Goal: Information Seeking & Learning: Compare options

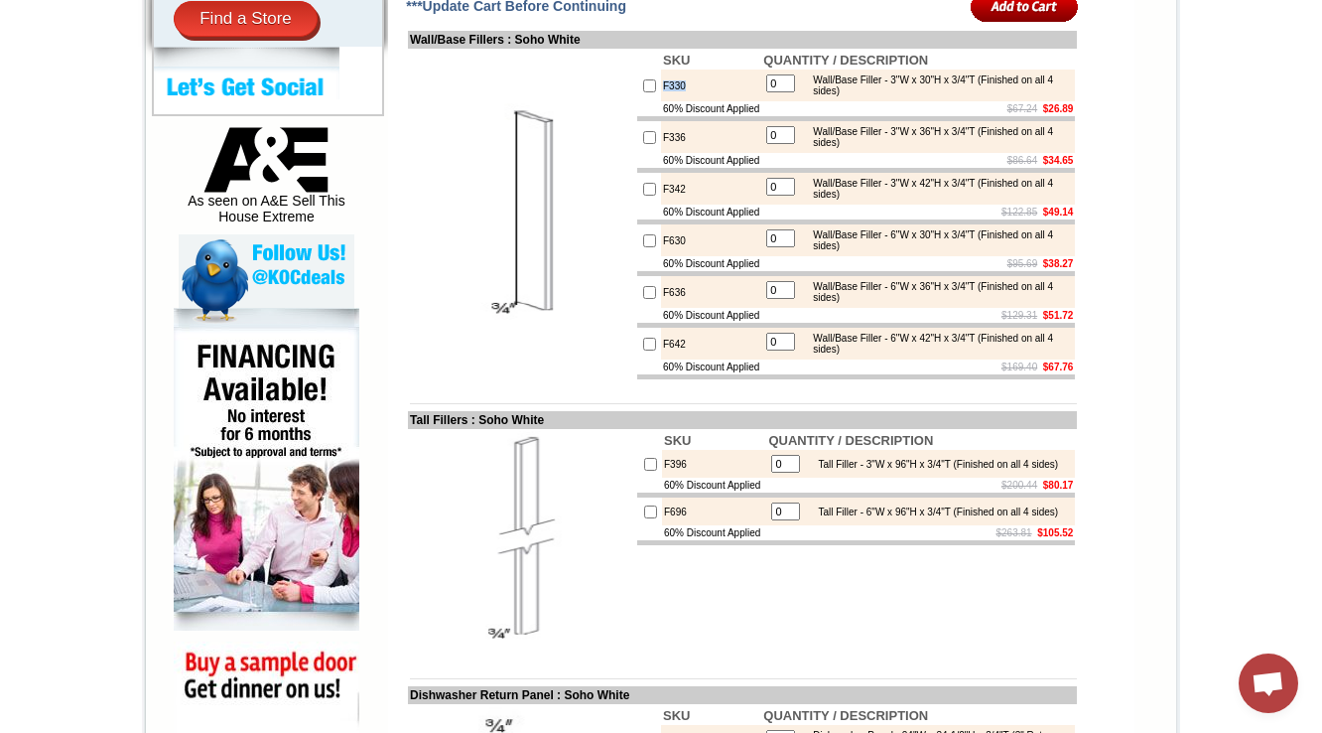
scroll to position [939, 0]
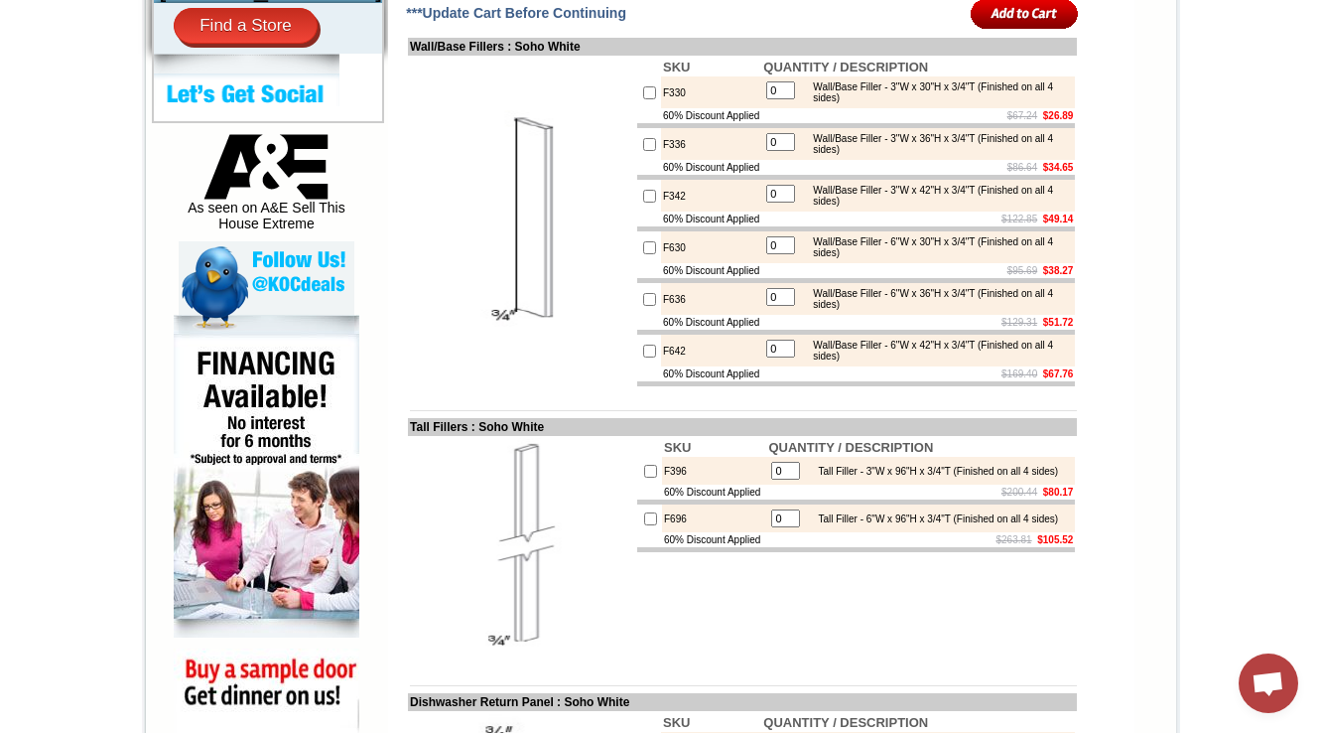
click at [663, 108] on td "F330" at bounding box center [711, 92] width 100 height 32
click at [661, 160] on td "F336" at bounding box center [711, 144] width 100 height 32
click at [661, 211] on td "F342" at bounding box center [711, 196] width 100 height 32
click at [661, 263] on td "F630" at bounding box center [711, 247] width 100 height 32
click at [661, 315] on td "F636" at bounding box center [711, 299] width 100 height 32
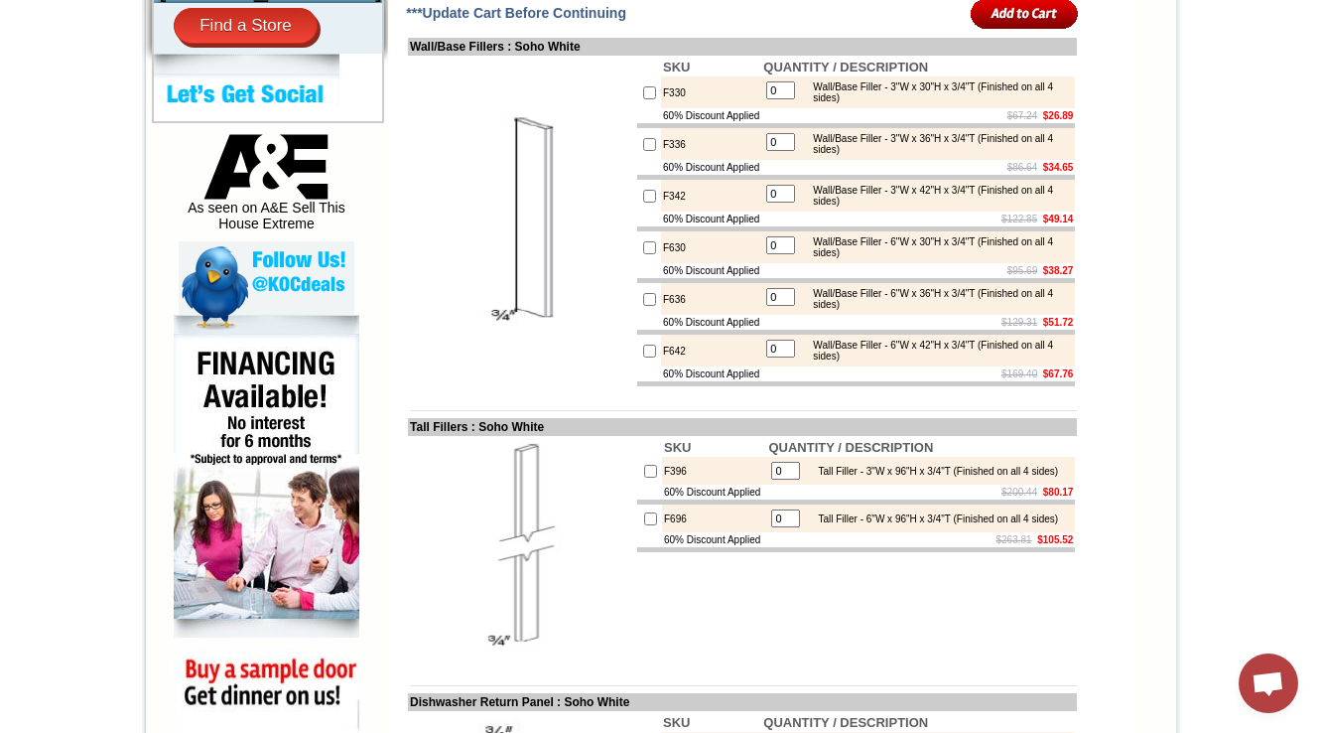
click at [661, 366] on td "F642" at bounding box center [711, 351] width 100 height 32
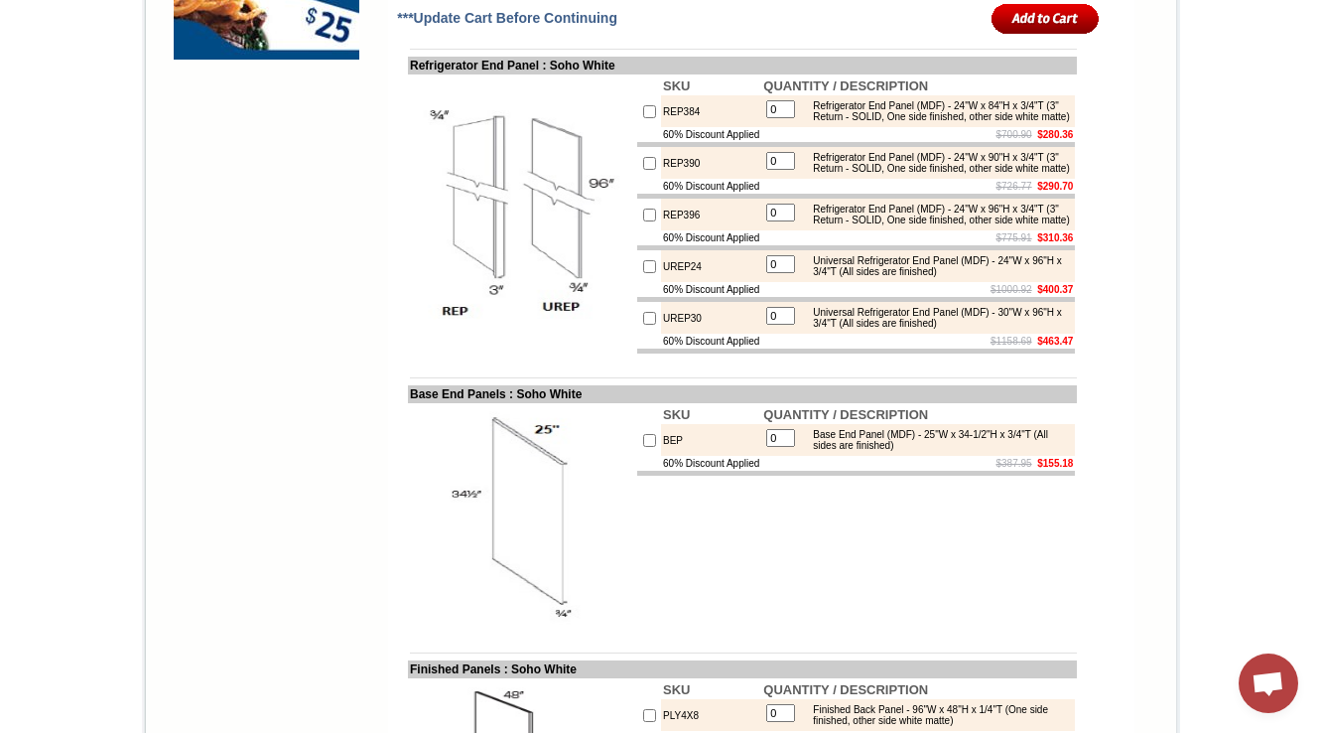
scroll to position [1813, 0]
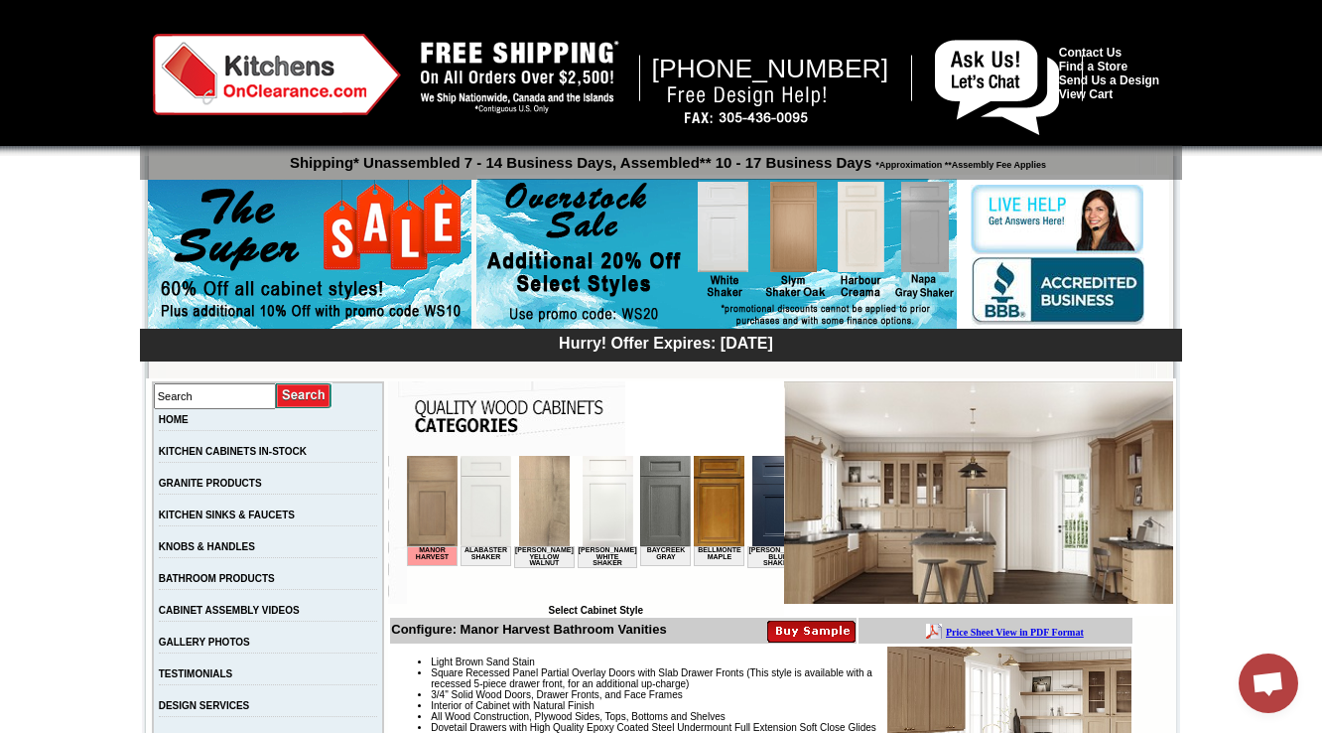
scroll to position [397, 0]
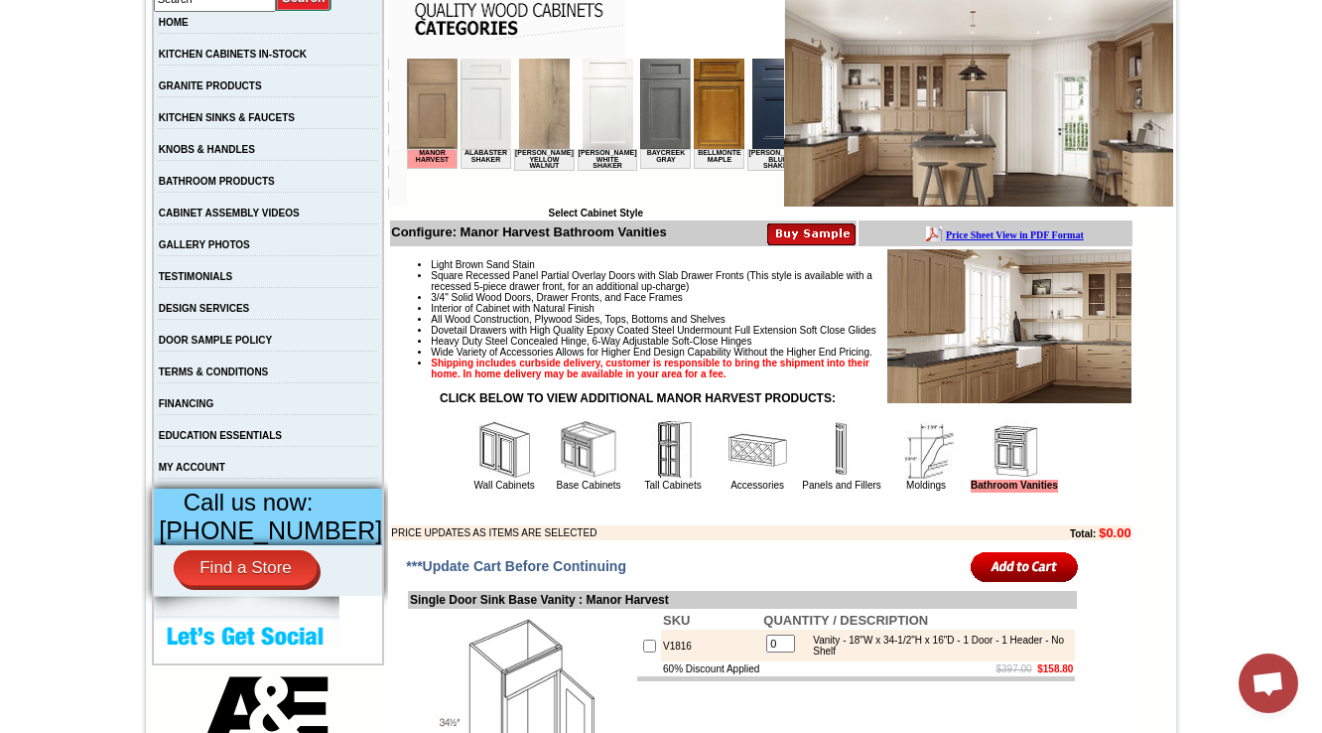
click at [832, 494] on table "Wall Cabinets Base Cabinets Tall Cabinets Accessories Panels and Fillers Moldin…" at bounding box center [762, 455] width 600 height 77
click at [826, 490] on link "Panels and Fillers" at bounding box center [841, 485] width 78 height 11
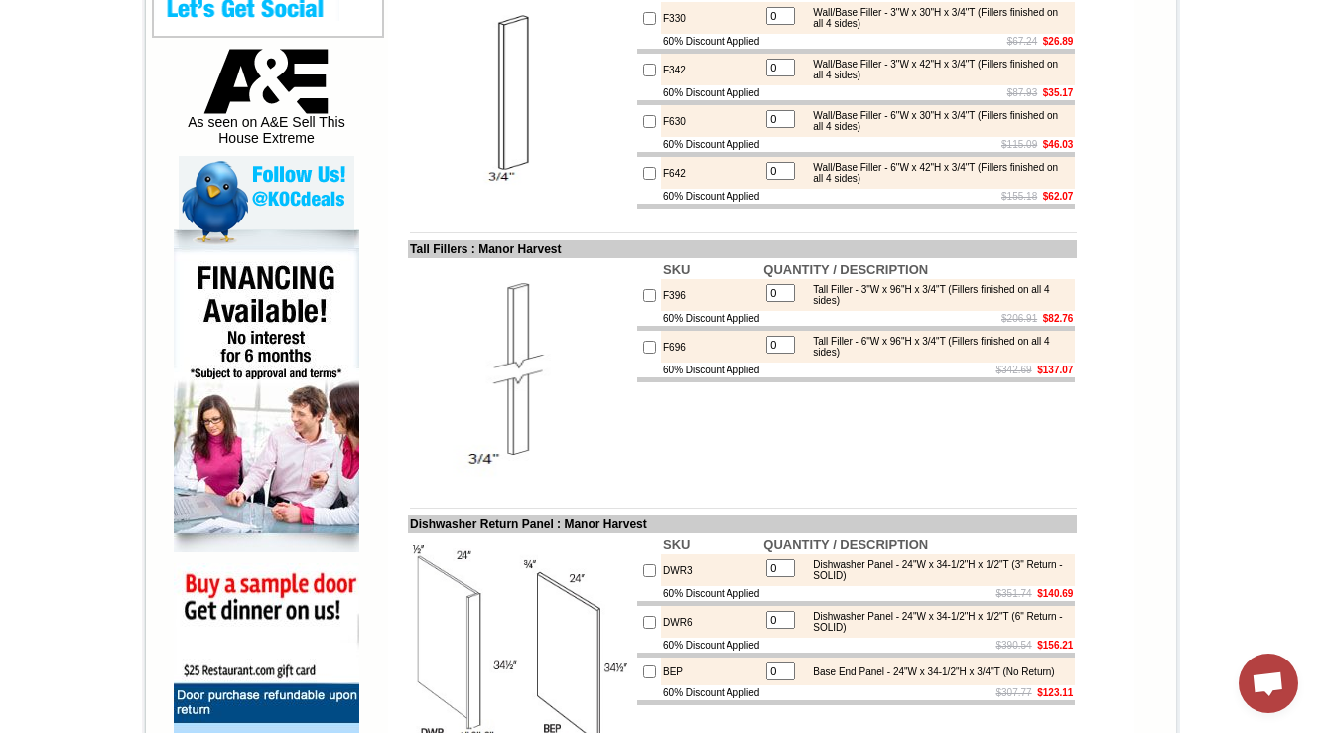
scroll to position [1263, 0]
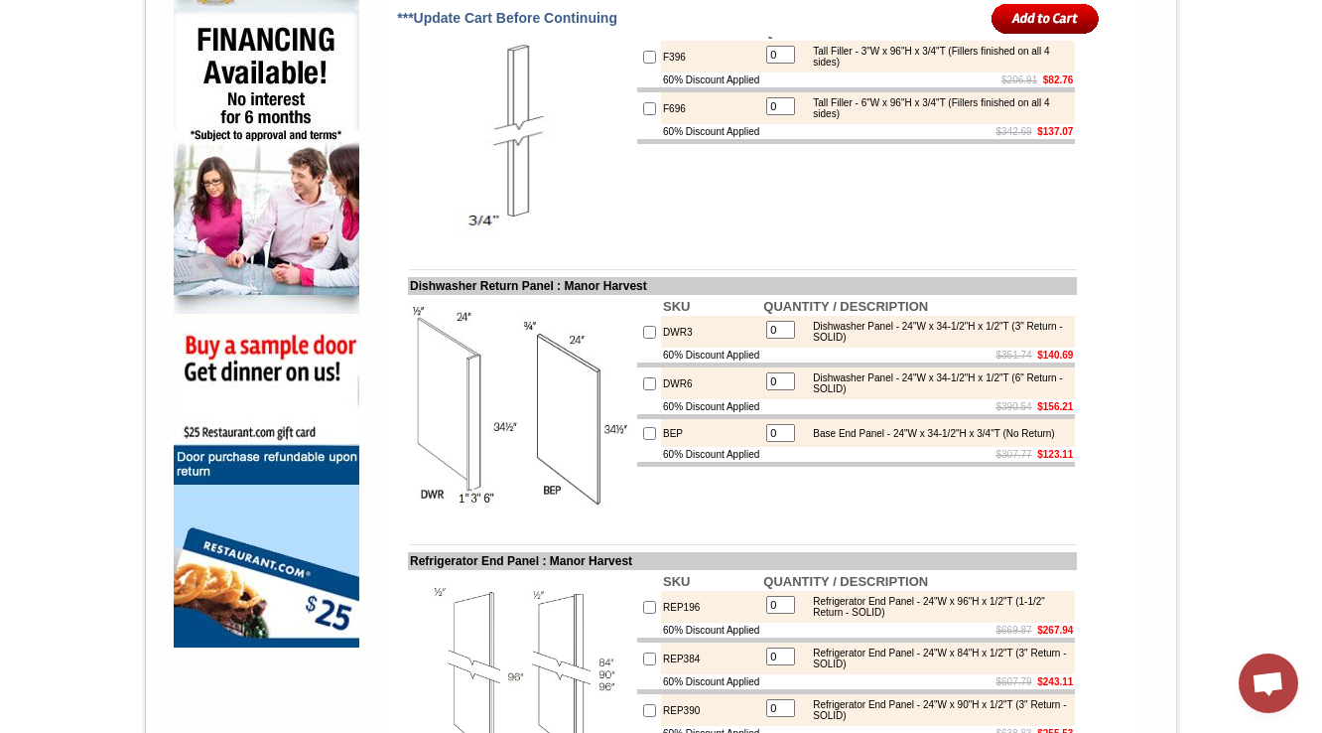
click at [862, 262] on td at bounding box center [742, 254] width 669 height 15
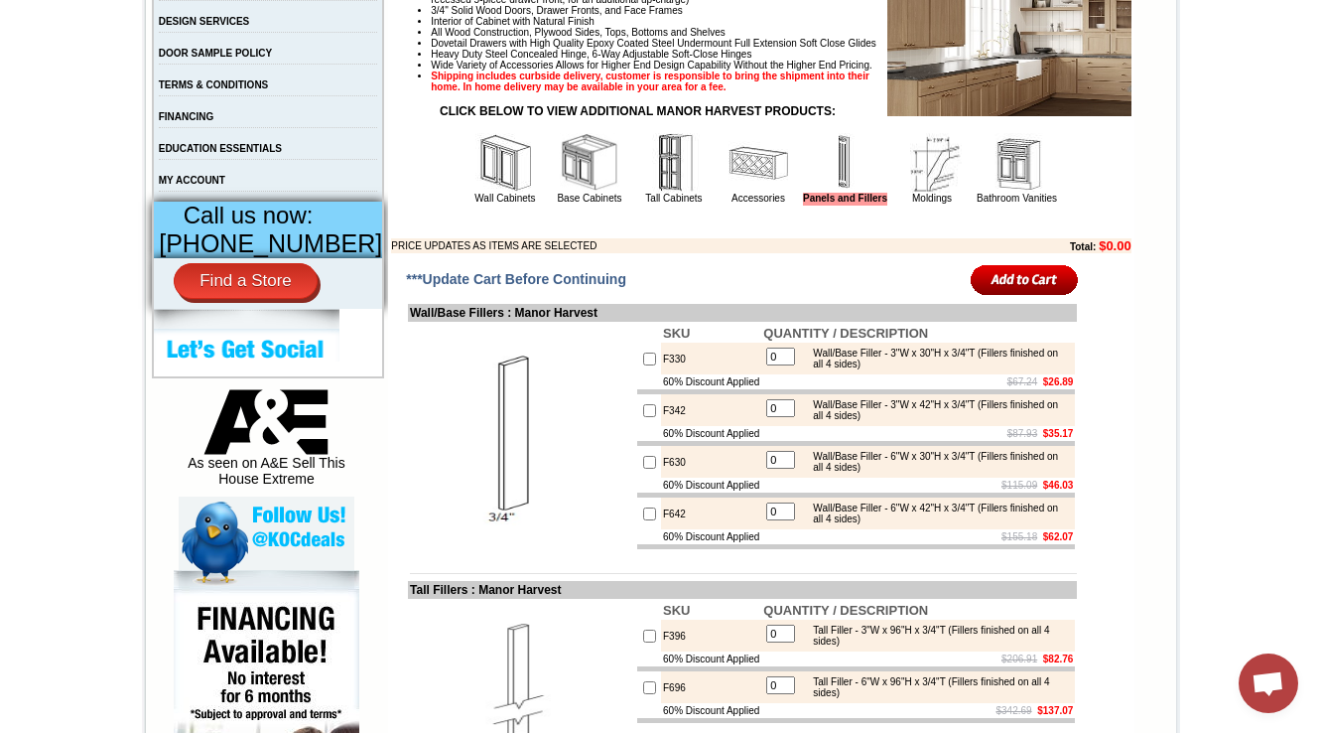
scroll to position [548, 0]
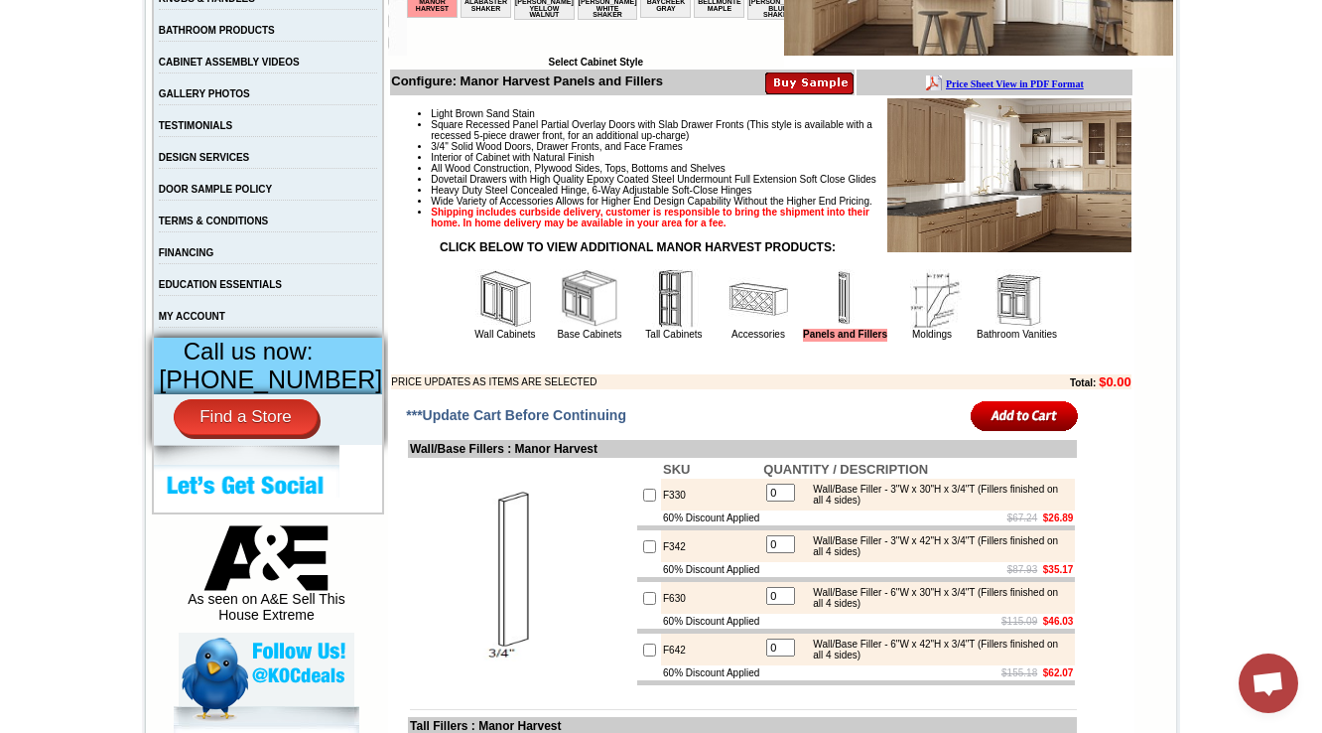
click at [921, 329] on img at bounding box center [933, 299] width 60 height 60
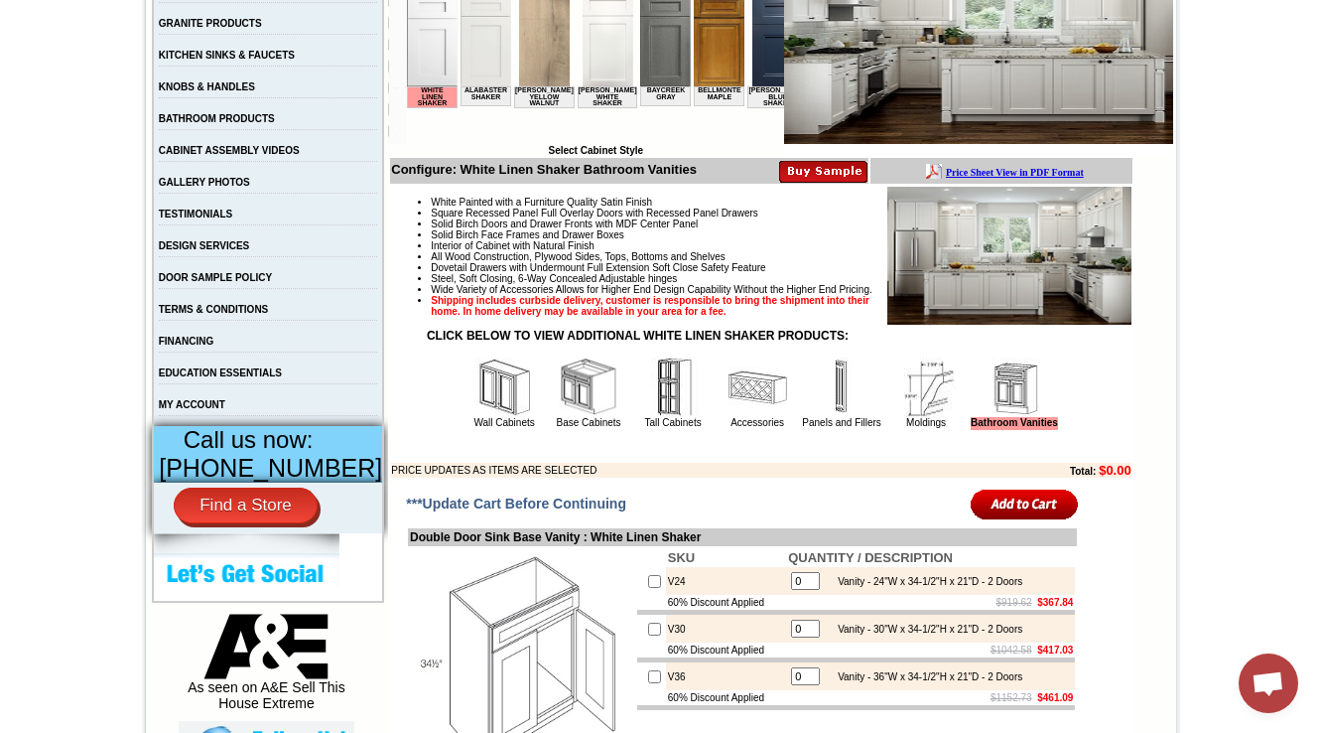
scroll to position [539, 0]
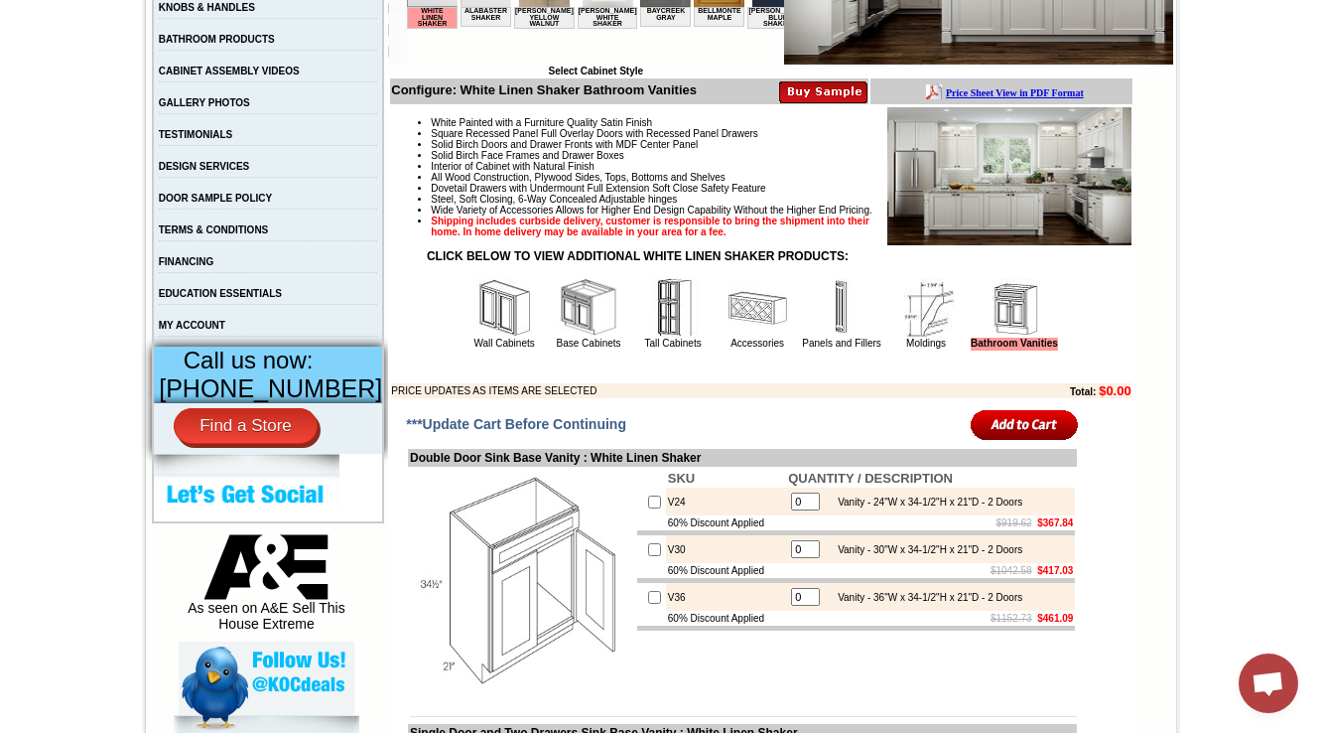
click at [851, 339] on td "Panels and Fillers" at bounding box center [841, 313] width 83 height 74
click at [843, 338] on img at bounding box center [842, 308] width 60 height 60
click at [821, 338] on img at bounding box center [842, 308] width 60 height 60
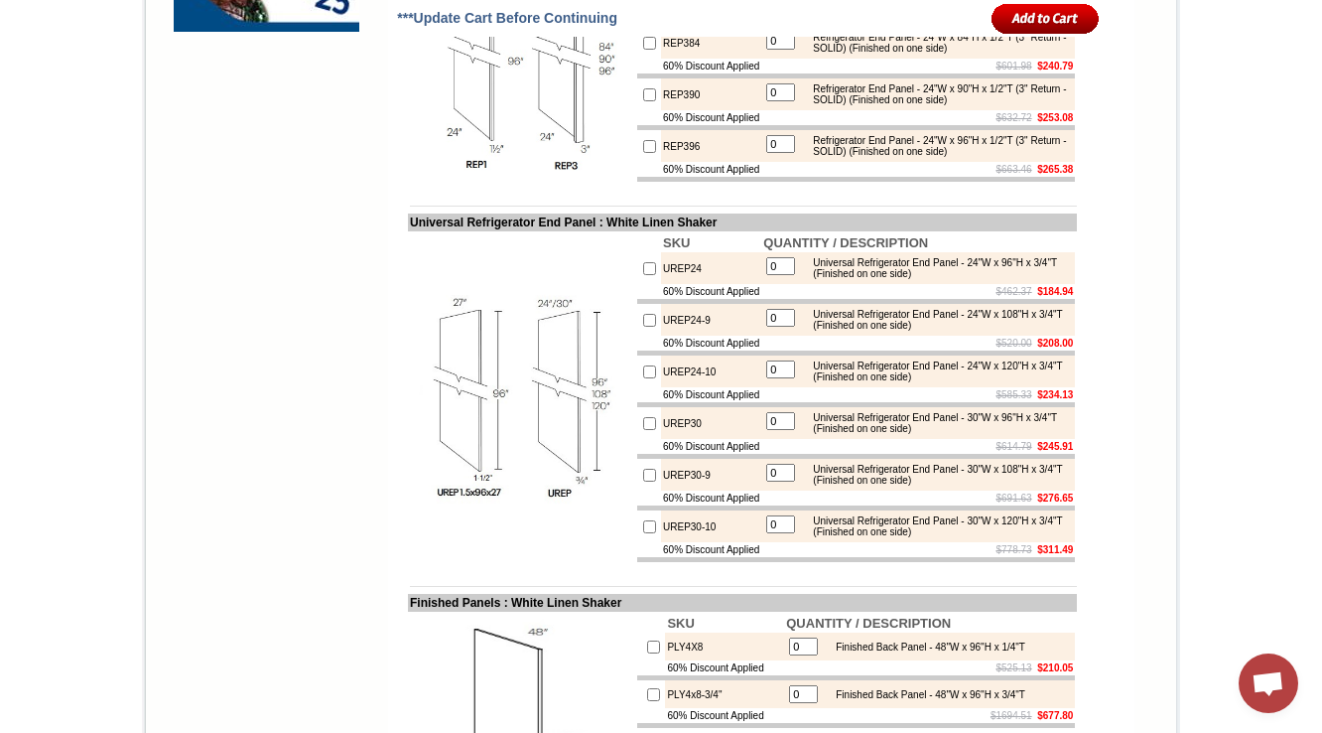
scroll to position [1906, 0]
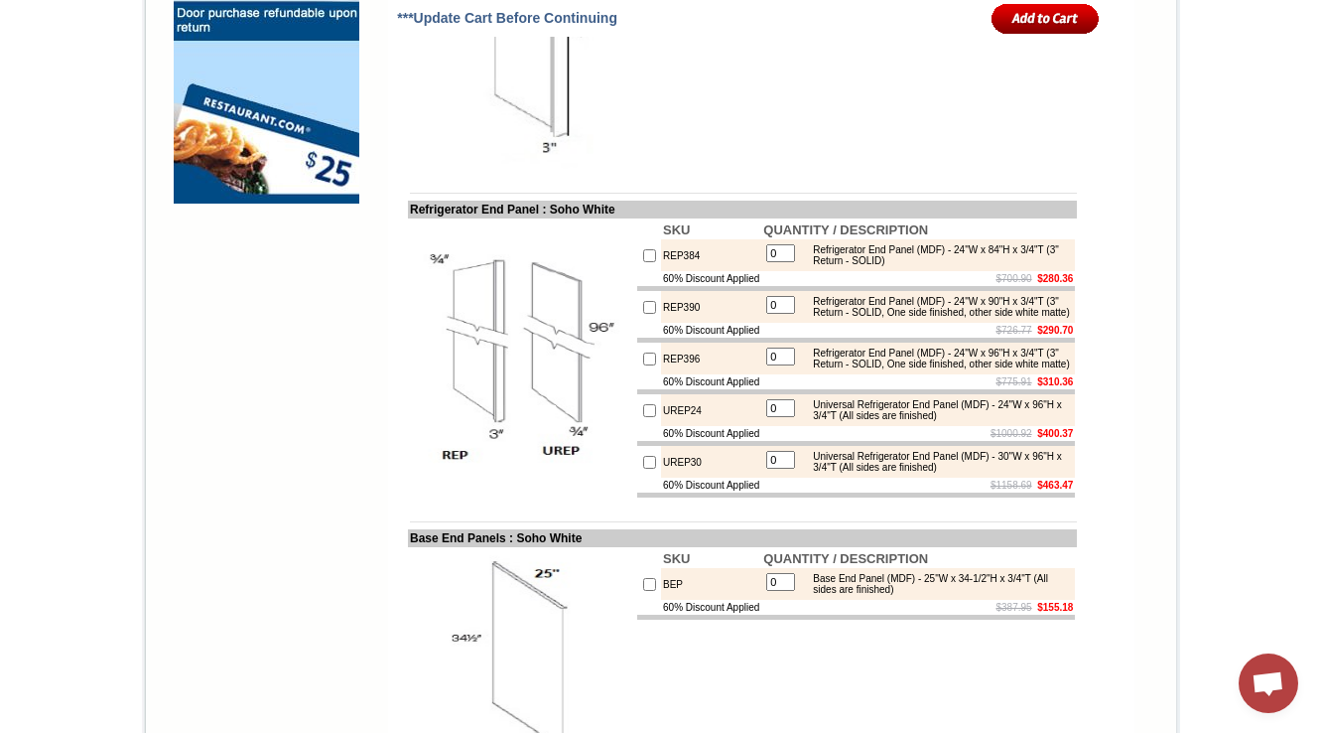
scroll to position [1819, 0]
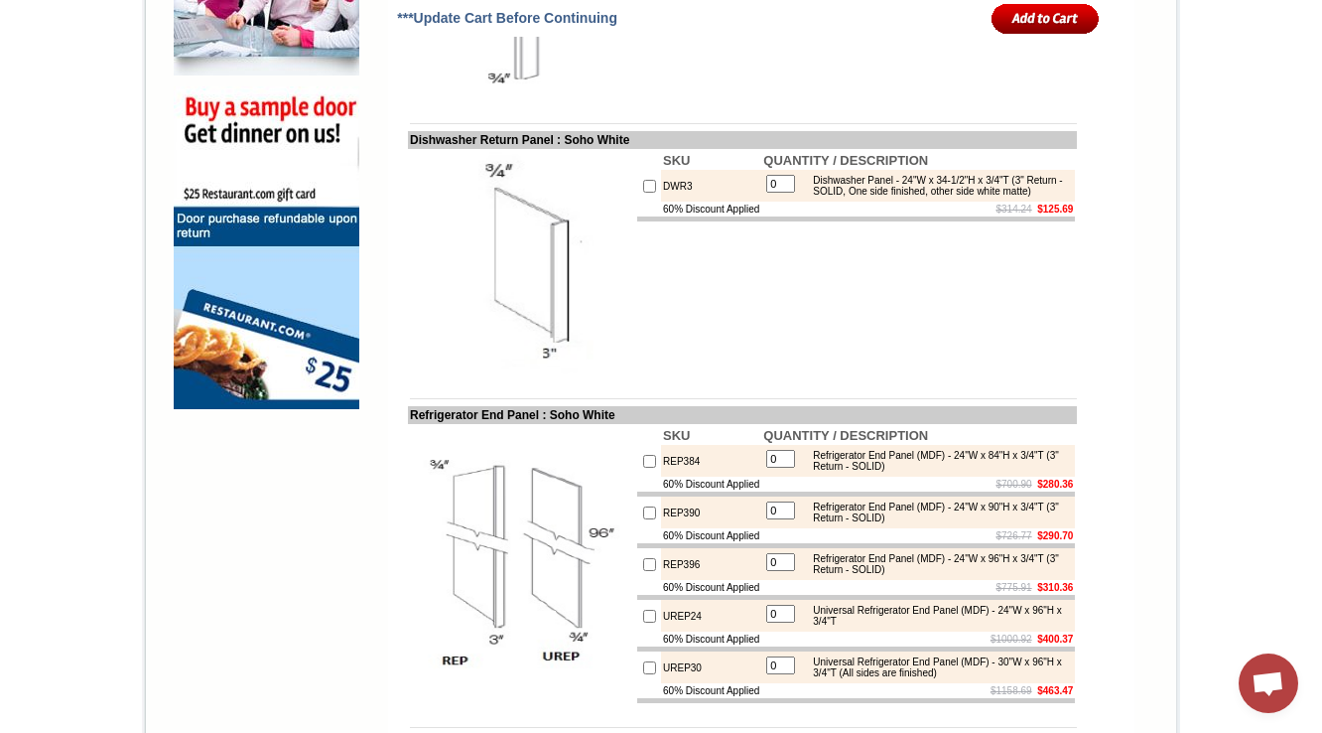
scroll to position [1819, 0]
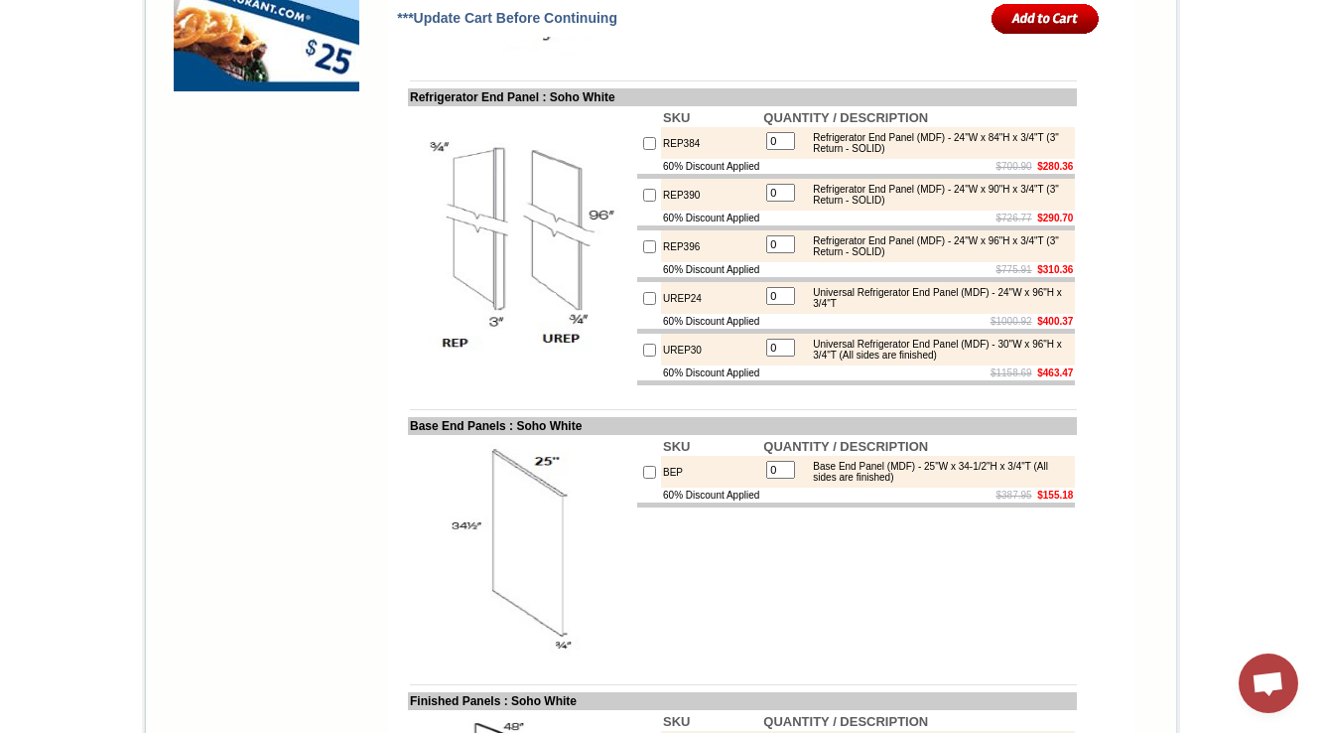
click at [883, 360] on div "Universal Refrigerator End Panel (MDF) - 30"W x 96"H x 3/4"T (All sides are fin…" at bounding box center [936, 350] width 267 height 22
drag, startPoint x: 883, startPoint y: 443, endPoint x: 1002, endPoint y: 441, distance: 119.2
click at [1002, 360] on div "Universal Refrigerator End Panel (MDF) - 30"W x 96"H x 3/4"T (All sides are fin…" at bounding box center [936, 350] width 267 height 22
copy div "(All sides are finished)"
drag, startPoint x: 389, startPoint y: 164, endPoint x: 540, endPoint y: 168, distance: 151.0
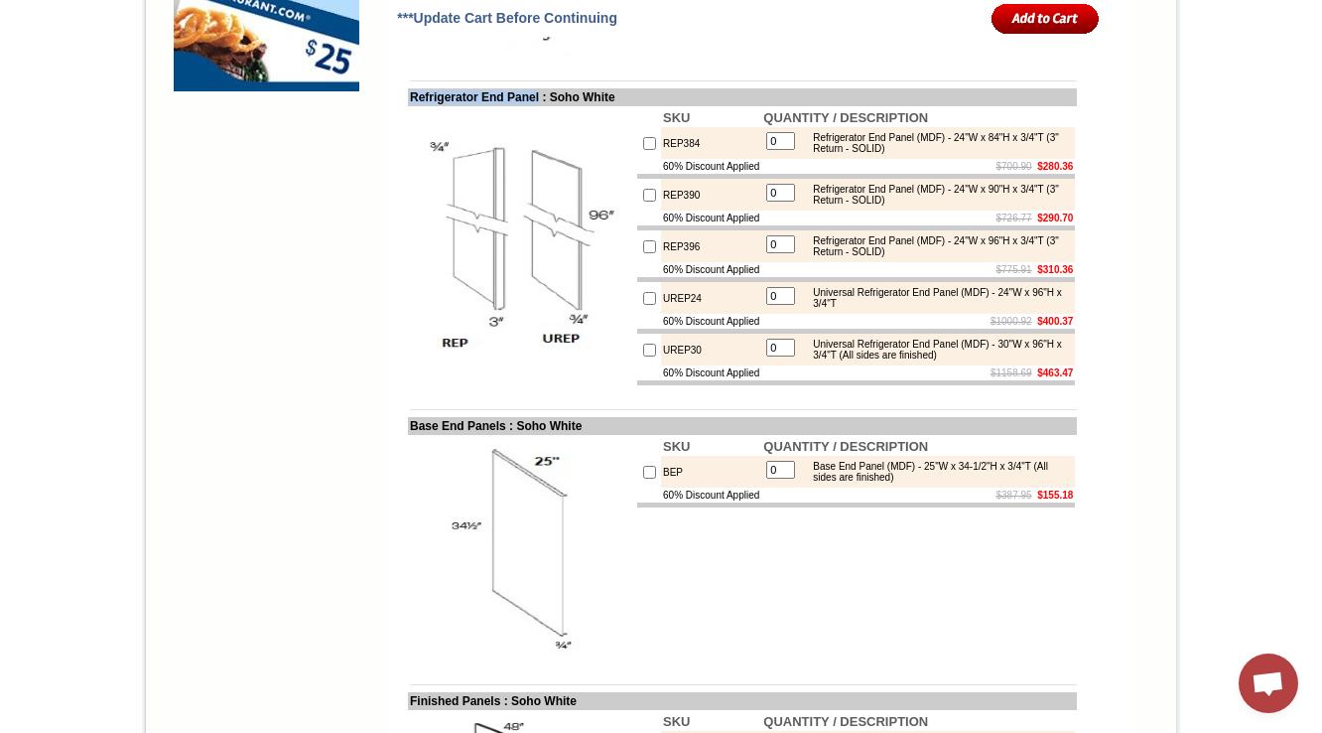
click at [540, 106] on td "Refrigerator End Panel : Soho White" at bounding box center [742, 97] width 669 height 18
copy td "Refrigerator End Panel"
click at [661, 365] on td "UREP30" at bounding box center [711, 350] width 100 height 32
copy td "UREP30"
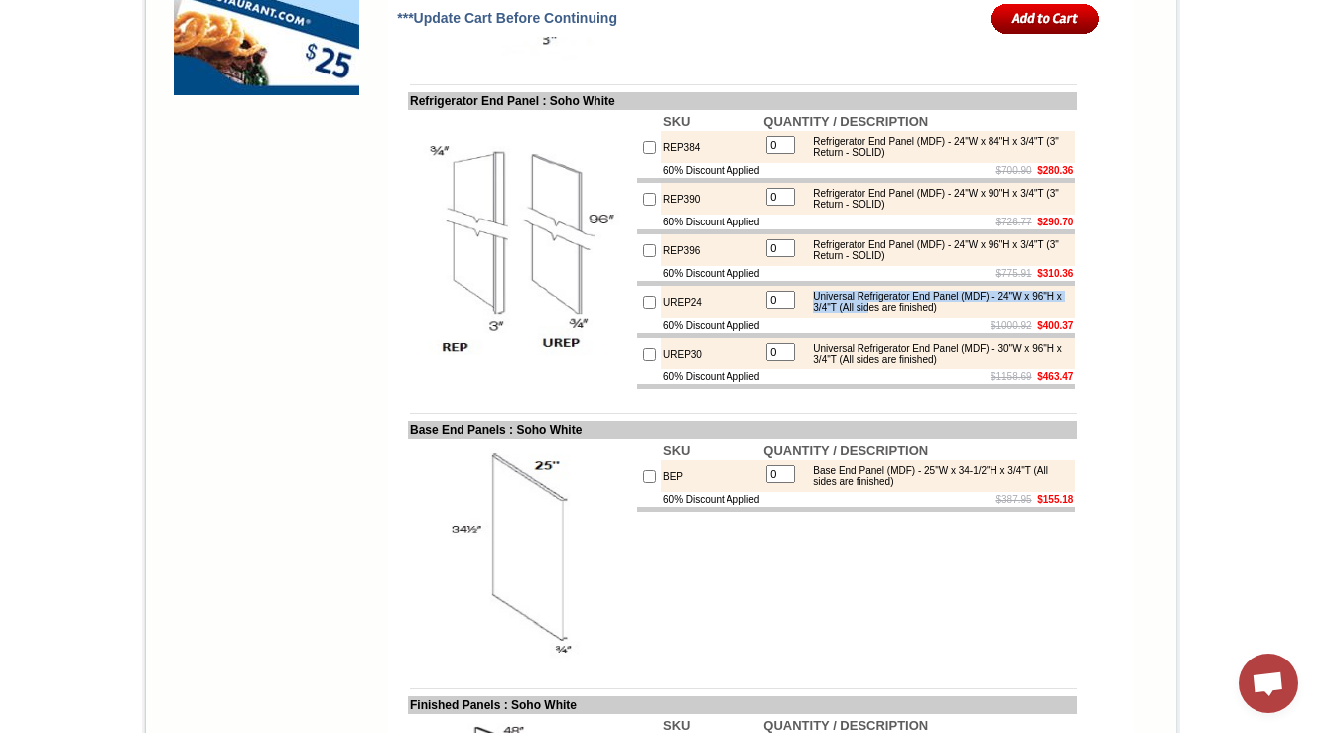
drag, startPoint x: 881, startPoint y: 394, endPoint x: 917, endPoint y: 397, distance: 36.9
click at [917, 313] on div "Universal Refrigerator End Panel (MDF) - 24"W x 96"H x 3/4"T (All sides are fin…" at bounding box center [936, 302] width 267 height 22
click at [893, 333] on td "$1000.92 $400.37" at bounding box center [919, 325] width 314 height 15
drag, startPoint x: 883, startPoint y: 395, endPoint x: 1019, endPoint y: 391, distance: 136.1
click at [1019, 313] on div "Universal Refrigerator End Panel (MDF) - 24"W x 96"H x 3/4"T (All sides are fin…" at bounding box center [936, 302] width 267 height 22
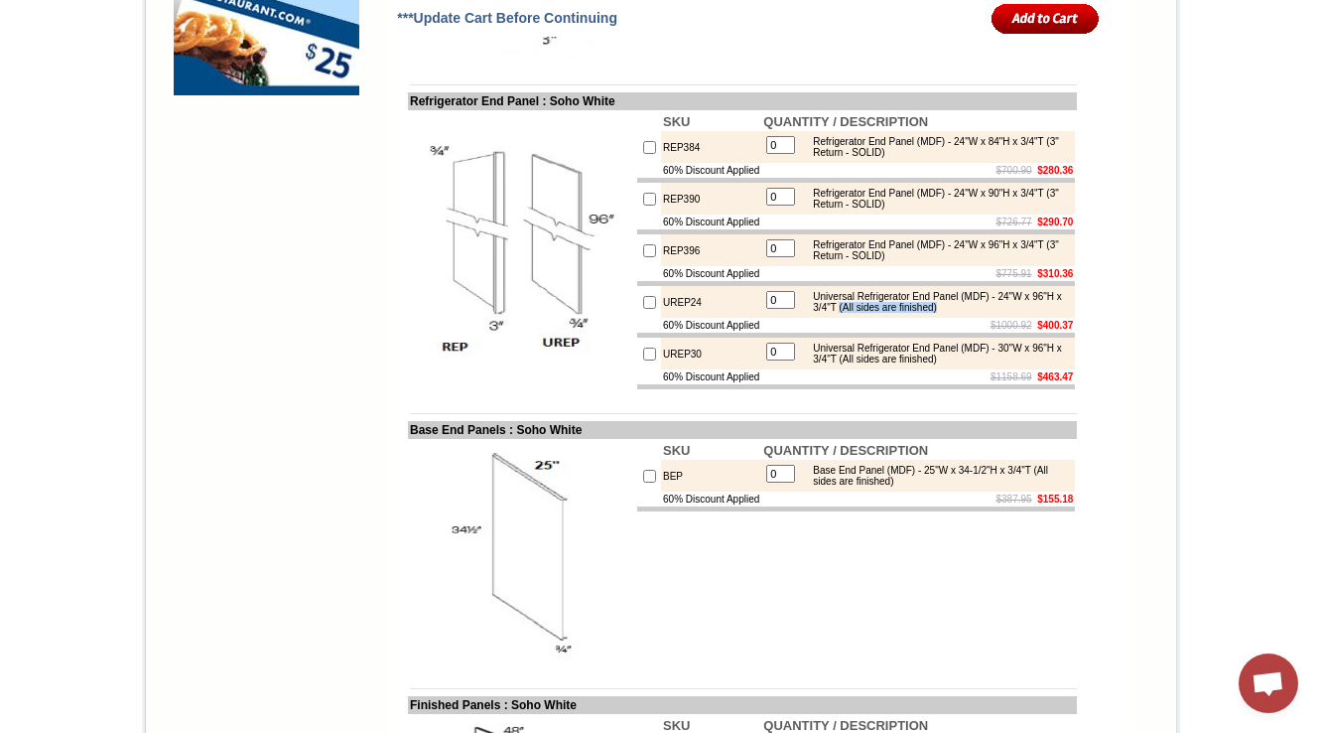
copy div "(All sides are finished)"
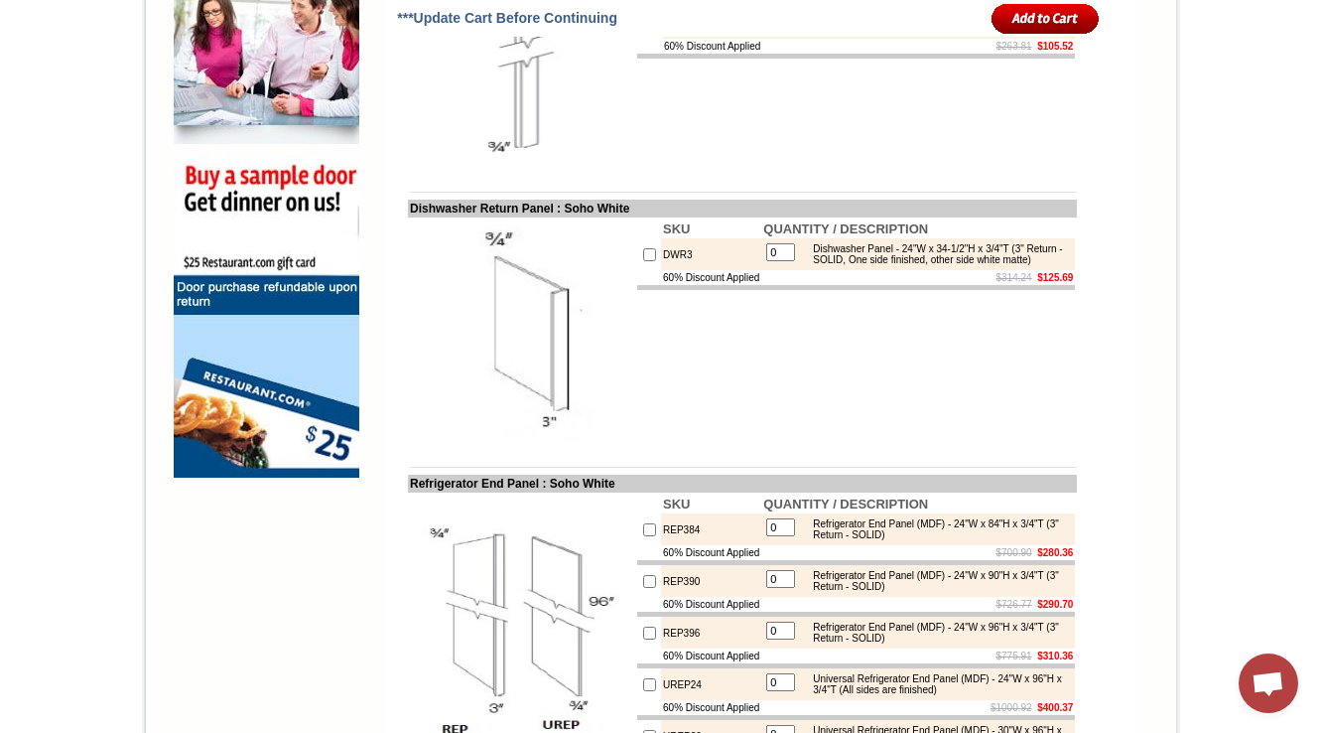
scroll to position [1424, 0]
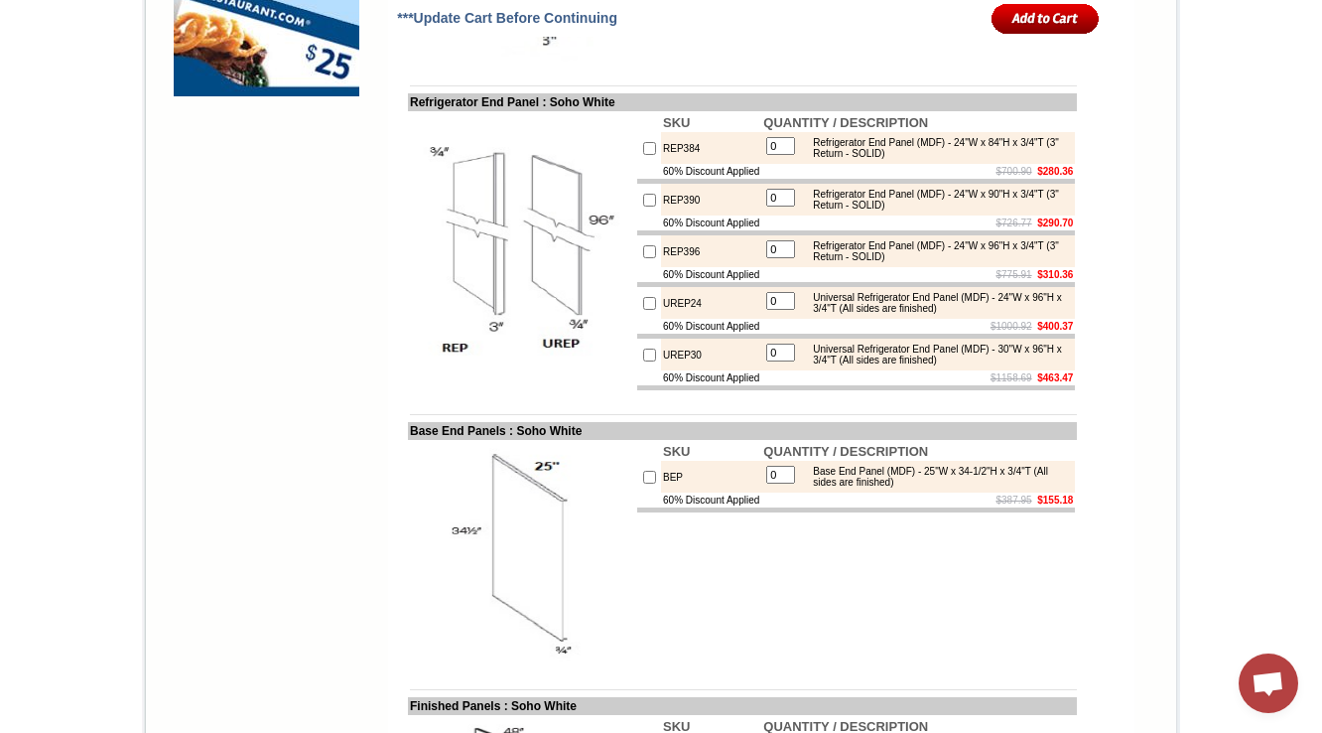
scroll to position [1860, 0]
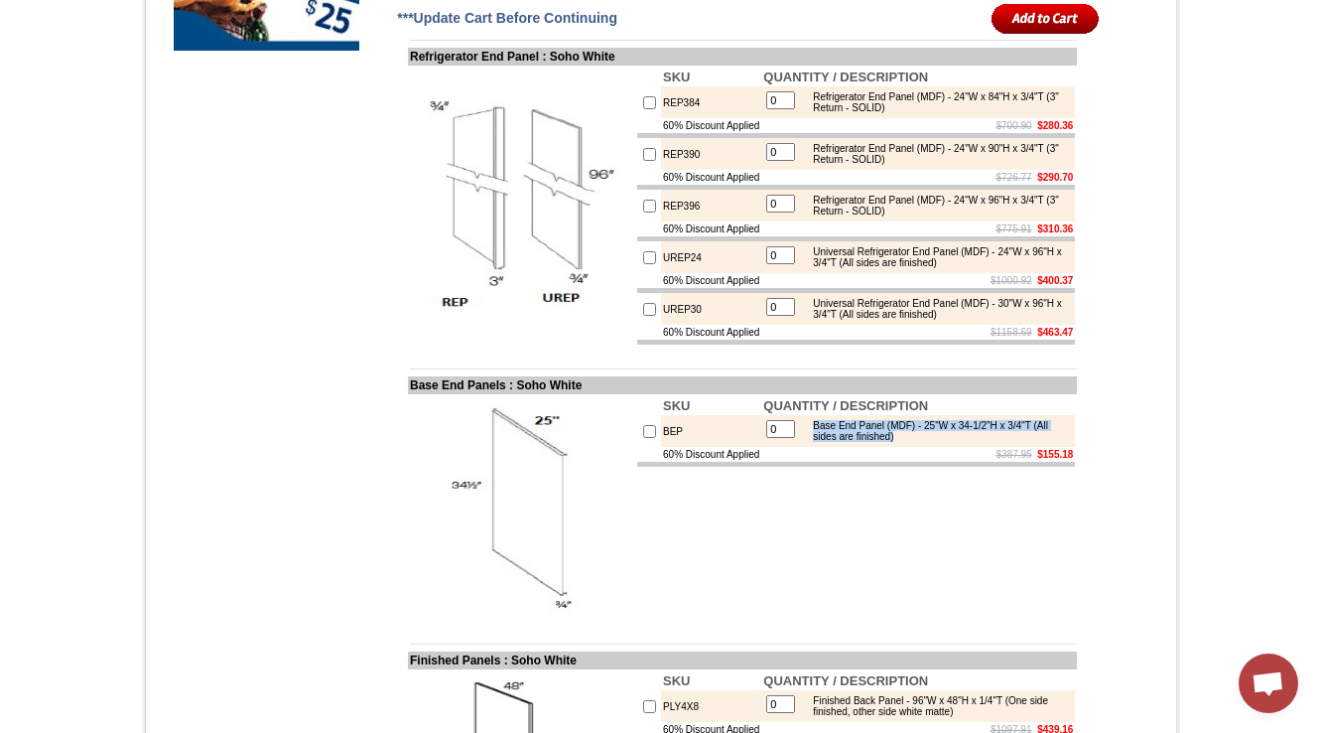
drag, startPoint x: 930, startPoint y: 537, endPoint x: 808, endPoint y: 517, distance: 123.7
click at [808, 443] on td "Base End Panel (MDF) - 25"W x 34-1/2"H x 3/4"T (All sides are finished)" at bounding box center [936, 431] width 269 height 24
copy div "Base End Panel (MDF) - 25"W x 34-1/2"H x 3/4"T (All sides are finished)"
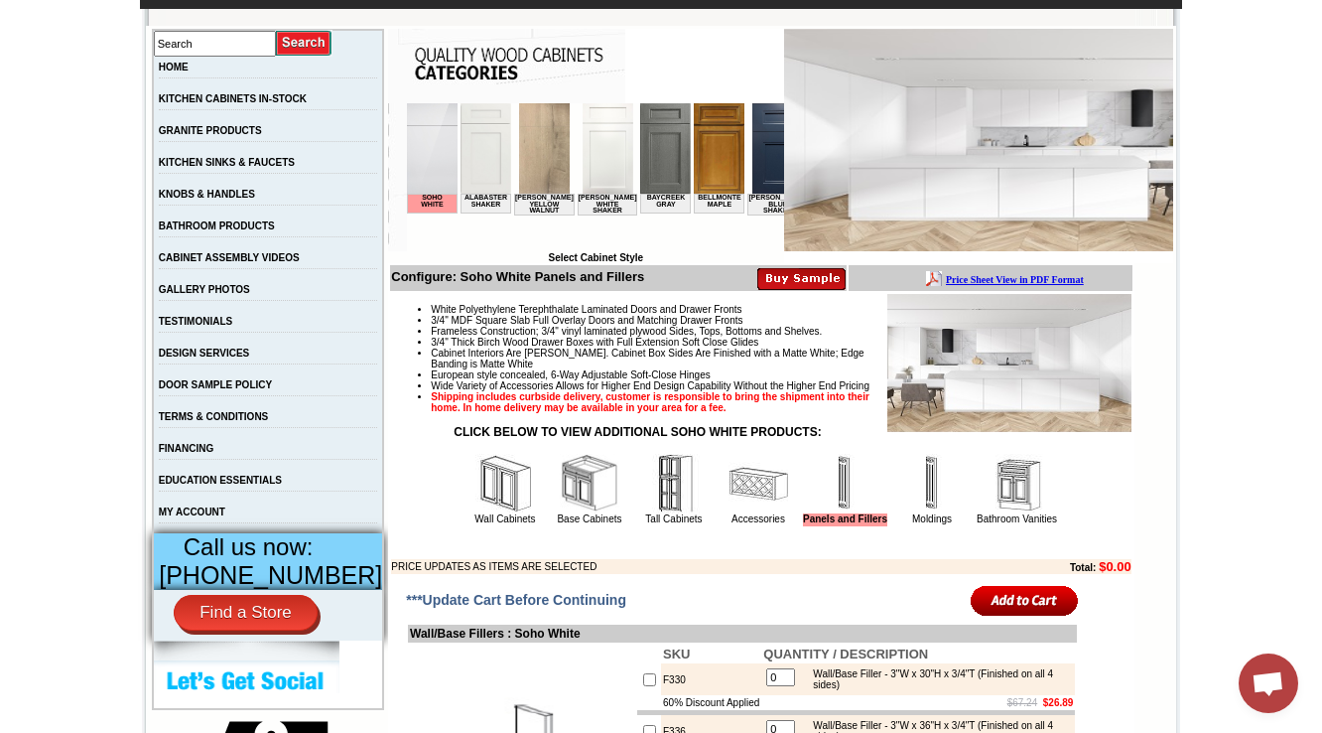
scroll to position [350, 0]
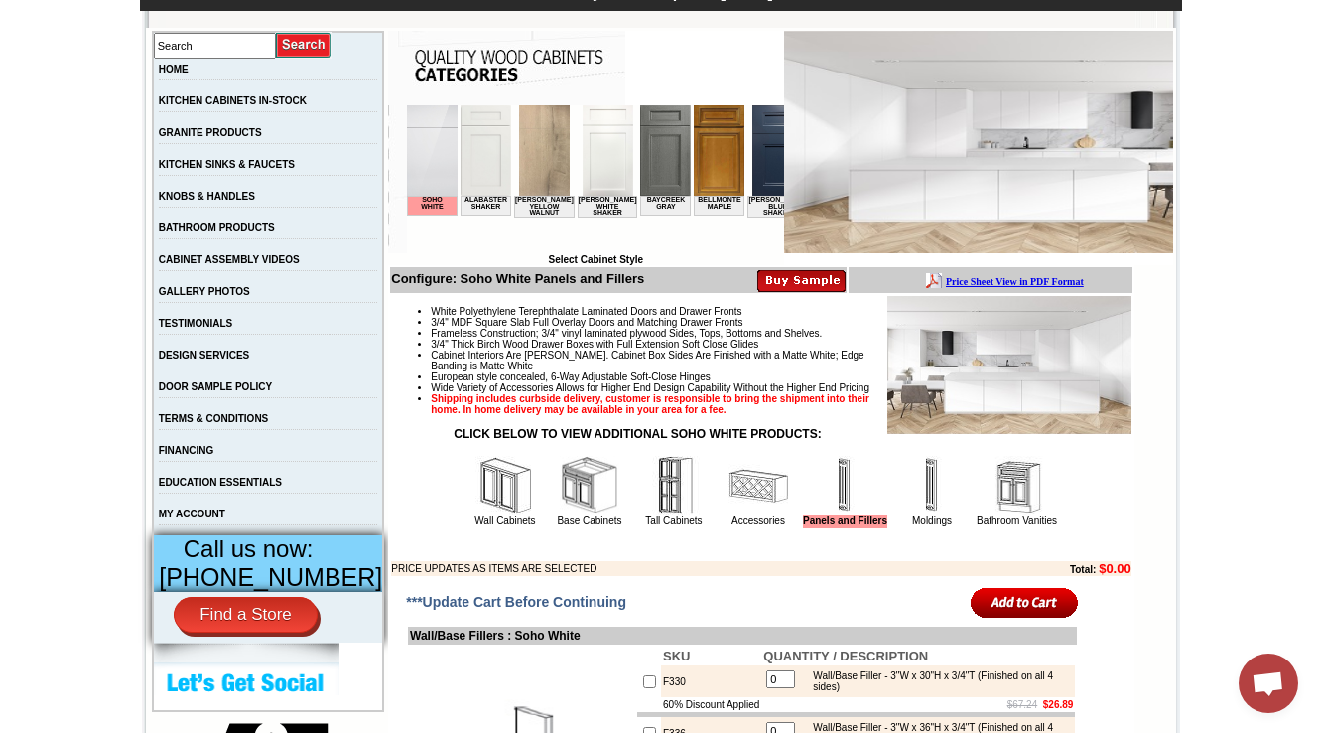
click at [1033, 515] on img at bounding box center [1018, 486] width 60 height 60
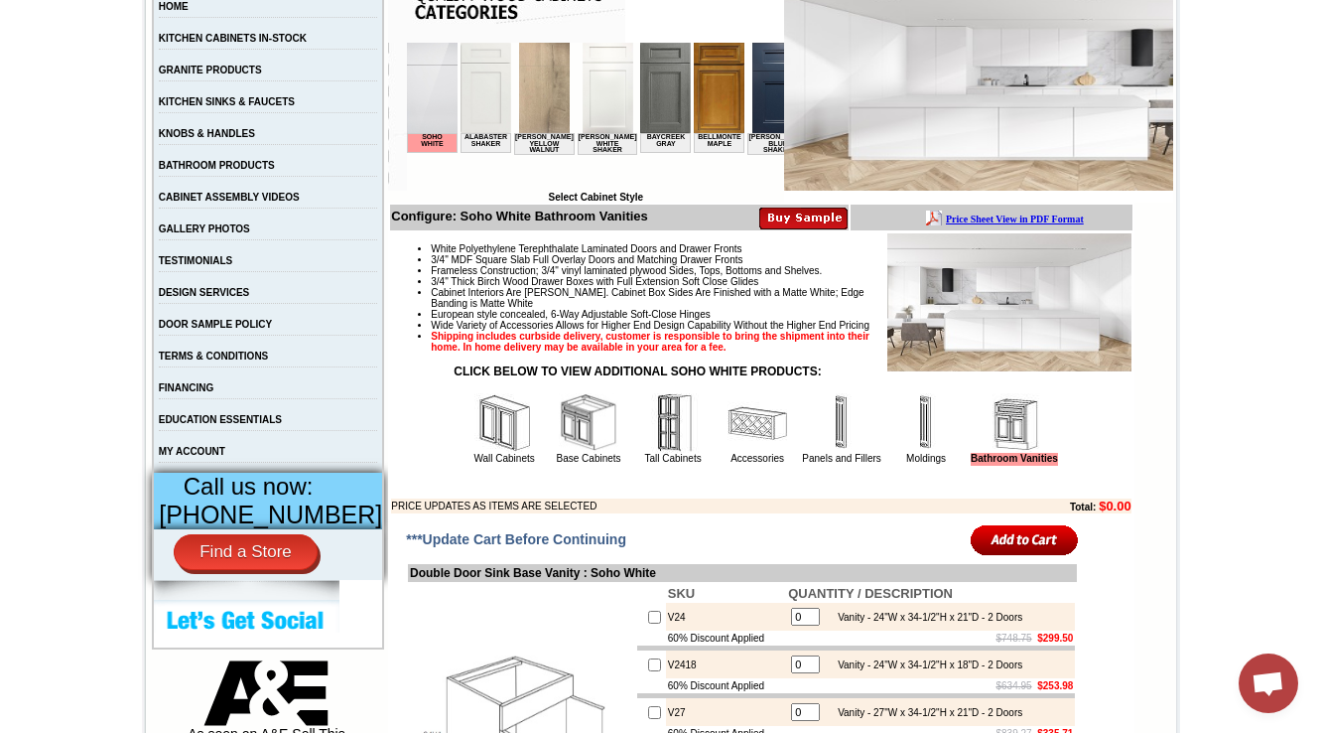
scroll to position [477, 0]
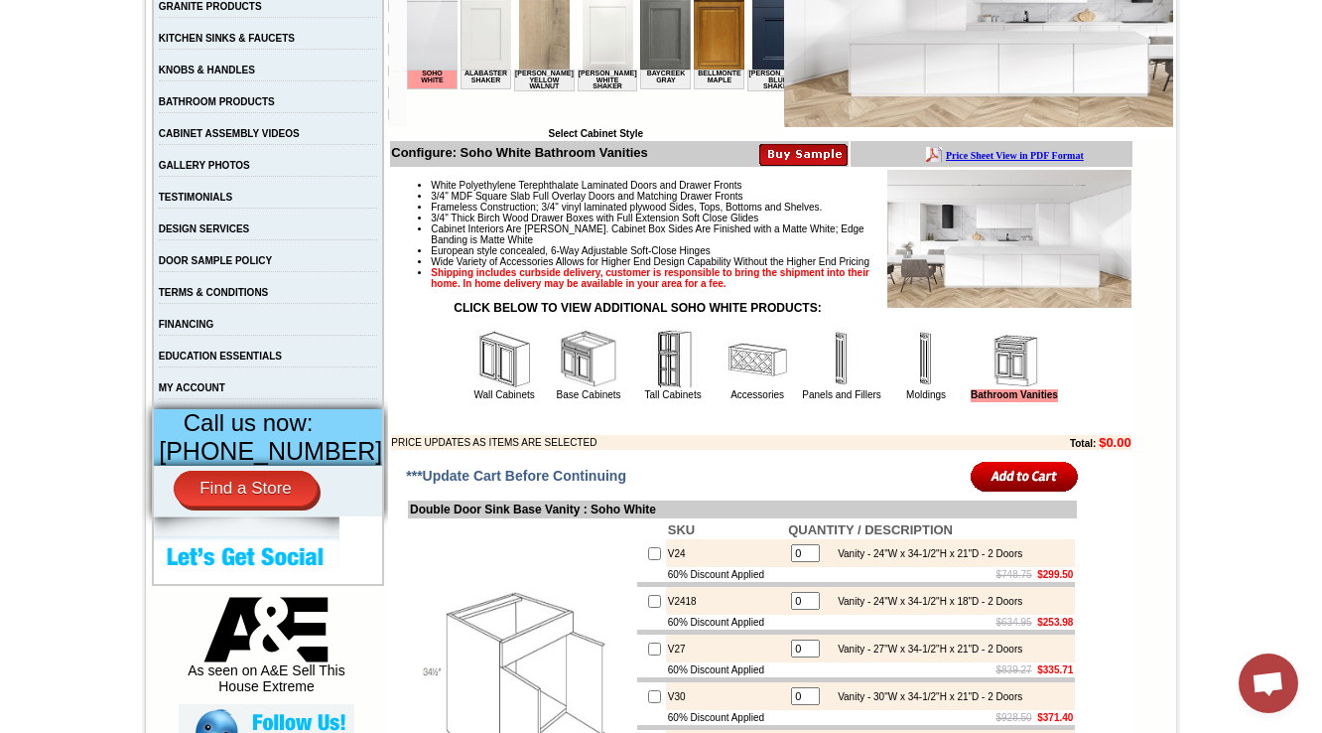
click at [728, 389] on img at bounding box center [758, 360] width 60 height 60
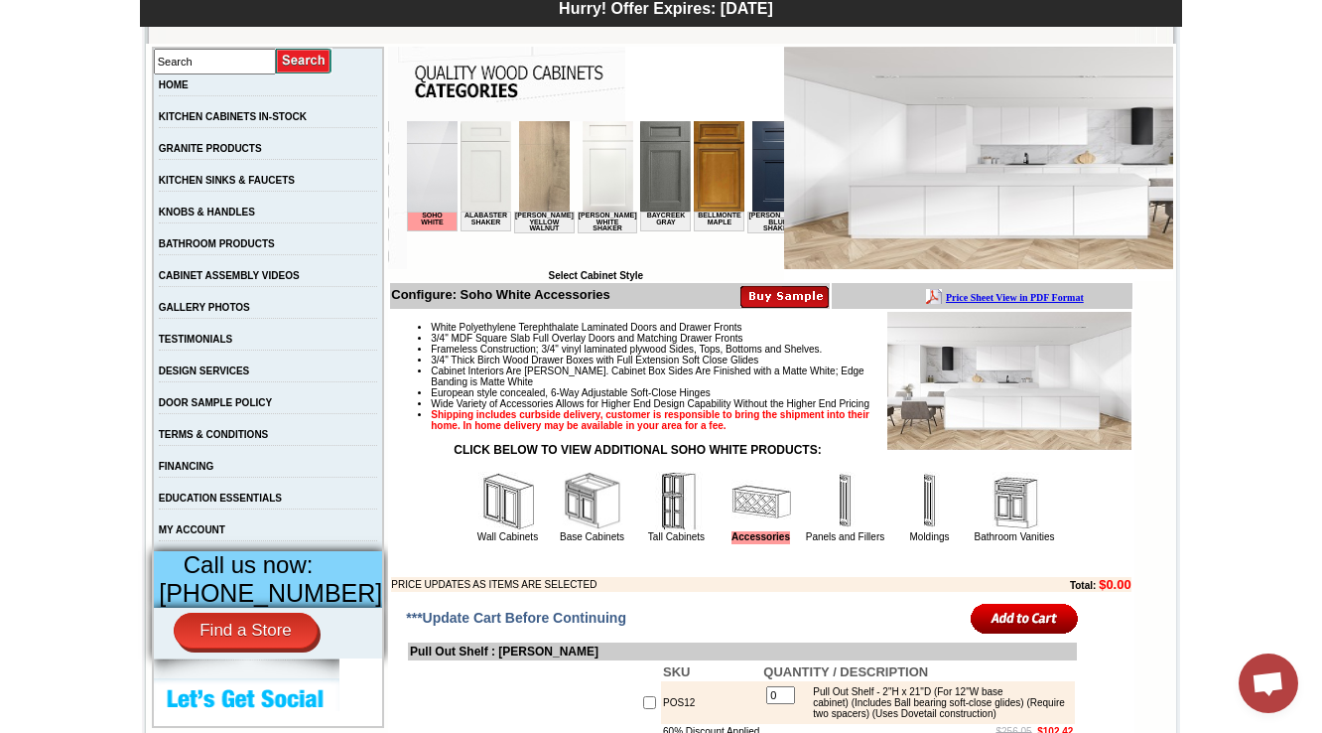
scroll to position [583, 0]
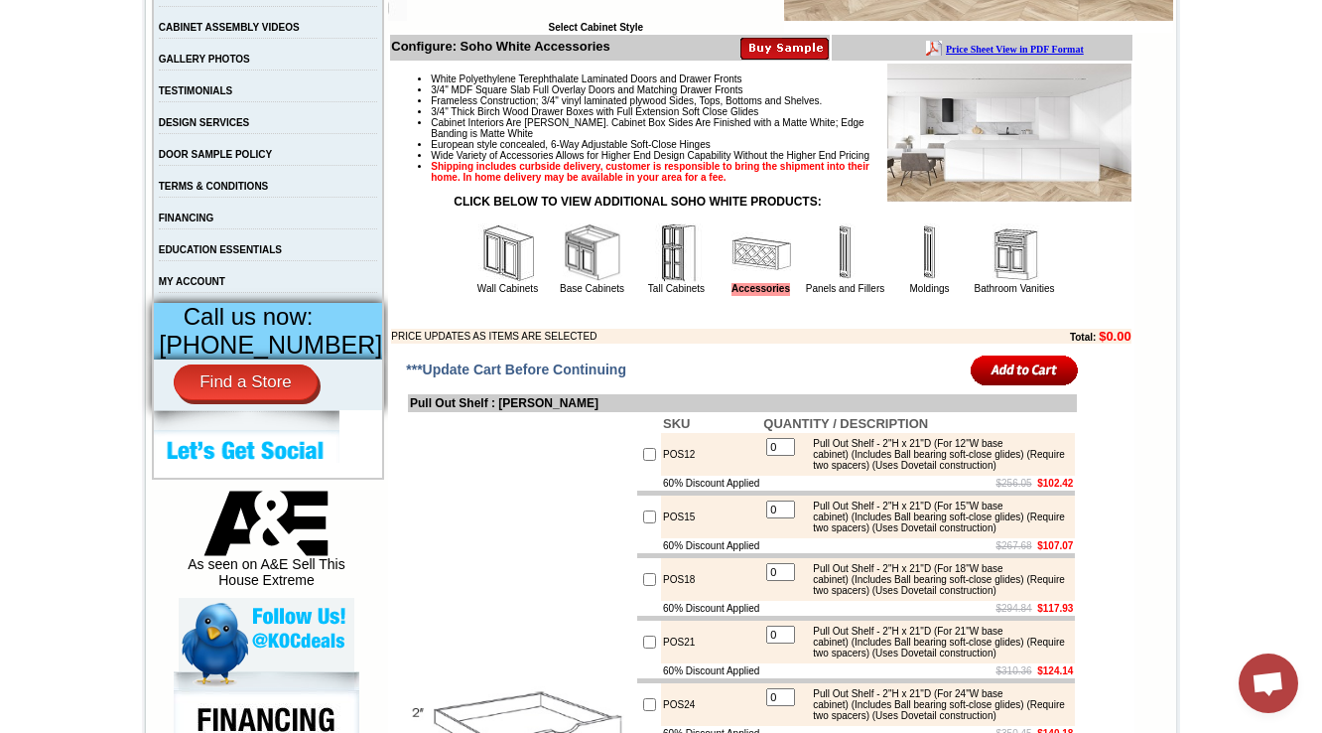
click at [842, 283] on img at bounding box center [846, 253] width 60 height 60
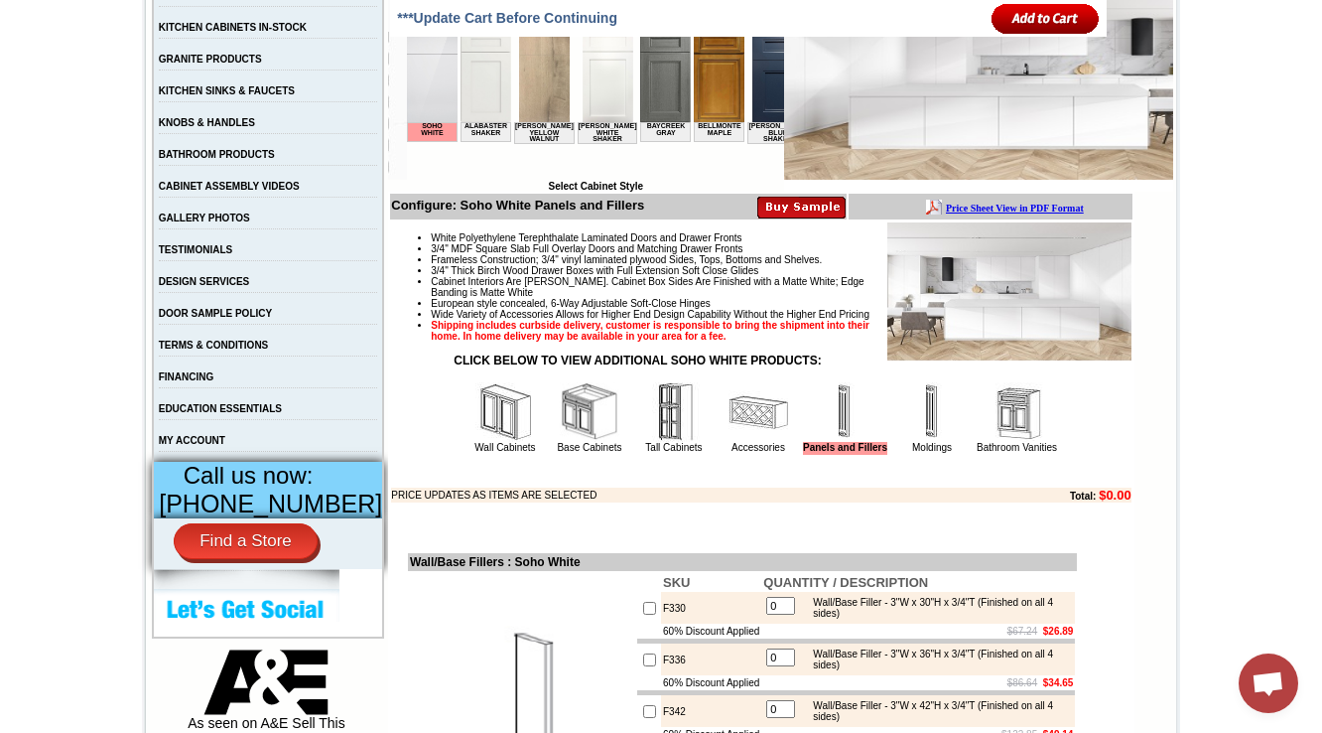
scroll to position [2018, 0]
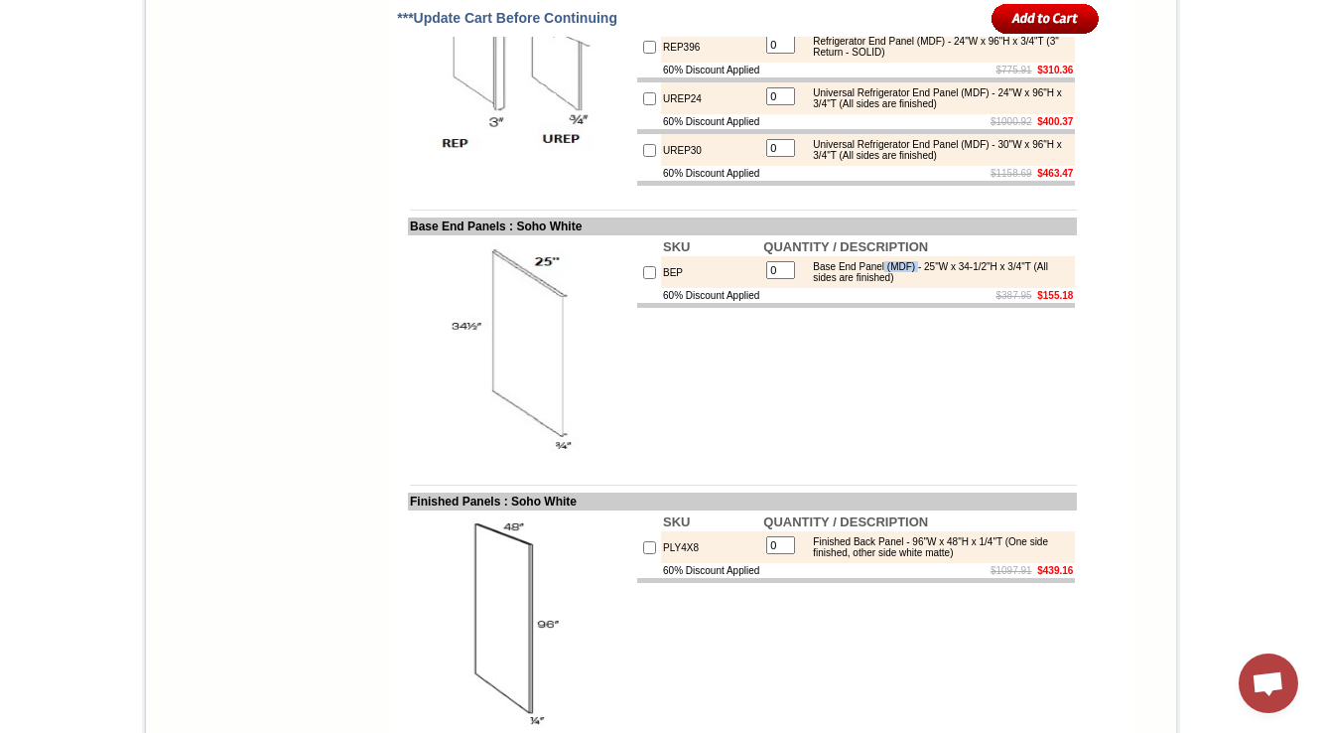
drag, startPoint x: 896, startPoint y: 360, endPoint x: 925, endPoint y: 357, distance: 29.9
click at [925, 283] on div "Base End Panel (MDF) - 25"W x 34-1/2"H x 3/4"T (All sides are finished)" at bounding box center [936, 272] width 267 height 22
copy div "(MDF)"
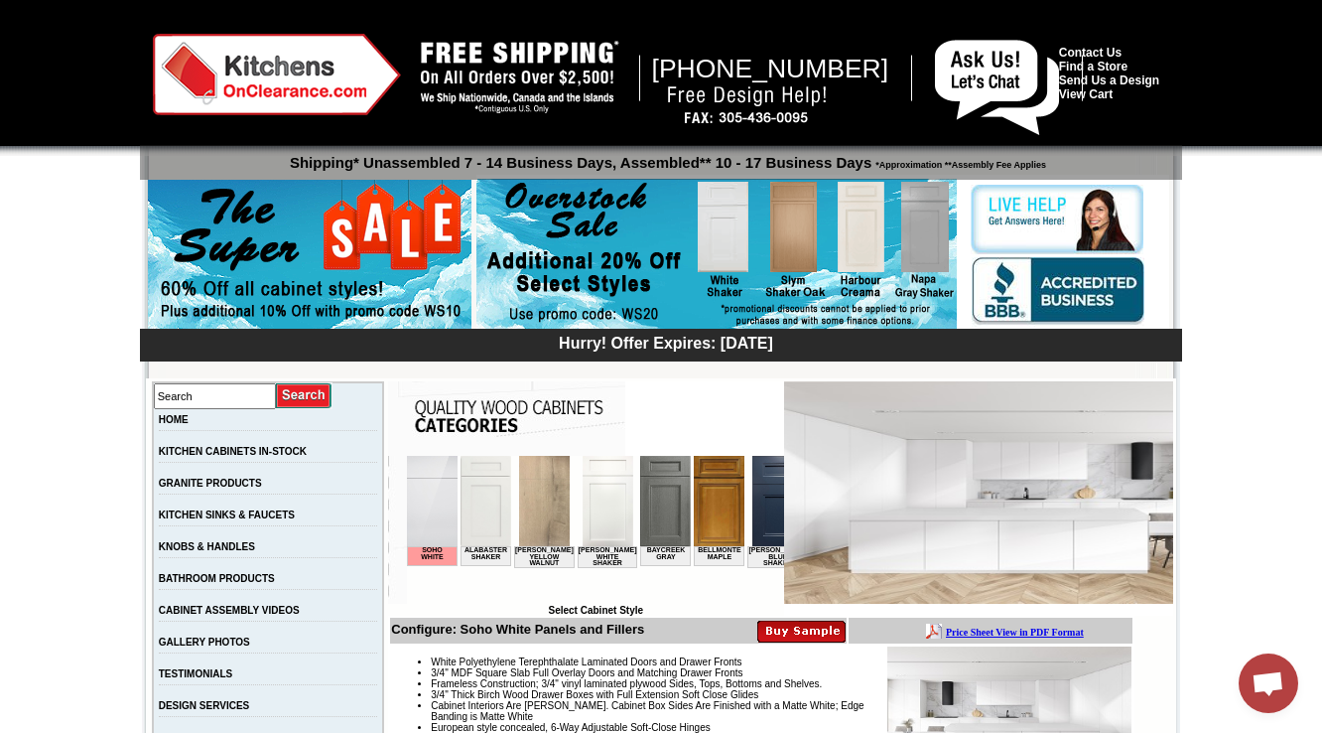
scroll to position [556, 0]
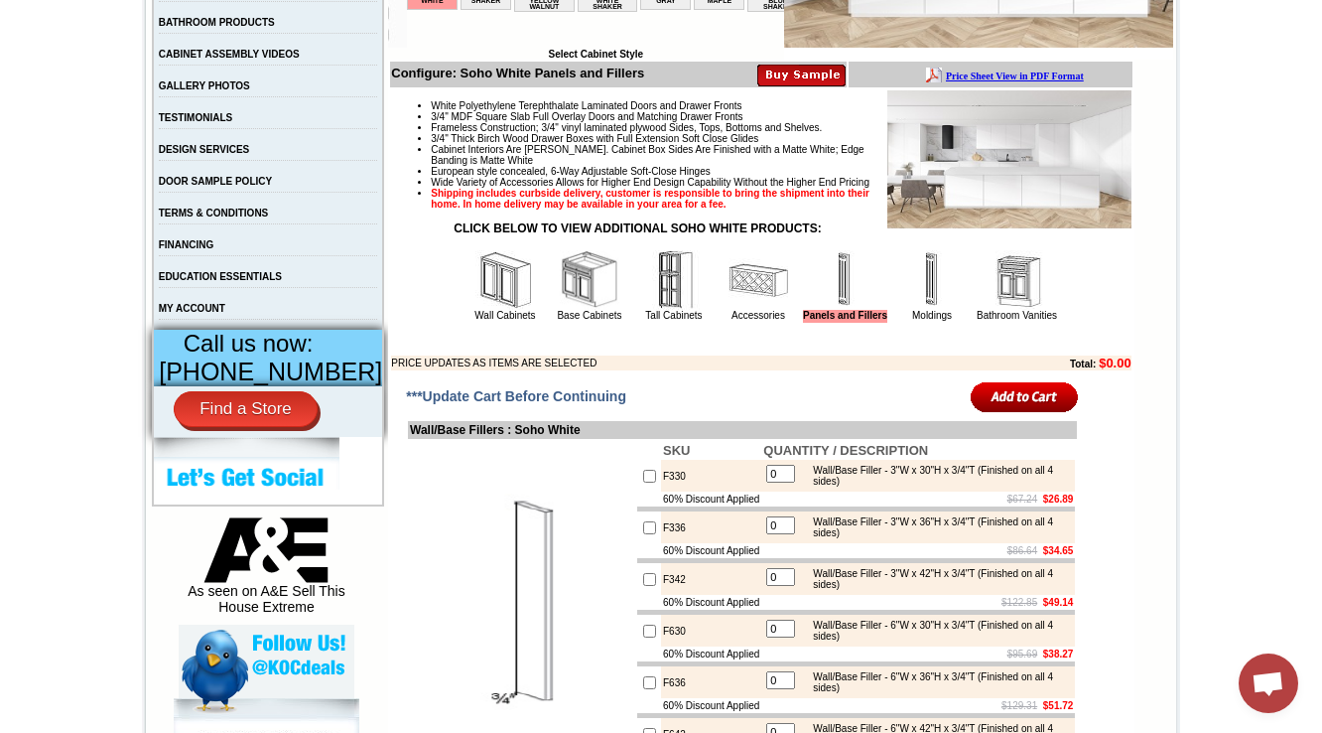
click at [997, 310] on img at bounding box center [1018, 280] width 60 height 60
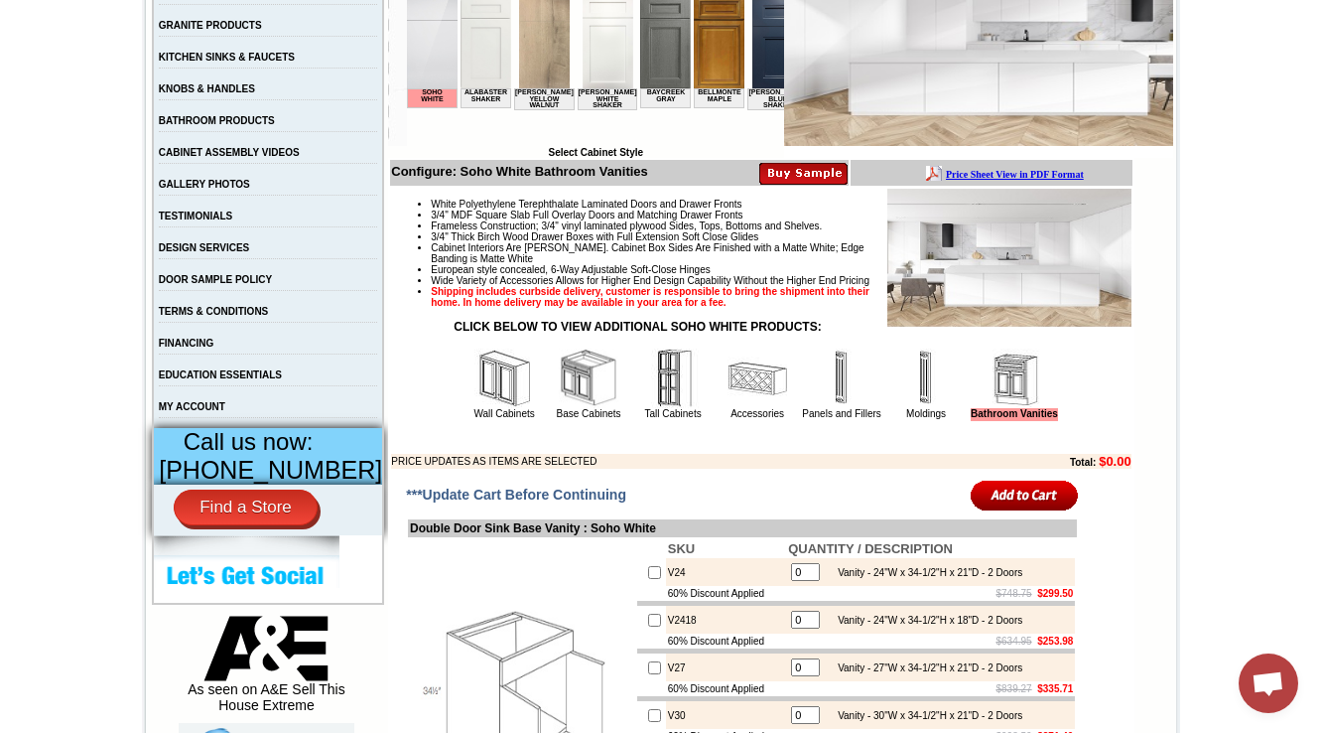
scroll to position [477, 0]
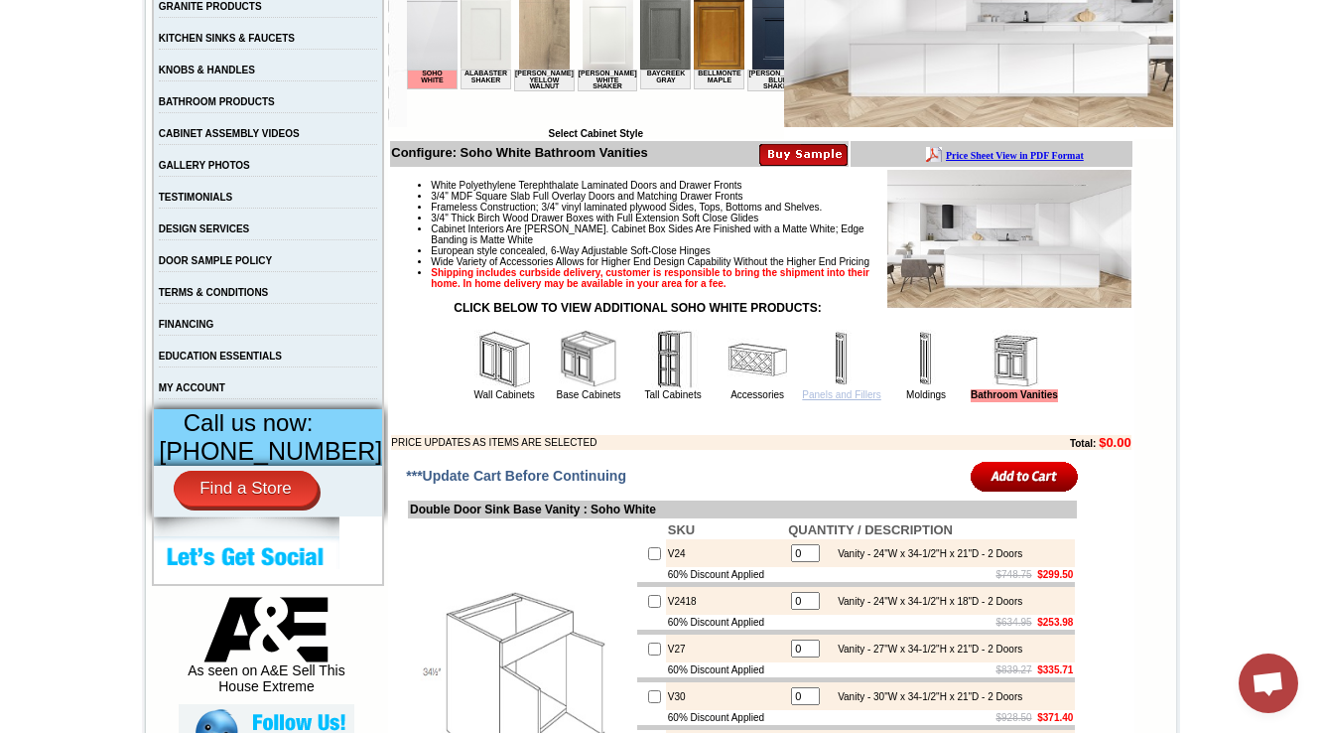
click at [811, 400] on link "Panels and Fillers" at bounding box center [841, 394] width 78 height 11
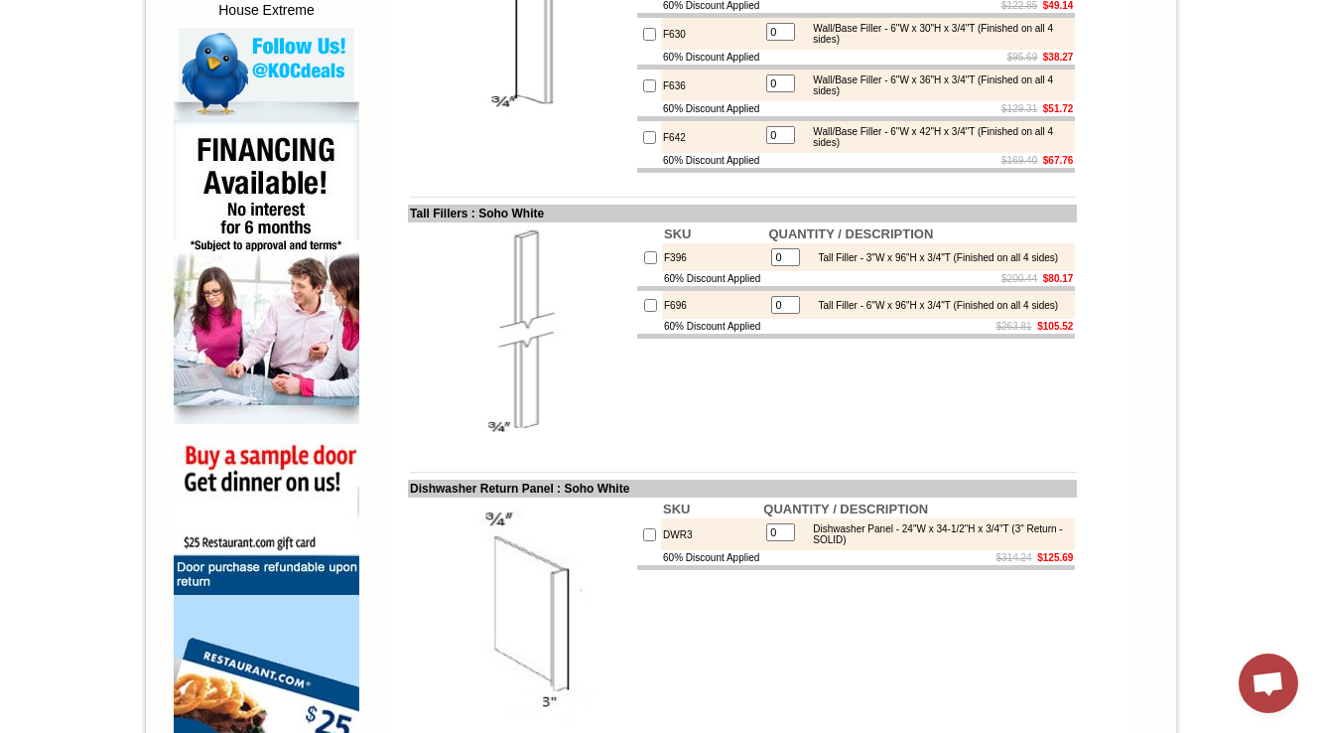
scroll to position [874, 0]
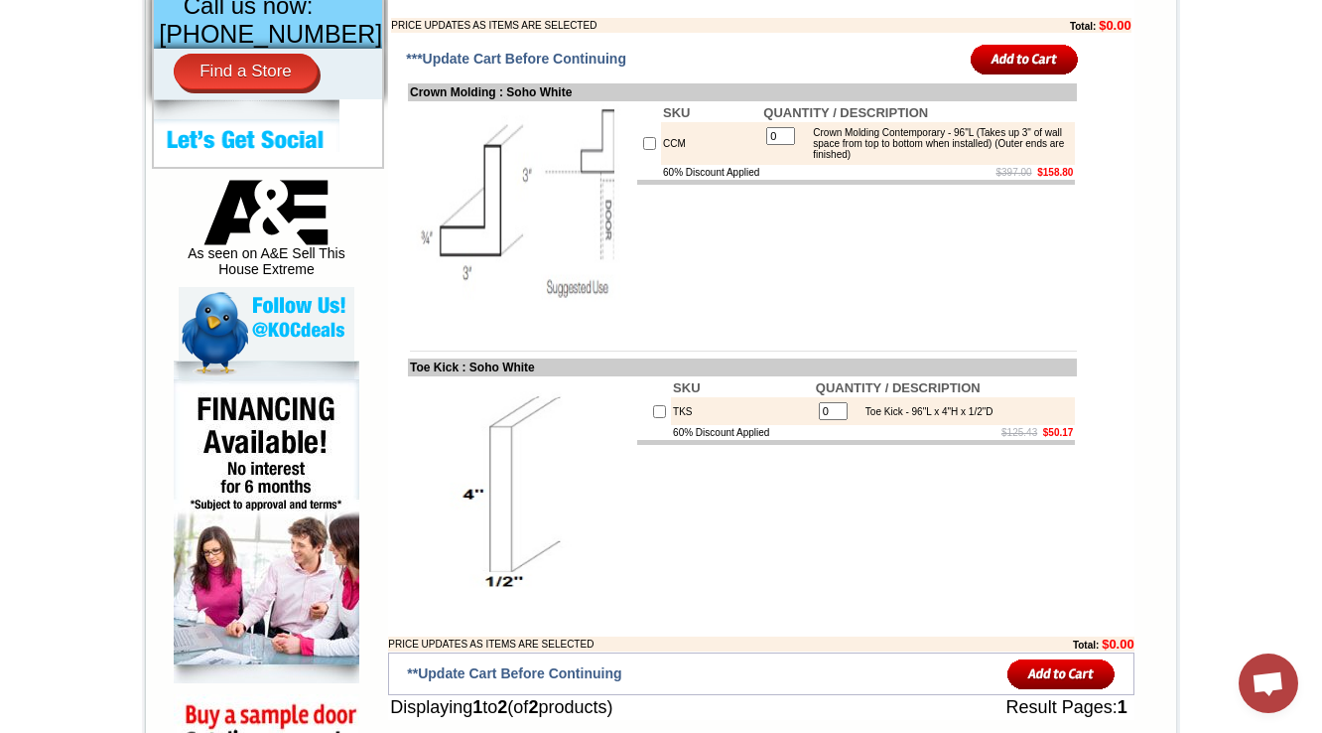
scroll to position [794, 0]
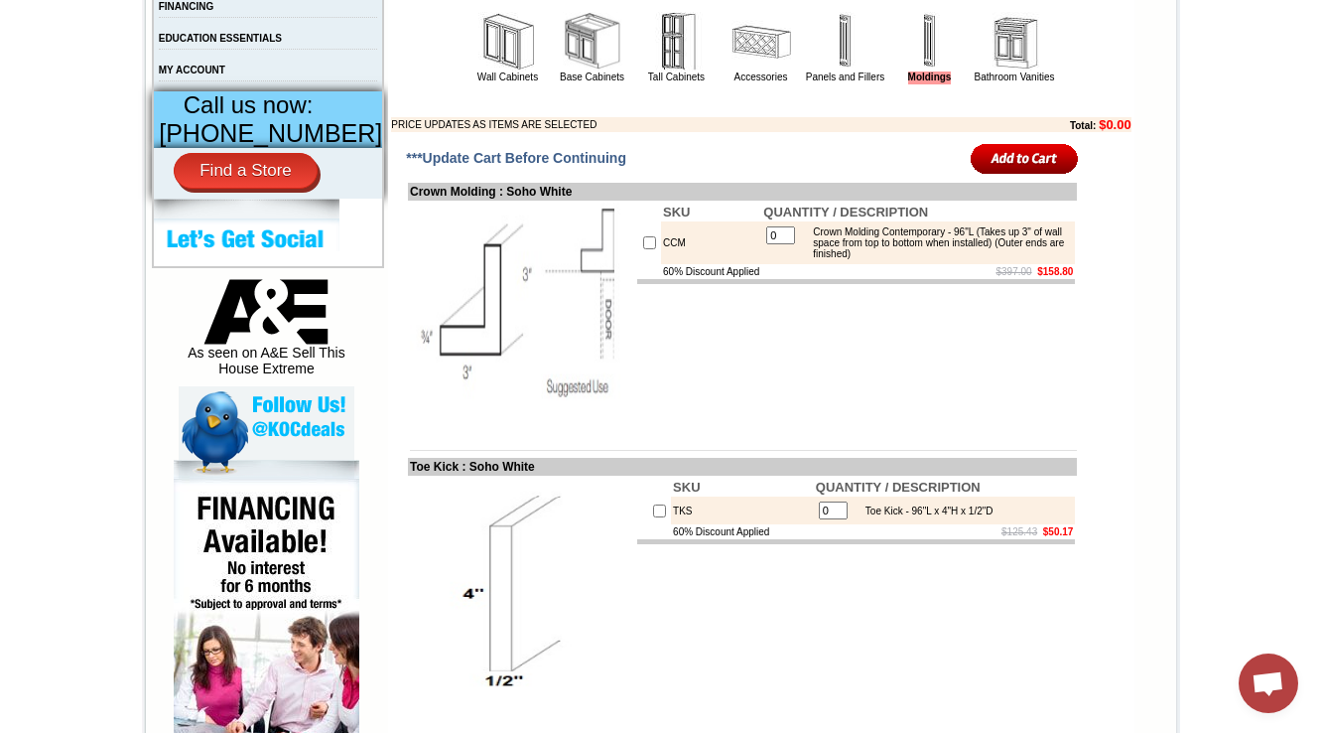
click at [648, 413] on td "SKU QUANTITY / DESCRIPTION CCM 0 Crown Molding Contemporary - 96"L (Takes up 3"…" at bounding box center [856, 314] width 442 height 227
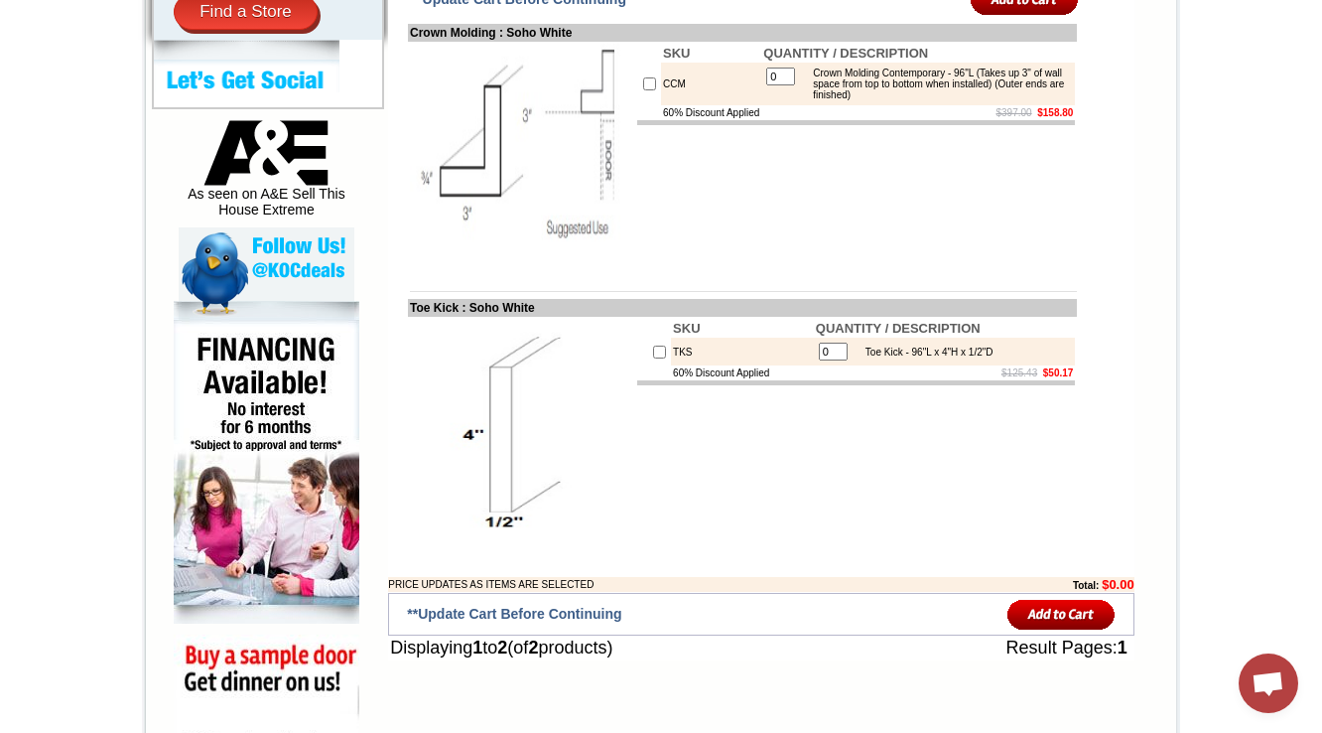
scroll to position [874, 0]
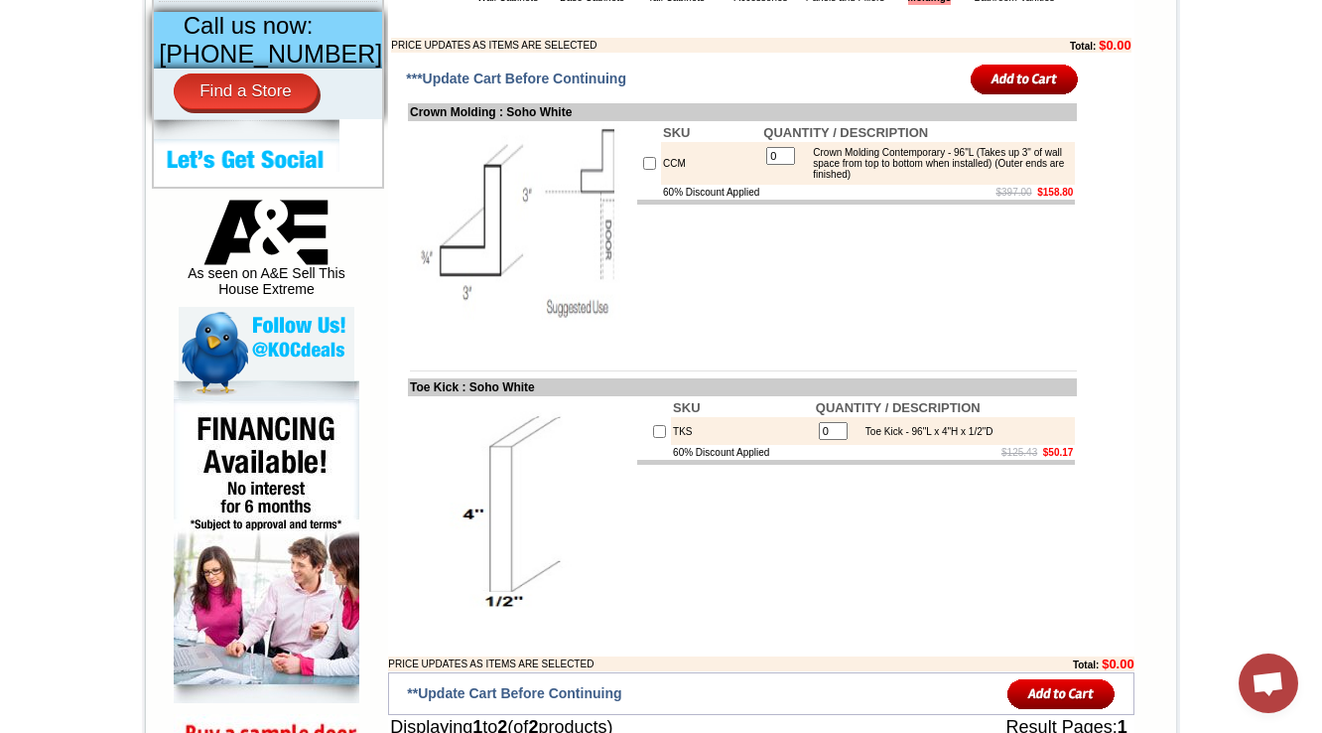
click at [822, 180] on div "Crown Molding Contemporary - 96"L (Takes up 3" of wall space from top to bottom…" at bounding box center [936, 163] width 267 height 33
click at [969, 180] on div "Crown Molding Contemporary - 96"L (Takes up 3" of wall space from top to bottom…" at bounding box center [936, 163] width 267 height 33
drag, startPoint x: 822, startPoint y: 214, endPoint x: 935, endPoint y: 214, distance: 113.2
click at [935, 180] on div "Crown Molding Contemporary - 96"L (Takes up 3" of wall space from top to bottom…" at bounding box center [936, 163] width 267 height 33
click at [937, 247] on td "SKU QUANTITY / DESCRIPTION CCM 0 Crown Molding Contemporary - 96"L (Takes up 3"…" at bounding box center [856, 234] width 442 height 227
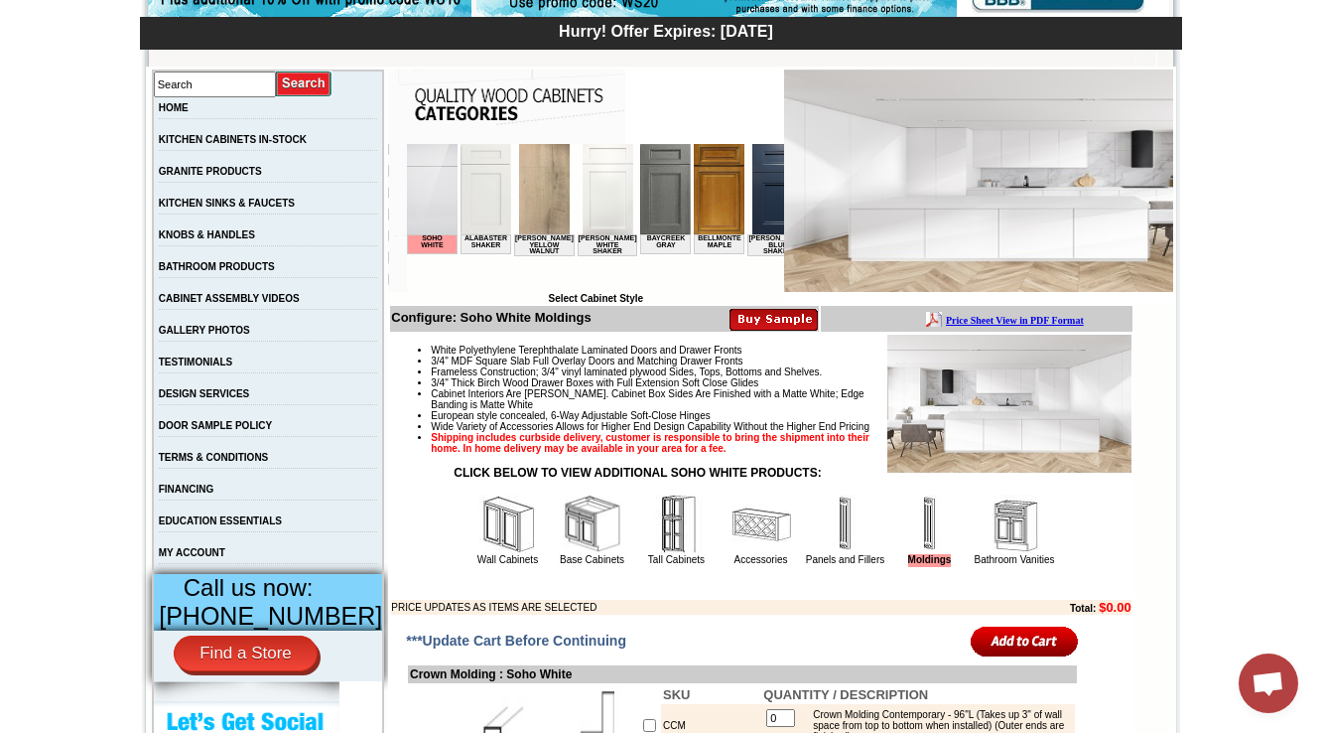
scroll to position [397, 0]
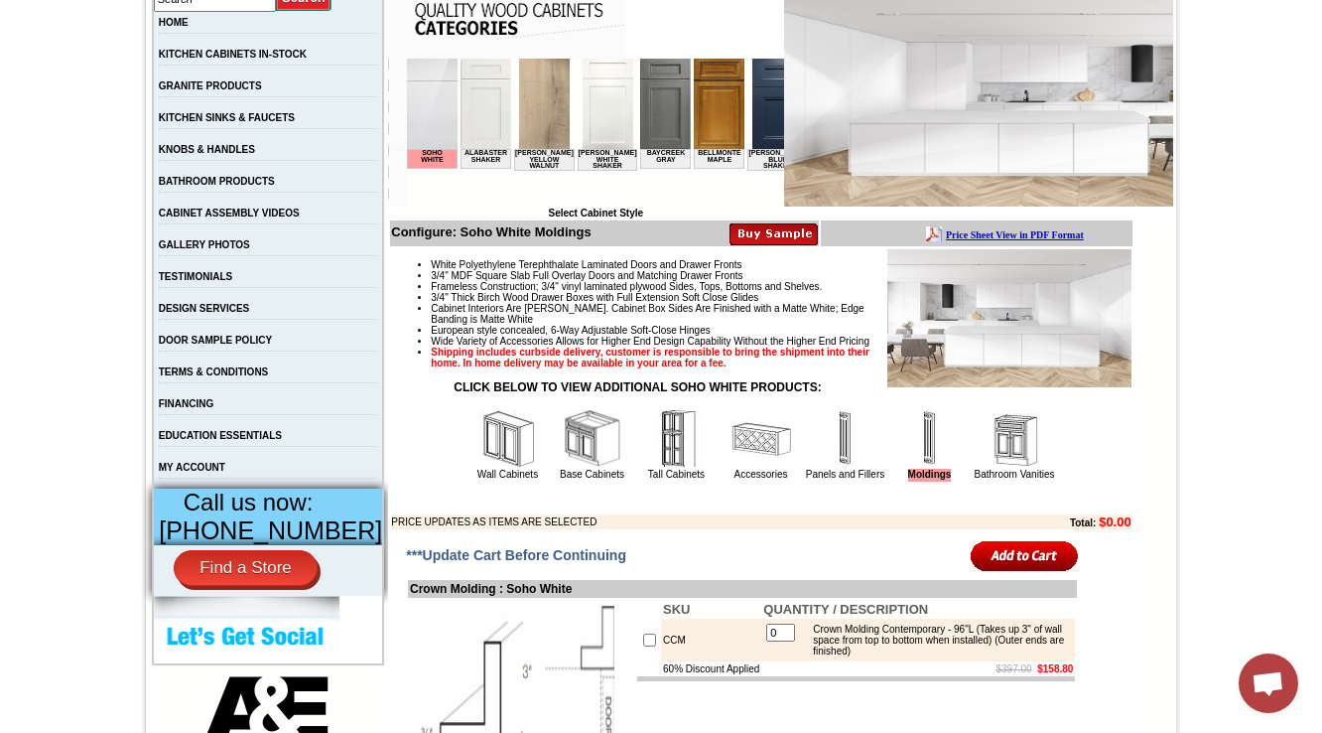
click at [828, 469] on img at bounding box center [846, 439] width 60 height 60
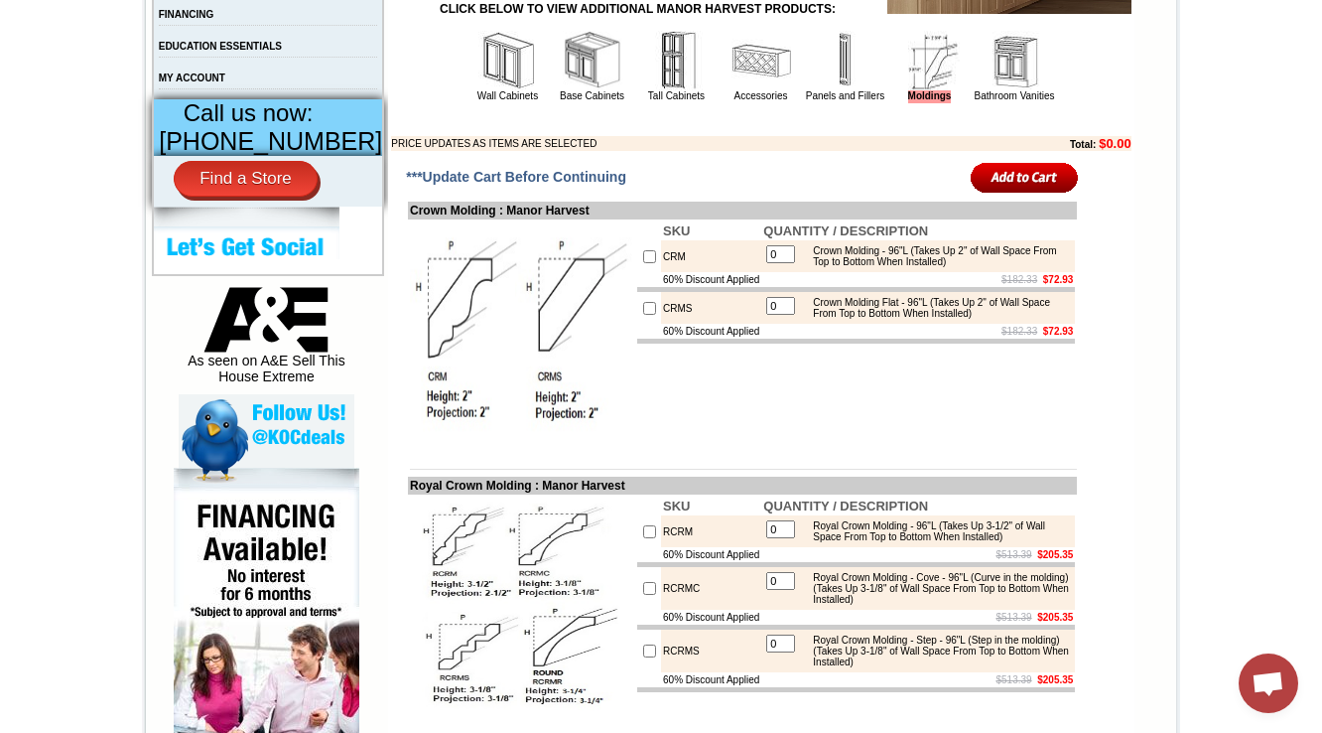
scroll to position [680, 0]
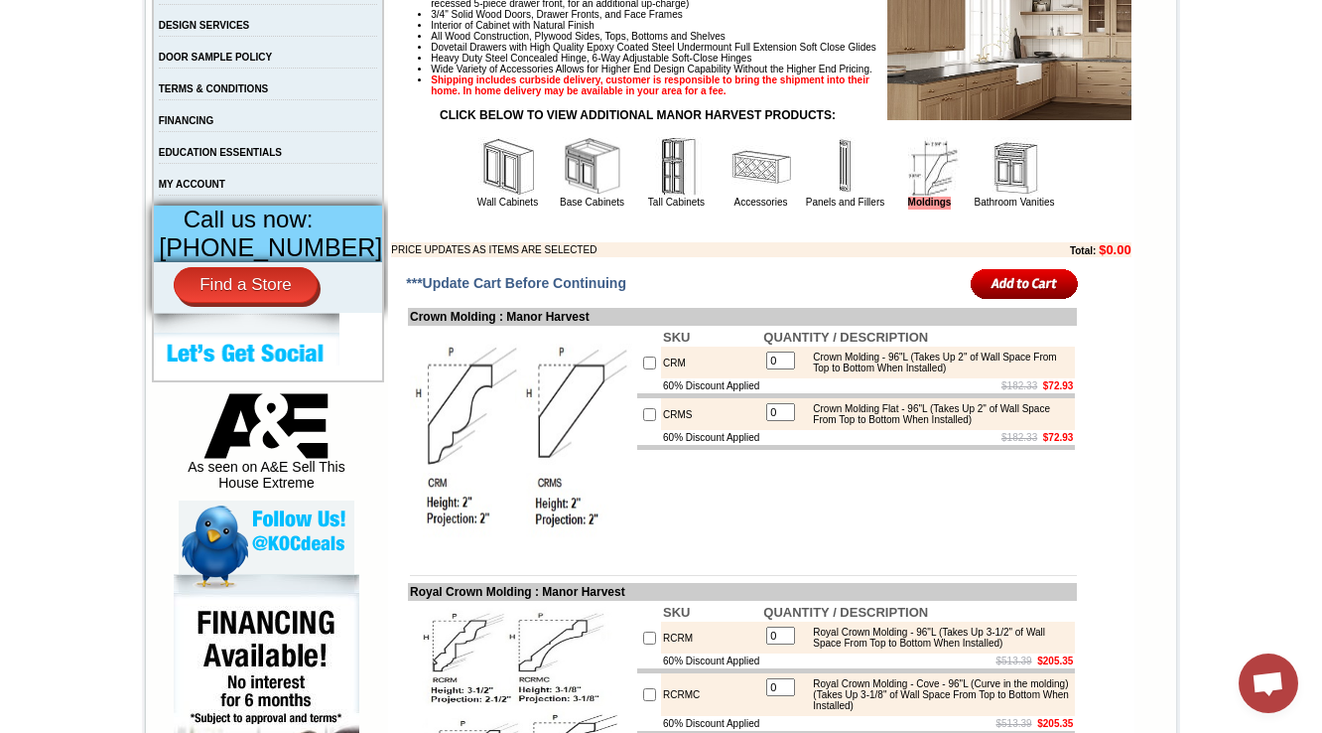
click at [826, 197] on img at bounding box center [846, 167] width 60 height 60
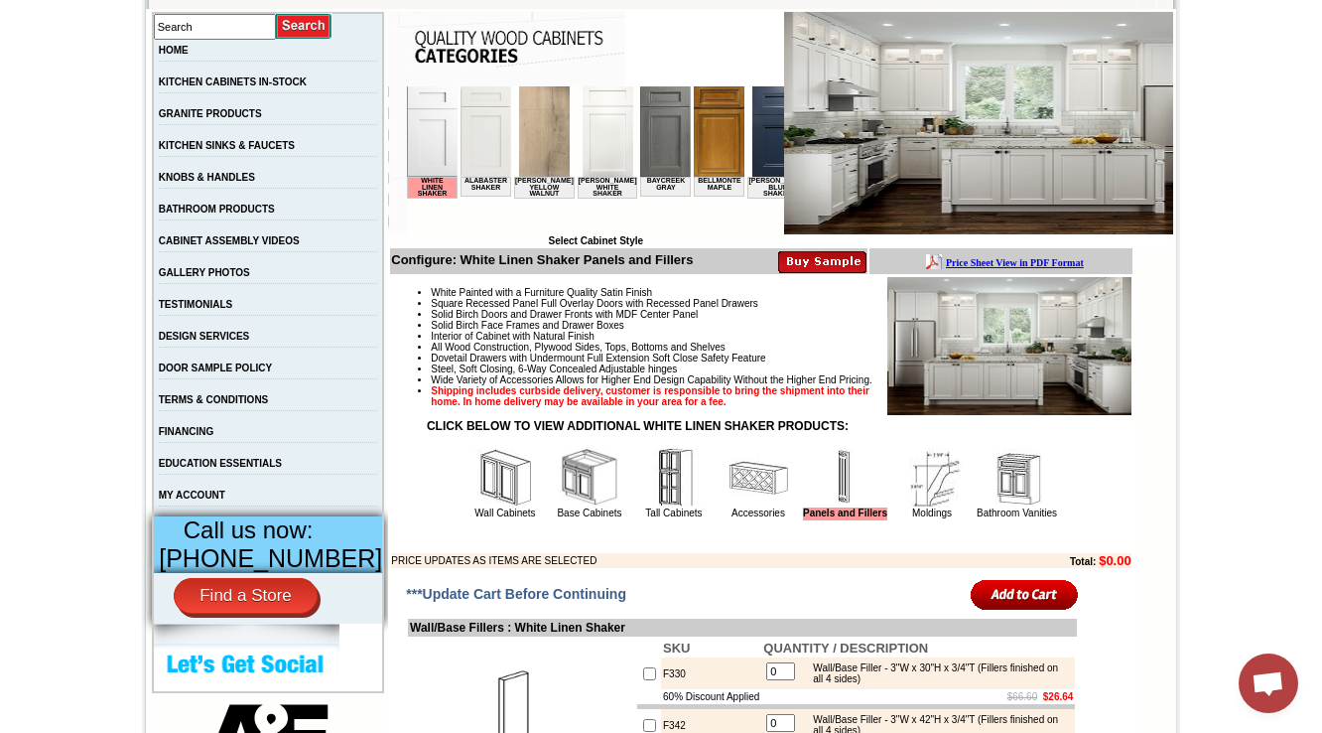
scroll to position [397, 0]
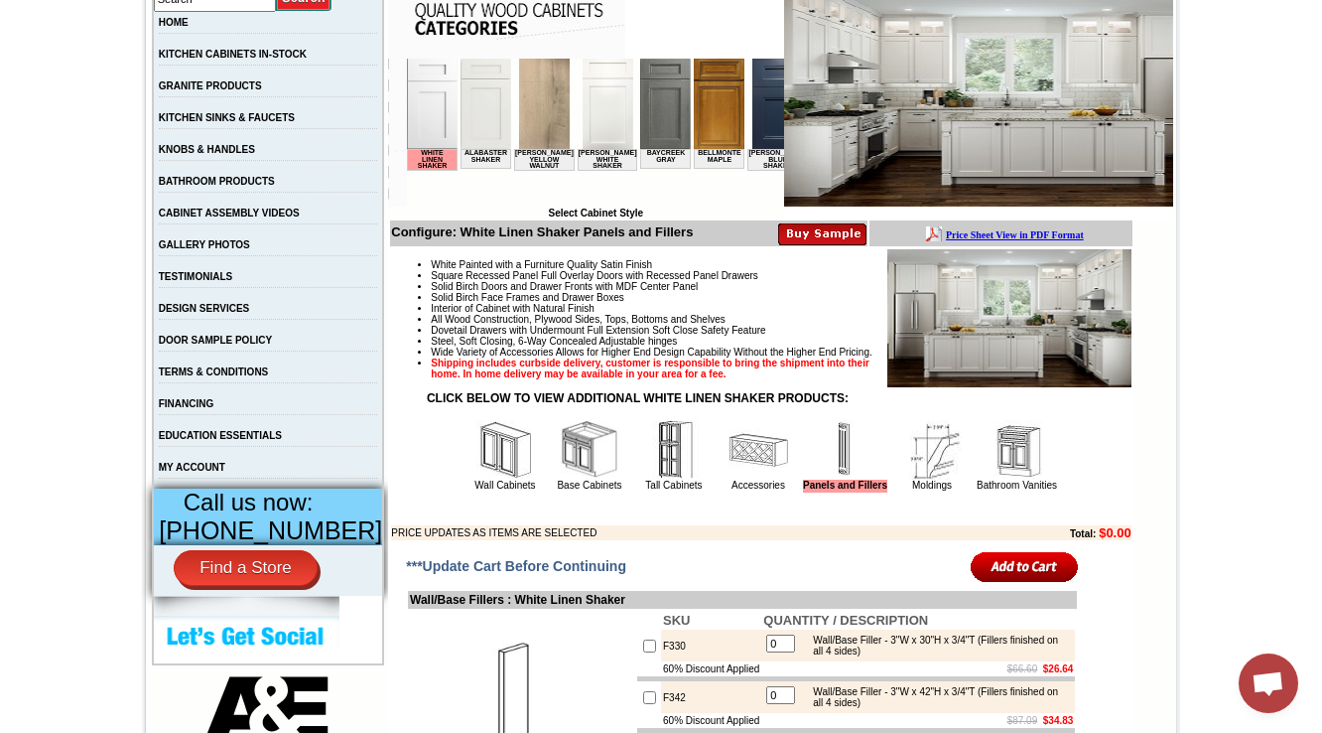
click at [907, 480] on img at bounding box center [933, 450] width 60 height 60
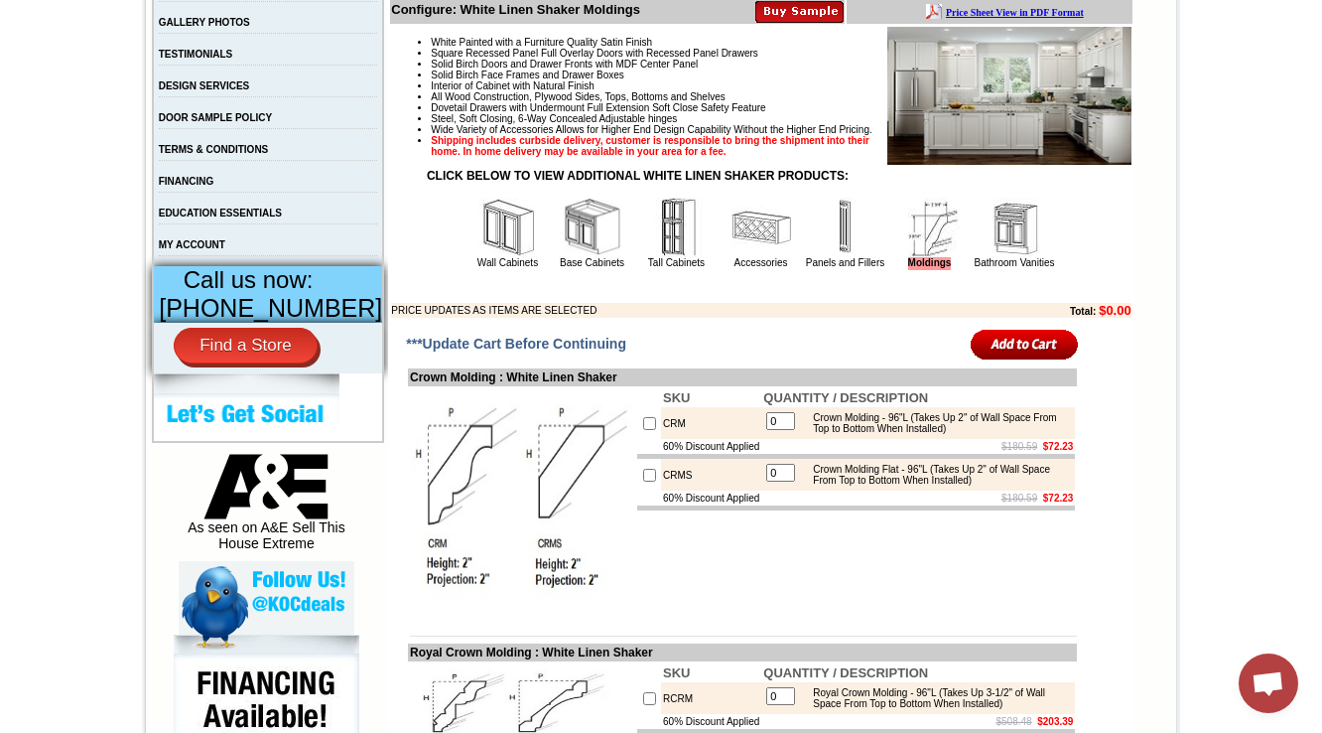
scroll to position [386, 0]
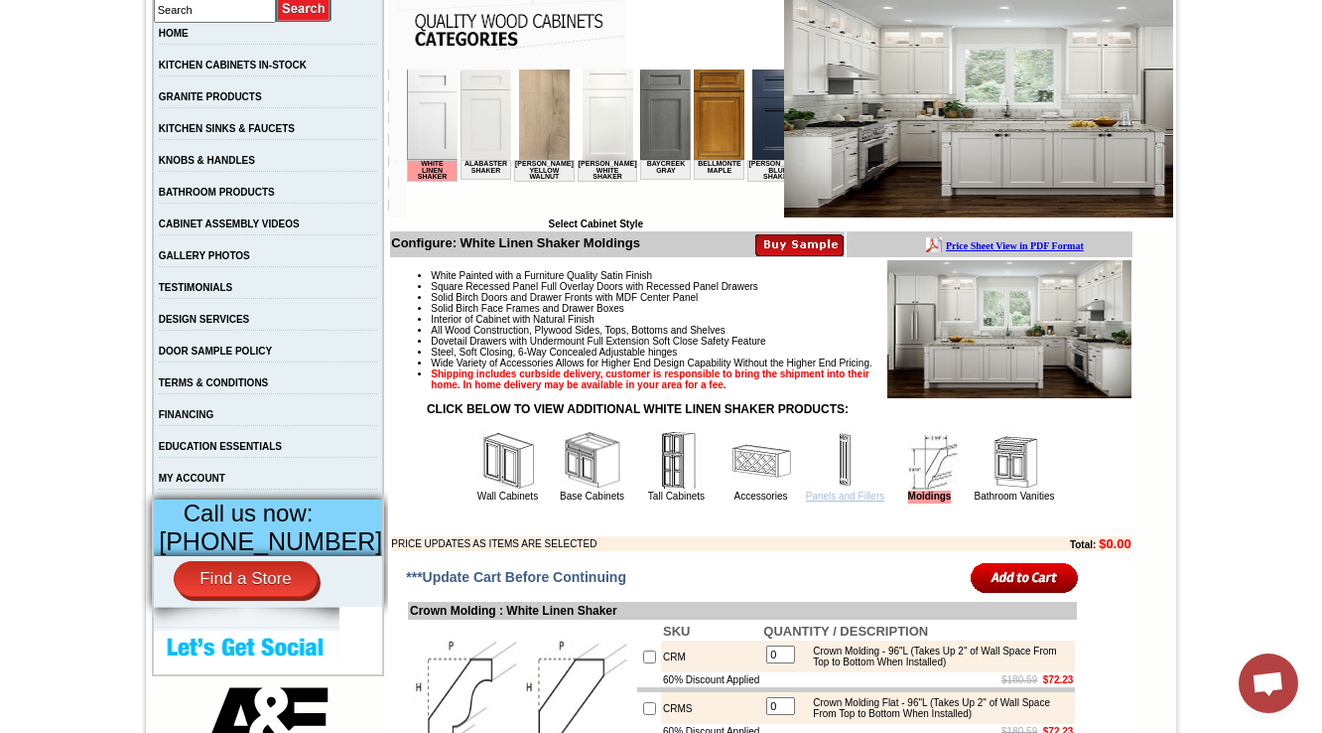
click at [847, 501] on link "Panels and Fillers" at bounding box center [845, 495] width 78 height 11
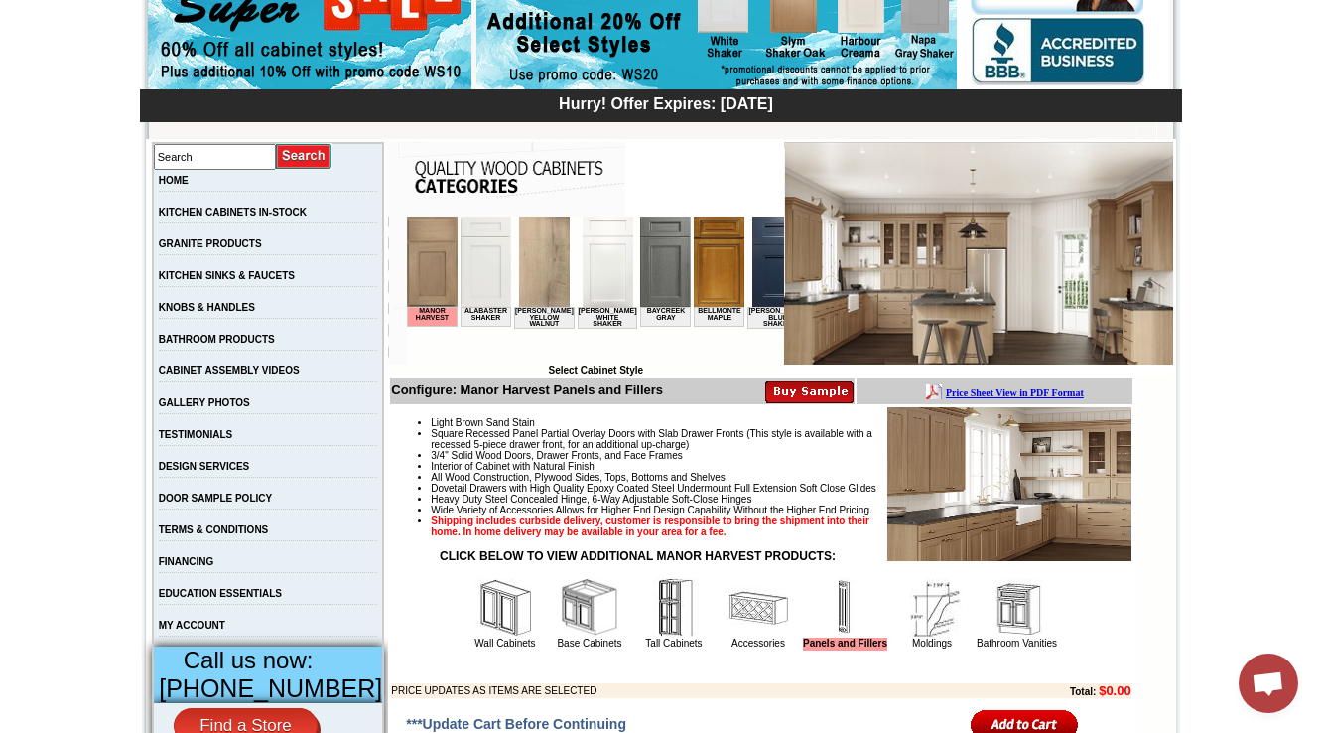
scroll to position [477, 0]
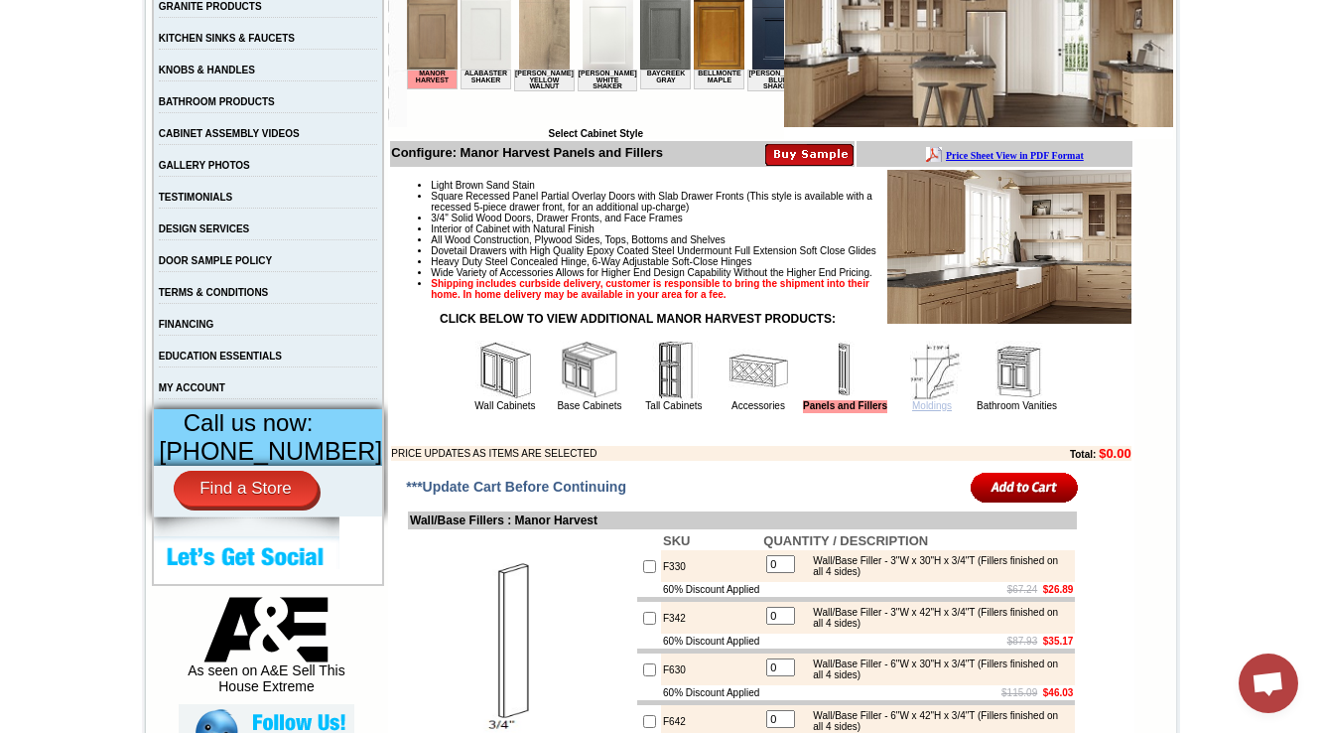
drag, startPoint x: 898, startPoint y: 449, endPoint x: 907, endPoint y: 447, distance: 10.1
click at [912, 411] on link "Moldings" at bounding box center [932, 405] width 40 height 11
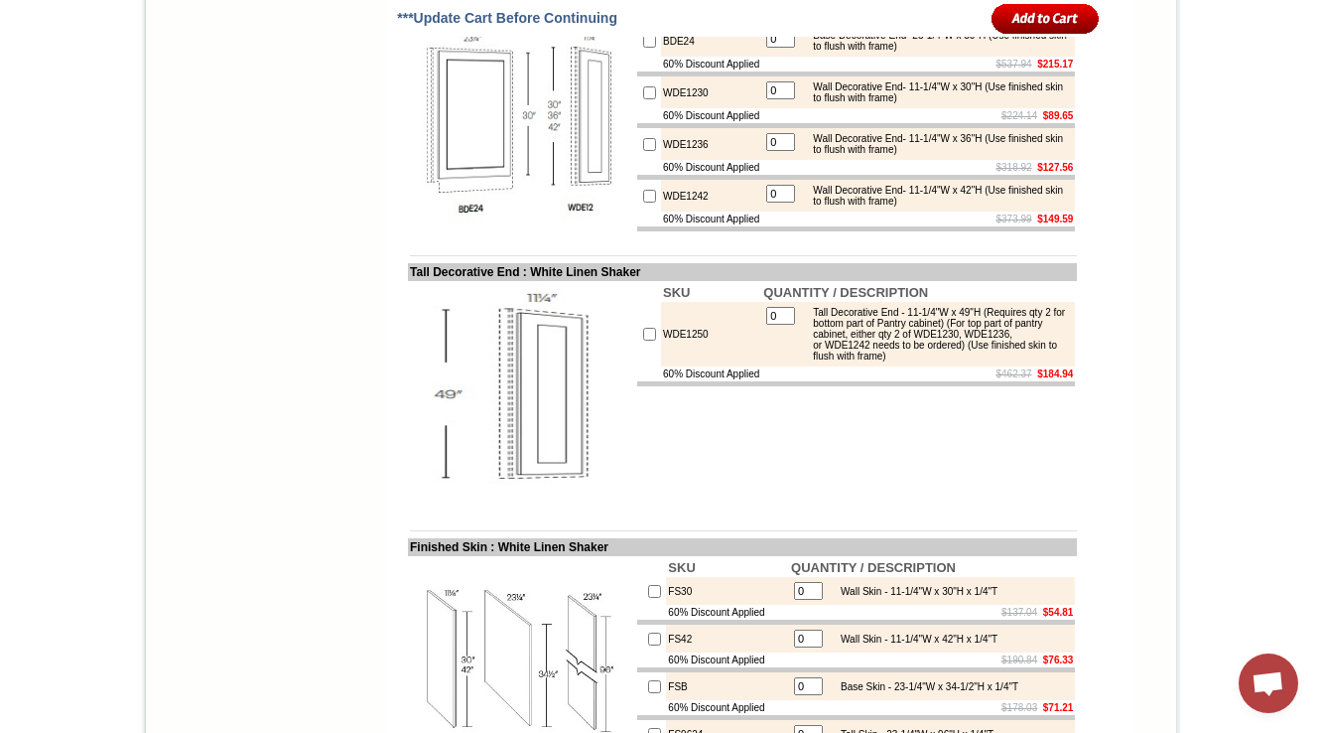
scroll to position [2708, 0]
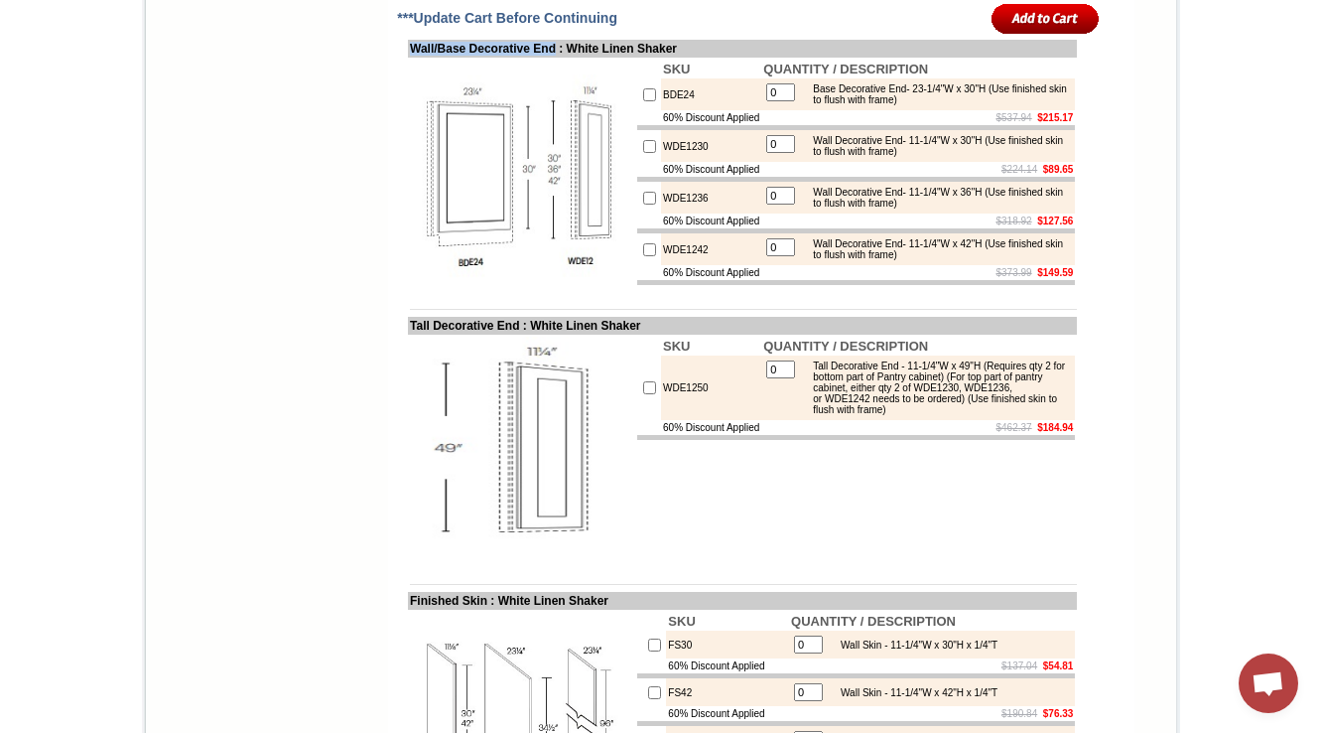
drag, startPoint x: 387, startPoint y: 159, endPoint x: 562, endPoint y: 156, distance: 174.8
click at [562, 58] on td "Wall/Base Decorative End : White Linen Shaker" at bounding box center [742, 49] width 669 height 18
drag, startPoint x: 812, startPoint y: 258, endPoint x: 987, endPoint y: 274, distance: 175.5
click at [987, 157] on div "Wall Decorative End- 11-1/4"W x 30"H (Use finished skin to flush with frame)" at bounding box center [936, 146] width 267 height 22
copy div "Wall Decorative End- 11-1/4"W x 30"H (Use finished skin to flush with frame)"
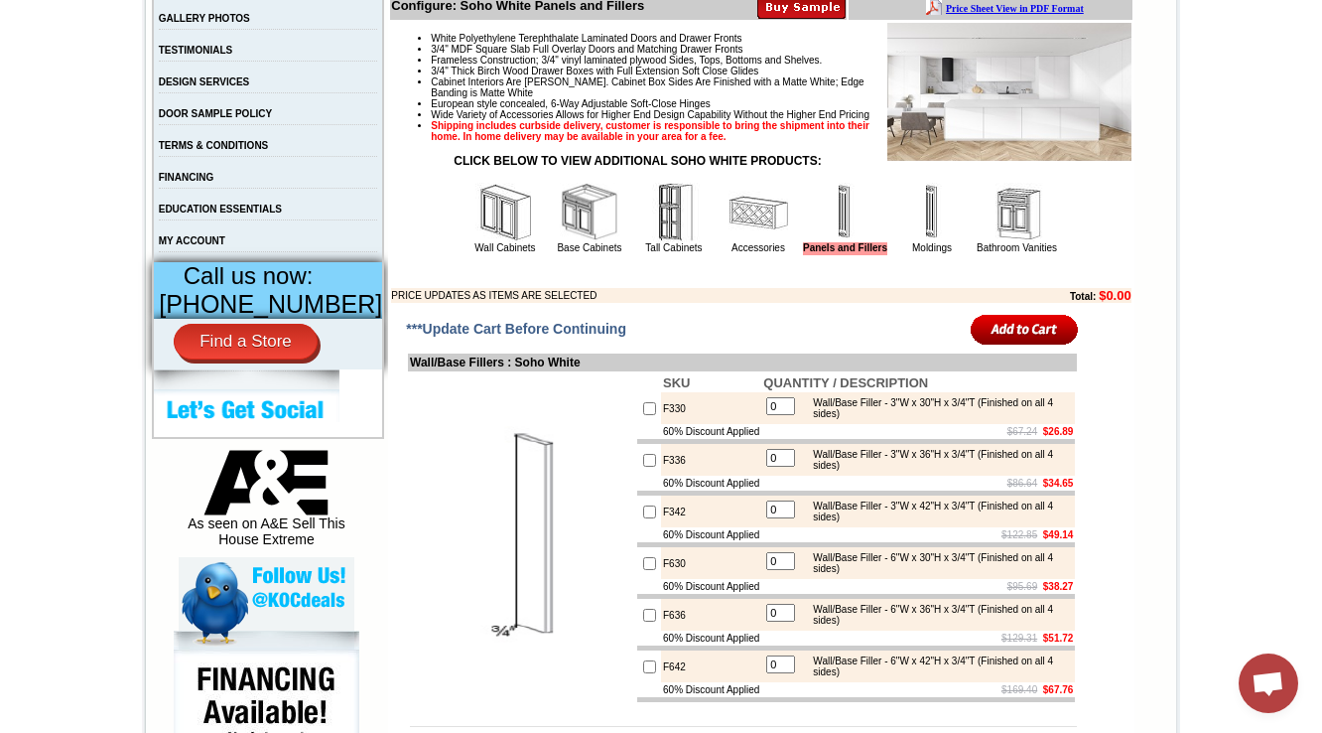
scroll to position [635, 0]
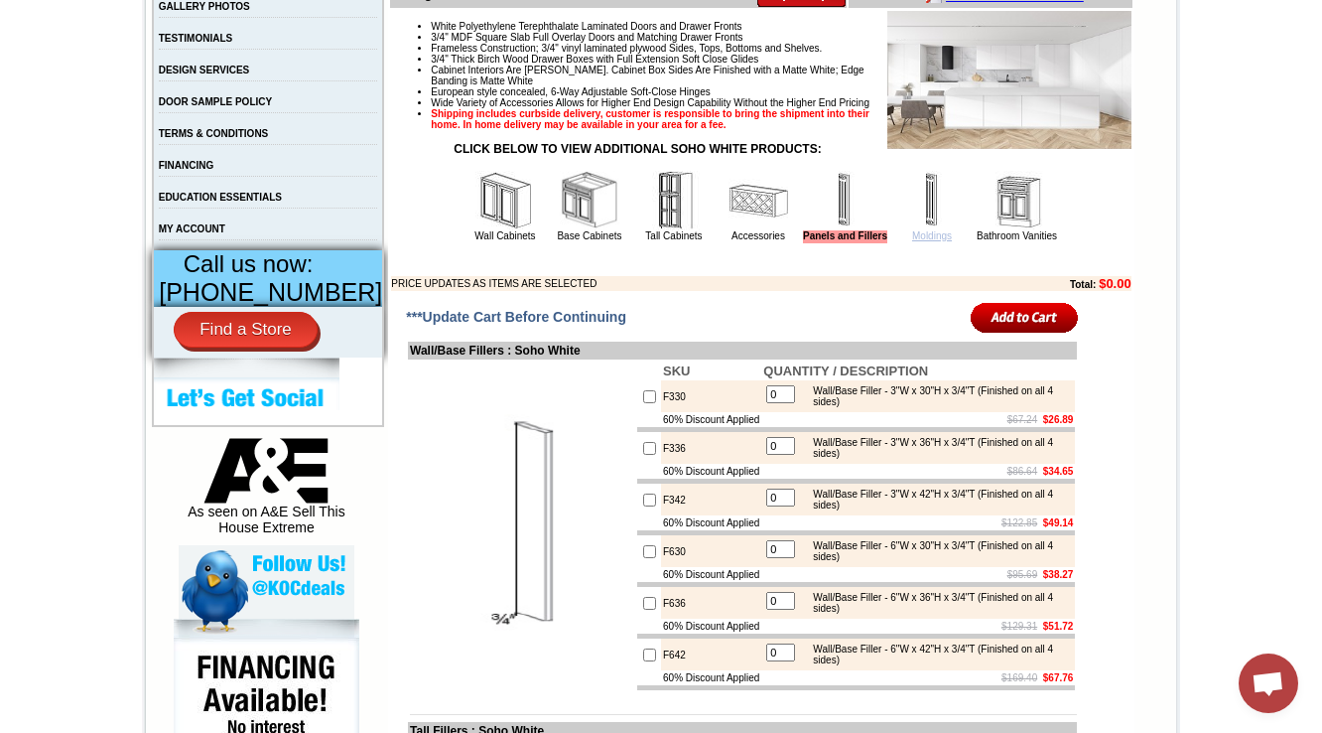
click at [912, 241] on link "Moldings" at bounding box center [932, 235] width 40 height 11
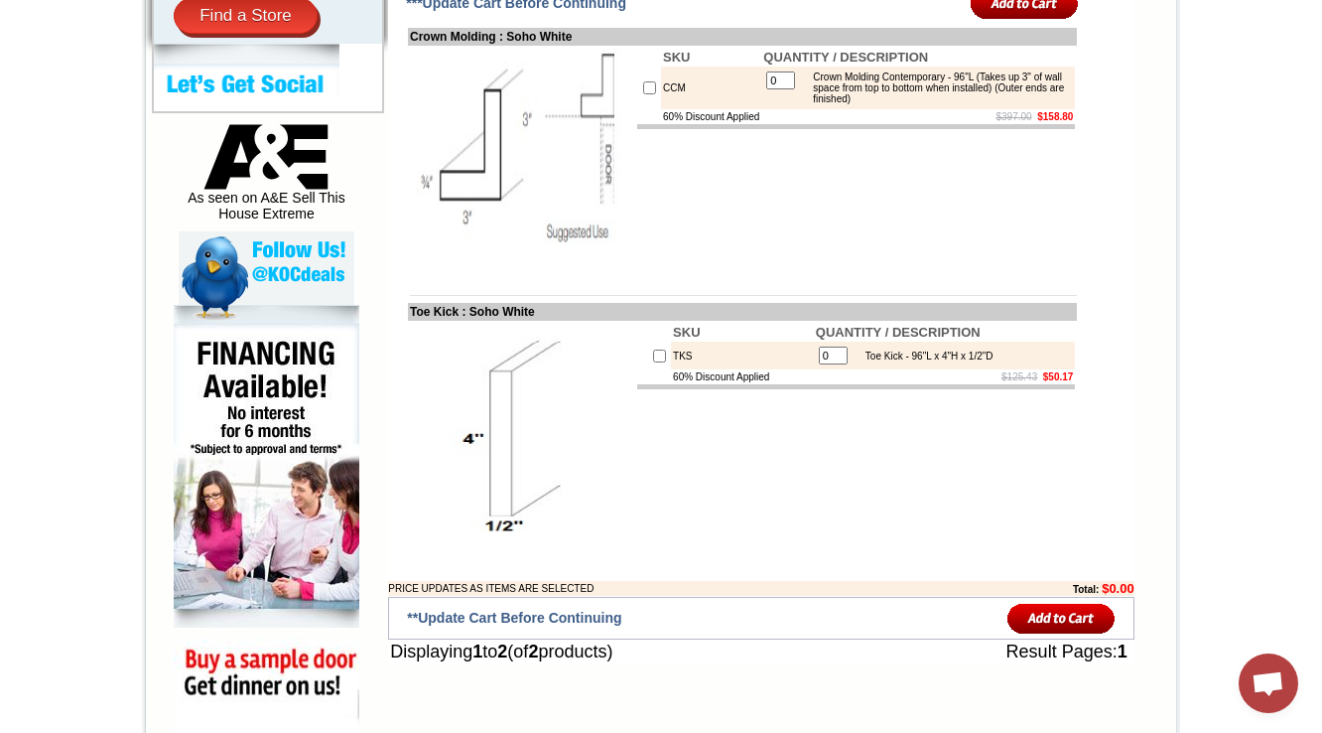
scroll to position [953, 0]
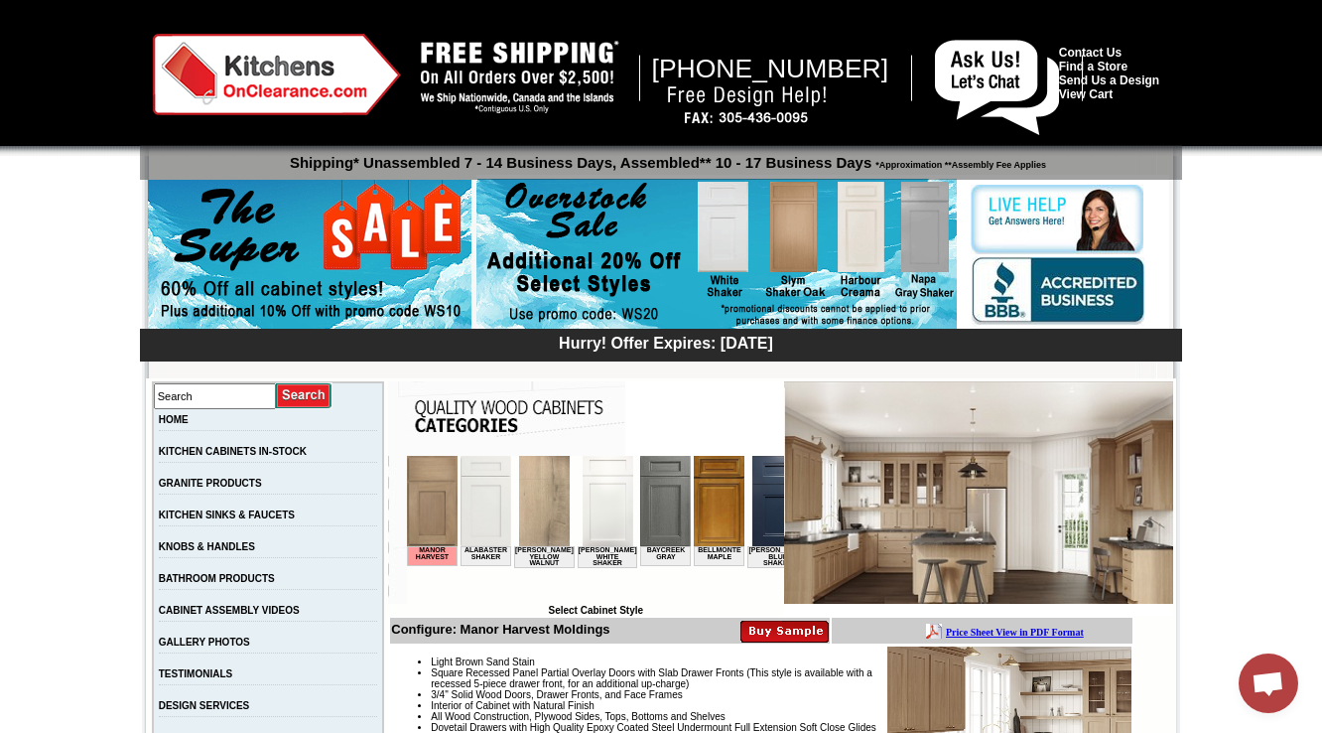
scroll to position [238, 0]
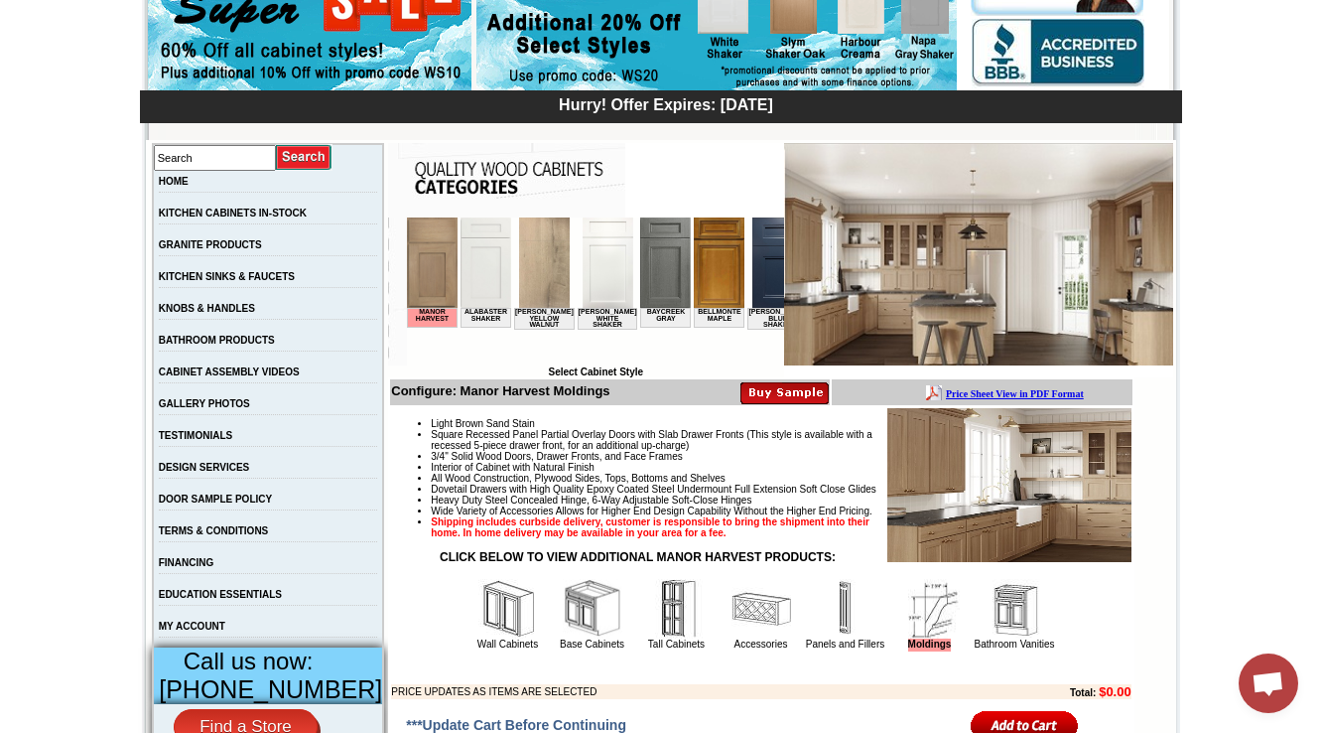
click at [816, 638] on img at bounding box center [846, 609] width 60 height 60
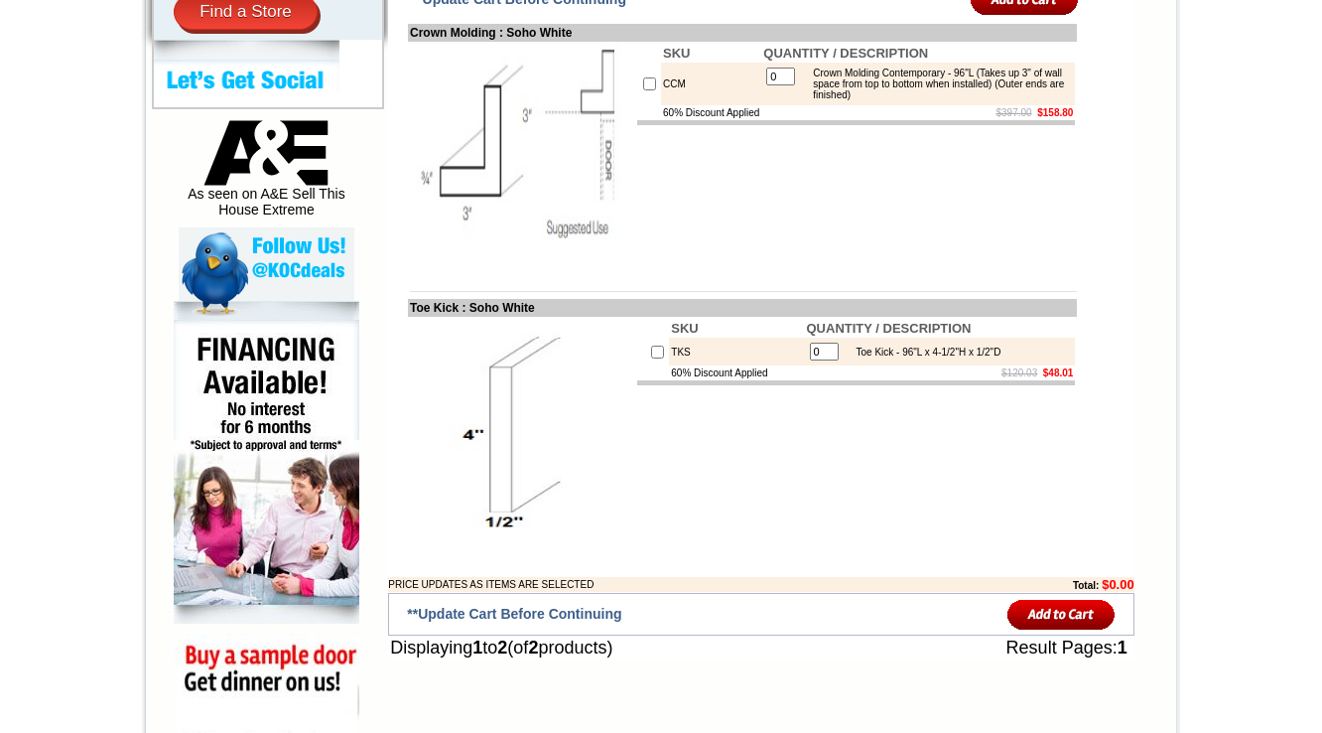
scroll to position [953, 0]
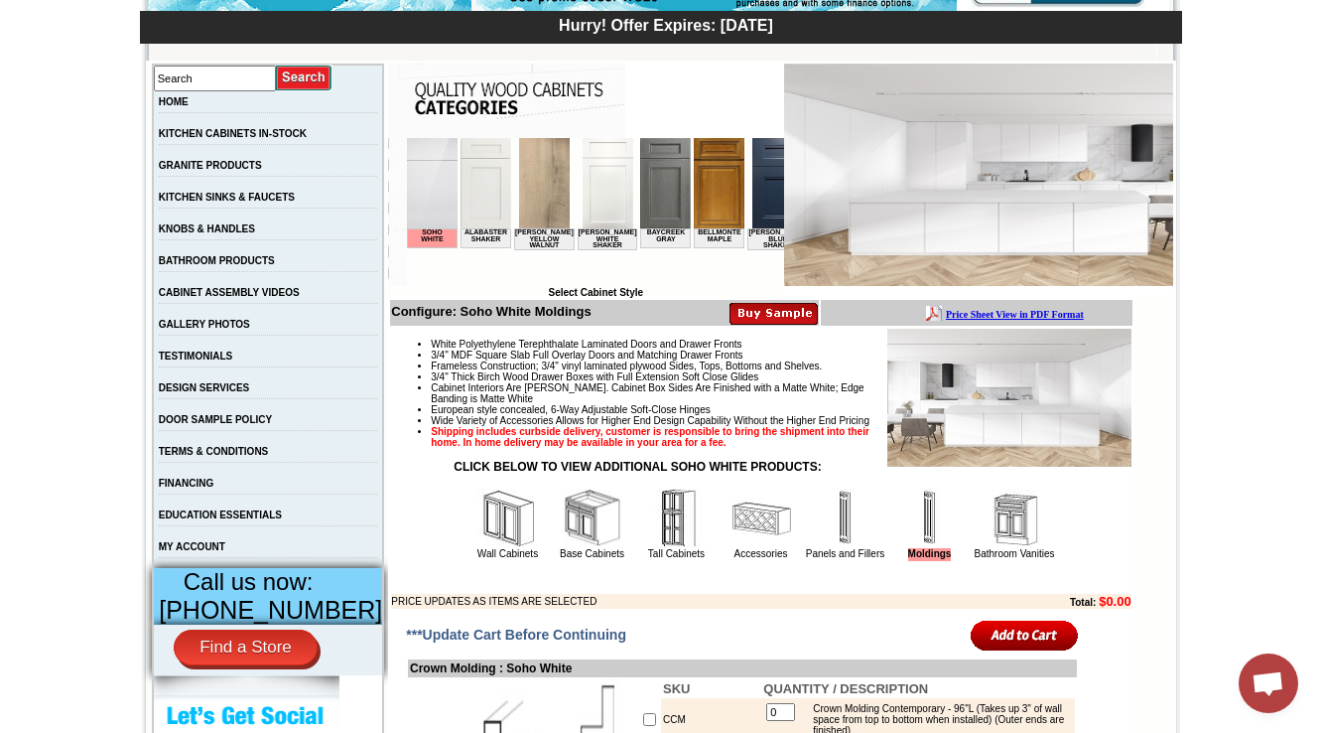
scroll to position [397, 0]
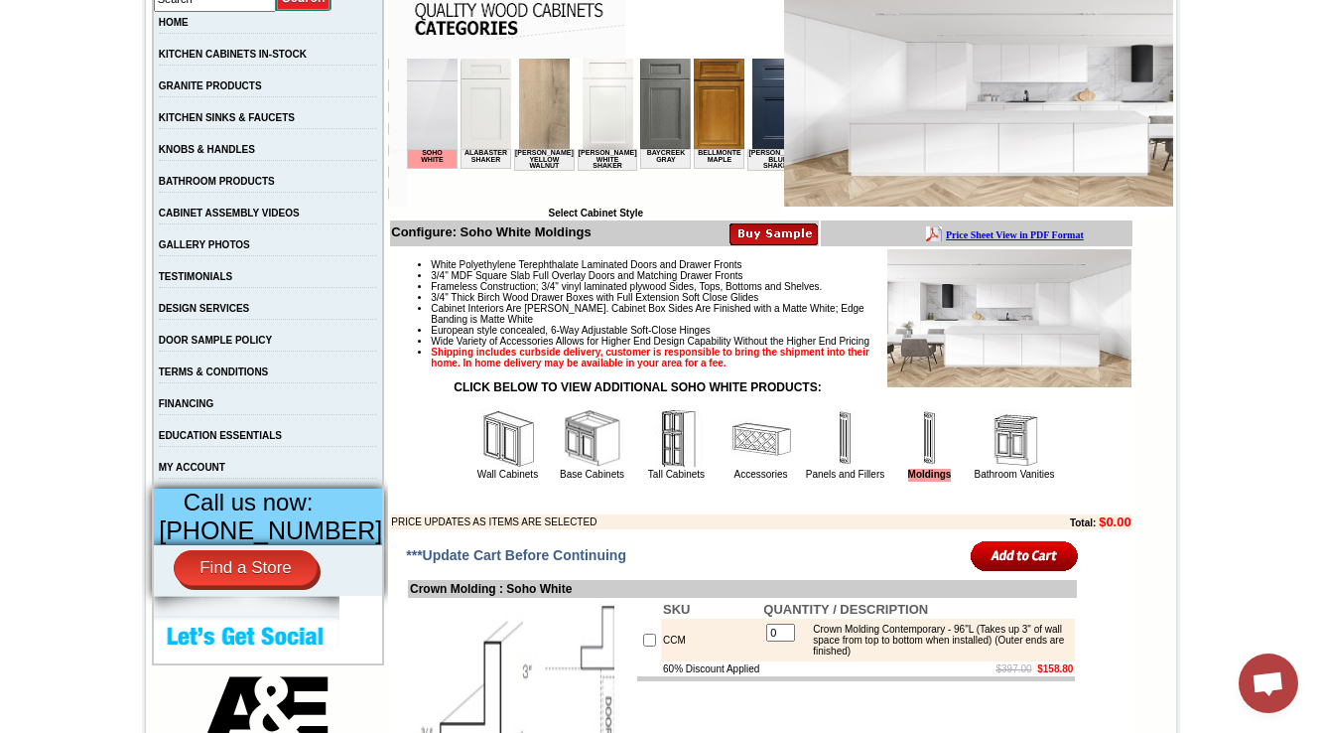
click at [763, 469] on img at bounding box center [762, 439] width 60 height 60
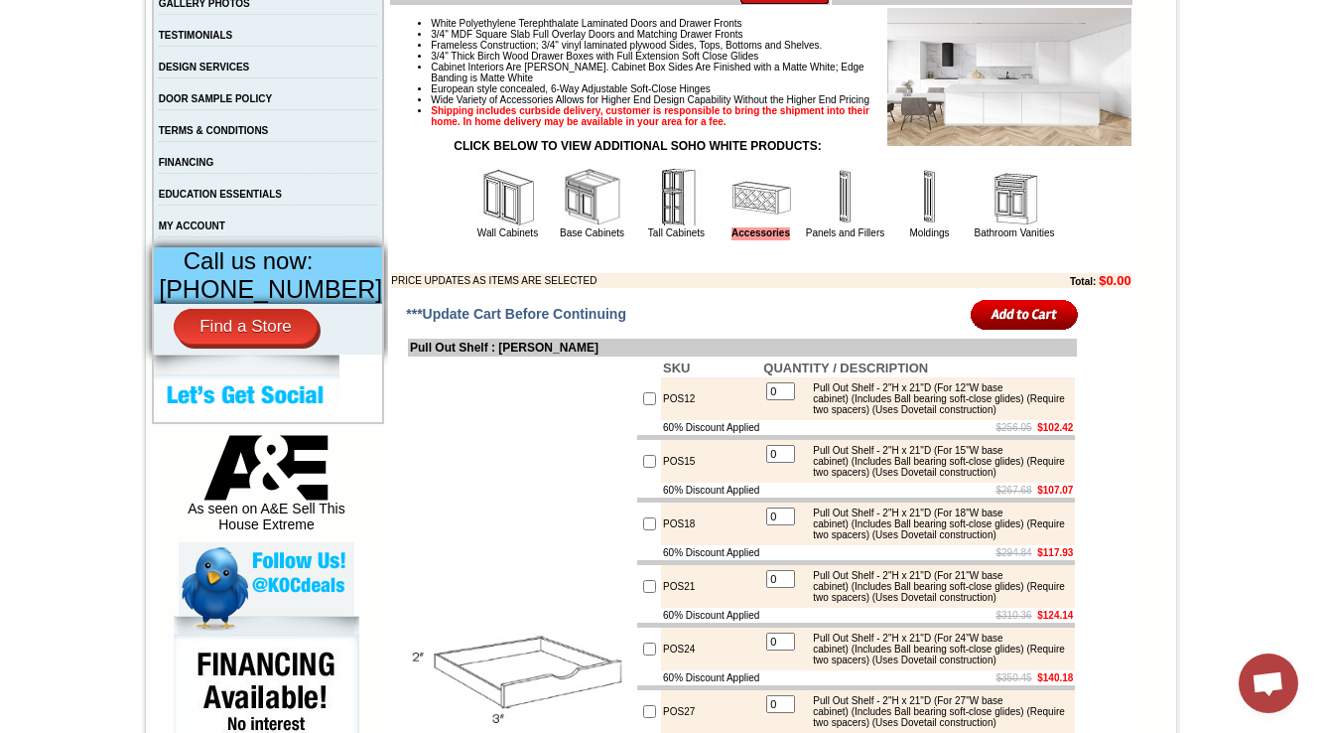
scroll to position [715, 0]
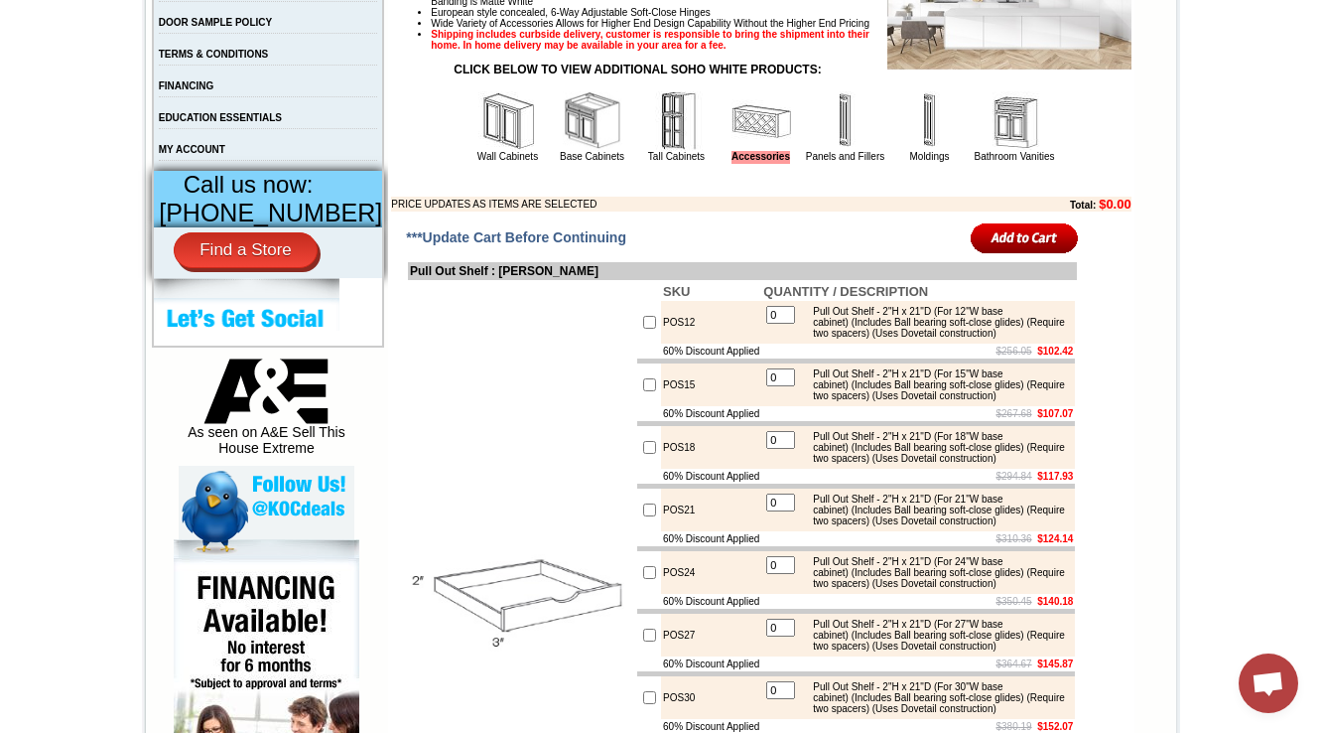
click at [816, 151] on img at bounding box center [846, 121] width 60 height 60
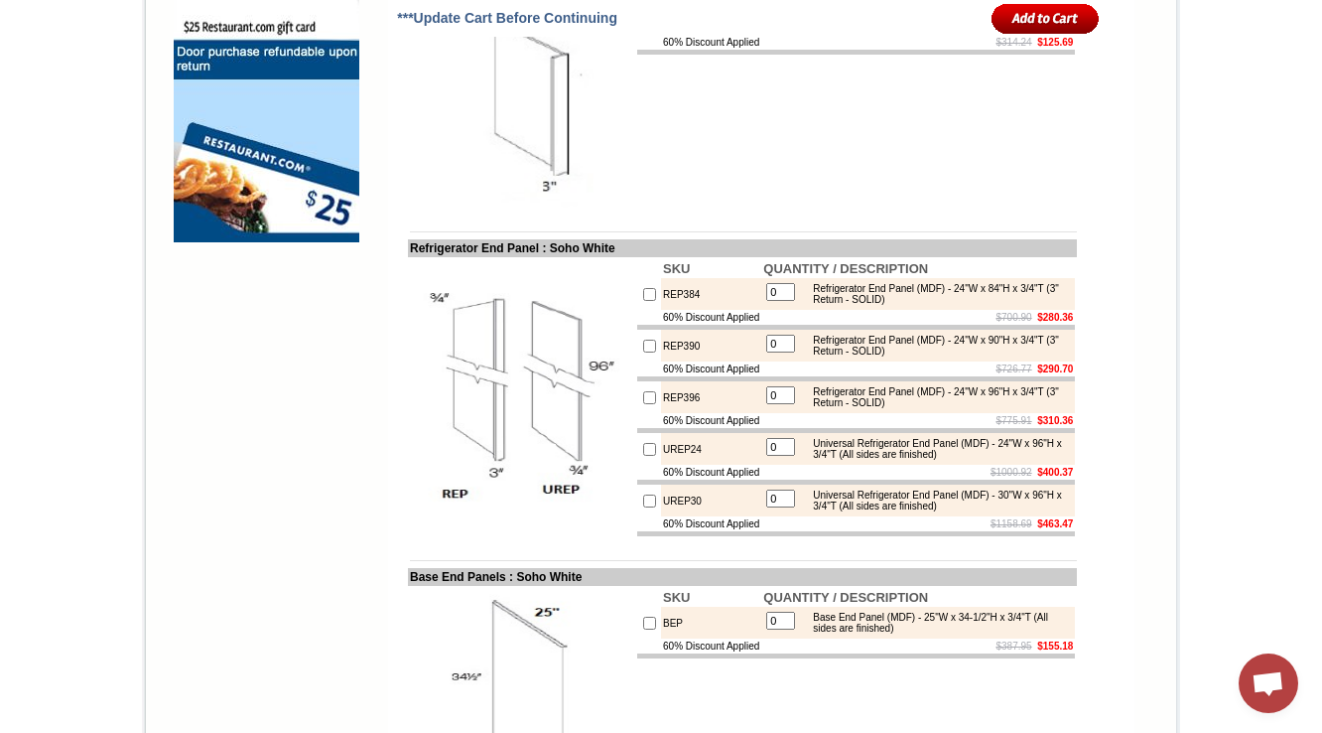
scroll to position [1459, 0]
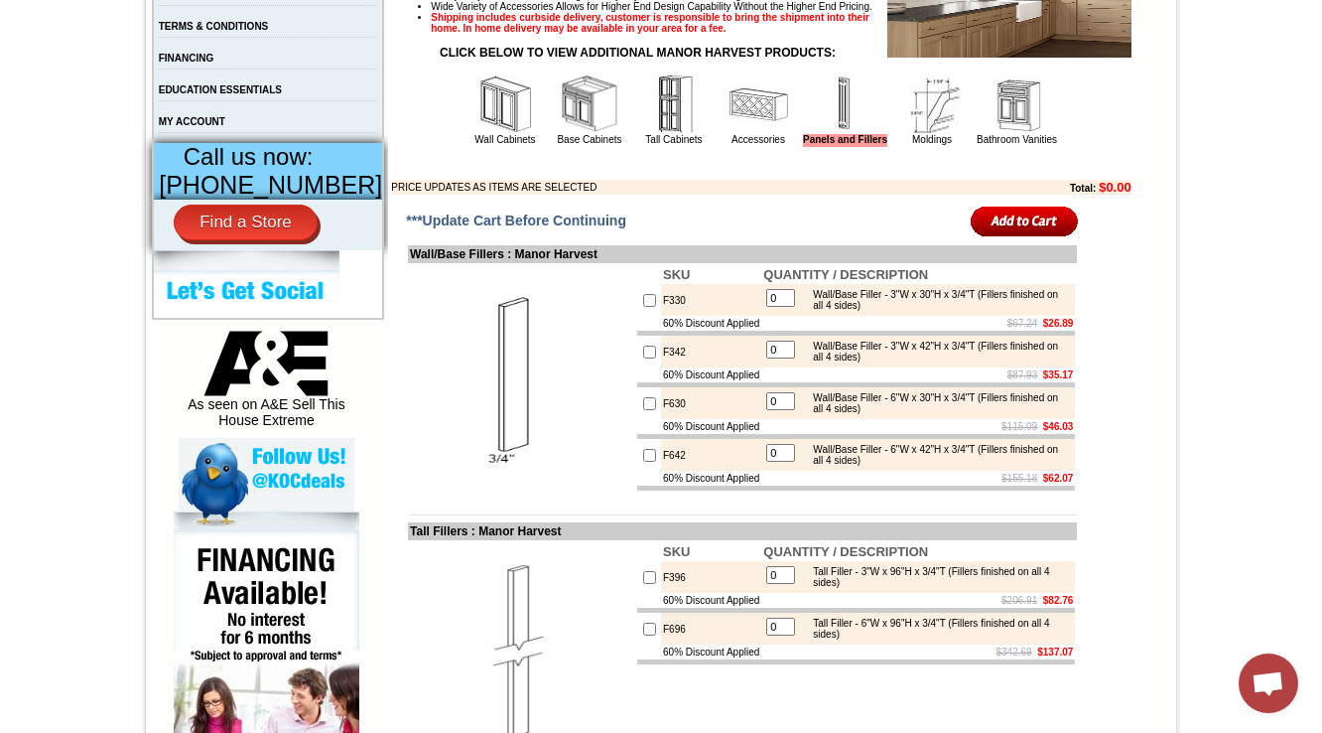
scroll to position [715, 0]
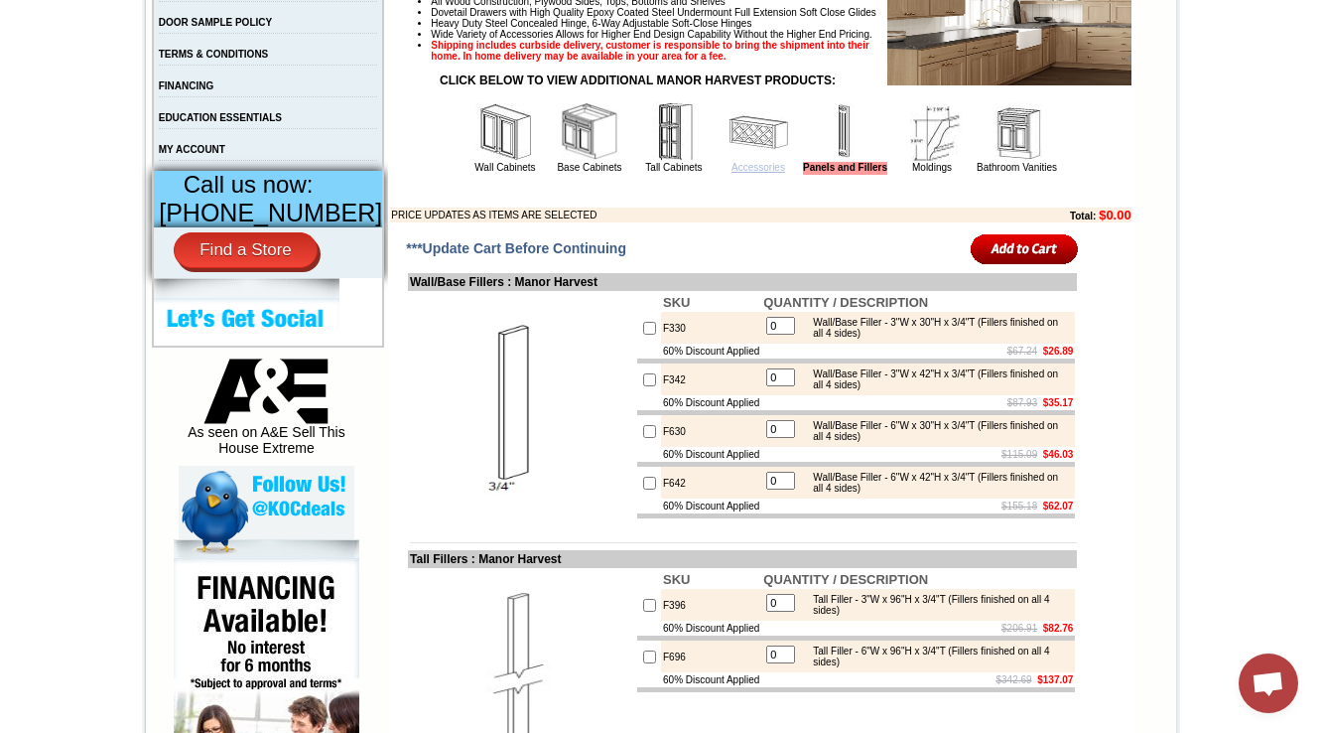
click at [746, 173] on link "Accessories" at bounding box center [759, 167] width 54 height 11
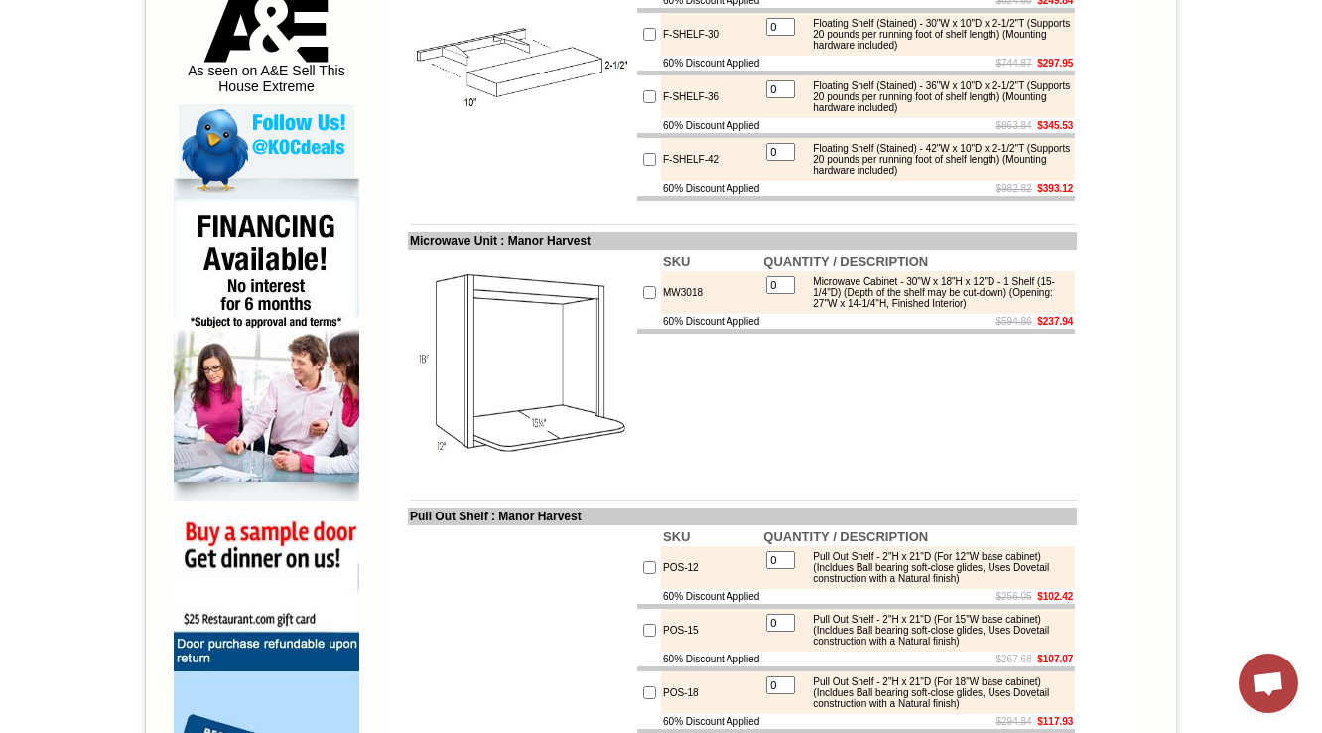
scroll to position [794, 0]
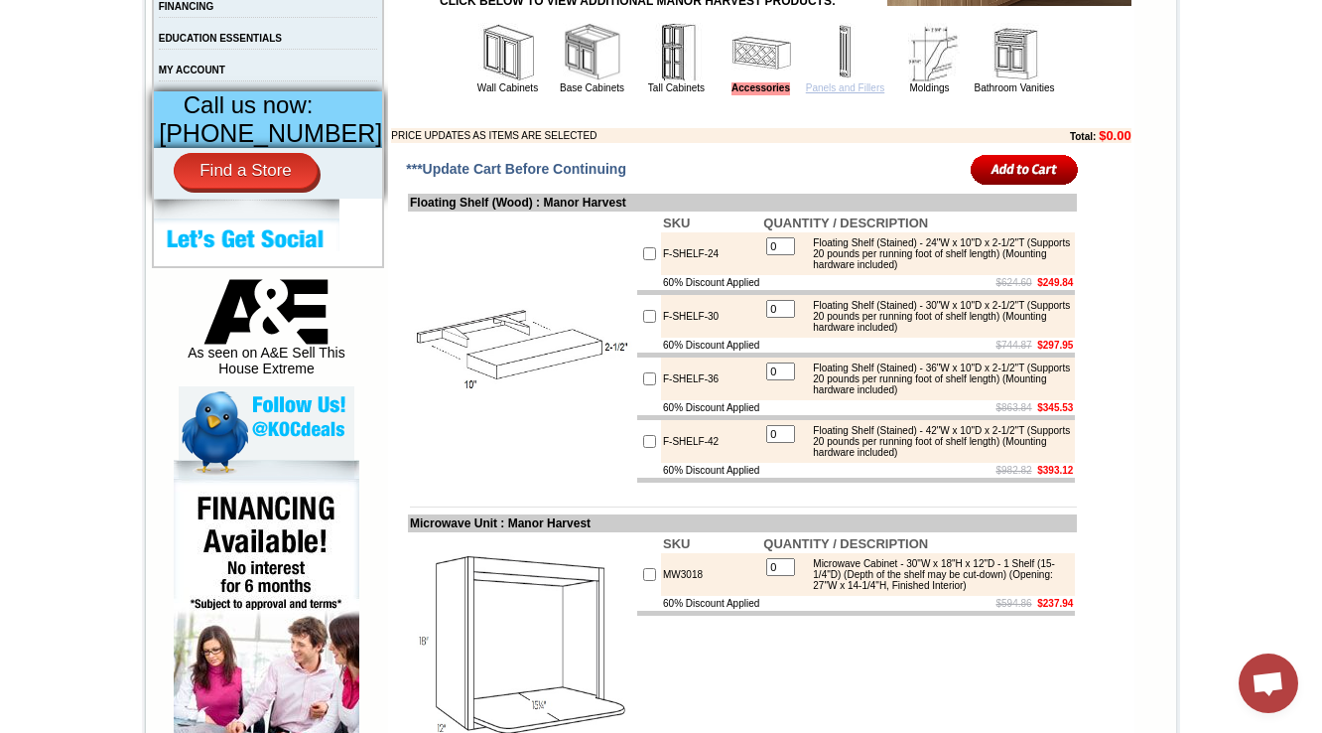
click at [842, 93] on link "Panels and Fillers" at bounding box center [845, 87] width 78 height 11
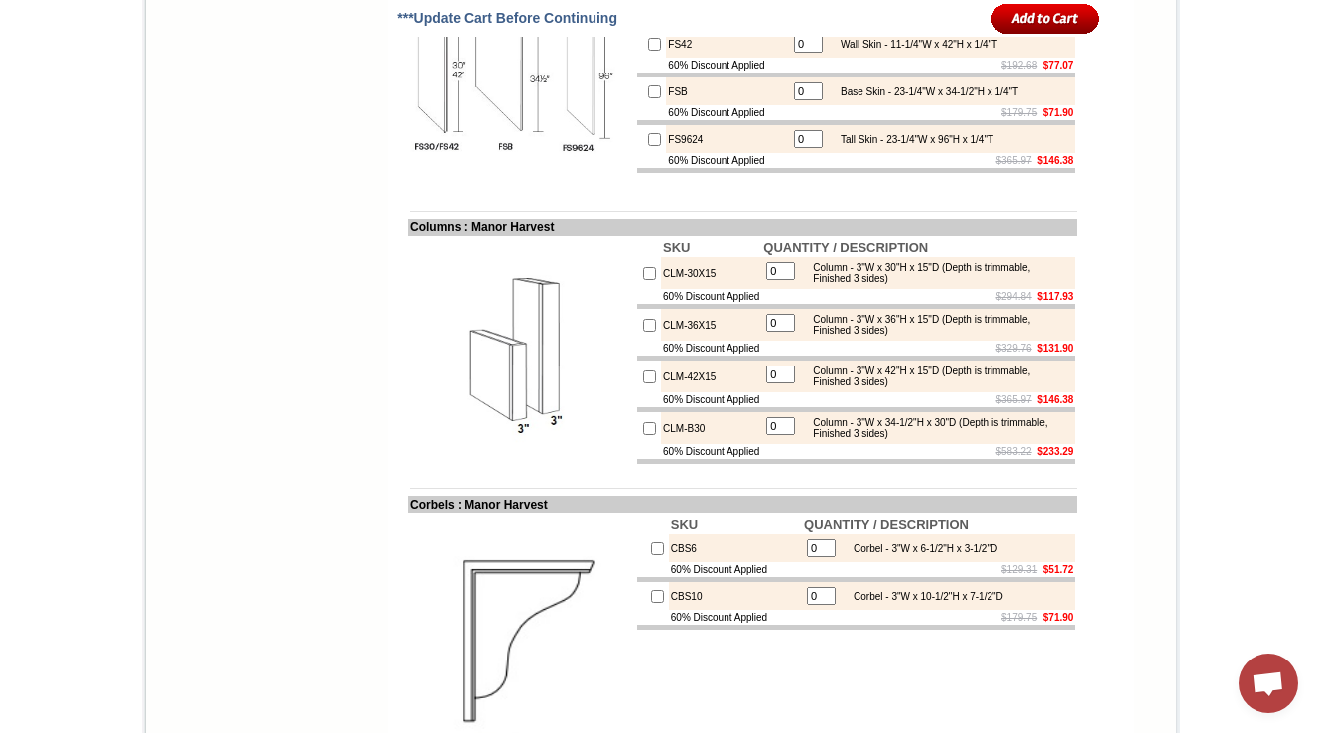
scroll to position [3018, 0]
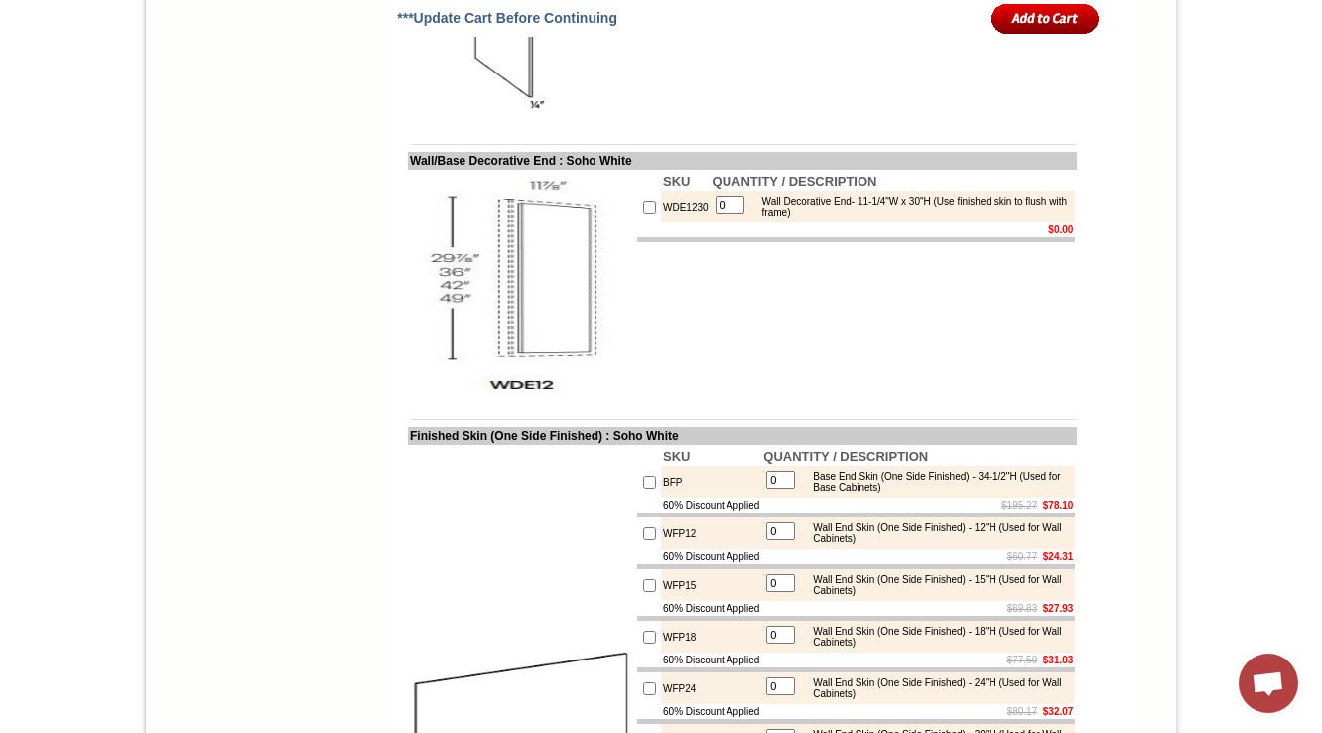
scroll to position [2713, 0]
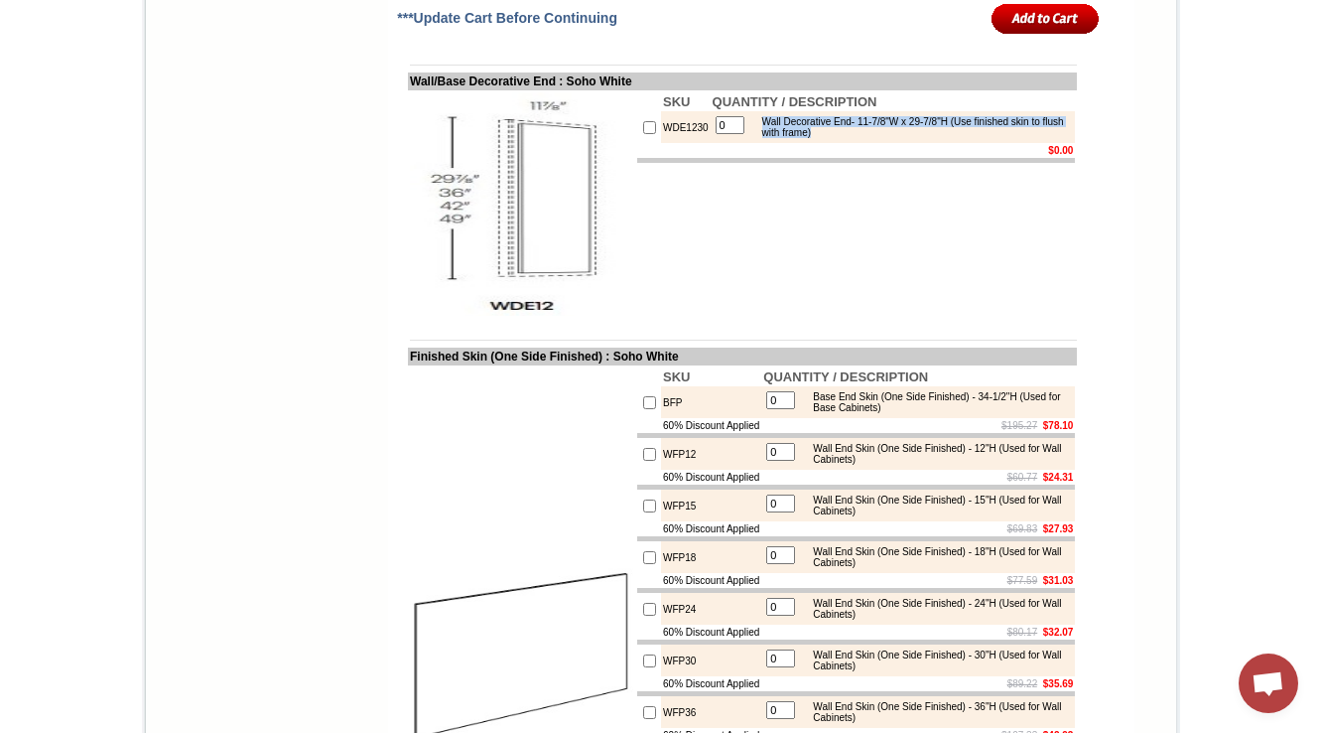
drag, startPoint x: 850, startPoint y: 233, endPoint x: 742, endPoint y: 218, distance: 109.2
click at [752, 139] on td "Wall Decorative End- 11-7/8"W x 29-7/8"H (Use finished skin to flush with frame)" at bounding box center [912, 127] width 321 height 24
copy div "Wall Decorative End- 11-7/8"W x 29-7/8"H (Use finished skin to flush with frame)"
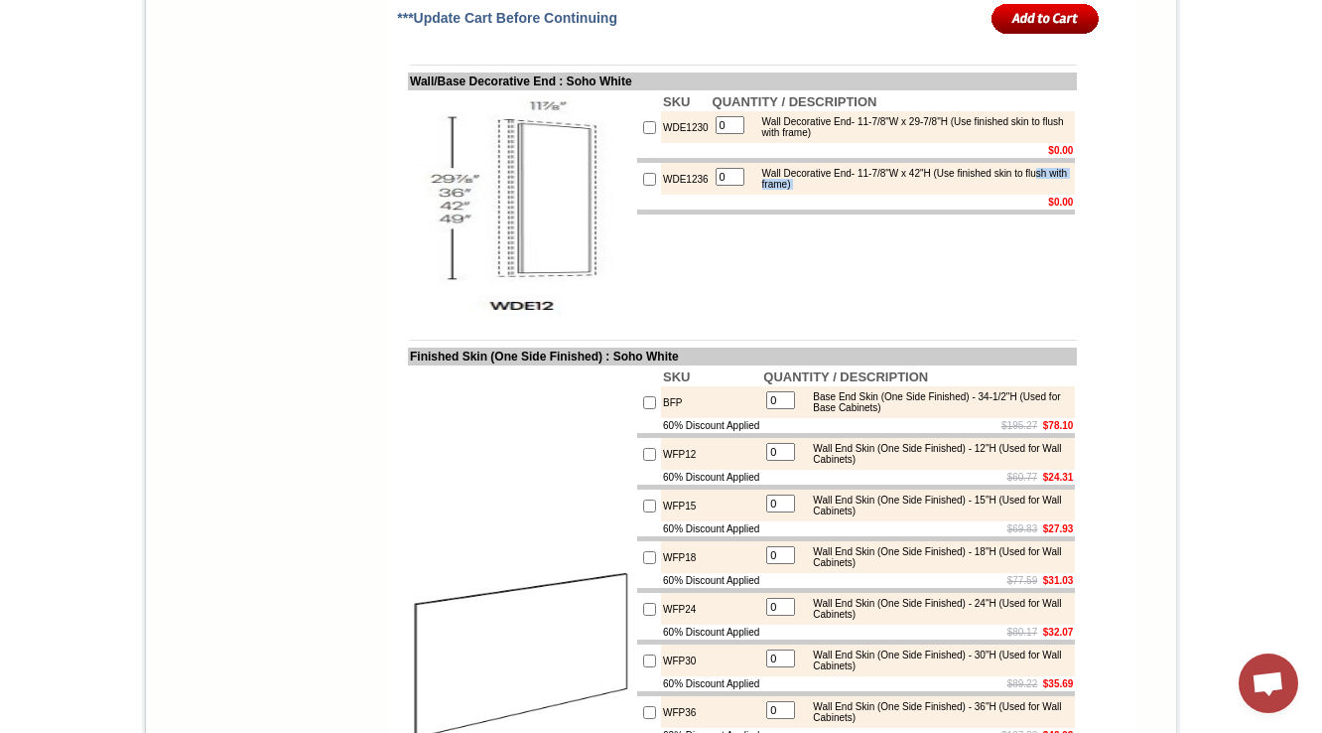
drag, startPoint x: 849, startPoint y: 298, endPoint x: 796, endPoint y: 353, distance: 76.6
click at [768, 214] on tbody "SKU QUANTITY / DESCRIPTION WDE1230 0 Wall Decorative End- 11-7/8"W x 29-7/8"H (…" at bounding box center [856, 153] width 438 height 122
click at [796, 318] on td "SKU QUANTITY / DESCRIPTION WDE1230 0 Wall Decorative End- 11-7/8"W x 29-7/8"H (…" at bounding box center [856, 203] width 442 height 227
drag, startPoint x: 753, startPoint y: 274, endPoint x: 855, endPoint y: 287, distance: 103.1
click at [855, 190] on div "Wall Decorative End- 11-7/8"W x 42"H (Use finished skin to flush with frame)" at bounding box center [912, 179] width 319 height 22
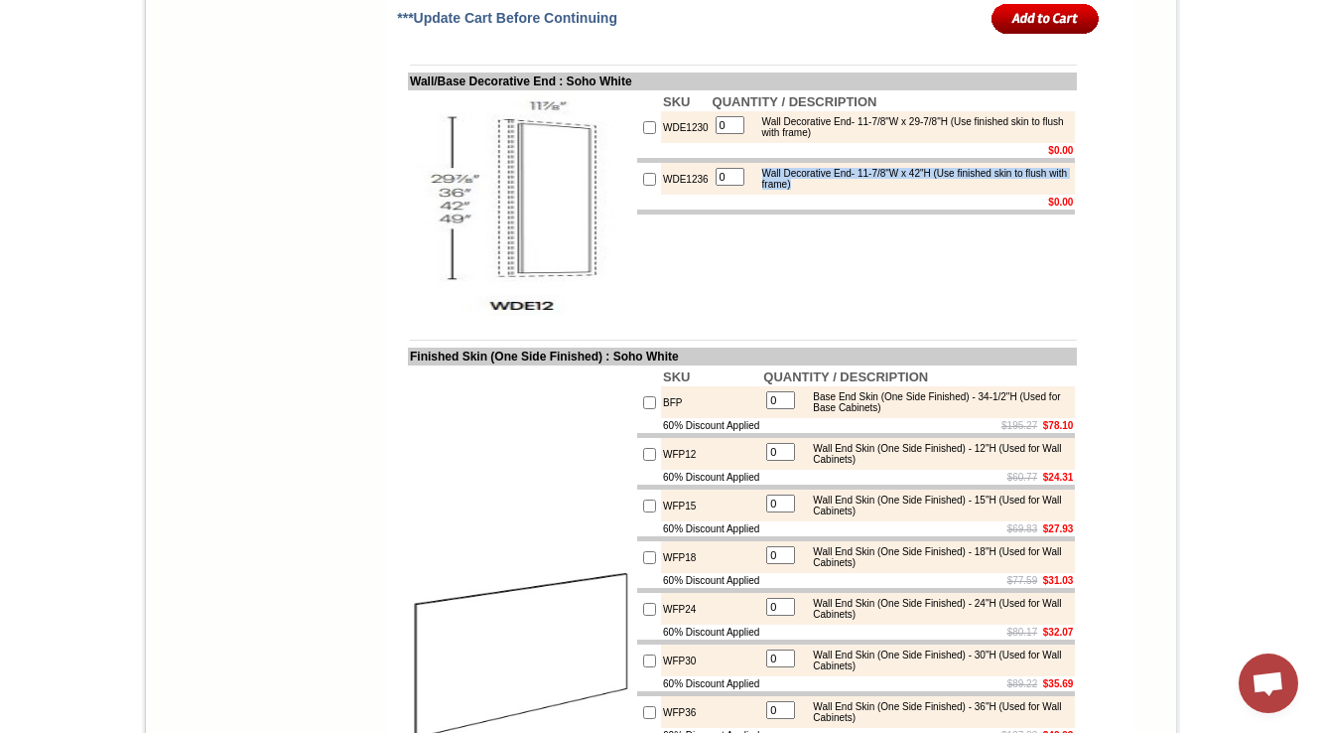
copy div "Wall Decorative End- 11-7/8"W x 42"H (Use finished skin to flush with frame)"
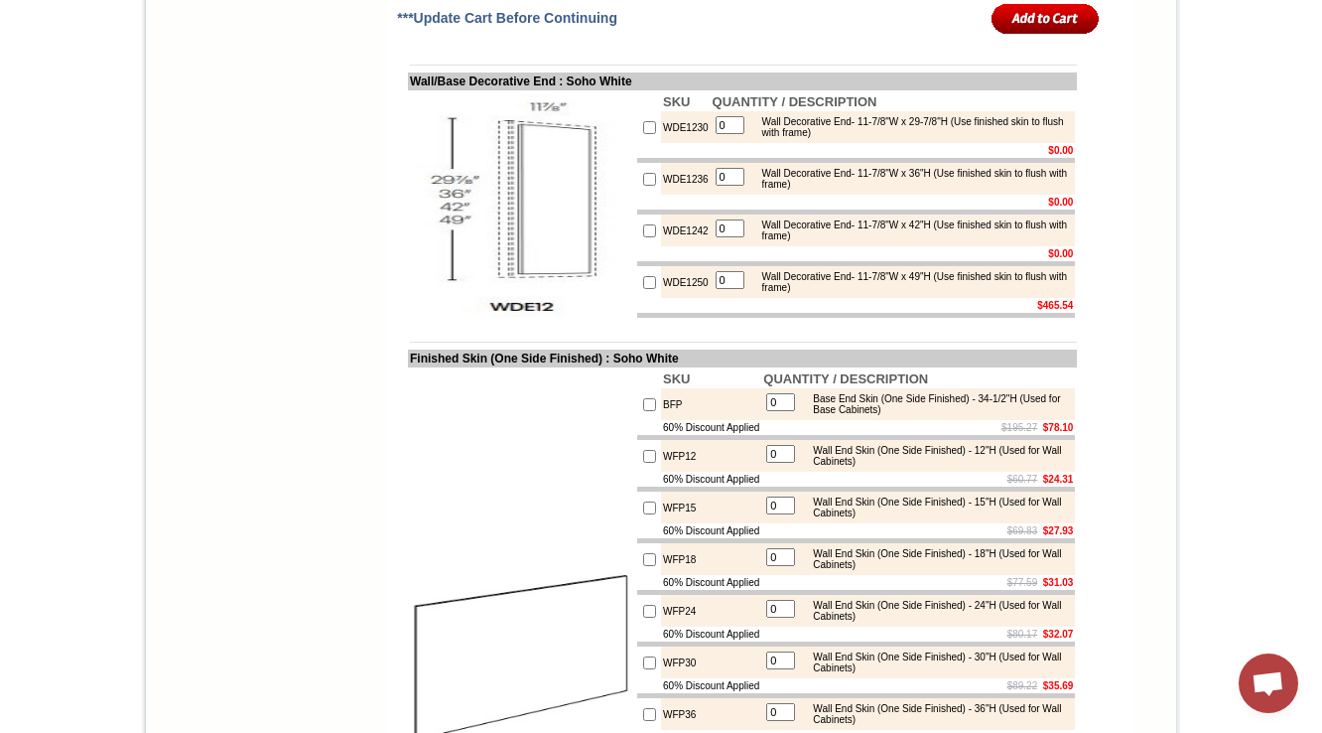
click at [857, 335] on td at bounding box center [742, 327] width 669 height 15
click at [463, 579] on td at bounding box center [521, 662] width 227 height 591
drag, startPoint x: 393, startPoint y: 175, endPoint x: 564, endPoint y: 175, distance: 170.8
click at [564, 90] on td "Wall/Base Decorative End : Soho White" at bounding box center [742, 81] width 669 height 18
copy td "Wall/Base Decorative End"
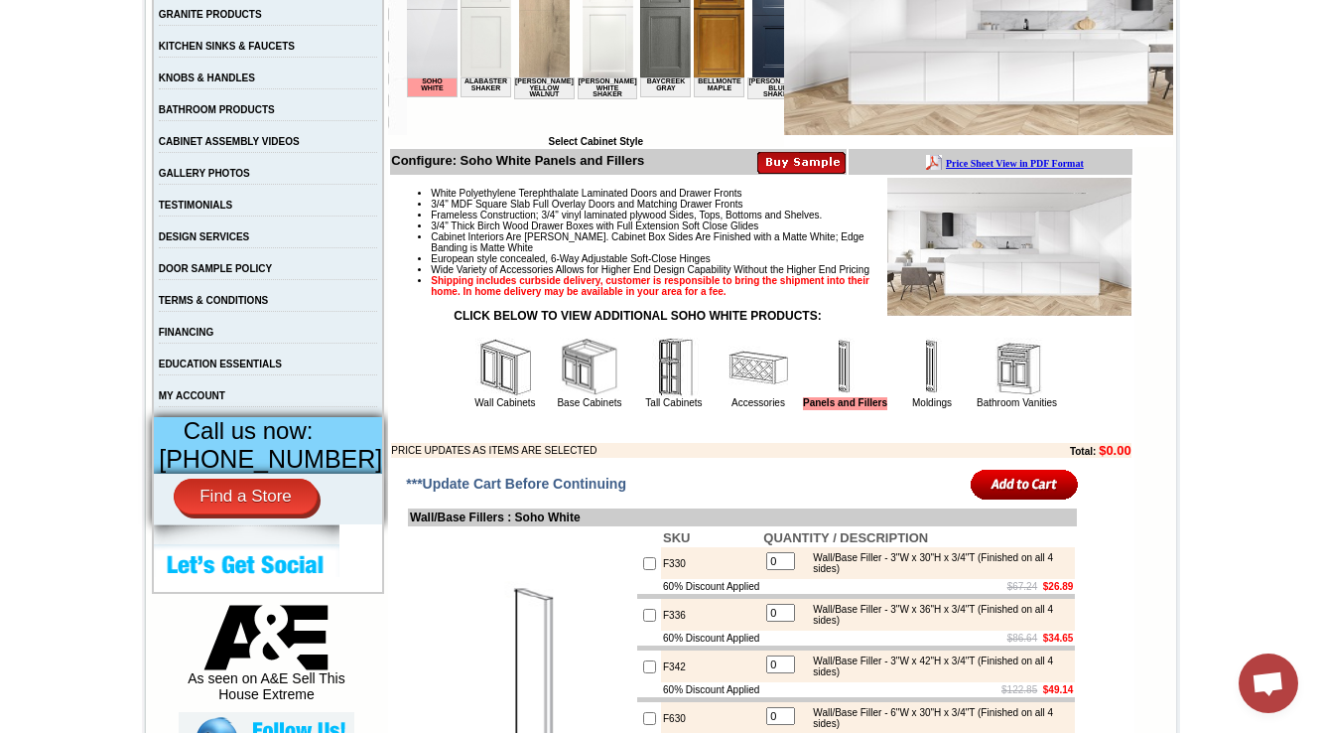
scroll to position [556, 0]
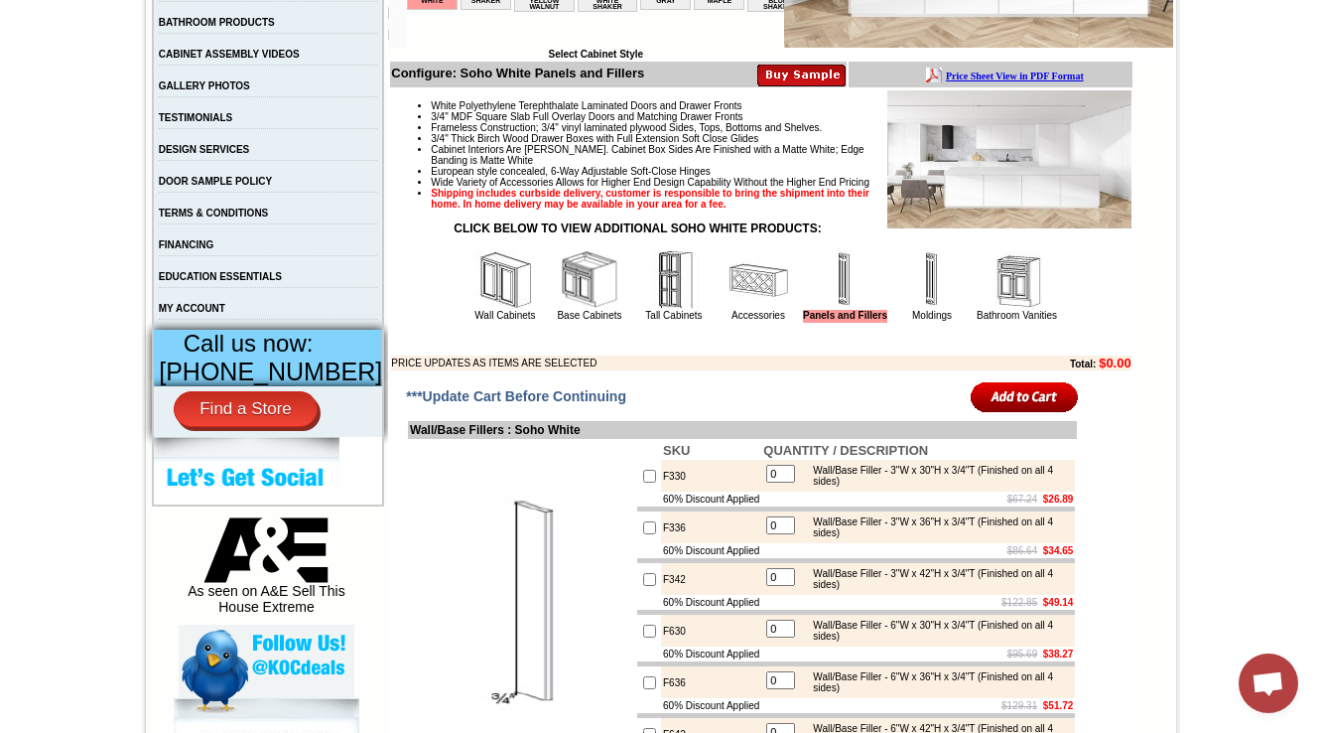
click at [801, 318] on td "Panels and Fillers" at bounding box center [845, 285] width 88 height 74
click at [762, 322] on td "Accessories" at bounding box center [758, 285] width 83 height 74
click at [750, 310] on img at bounding box center [759, 280] width 60 height 60
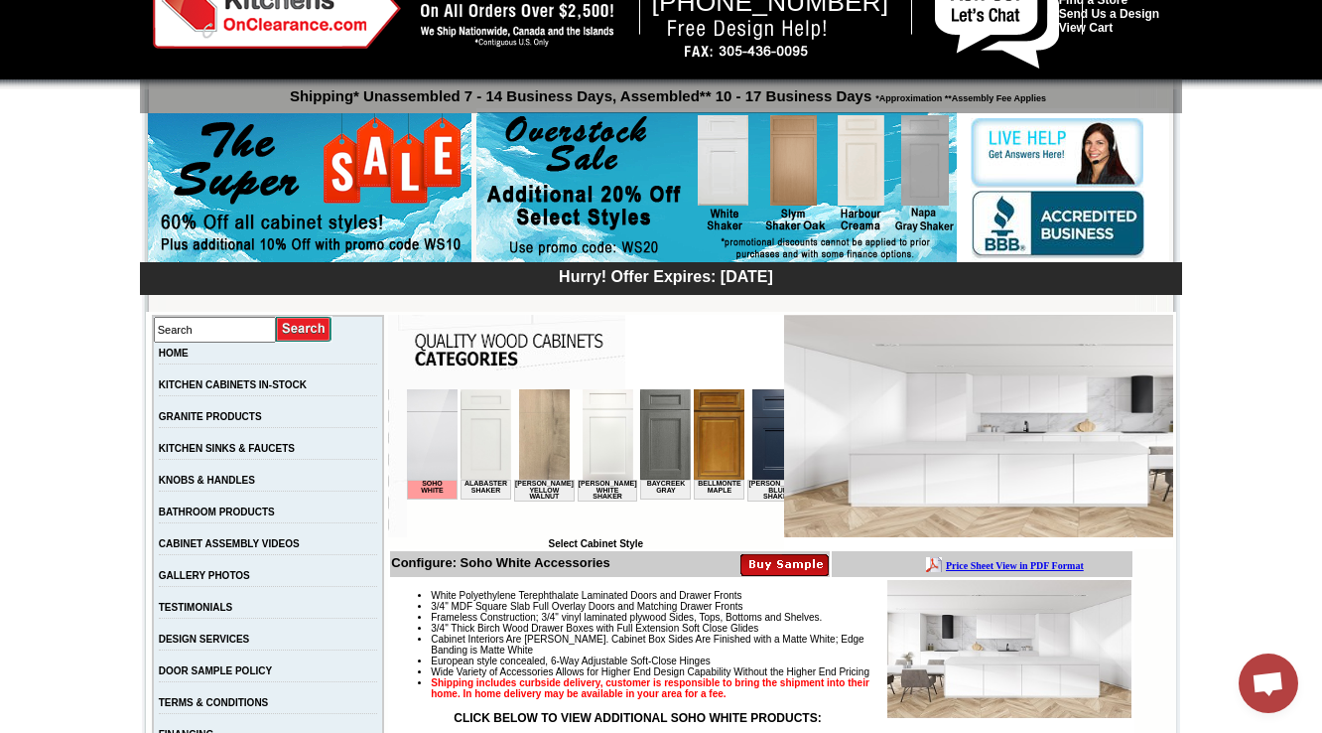
scroll to position [508, 0]
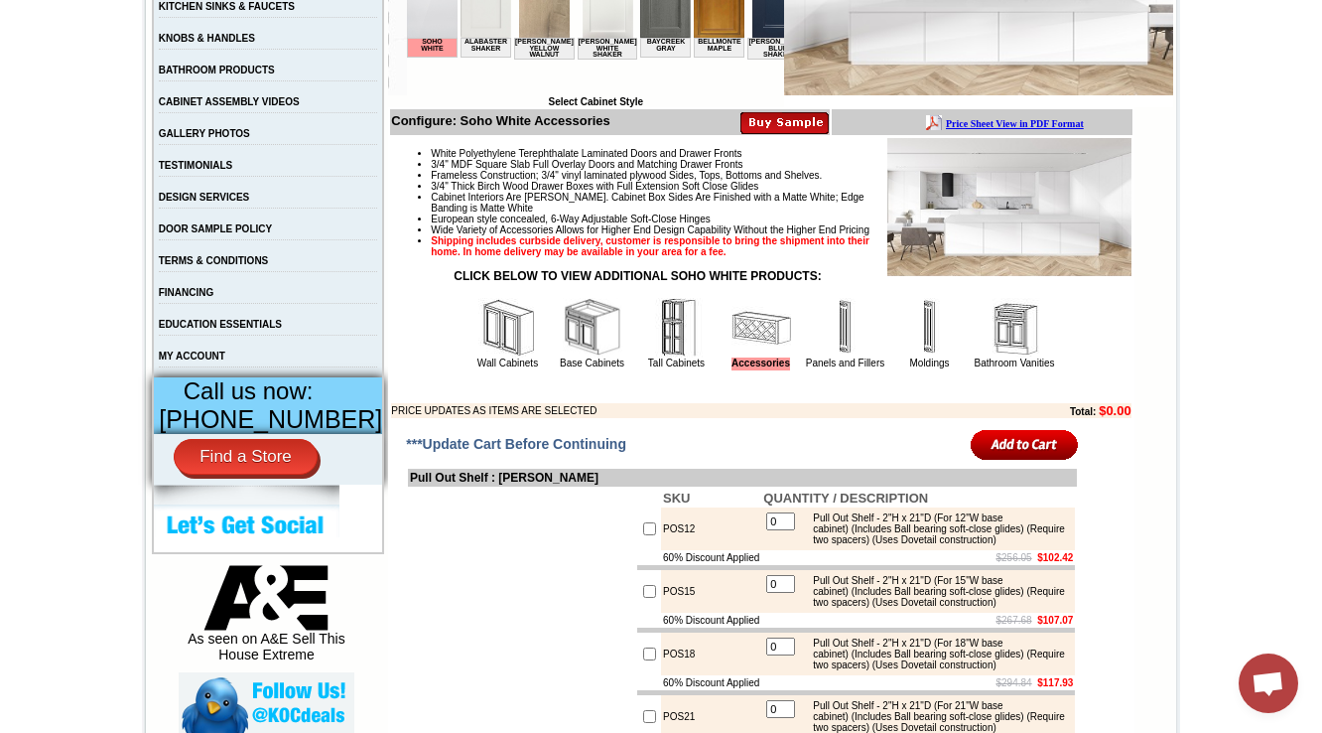
click at [838, 357] on img at bounding box center [846, 328] width 60 height 60
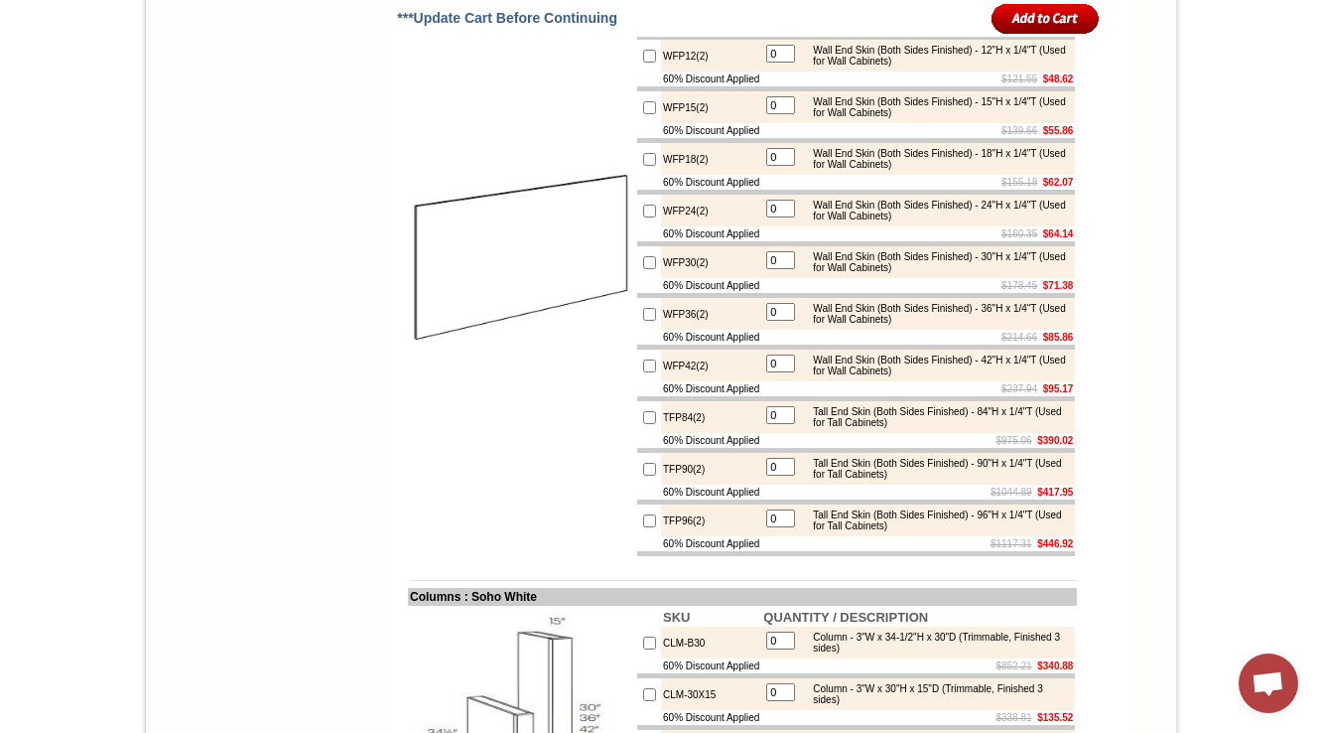
scroll to position [3511, 0]
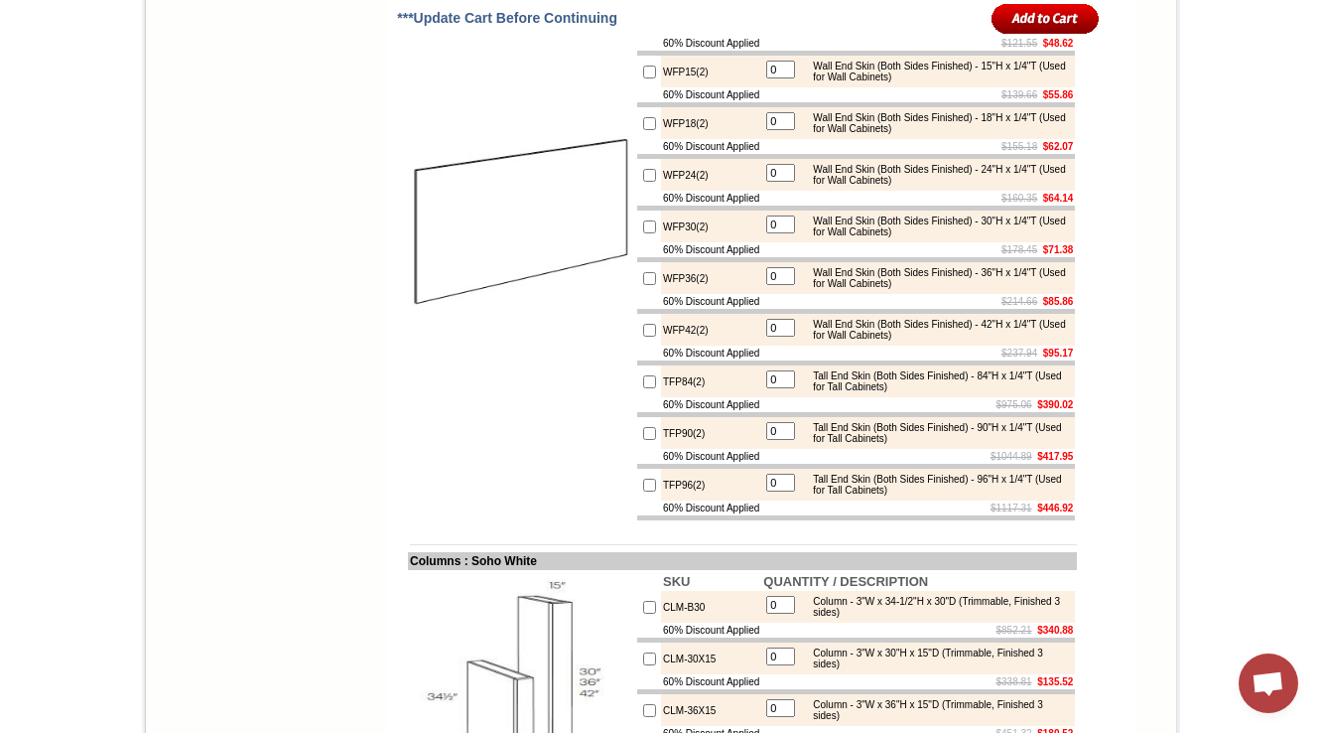
click at [613, 344] on td at bounding box center [521, 226] width 227 height 591
click at [489, 339] on img at bounding box center [521, 226] width 223 height 223
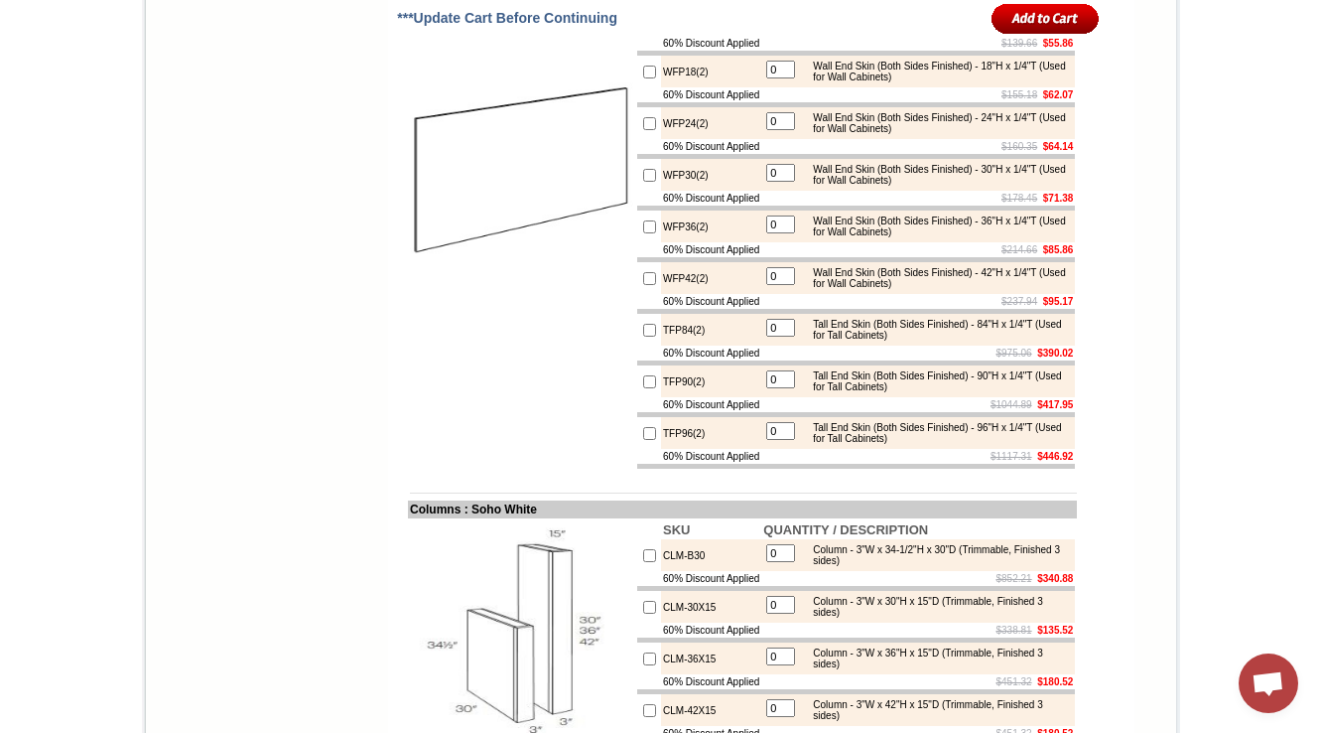
scroll to position [3590, 0]
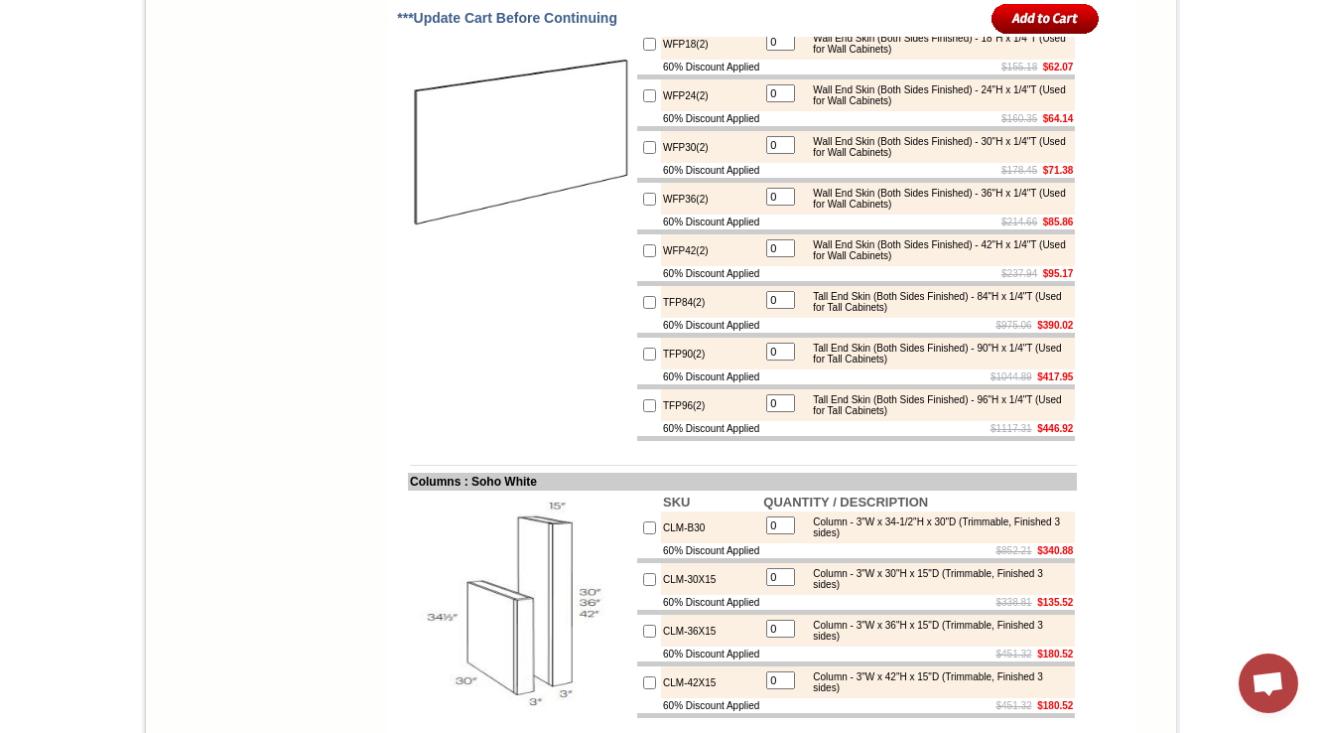
click at [469, 259] on img at bounding box center [521, 147] width 223 height 223
click at [511, 234] on img at bounding box center [521, 147] width 223 height 223
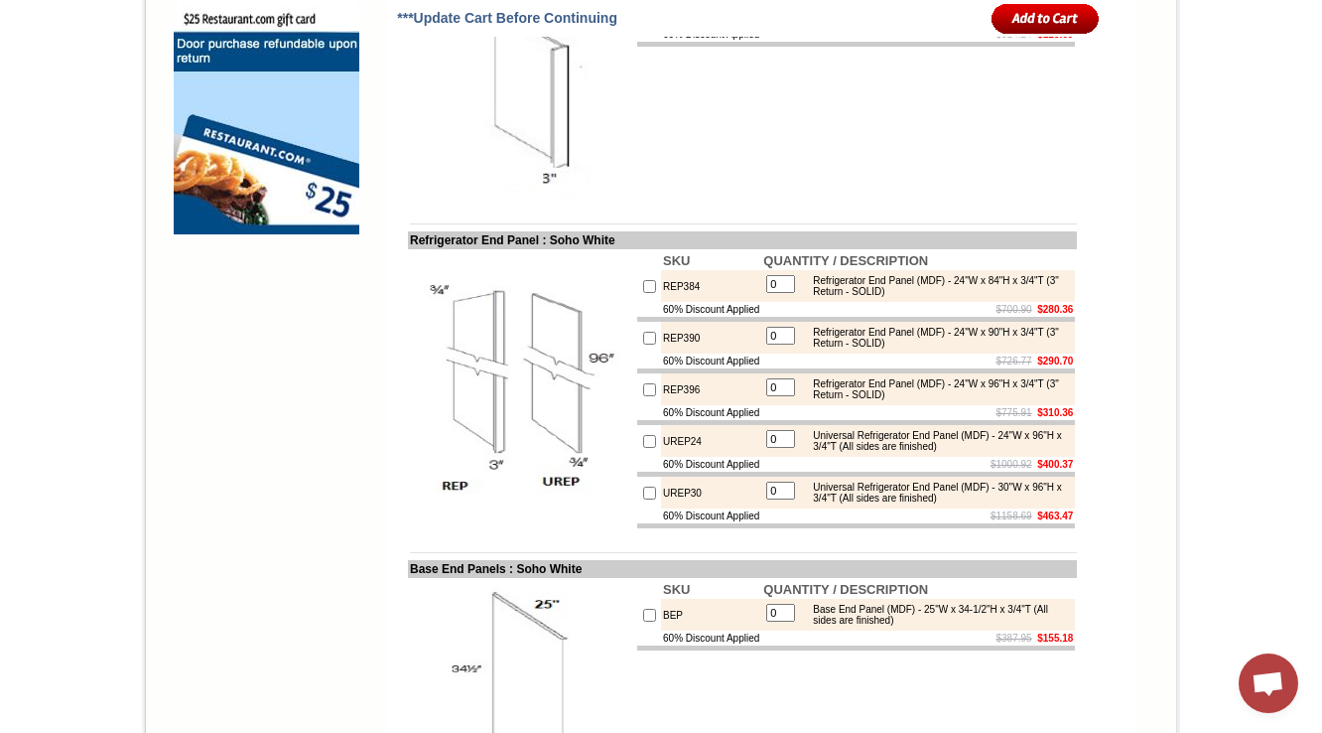
scroll to position [1446, 0]
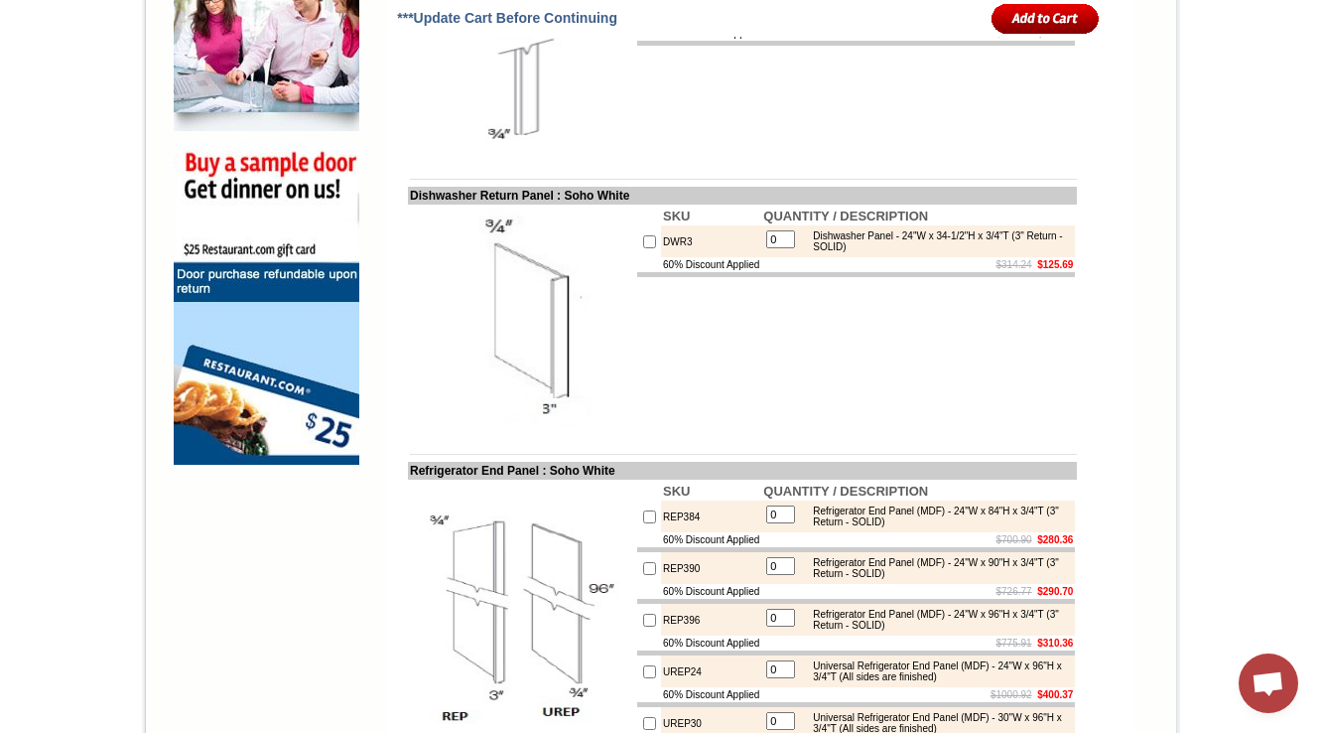
drag, startPoint x: 1319, startPoint y: 279, endPoint x: 1330, endPoint y: -69, distance: 348.7
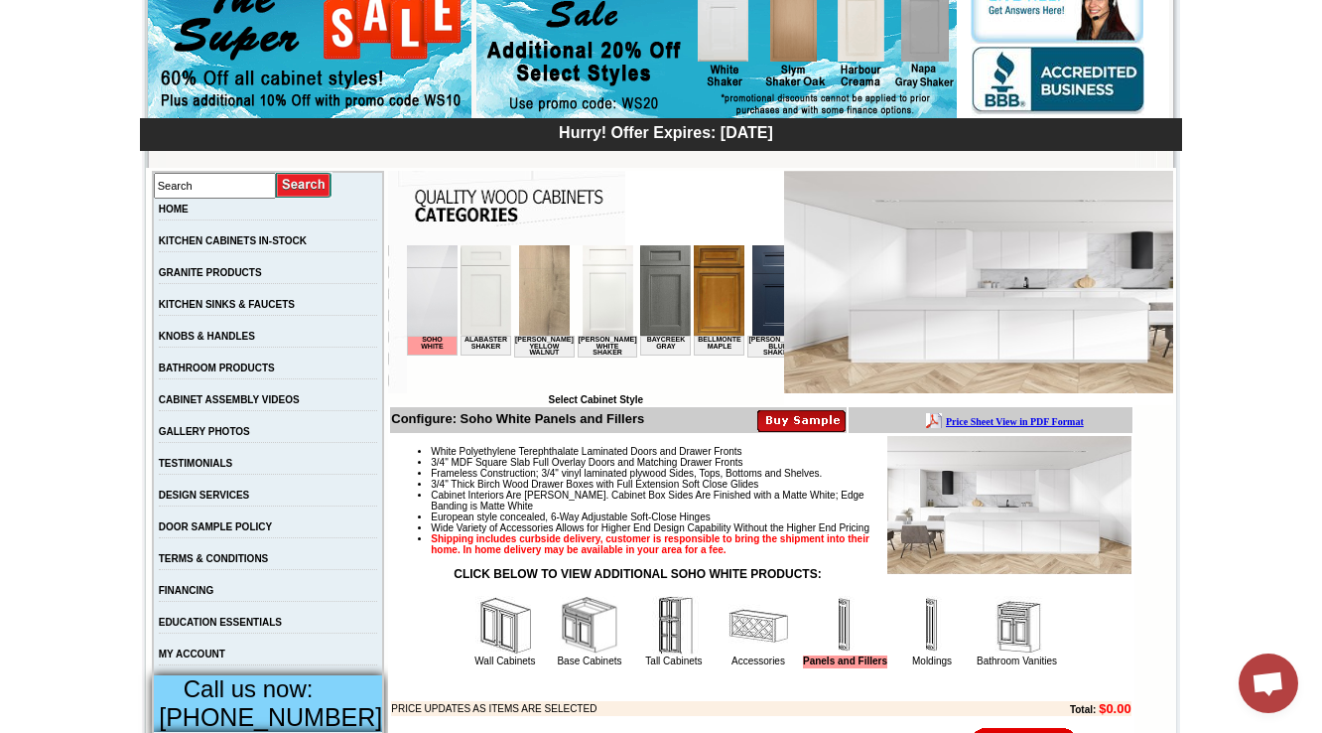
scroll to position [318, 0]
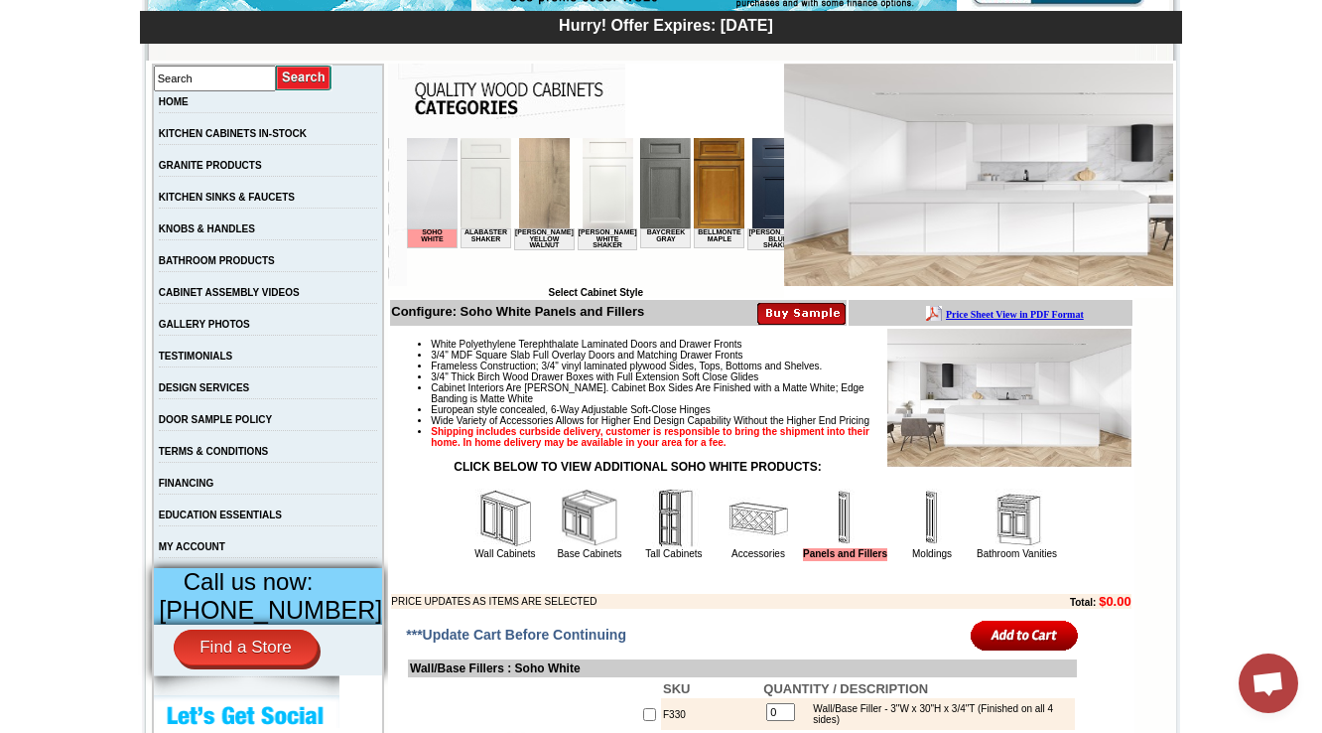
click at [560, 548] on img at bounding box center [590, 518] width 60 height 60
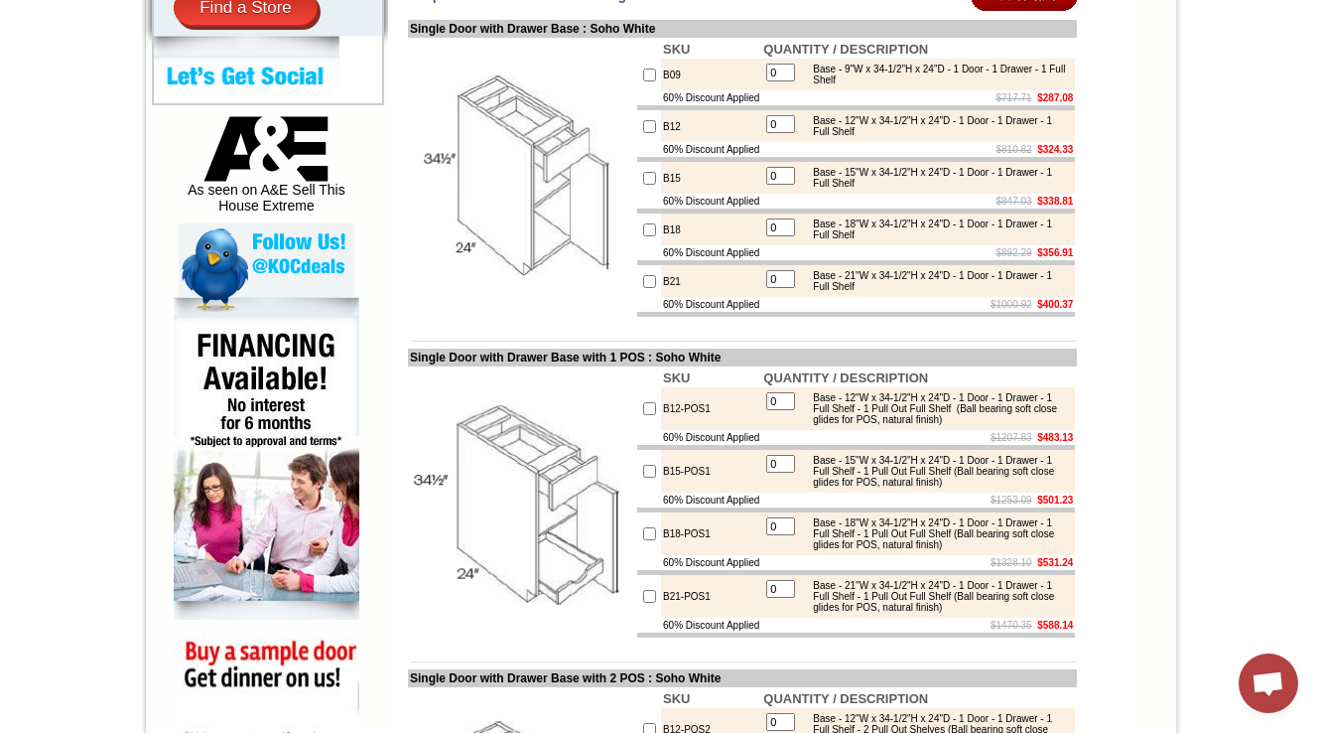
scroll to position [1033, 0]
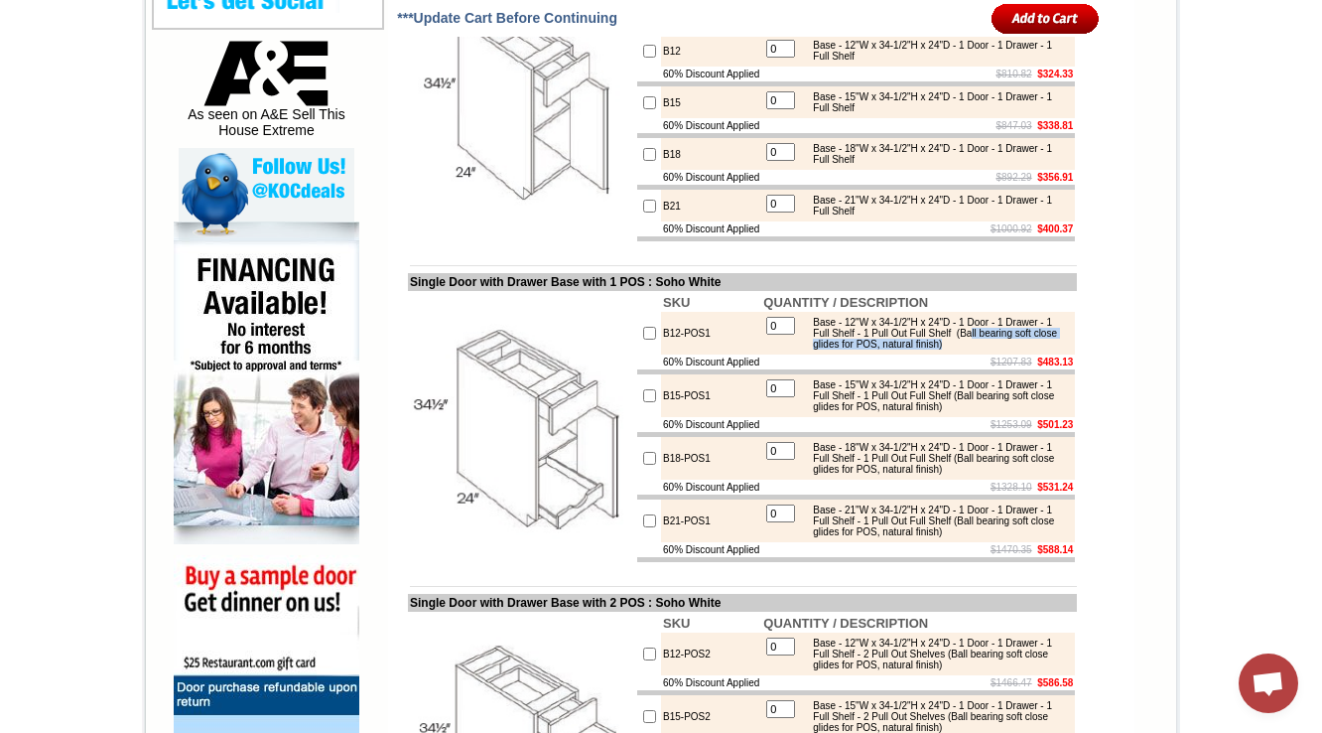
click at [1059, 349] on div "Base - 12"W x 34-1/2"H x 24"D - 1 Door - 1 Drawer - 1 Full Shelf - 1 Pull Out F…" at bounding box center [936, 333] width 267 height 33
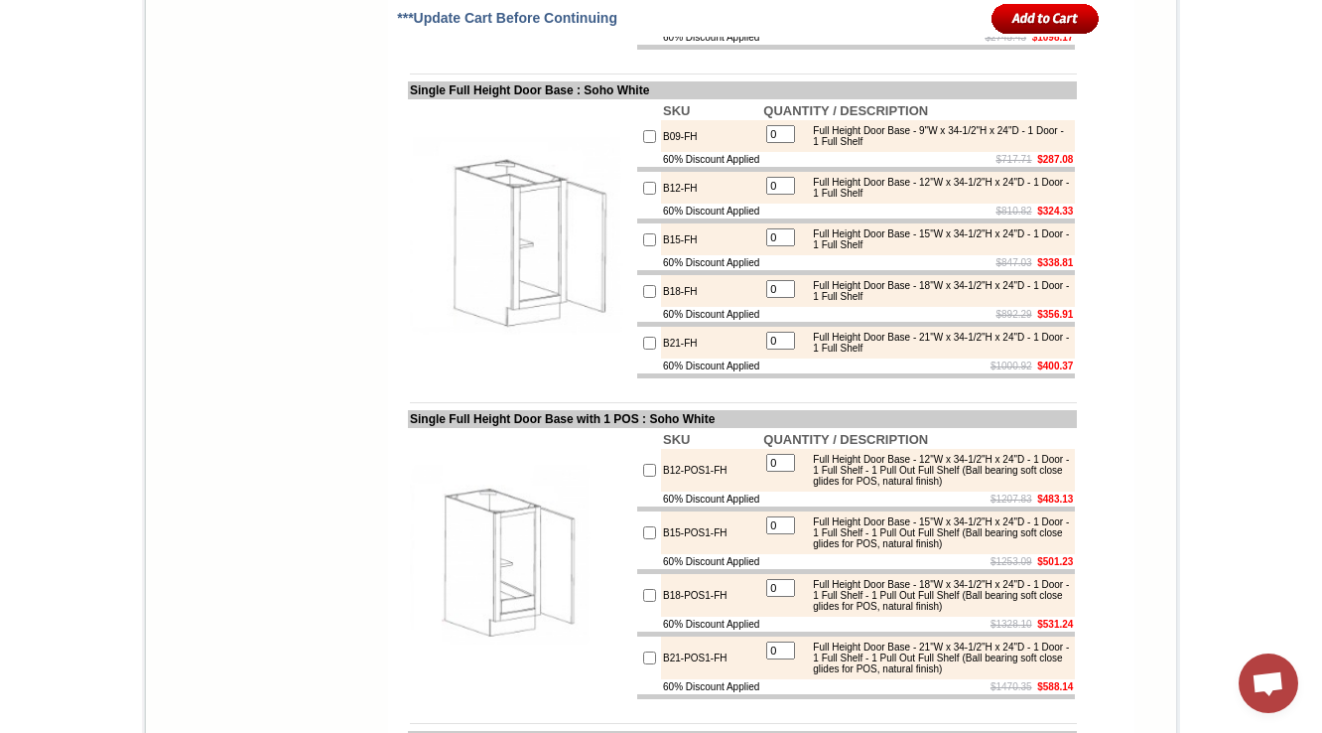
scroll to position [3268, 0]
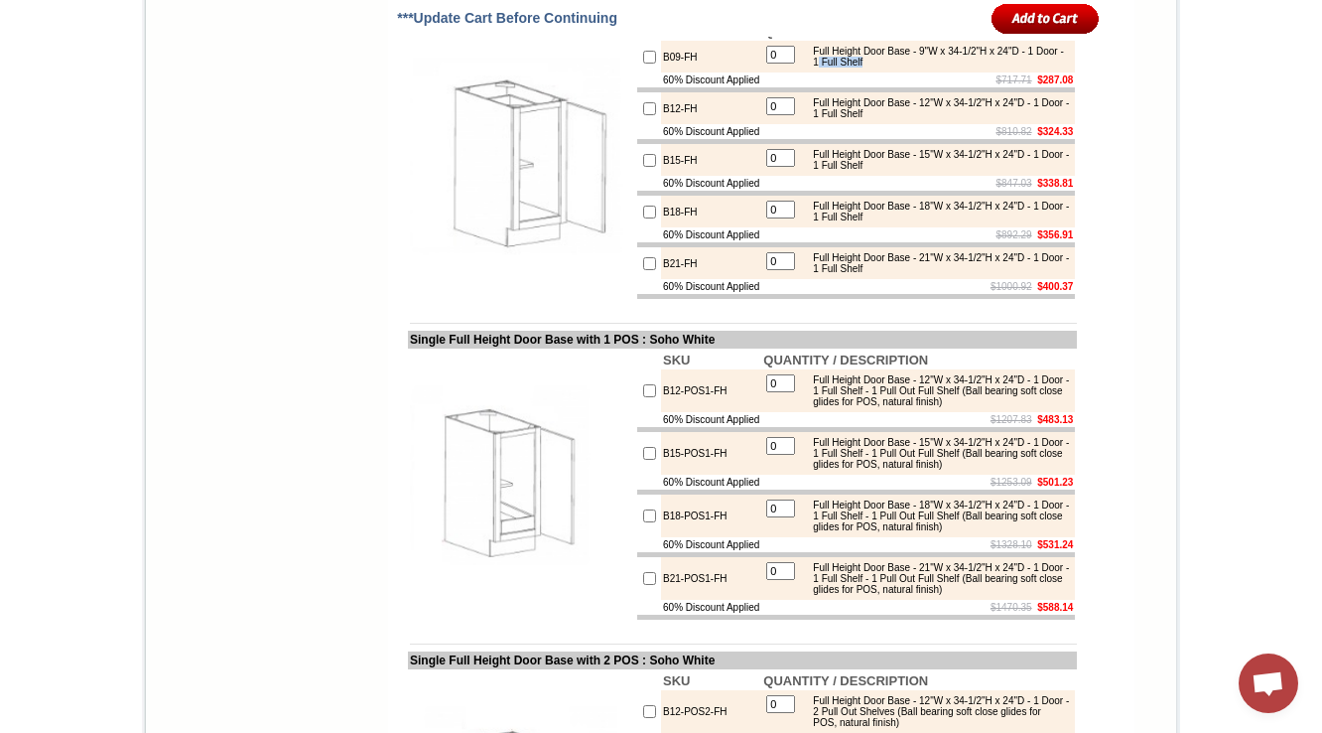
drag, startPoint x: 866, startPoint y: 298, endPoint x: 933, endPoint y: 294, distance: 67.6
click at [933, 68] on div "Full Height Door Base - 9"W x 34-1/2"H x 24"D - 1 Door - 1 Full Shelf" at bounding box center [936, 57] width 267 height 22
click at [881, 87] on td "$717.71 $287.08" at bounding box center [919, 79] width 314 height 15
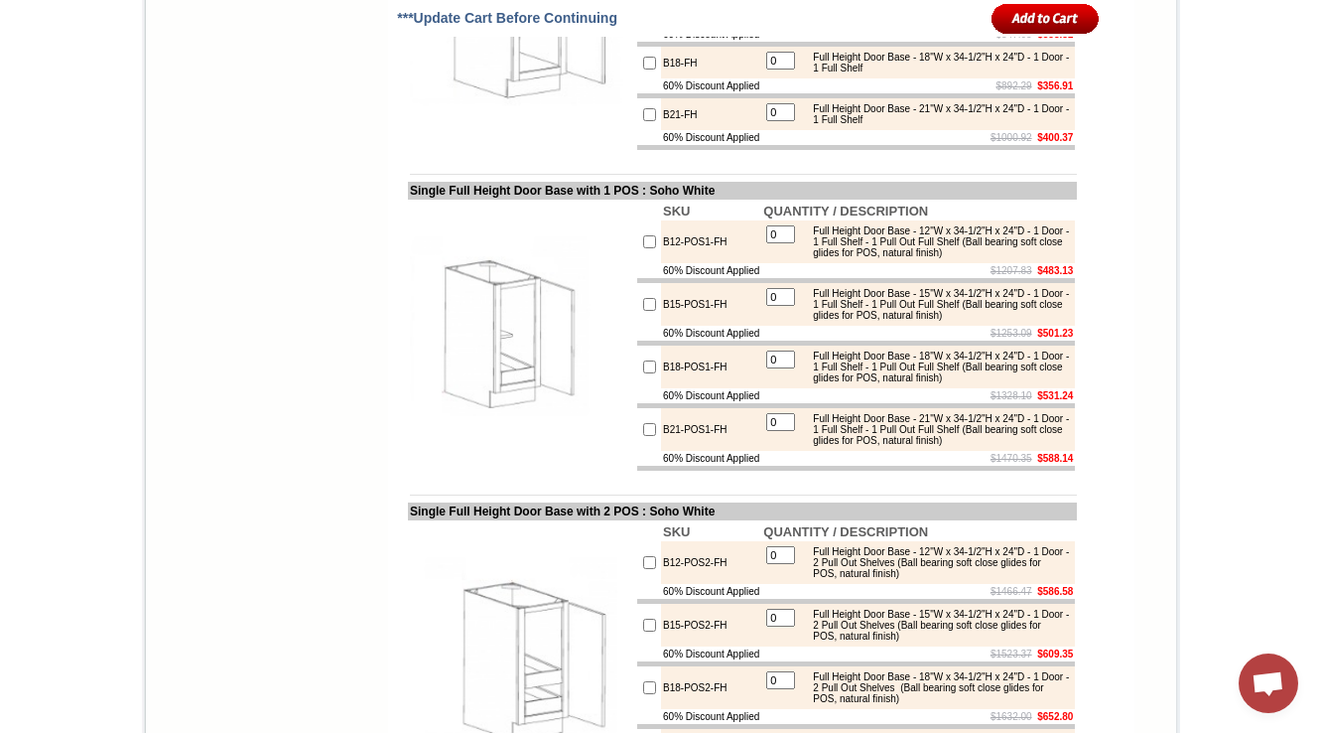
scroll to position [3348, 0]
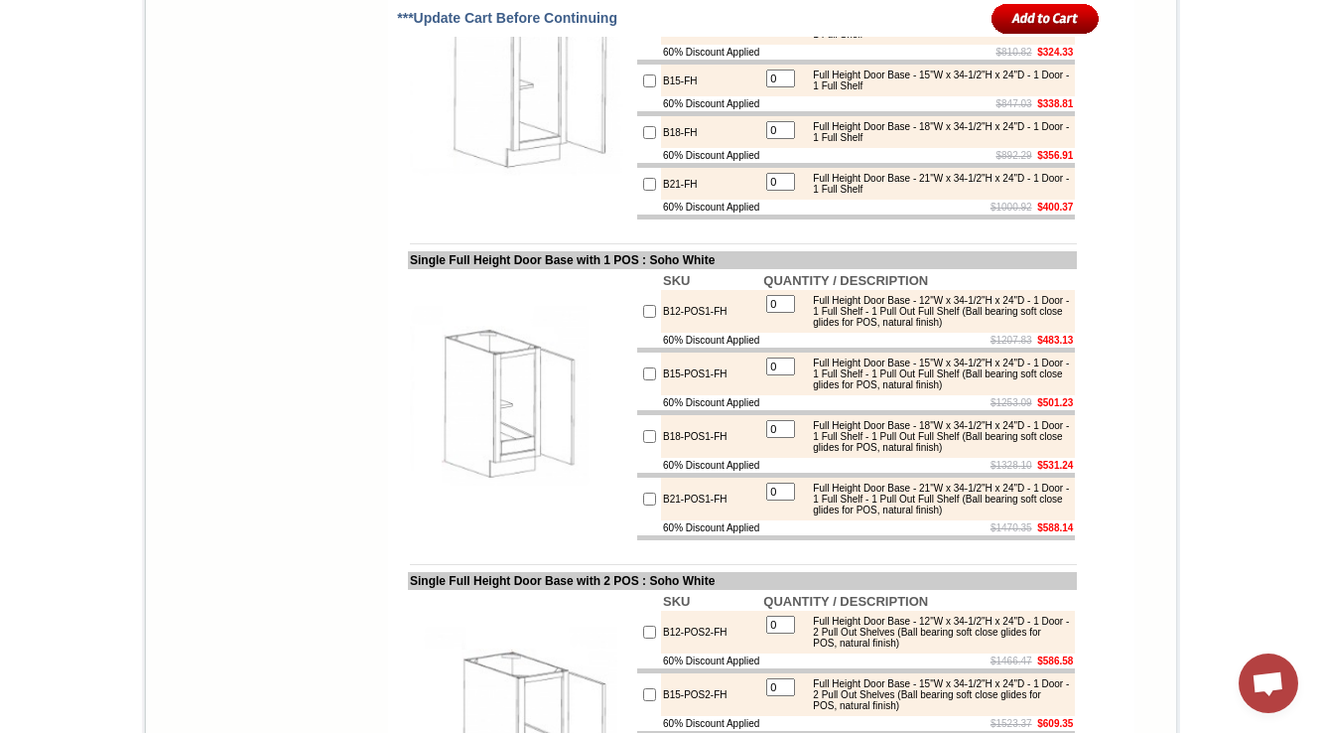
click at [546, 193] on img at bounding box center [521, 80] width 223 height 223
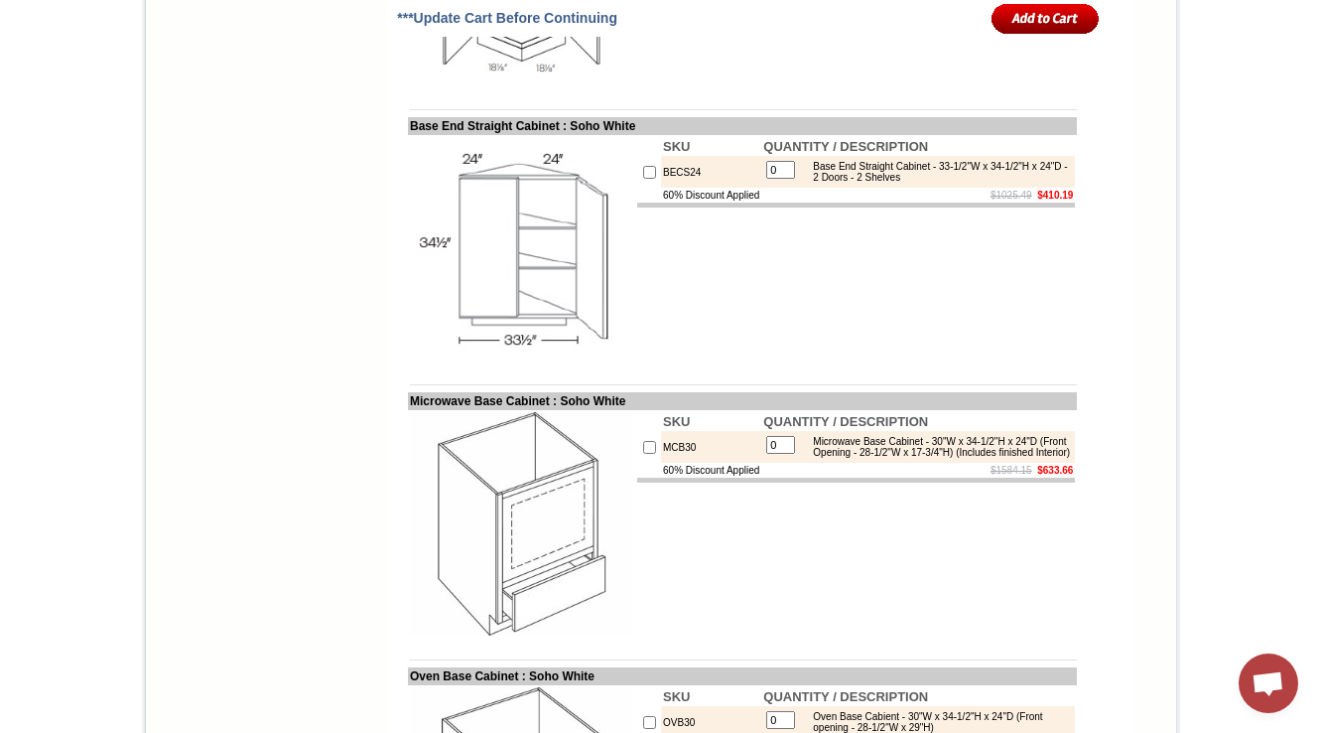
scroll to position [9400, 0]
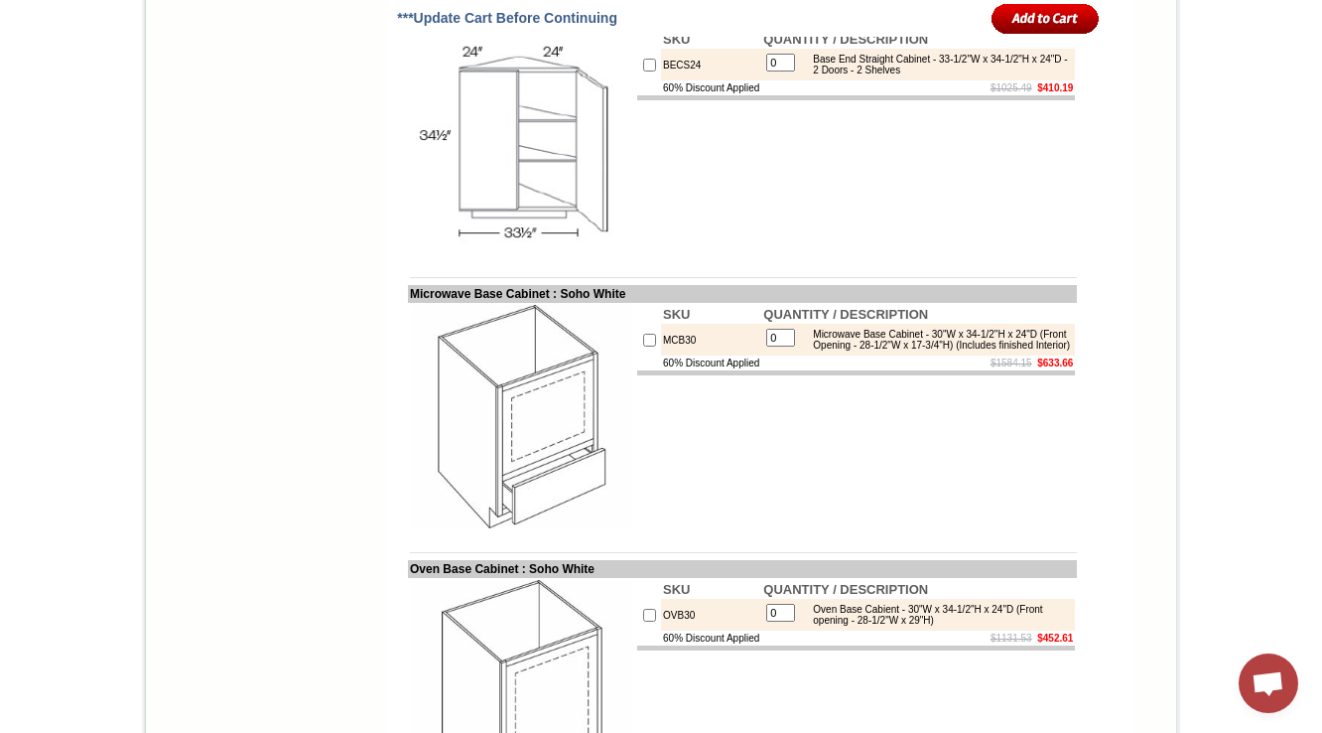
drag, startPoint x: 660, startPoint y: 133, endPoint x: 657, endPoint y: 145, distance: 12.3
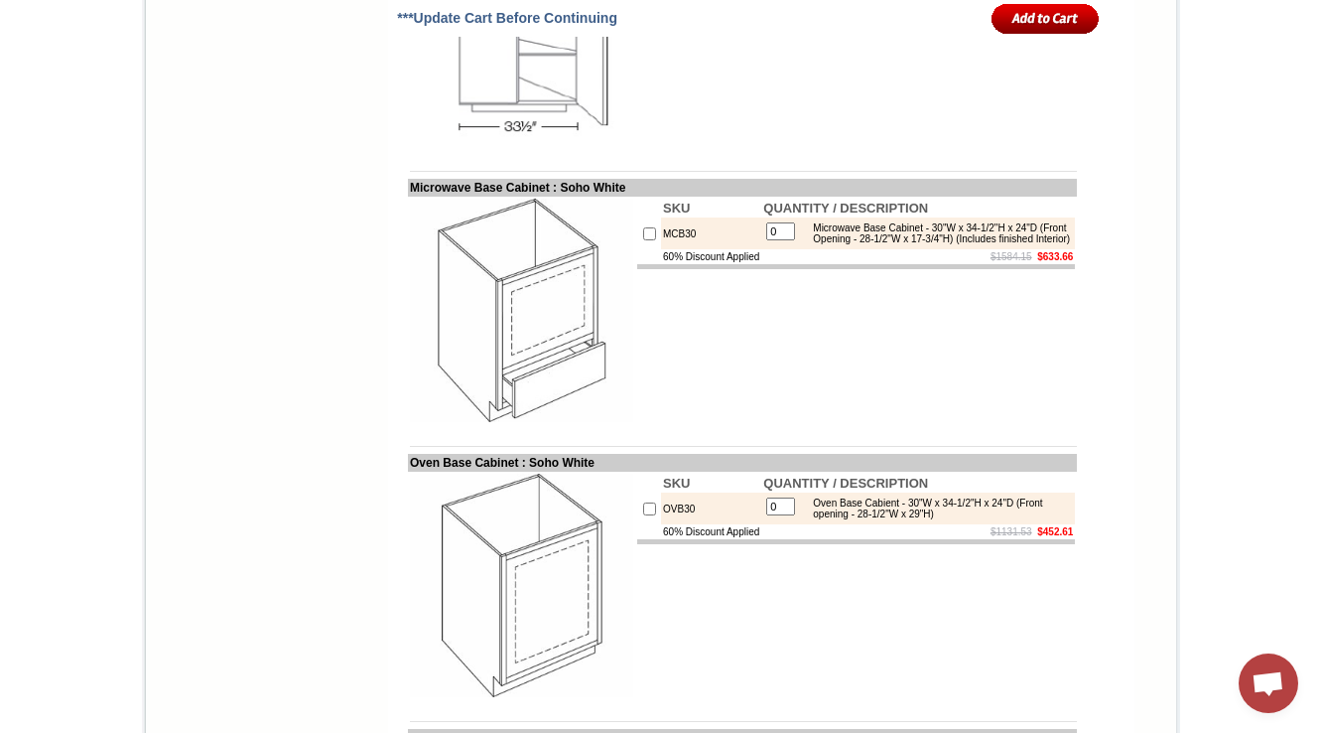
scroll to position [9480, 0]
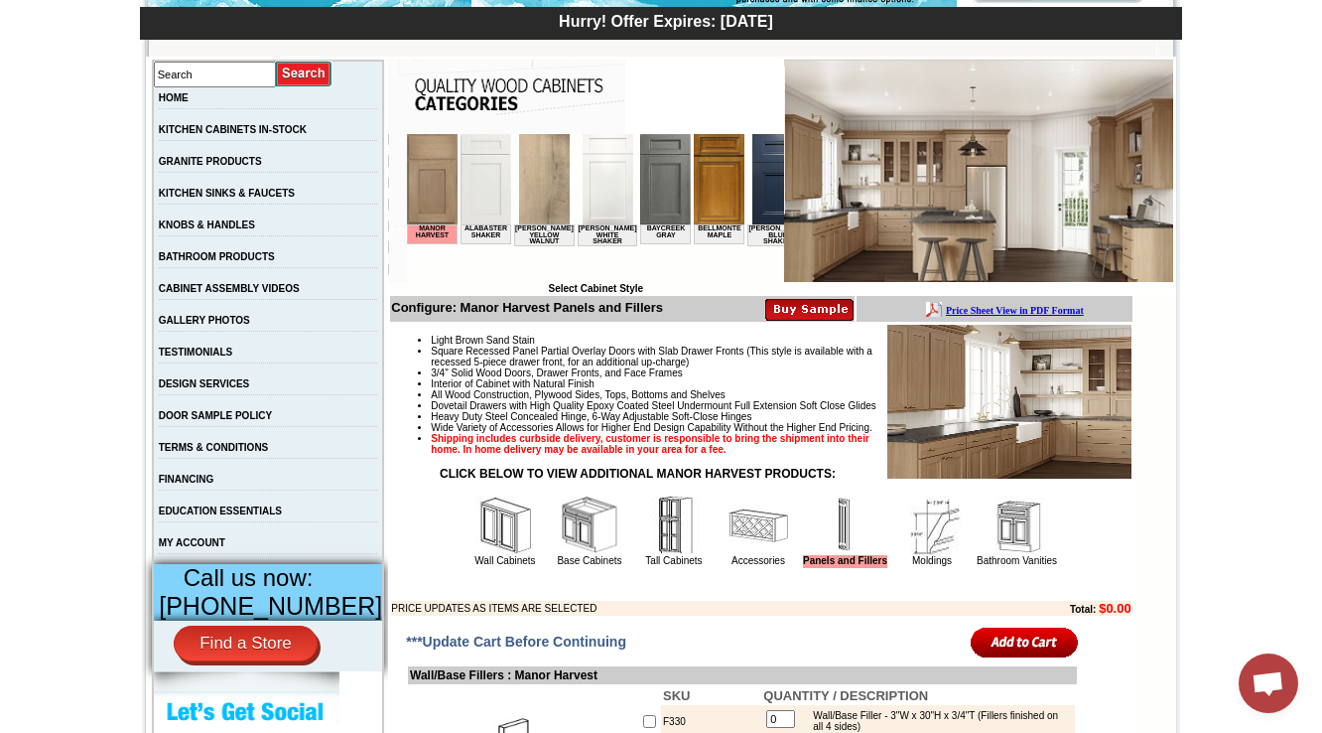
scroll to position [397, 0]
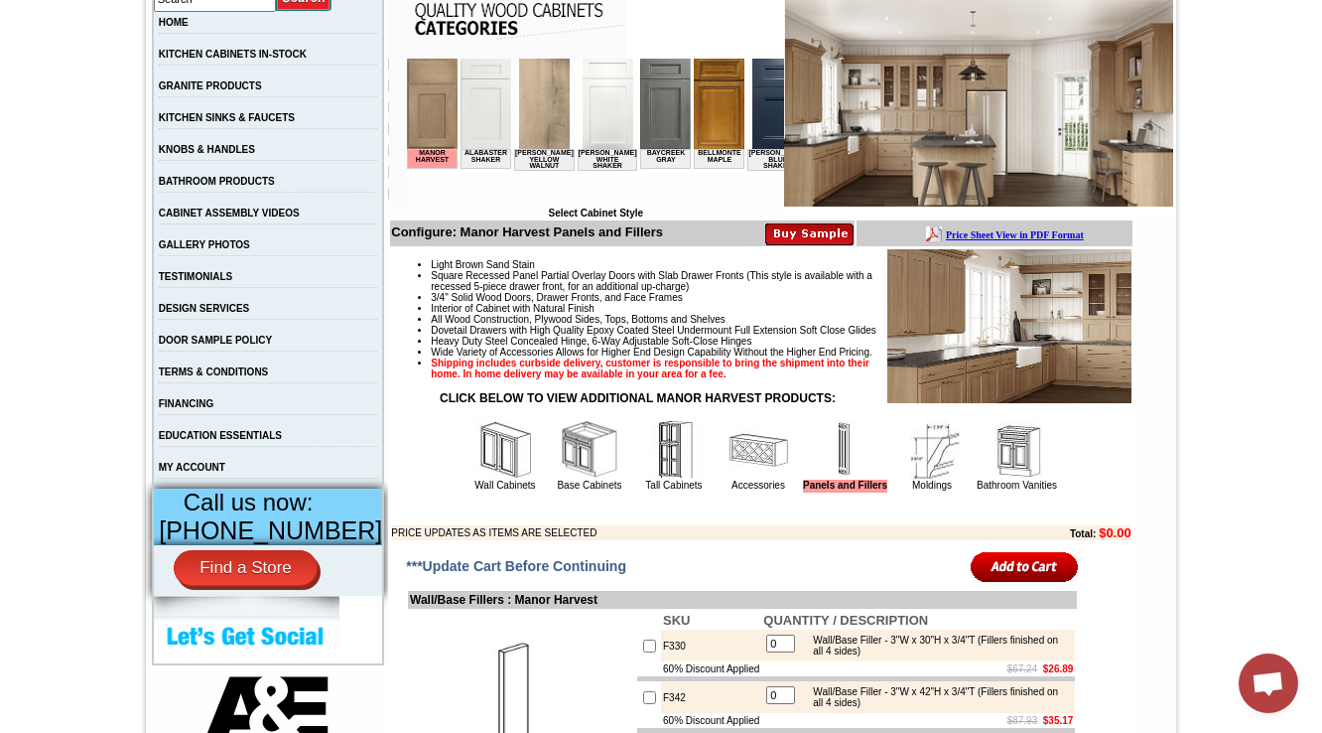
click at [560, 480] on img at bounding box center [590, 450] width 60 height 60
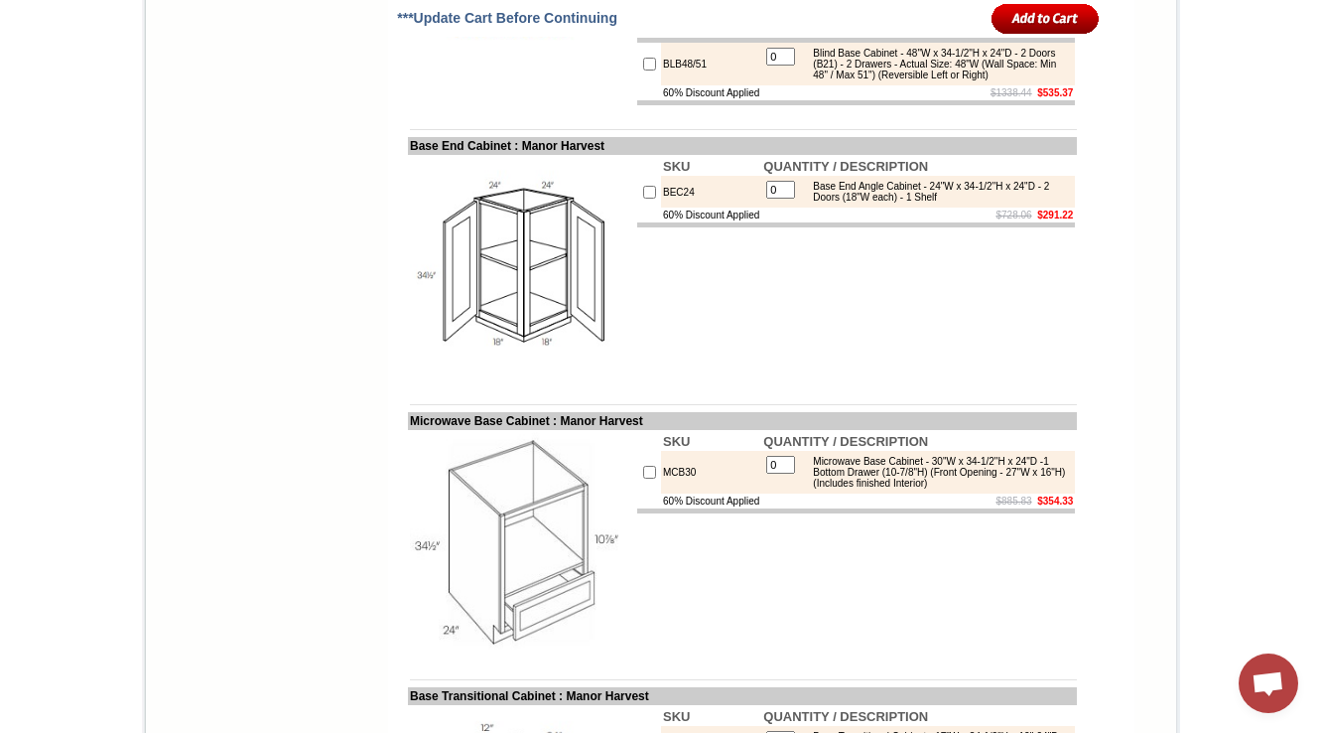
scroll to position [5208, 0]
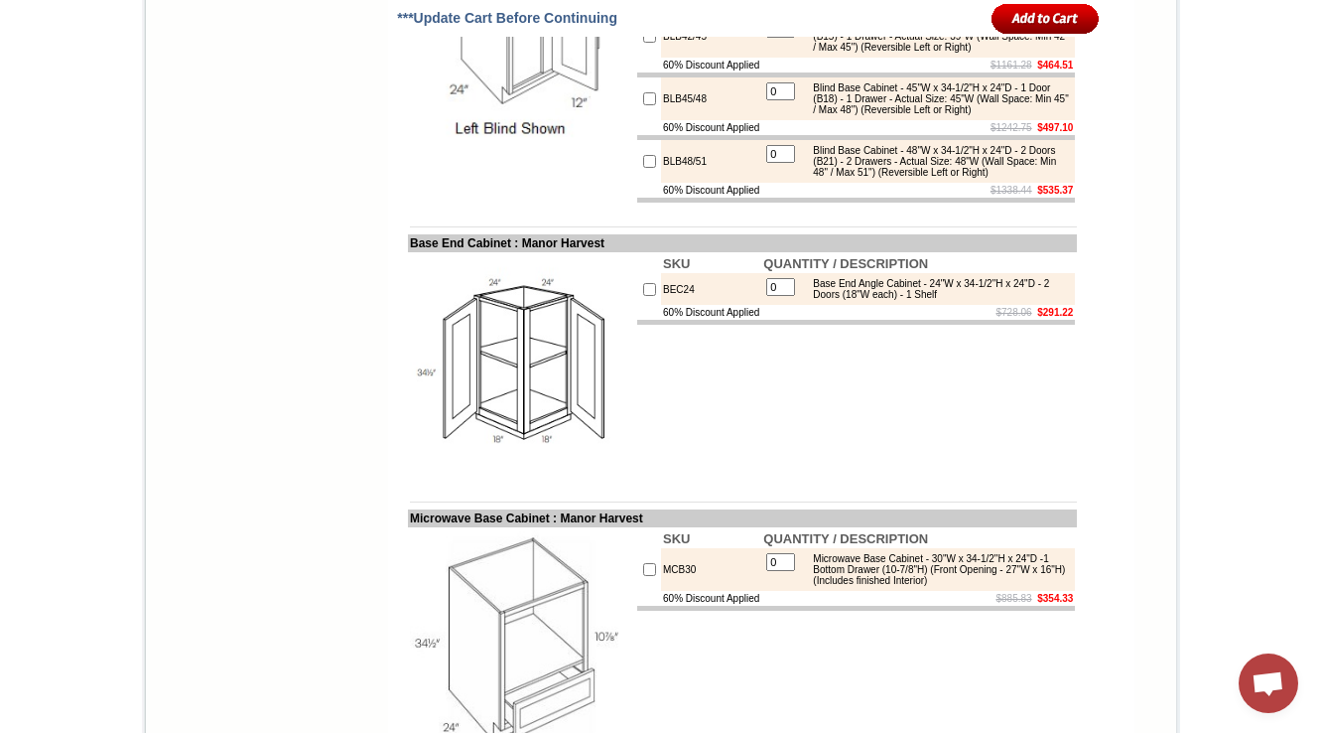
copy div "Blind Base Cabinet - 27"W x 34-1/2"H x 24"D - 1 Door (B9) - 1 Drawer - Actual S…"
drag, startPoint x: 810, startPoint y: 123, endPoint x: 843, endPoint y: 163, distance: 51.5
drag, startPoint x: 696, startPoint y: 140, endPoint x: 632, endPoint y: 147, distance: 63.9
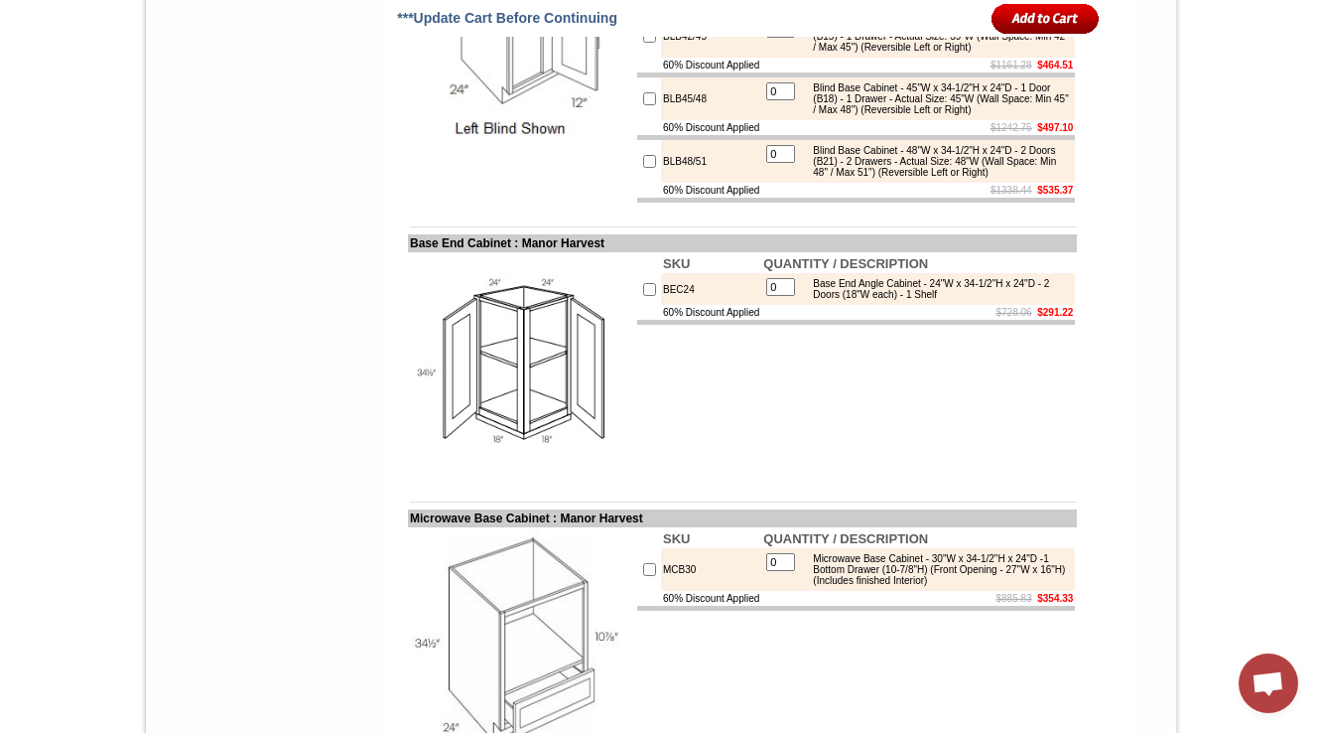
copy tr "BLB36/39"
drag, startPoint x: 660, startPoint y: 148, endPoint x: 622, endPoint y: 148, distance: 38.7
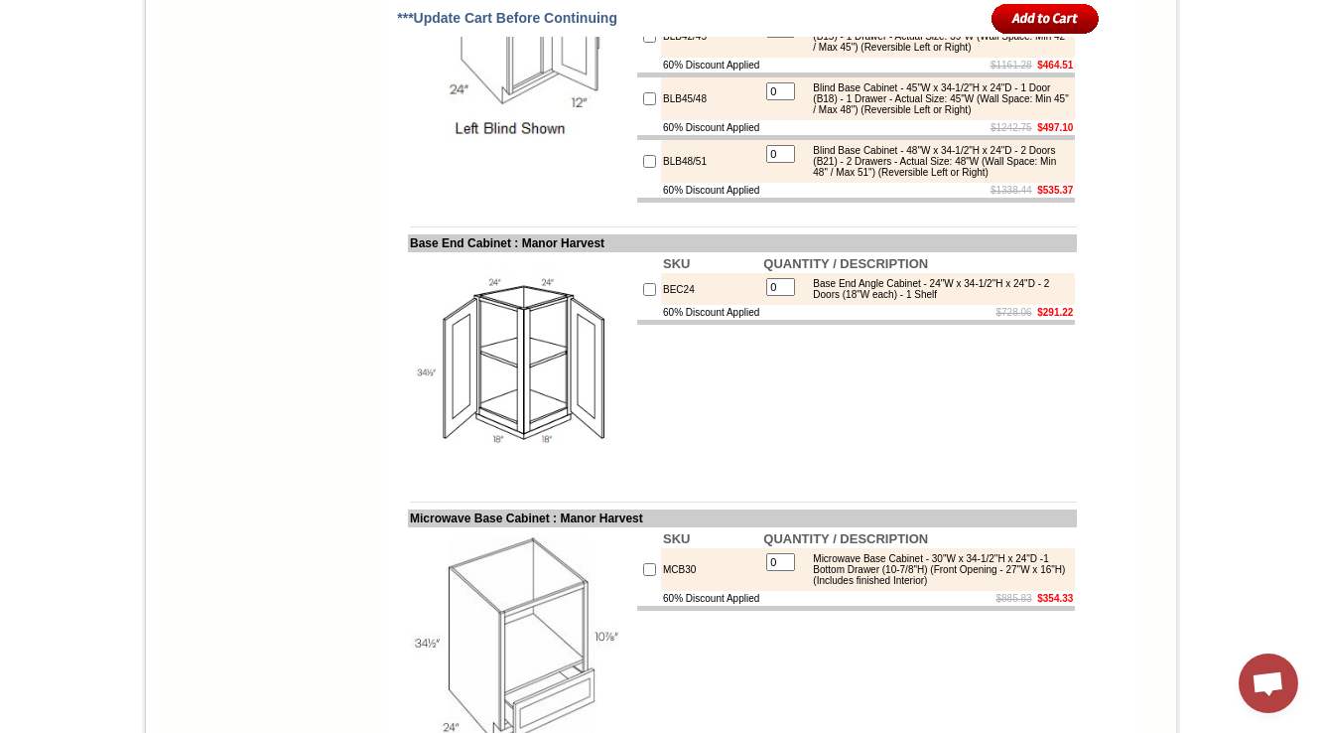
copy tr "BLB36/39"
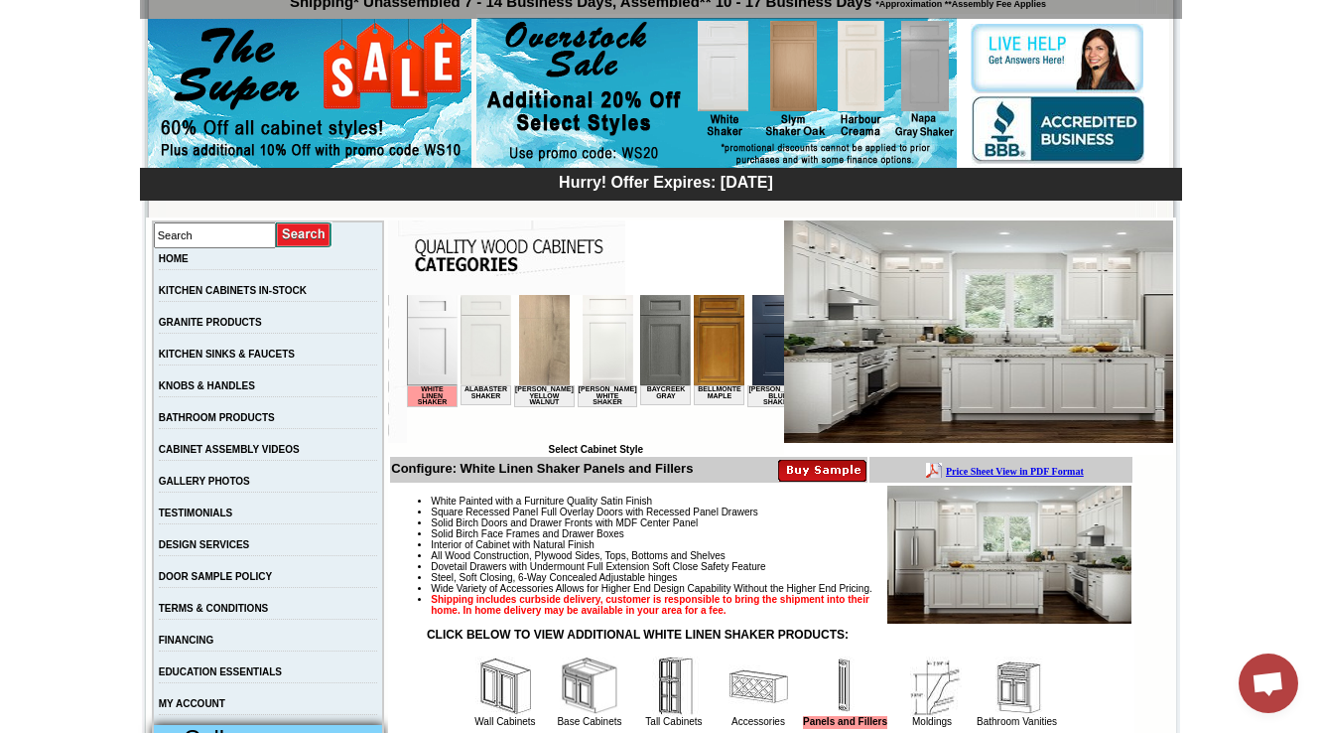
scroll to position [563, 0]
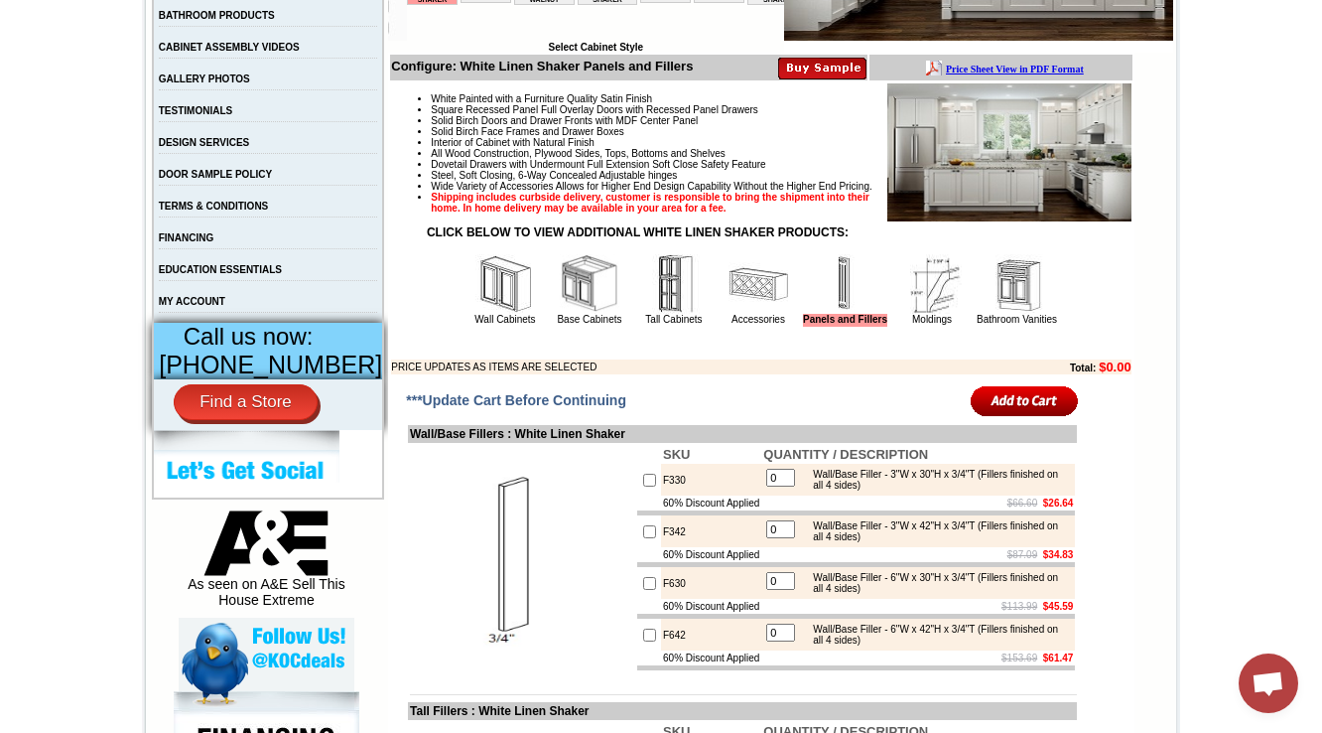
click at [560, 314] on img at bounding box center [590, 284] width 60 height 60
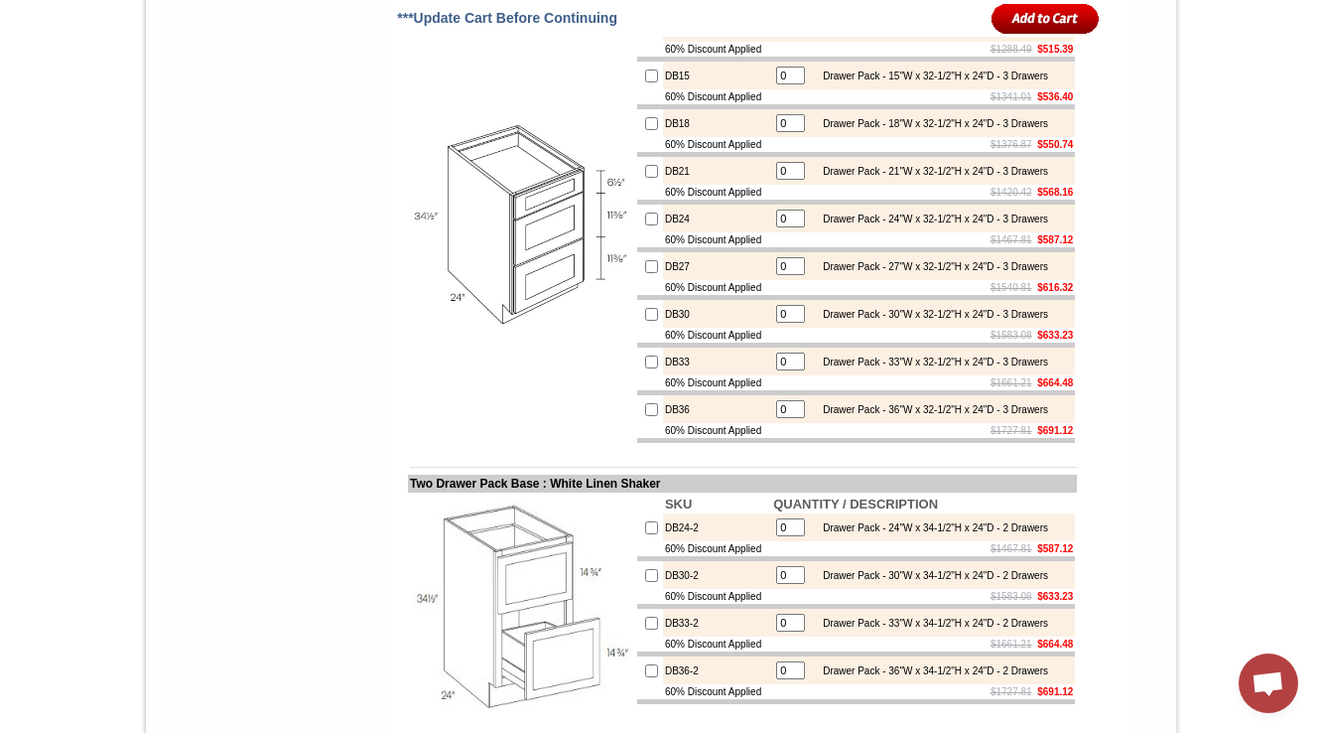
scroll to position [8819, 0]
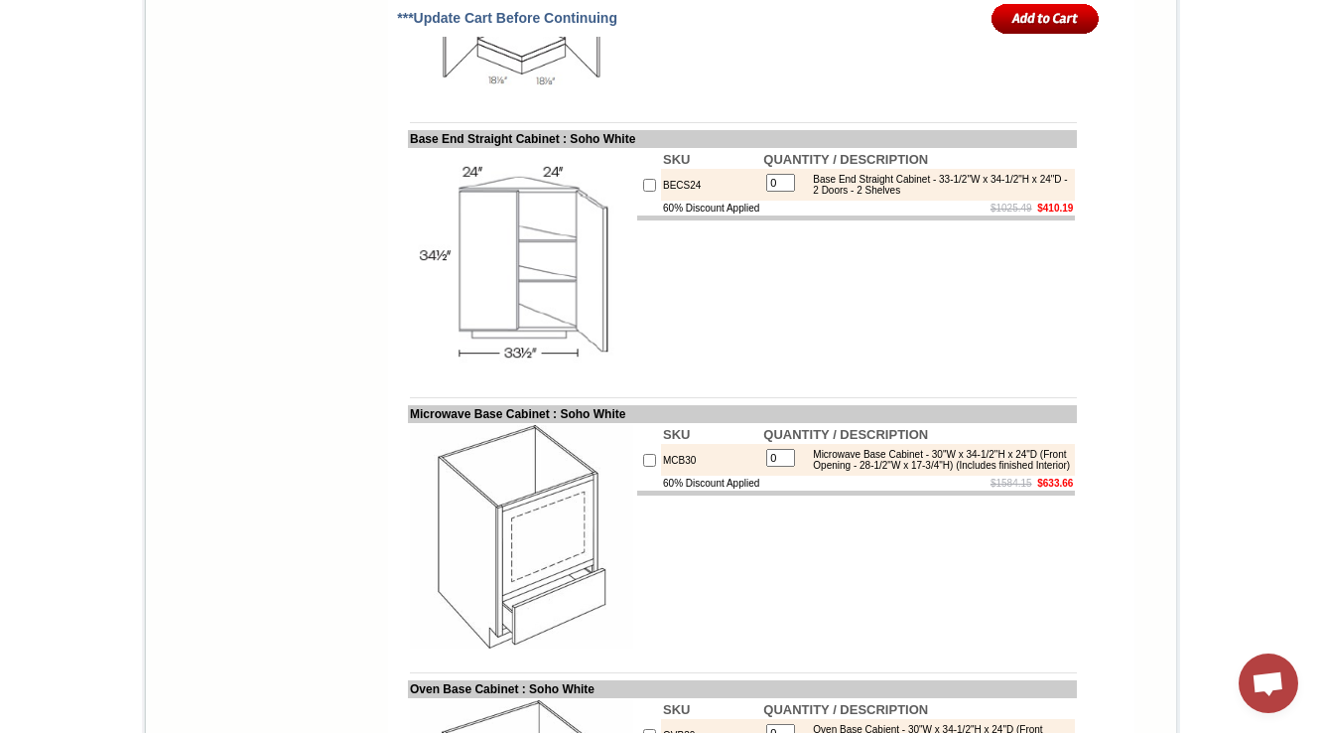
drag, startPoint x: 663, startPoint y: 465, endPoint x: 643, endPoint y: 446, distance: 27.4
copy td "BLB36/39-FH"
drag, startPoint x: 758, startPoint y: 352, endPoint x: 878, endPoint y: 390, distance: 125.9
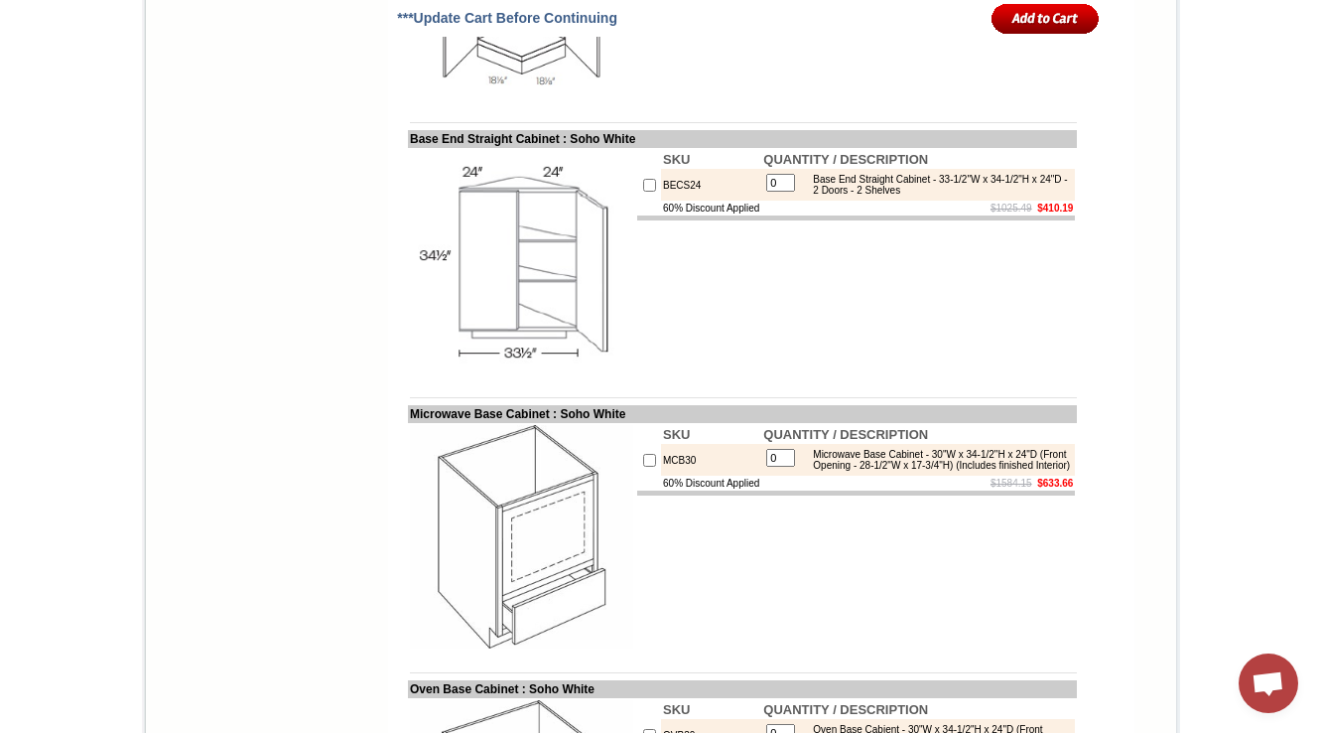
copy div "Full Height Blind Base Cabinet - 27"W x 34-1/2"H x 24"D - 1 Door (B9) - 1 Shelf…"
drag, startPoint x: 755, startPoint y: 352, endPoint x: 909, endPoint y: 352, distance: 154.9
copy div "Full Height Blind Base Cabinet"
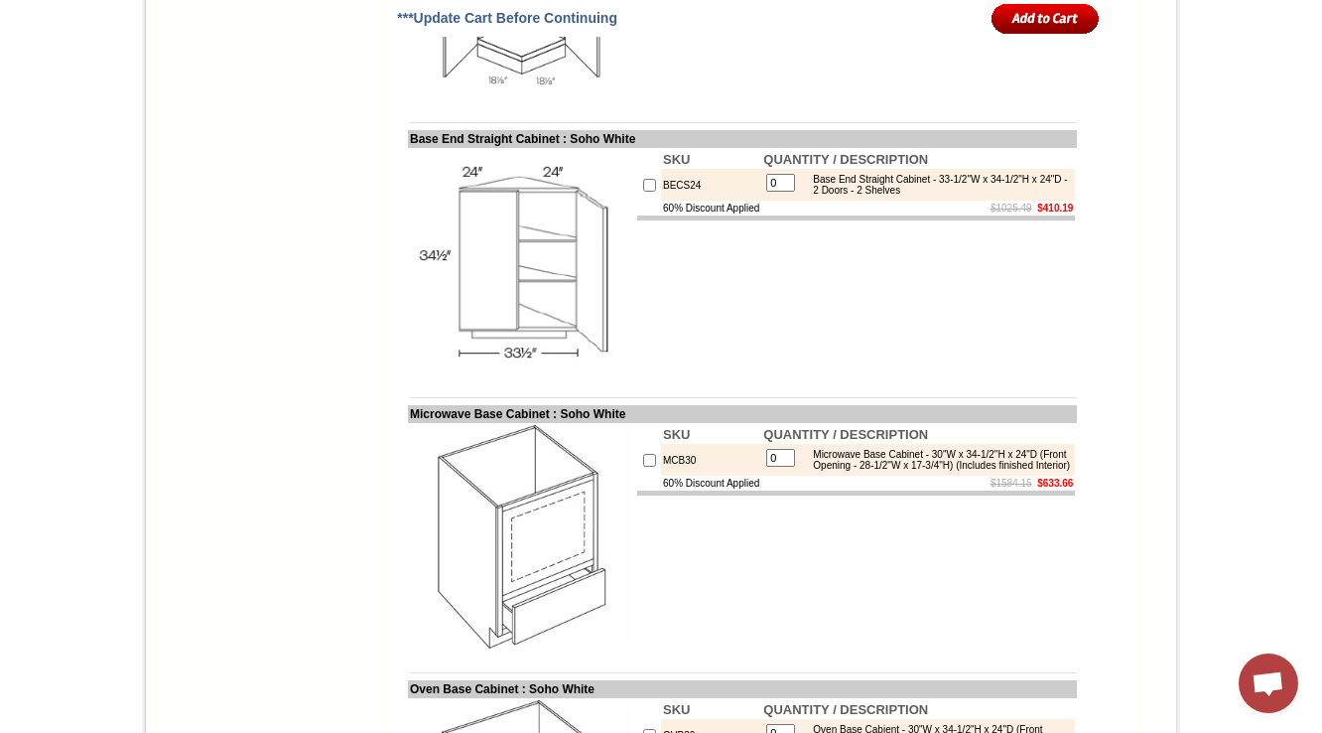
drag, startPoint x: 671, startPoint y: 469, endPoint x: 641, endPoint y: 451, distance: 34.7
copy td "BLB39/42-FH"
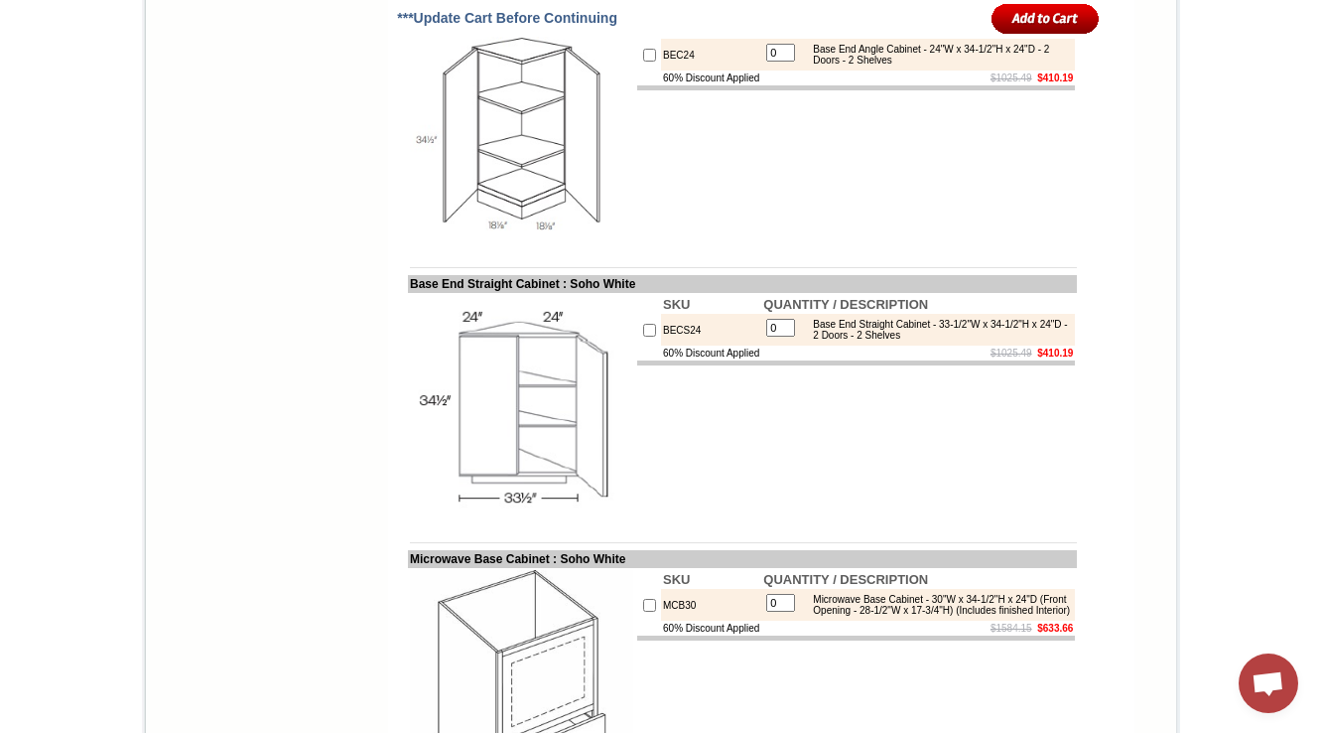
scroll to position [9396, 0]
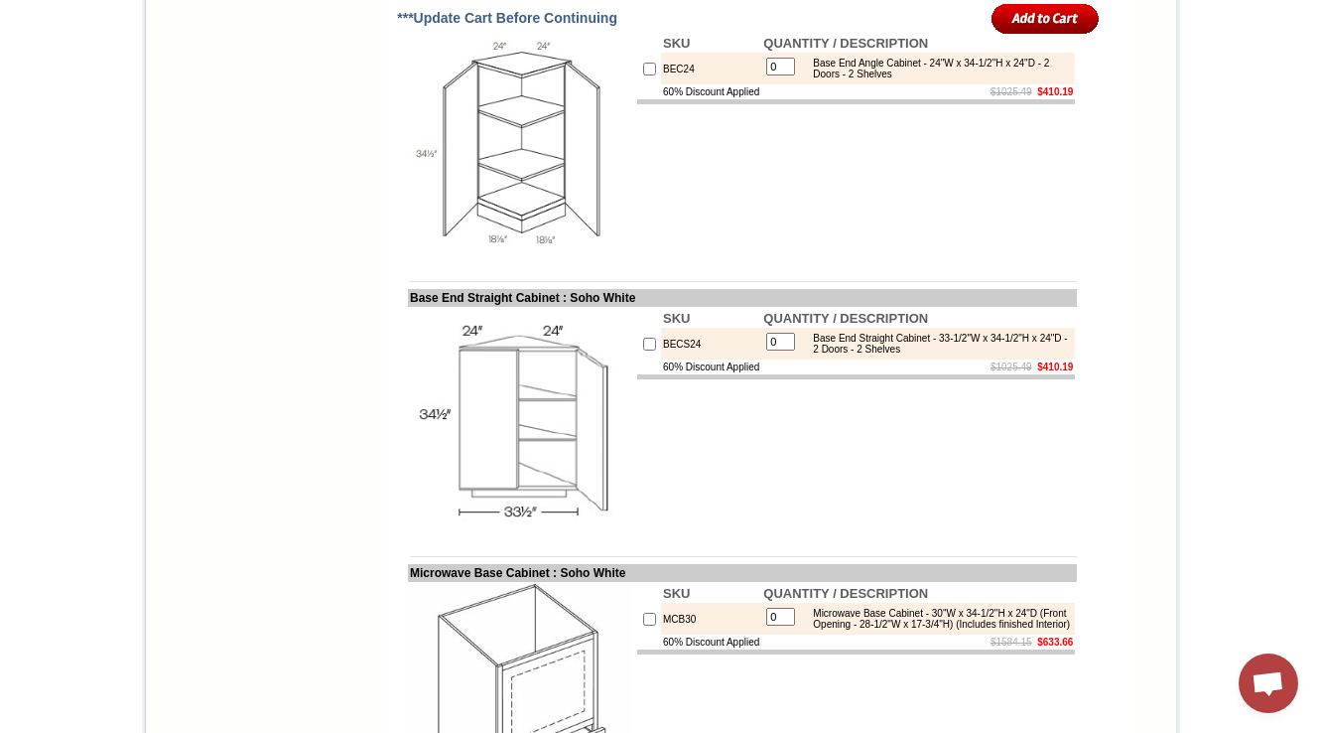
drag, startPoint x: 919, startPoint y: 196, endPoint x: 1058, endPoint y: 231, distance: 143.5
copy div "33"W x 34-1/2"H x 24"D - 1 Door (B12) - 1 Drawer - Actual Size: 33"W (Wall Spac…"
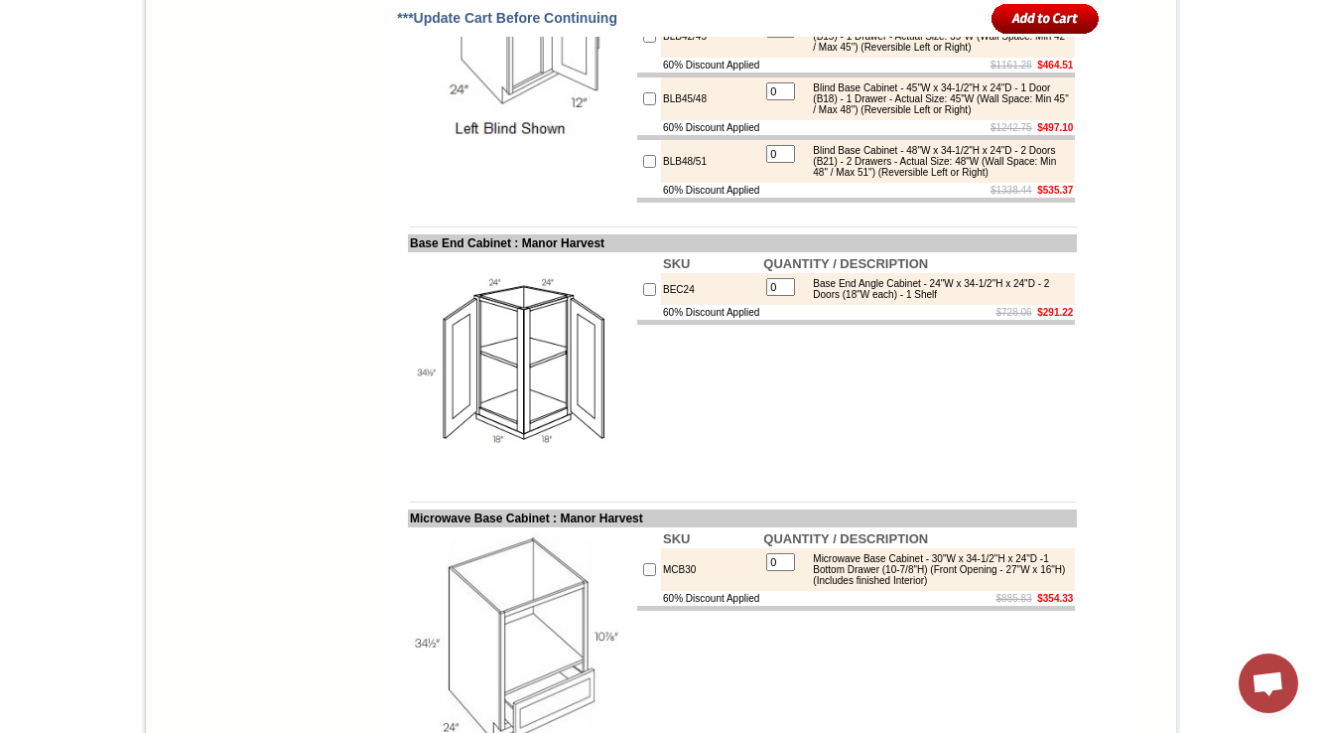
drag, startPoint x: 689, startPoint y: 142, endPoint x: 644, endPoint y: 143, distance: 44.7
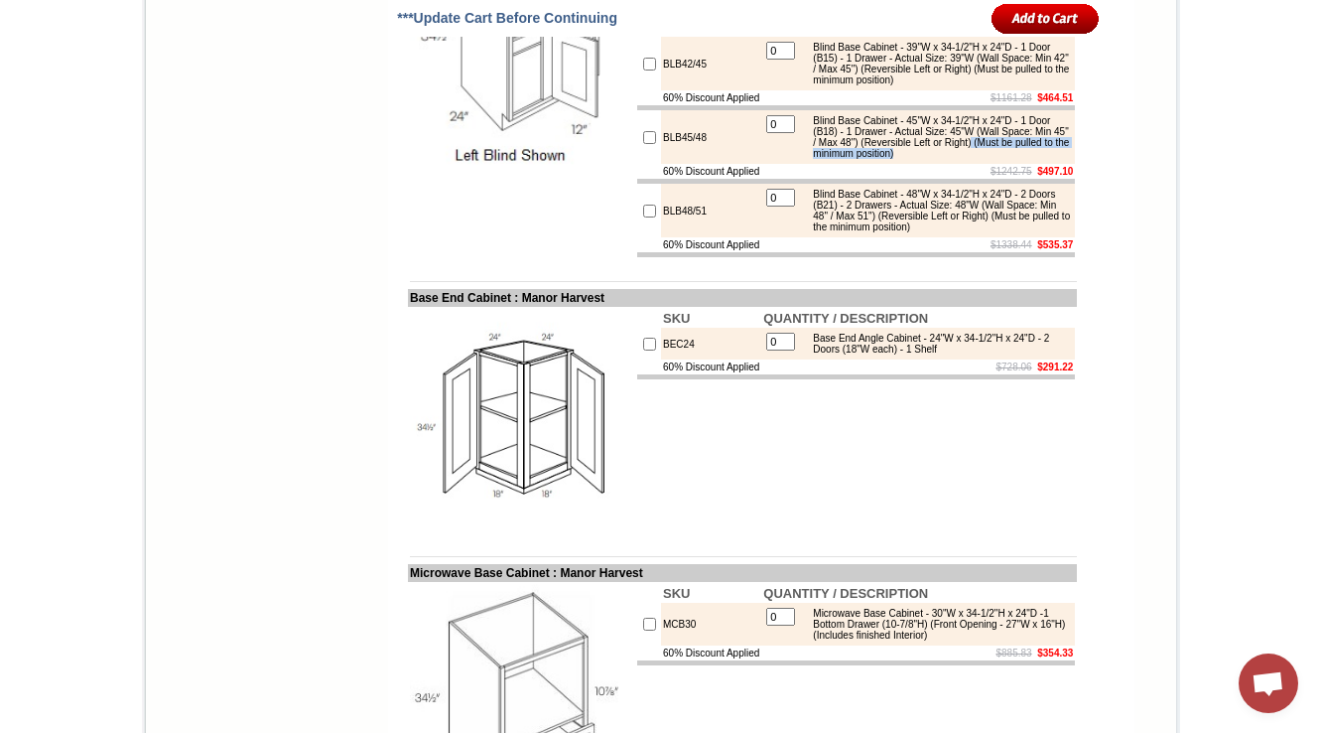
drag, startPoint x: 844, startPoint y: 404, endPoint x: 1058, endPoint y: 400, distance: 214.5
click at [1058, 159] on div "Blind Base Cabinet - 45"W x 34-1/2"H x 24"D - 1 Door (B18) - 1 Drawer - Actual …" at bounding box center [936, 137] width 267 height 44
copy div "(Must be pulled to the minimum position)"
drag, startPoint x: 637, startPoint y: 139, endPoint x: 626, endPoint y: 139, distance: 10.9
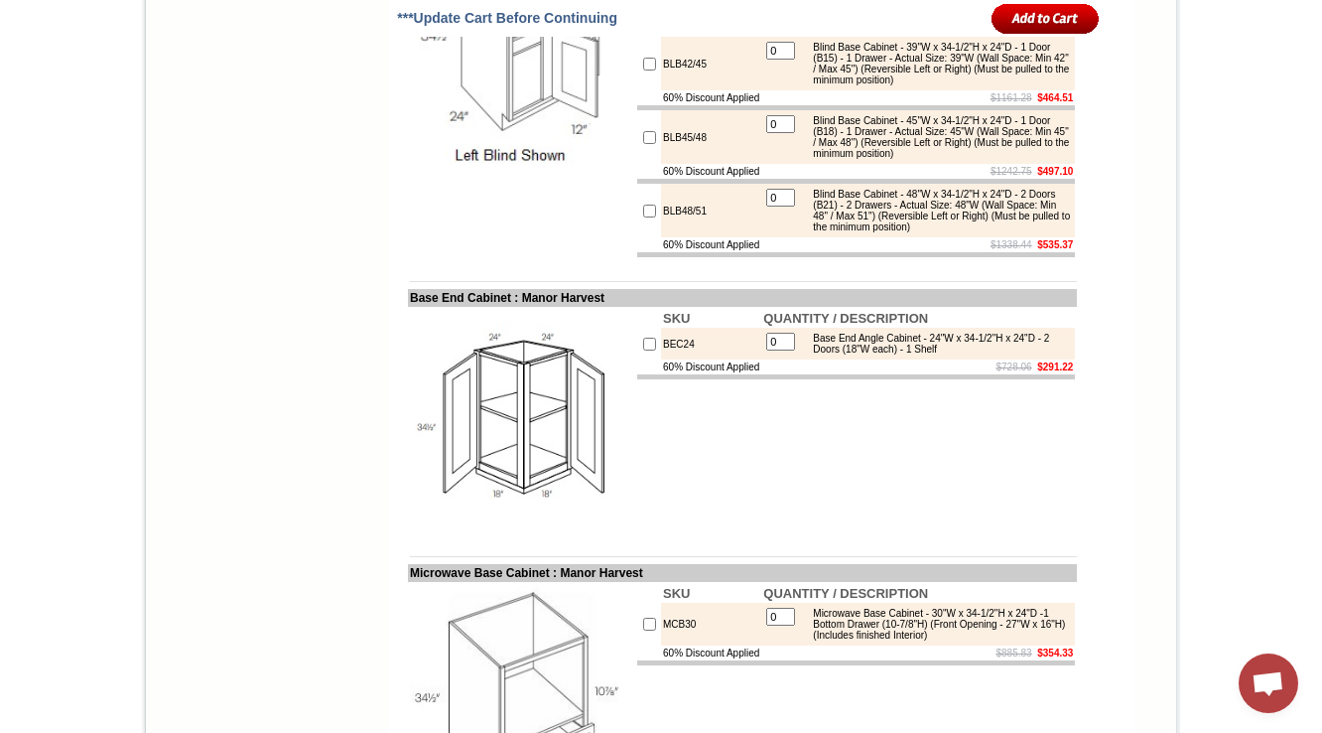
copy tr "BLB36/39"
drag, startPoint x: 852, startPoint y: 165, endPoint x: 1066, endPoint y: 160, distance: 214.5
copy tbody "Blind Base Cabinet - 27"W x 34-1/2"H x 24"D - 1 Door (B9) - 1 Drawer - Actual S…"
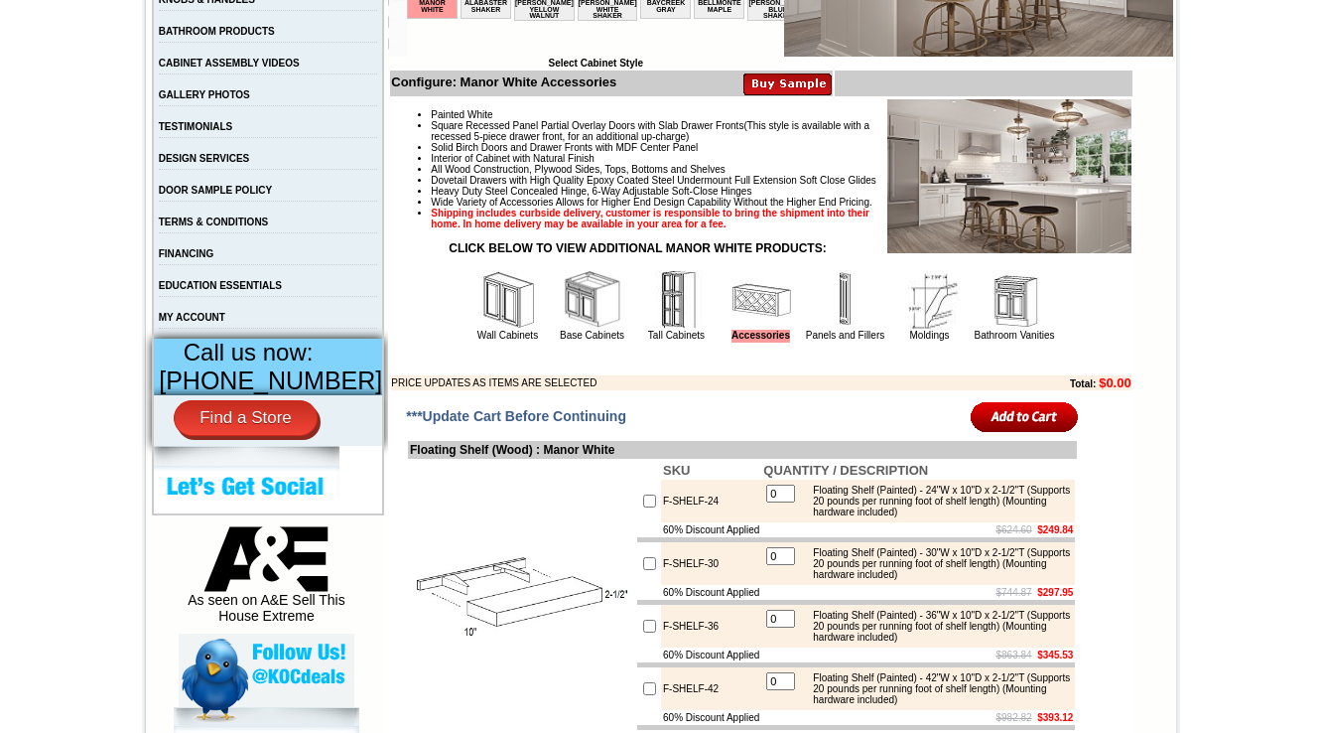
scroll to position [556, 0]
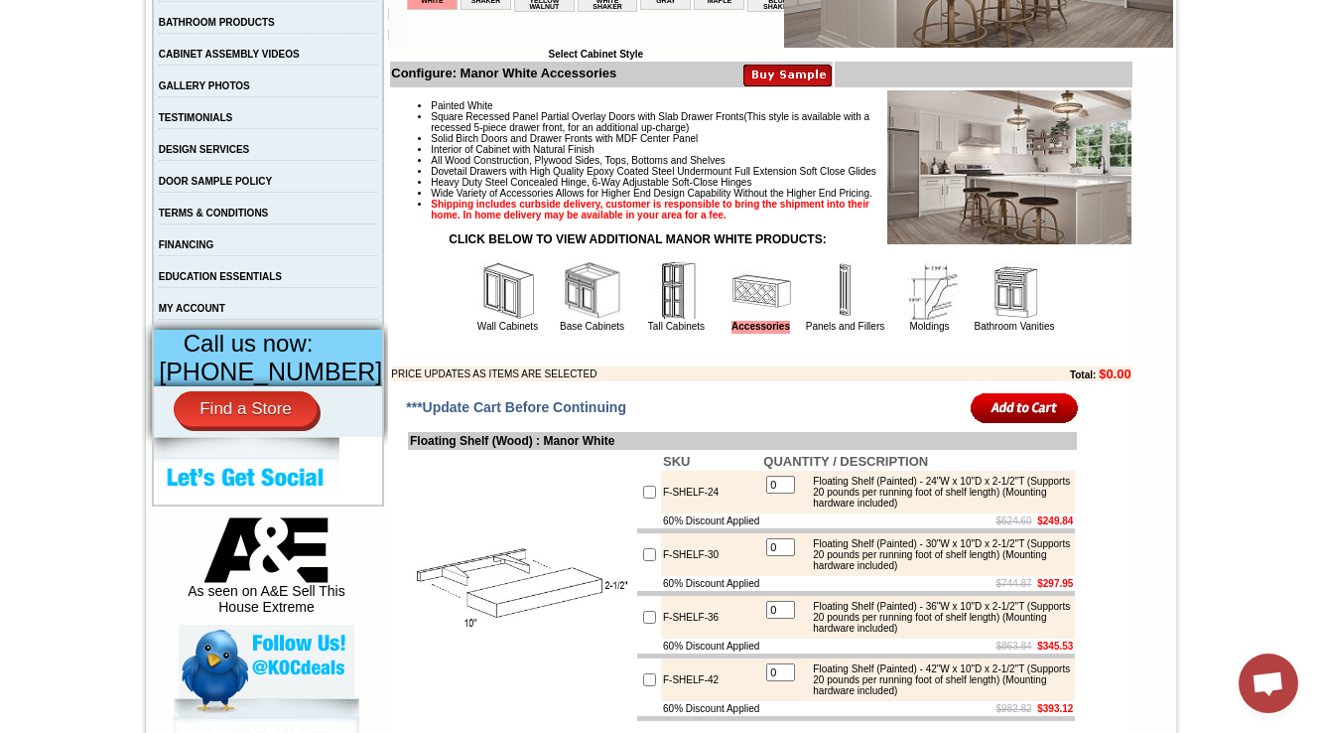
click at [563, 321] on img at bounding box center [593, 291] width 60 height 60
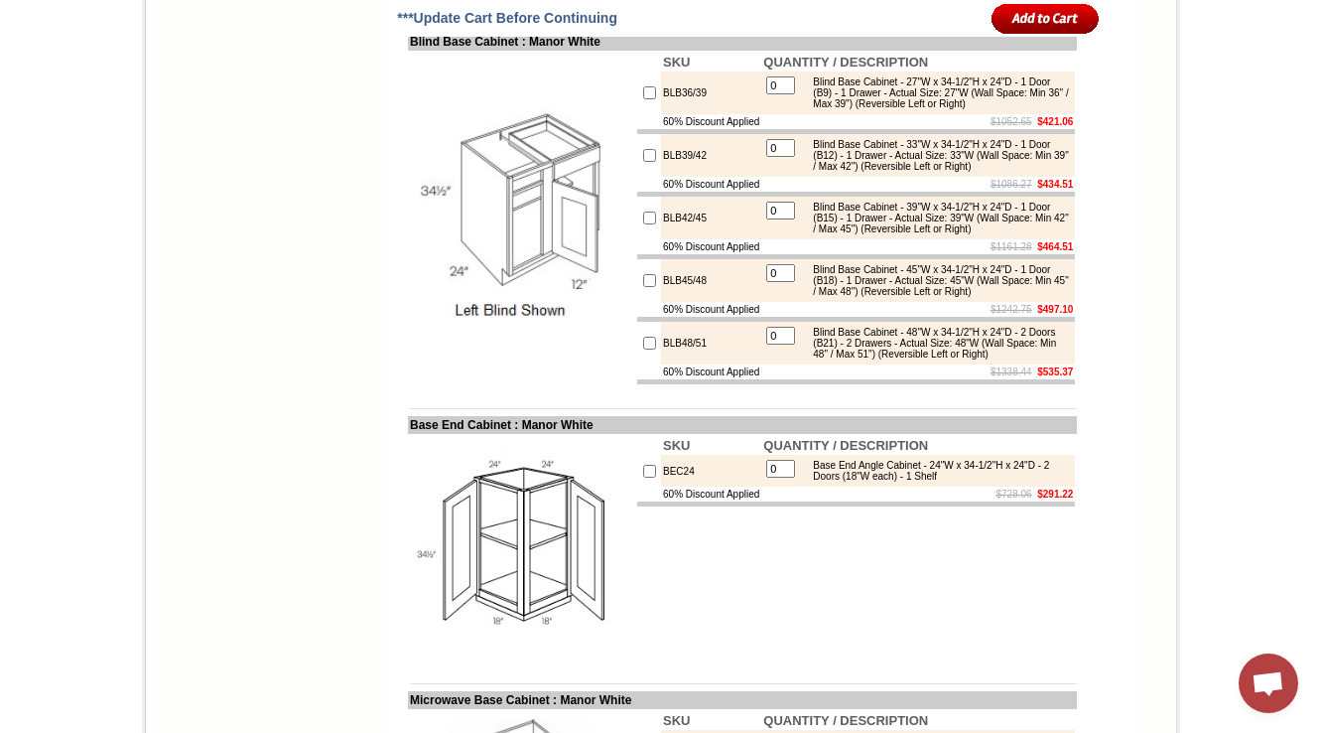
scroll to position [5064, 0]
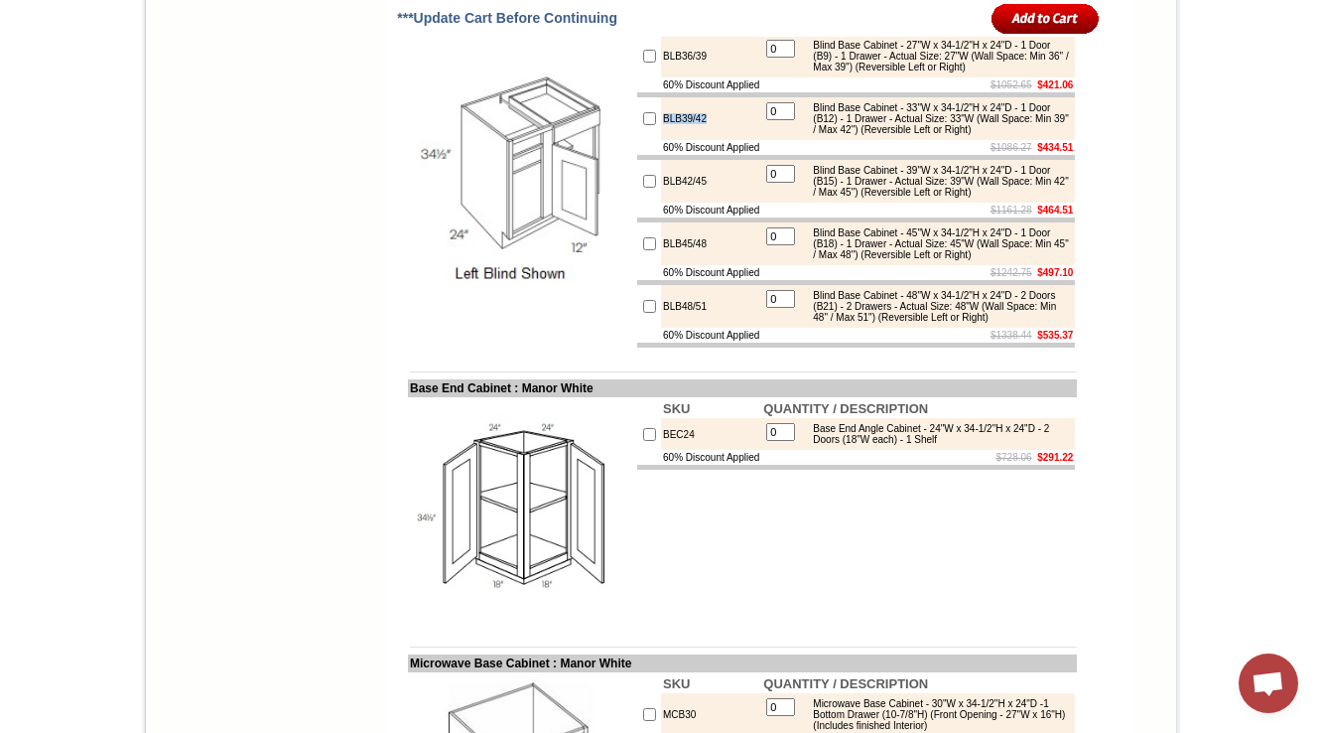
drag, startPoint x: 691, startPoint y: 371, endPoint x: 643, endPoint y: 372, distance: 47.7
click at [661, 140] on td "BLB39/42" at bounding box center [711, 118] width 100 height 43
copy td "BLB39/42"
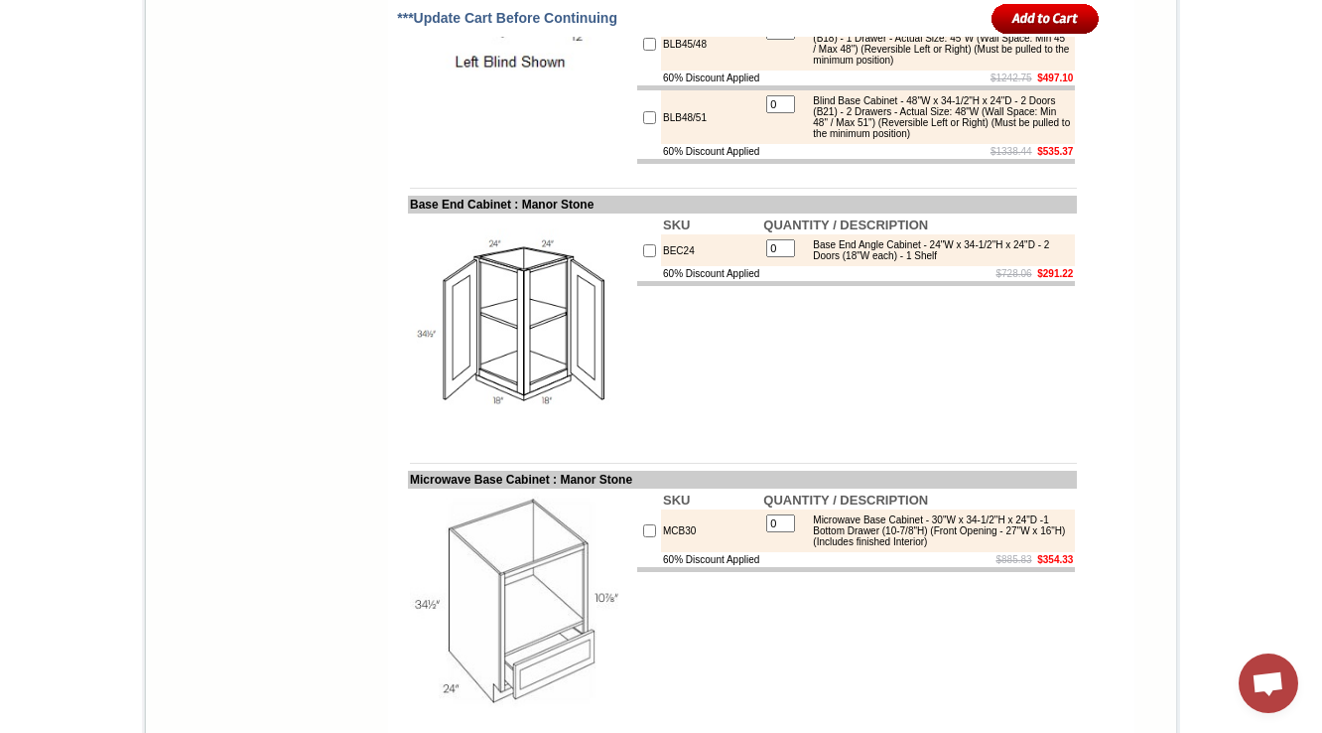
scroll to position [5222, 0]
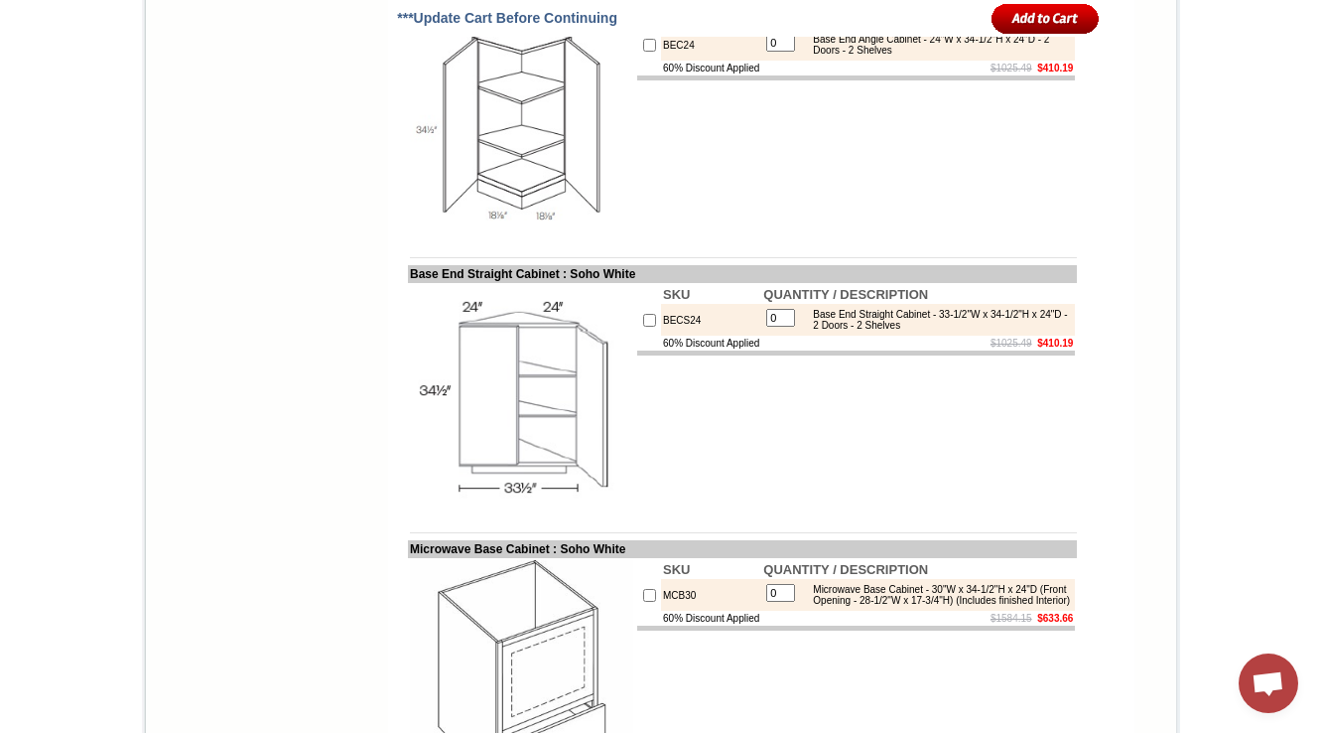
scroll to position [9392, 0]
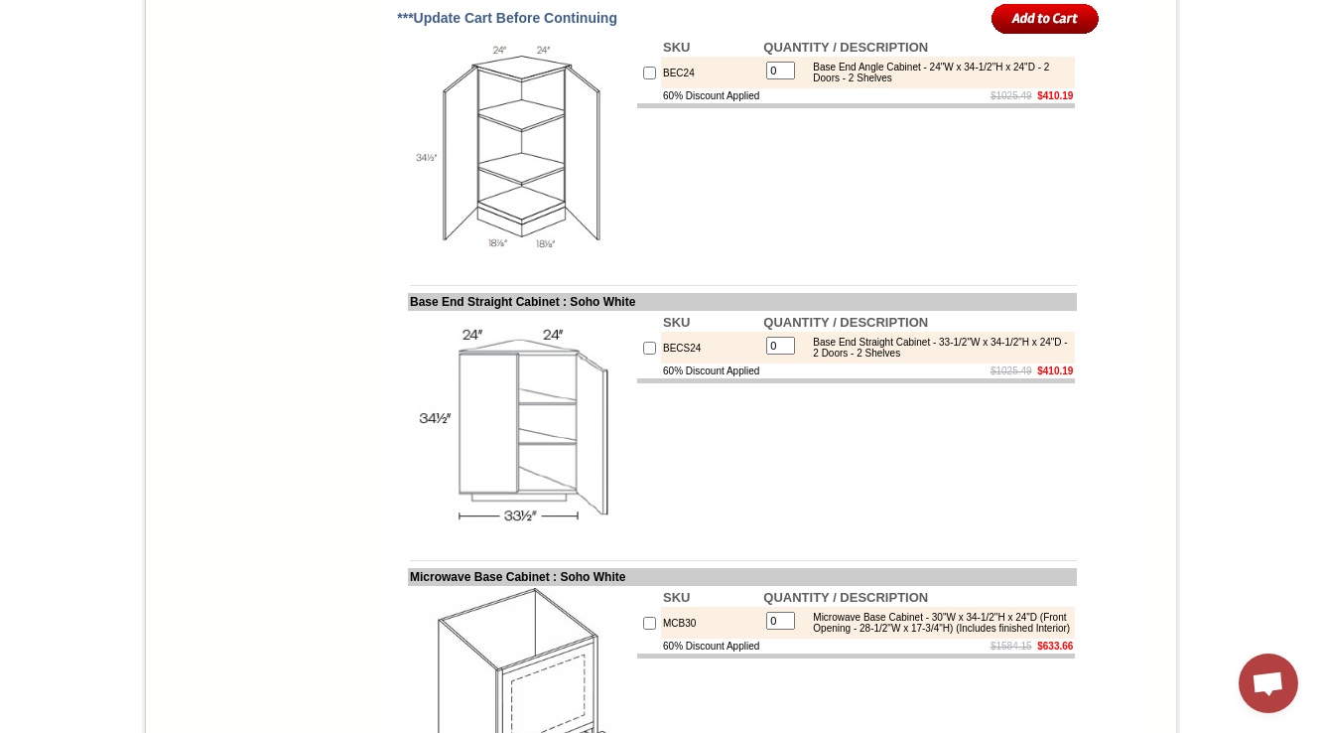
drag, startPoint x: 819, startPoint y: 532, endPoint x: 869, endPoint y: 527, distance: 49.9
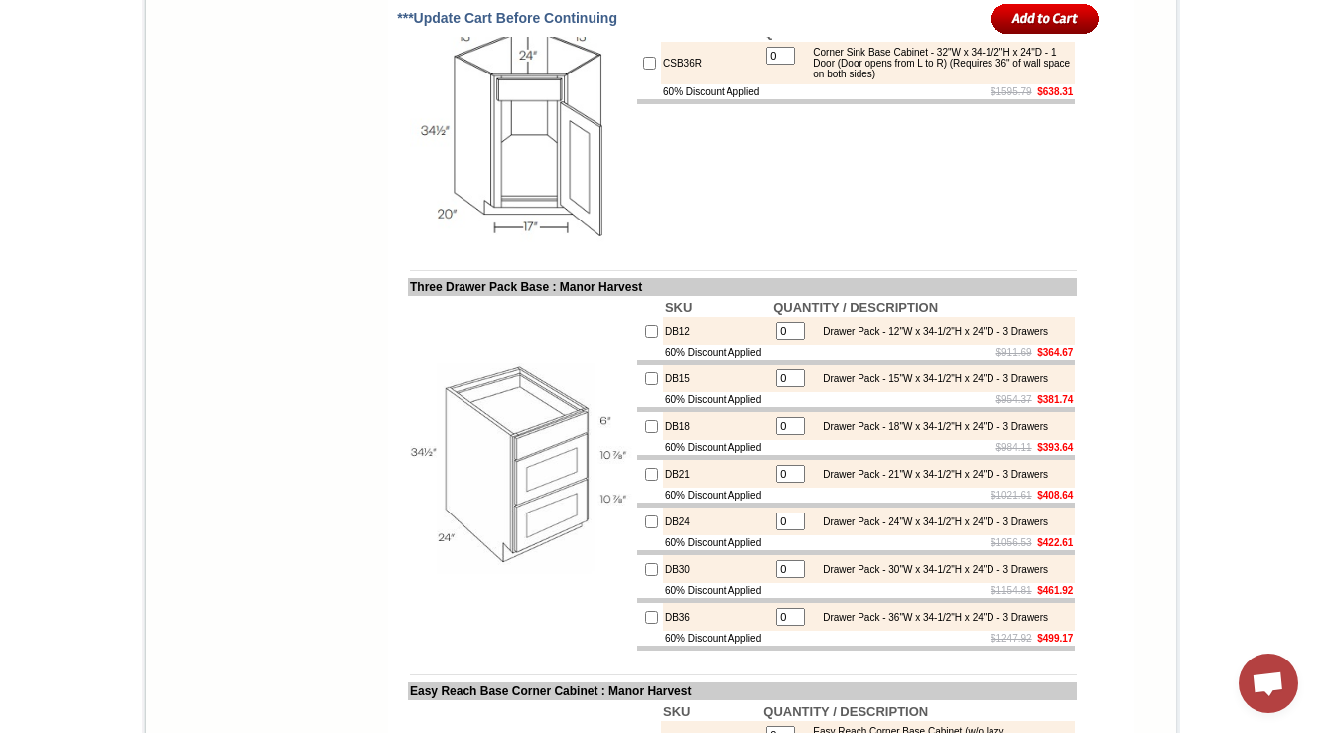
scroll to position [3793, 0]
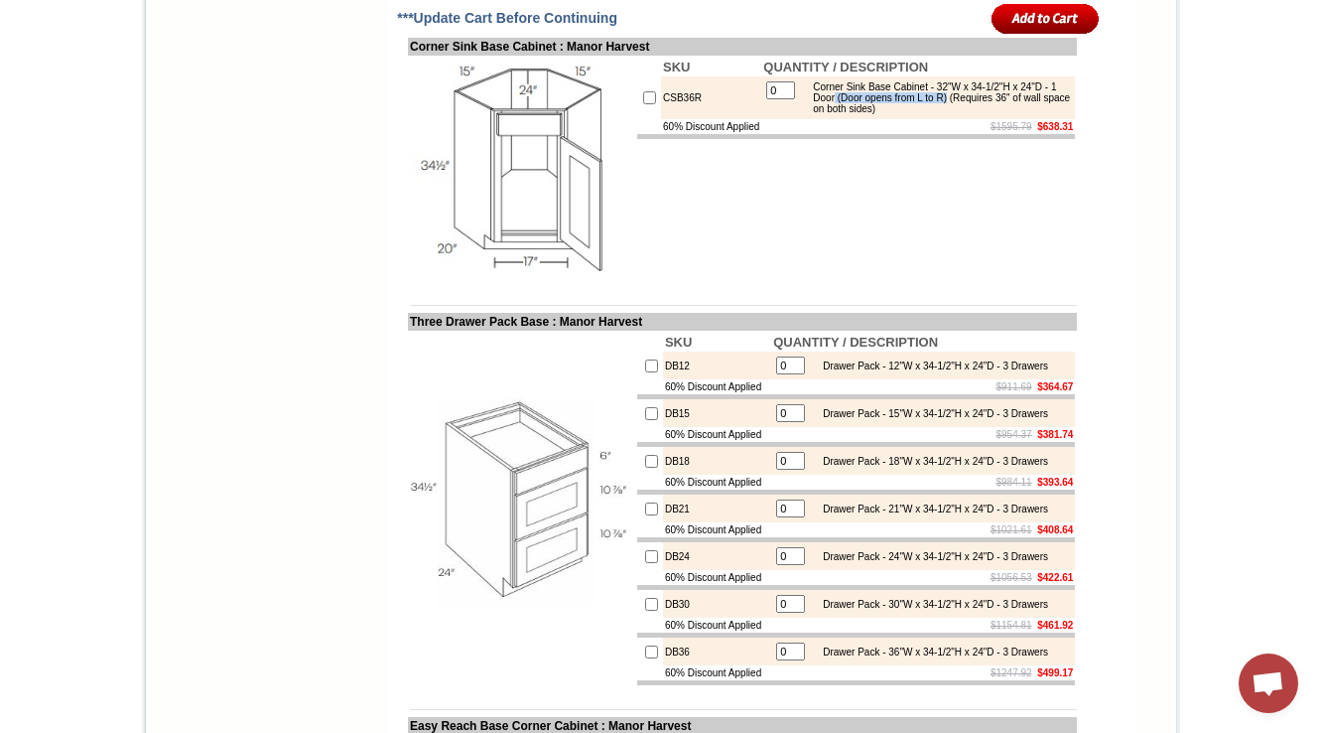
drag, startPoint x: 886, startPoint y: 257, endPoint x: 1022, endPoint y: 251, distance: 136.2
click at [1022, 114] on div "Corner Sink Base Cabinet - 32"W x 34-1/2"H x 24"D - 1 Door (Door opens from L t…" at bounding box center [936, 97] width 267 height 33
click at [682, 283] on td "SKU QUANTITY / DESCRIPTION CSB36R 0 Corner Sink Base Cabinet - 32"W x 34-1/2"H …" at bounding box center [856, 169] width 442 height 227
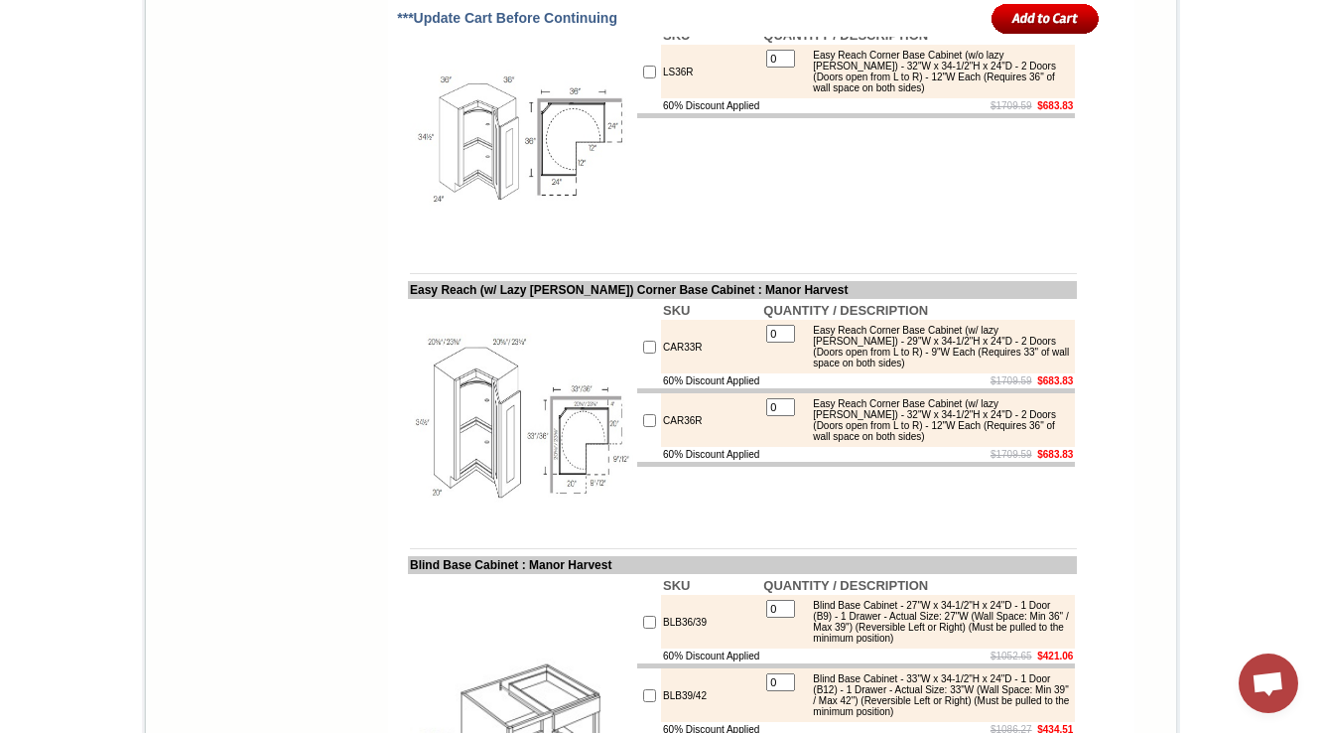
scroll to position [4666, 0]
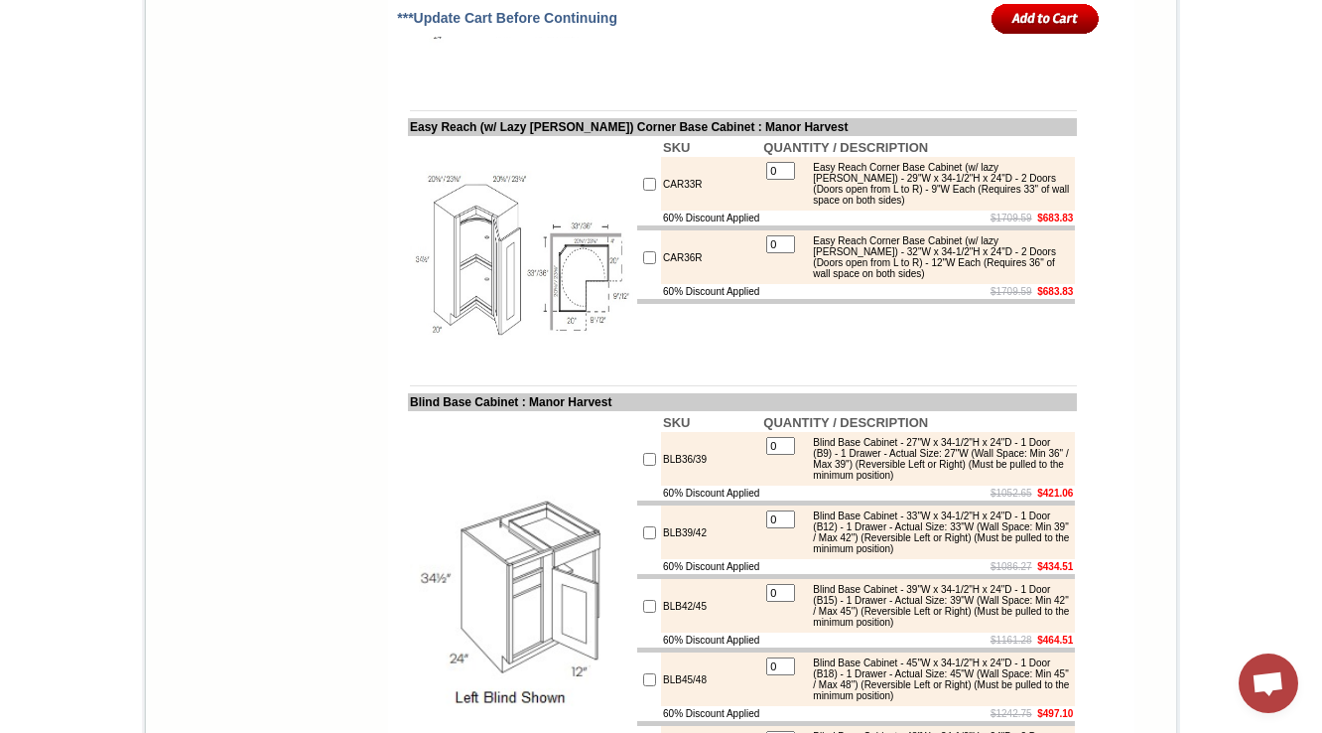
click at [992, 206] on div "Easy Reach Corner Base Cabinet (w/ lazy susan) - 29"W x 34-1/2"H x 24"D - 2 Doo…" at bounding box center [936, 184] width 267 height 44
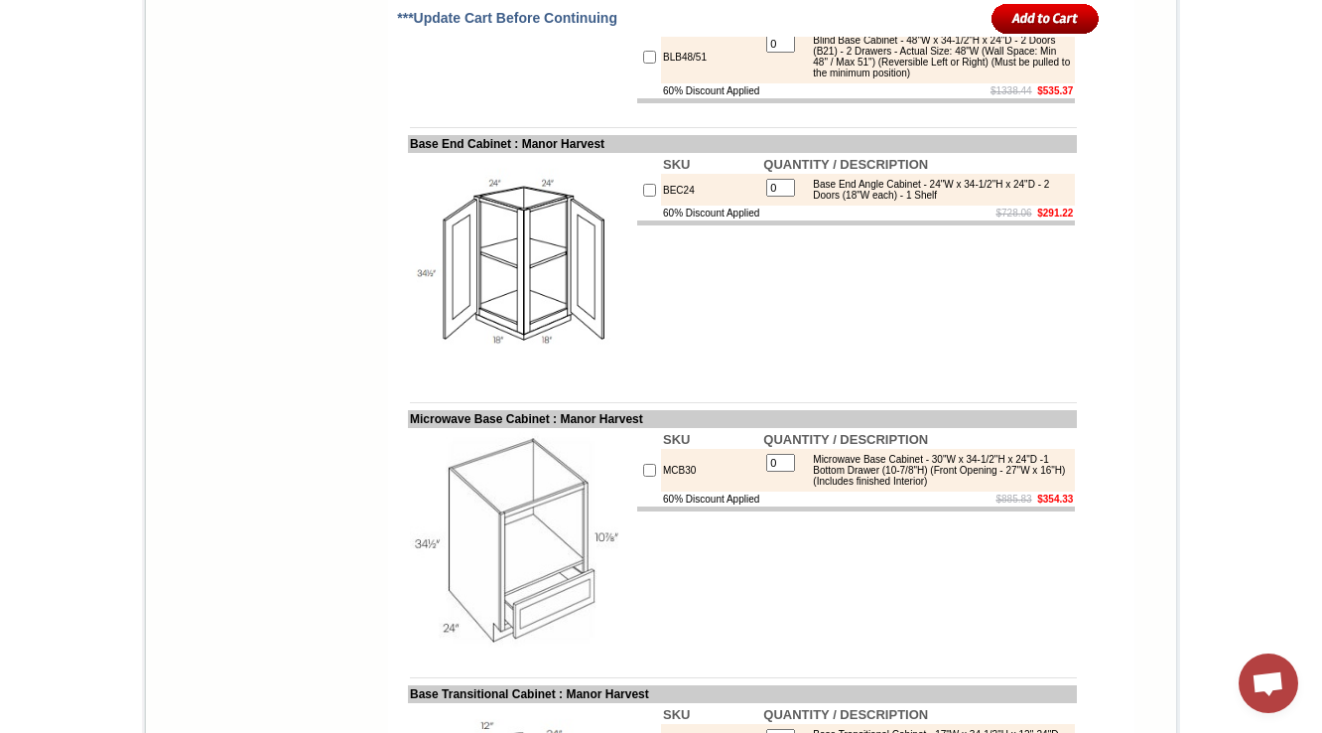
scroll to position [5381, 0]
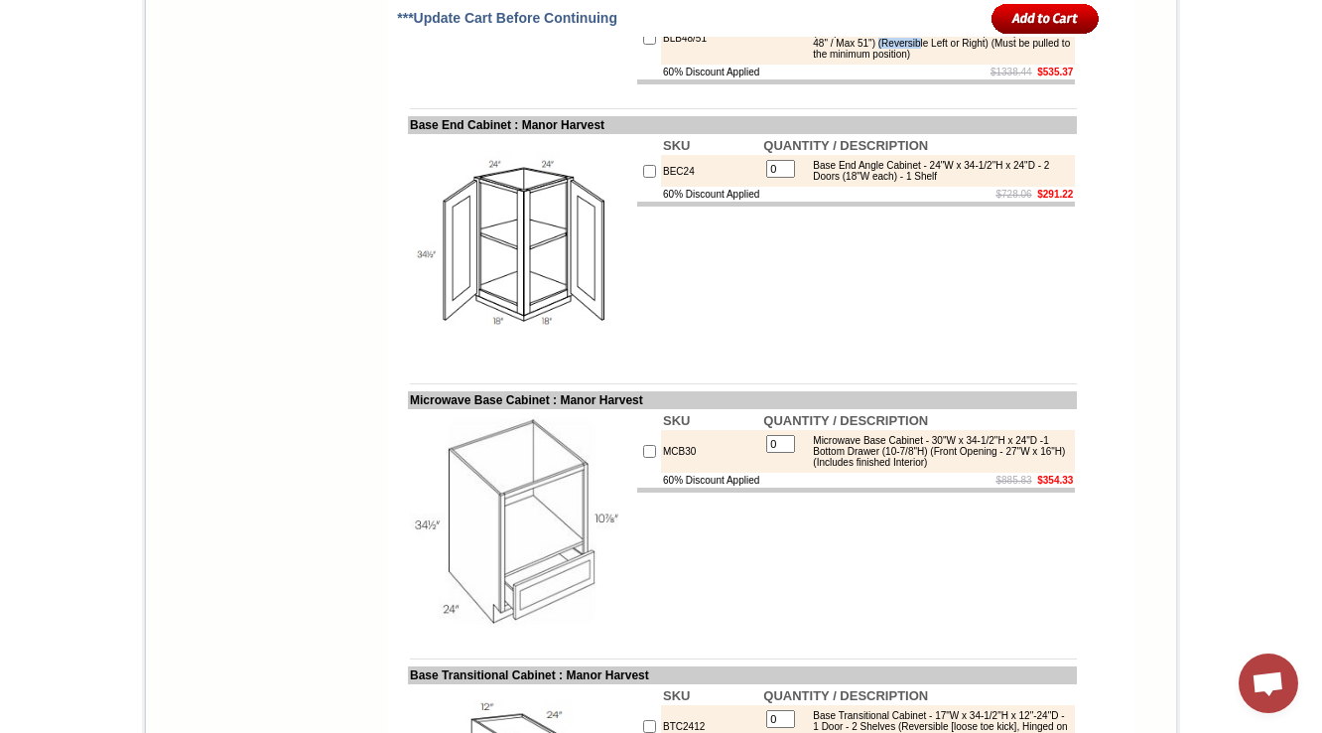
drag, startPoint x: 979, startPoint y: 305, endPoint x: 1025, endPoint y: 304, distance: 45.7
click at [1025, 60] on div "Blind Base Cabinet - 48"W x 34-1/2"H x 24"D - 2 Doors (B21) - 2 Drawers - Actua…" at bounding box center [936, 38] width 267 height 44
click at [957, 60] on div "Blind Base Cabinet - 48"W x 34-1/2"H x 24"D - 2 Doors (B21) - 2 Drawers - Actua…" at bounding box center [936, 38] width 267 height 44
click at [842, 60] on div "Blind Base Cabinet - 48"W x 34-1/2"H x 24"D - 2 Doors (B21) - 2 Drawers - Actua…" at bounding box center [936, 38] width 267 height 44
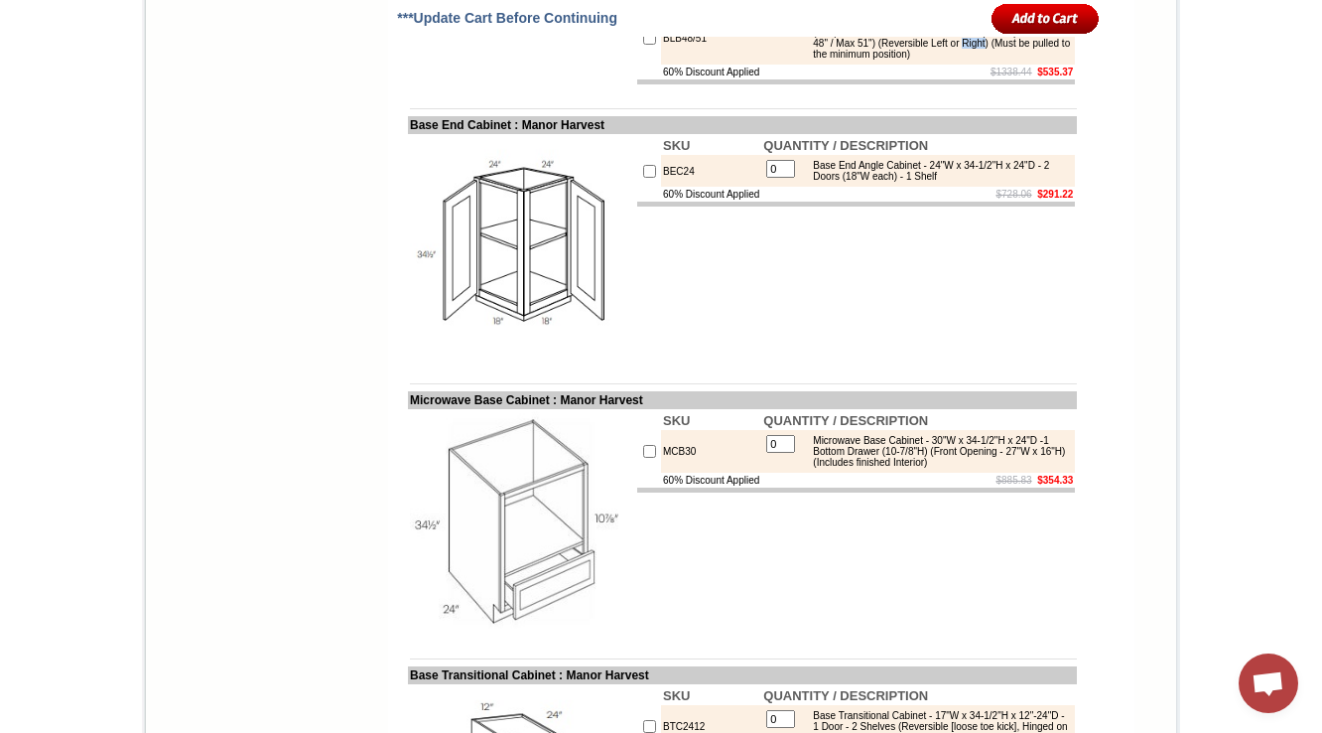
copy div "Right"
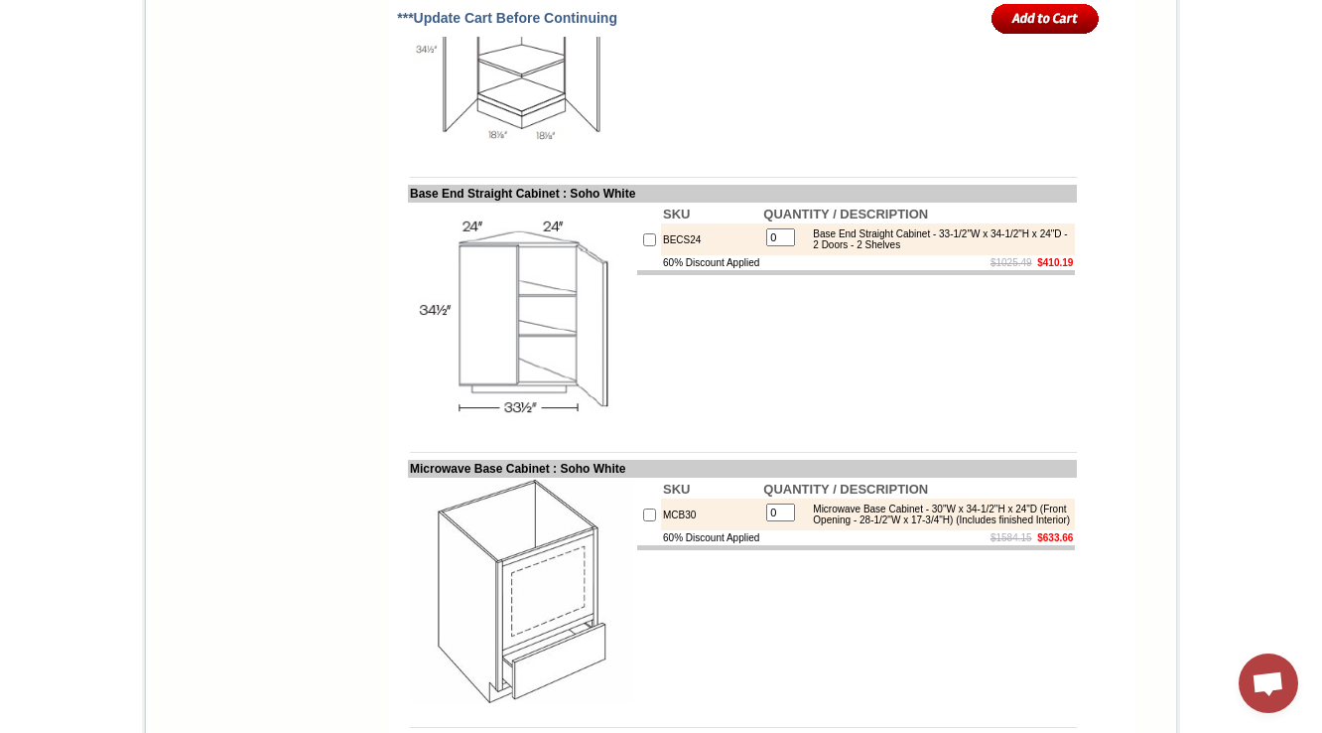
scroll to position [9551, 0]
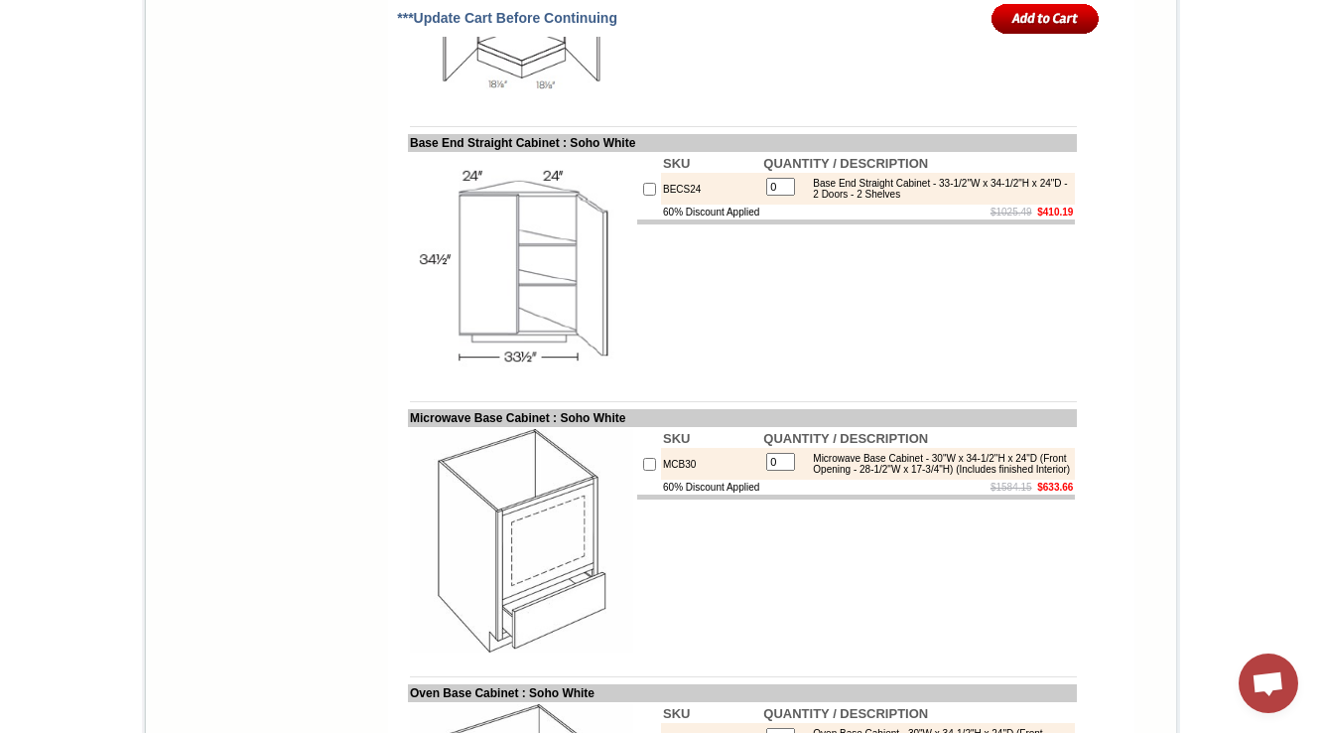
drag, startPoint x: 813, startPoint y: 120, endPoint x: 1053, endPoint y: 158, distance: 243.2
copy div "Blind Base Cabinet - 36"W x 34-1/2"H x 24"D - 1 Door (B15) - 1 Drawer - Actual …"
drag, startPoint x: 759, startPoint y: 357, endPoint x: 812, endPoint y: 356, distance: 53.6
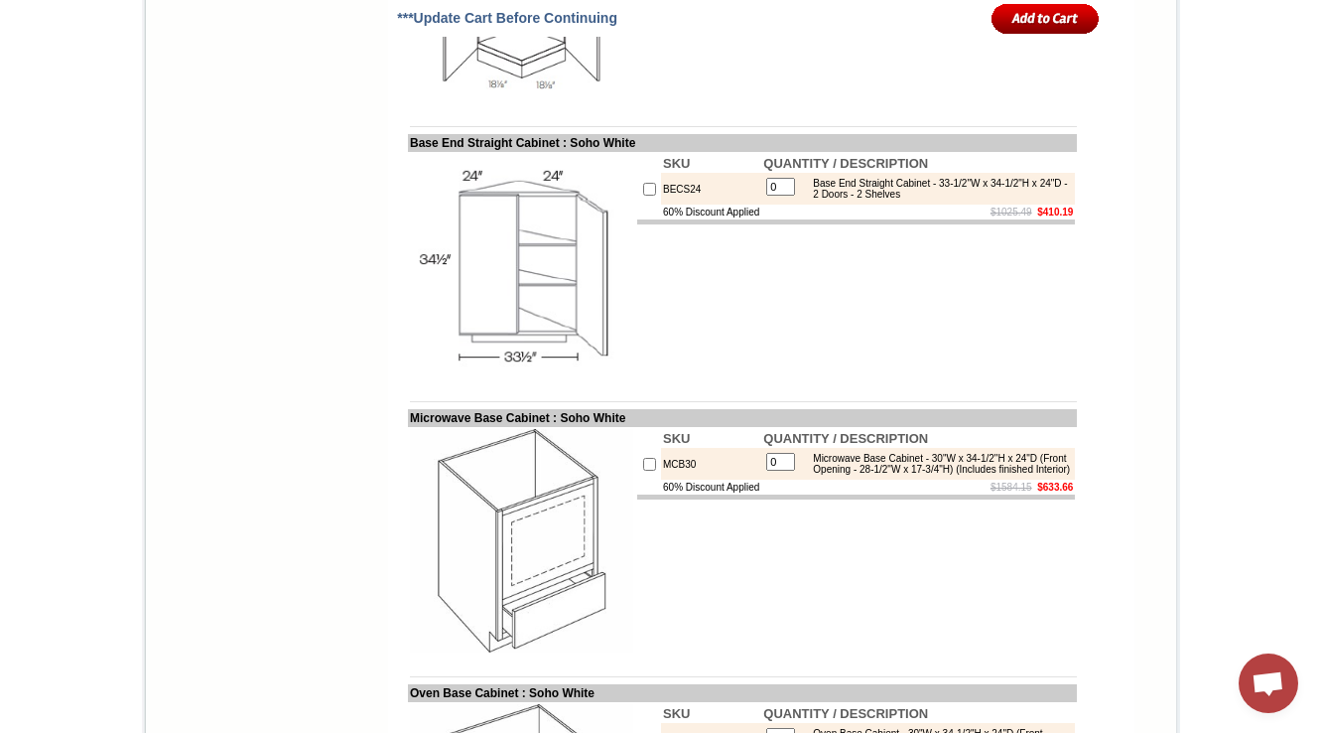
copy div "Full Height"
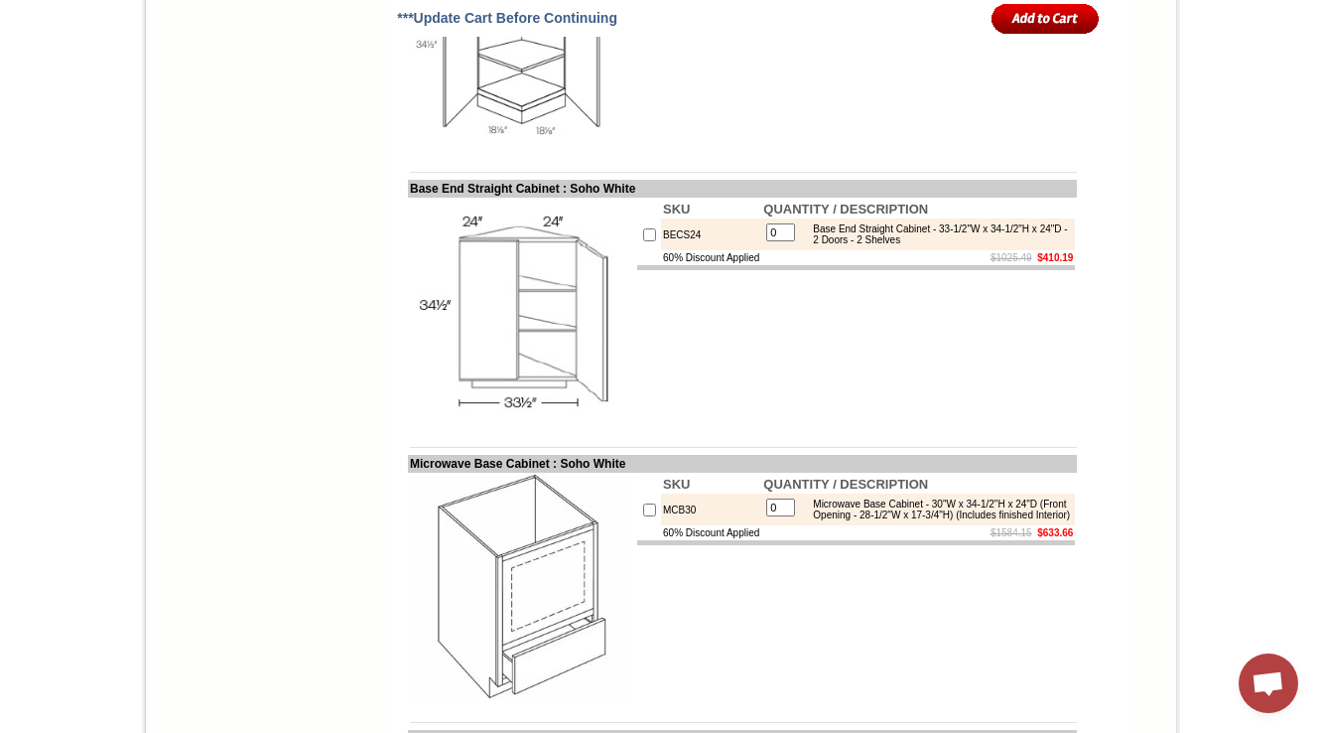
drag, startPoint x: 814, startPoint y: 203, endPoint x: 1057, endPoint y: 239, distance: 246.0
copy div "Blind Base Cabinet - 42"W x 34-1/2"H x 24"D - 1 Door (B18) - 1 Drawer - Actual …"
drag, startPoint x: 766, startPoint y: 357, endPoint x: 306, endPoint y: 404, distance: 463.0
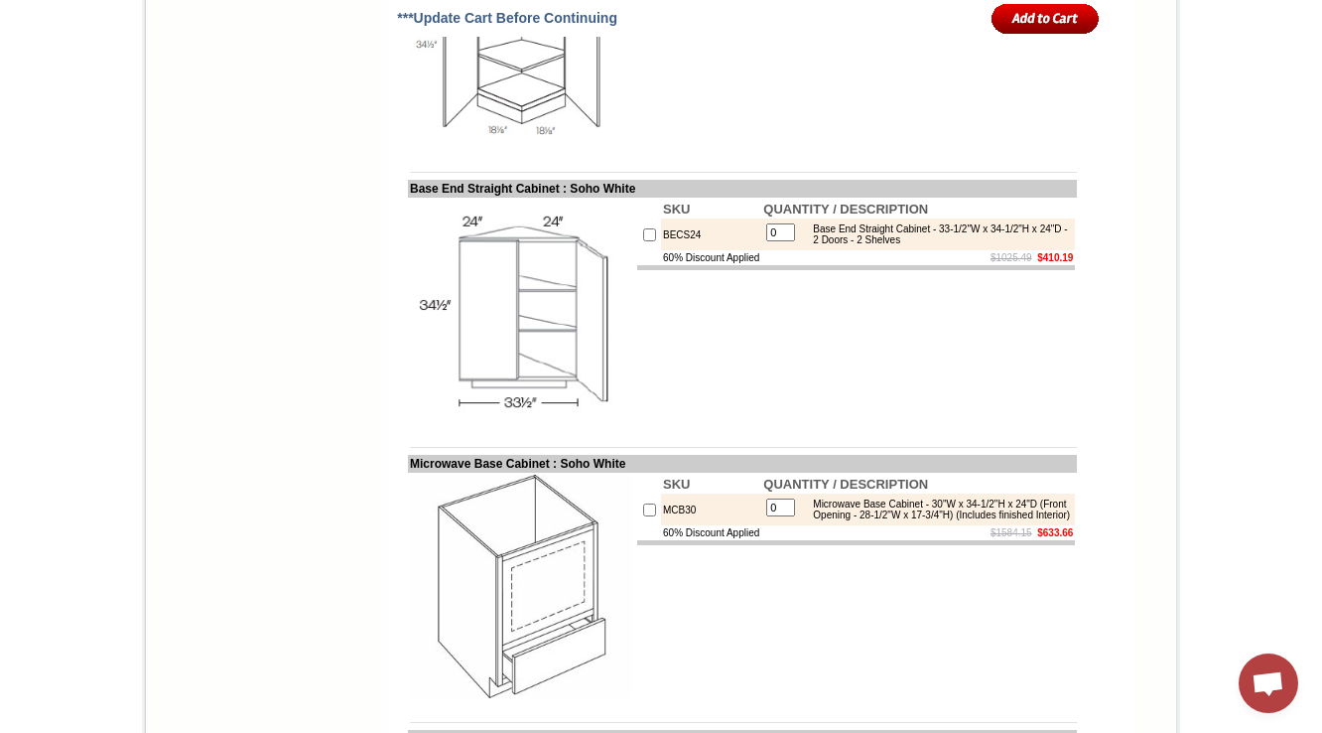
copy div "Full Heigh"
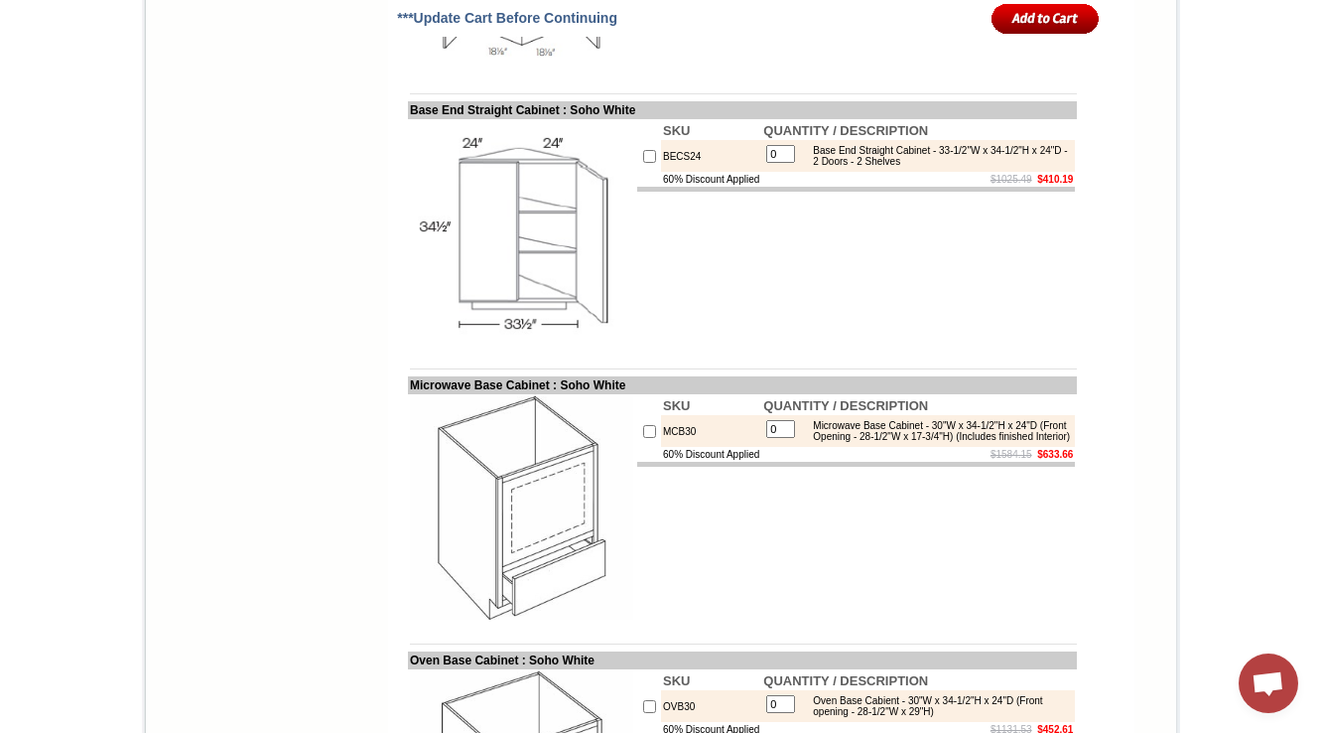
scroll to position [9631, 0]
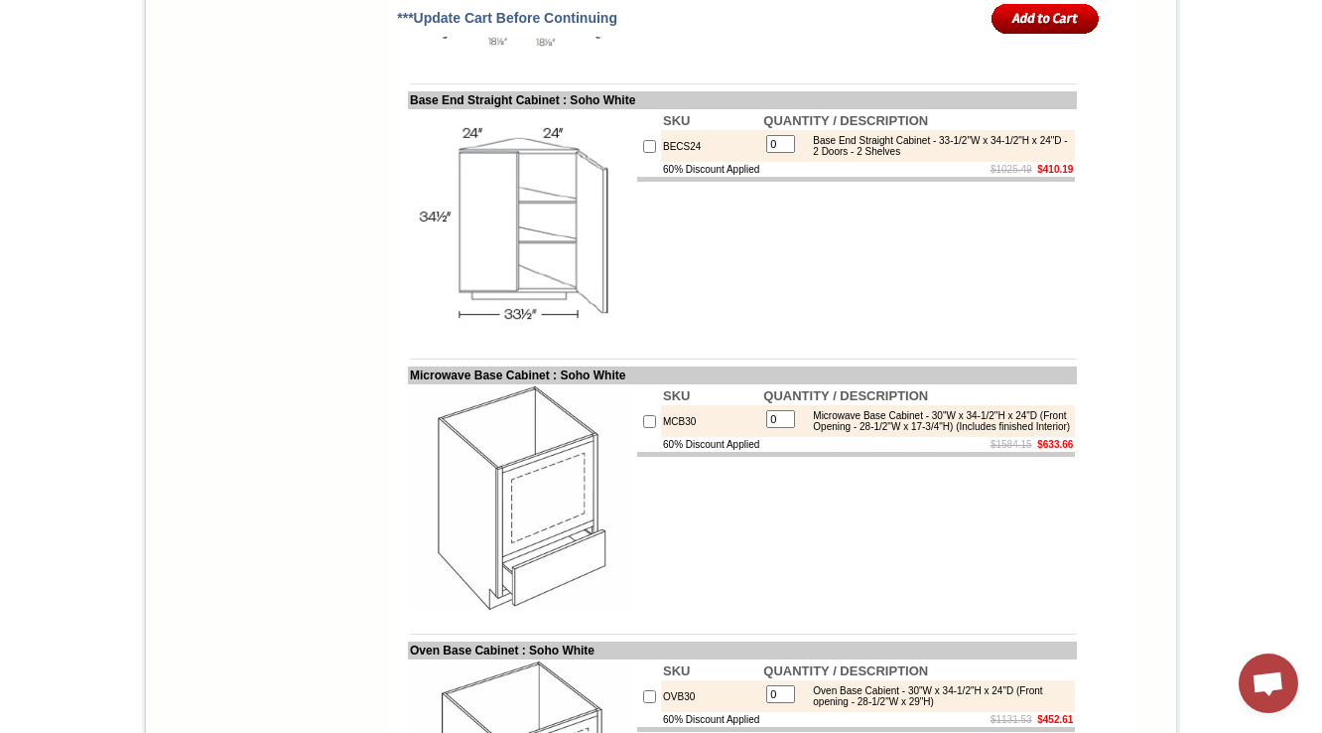
scroll to position [9710, 0]
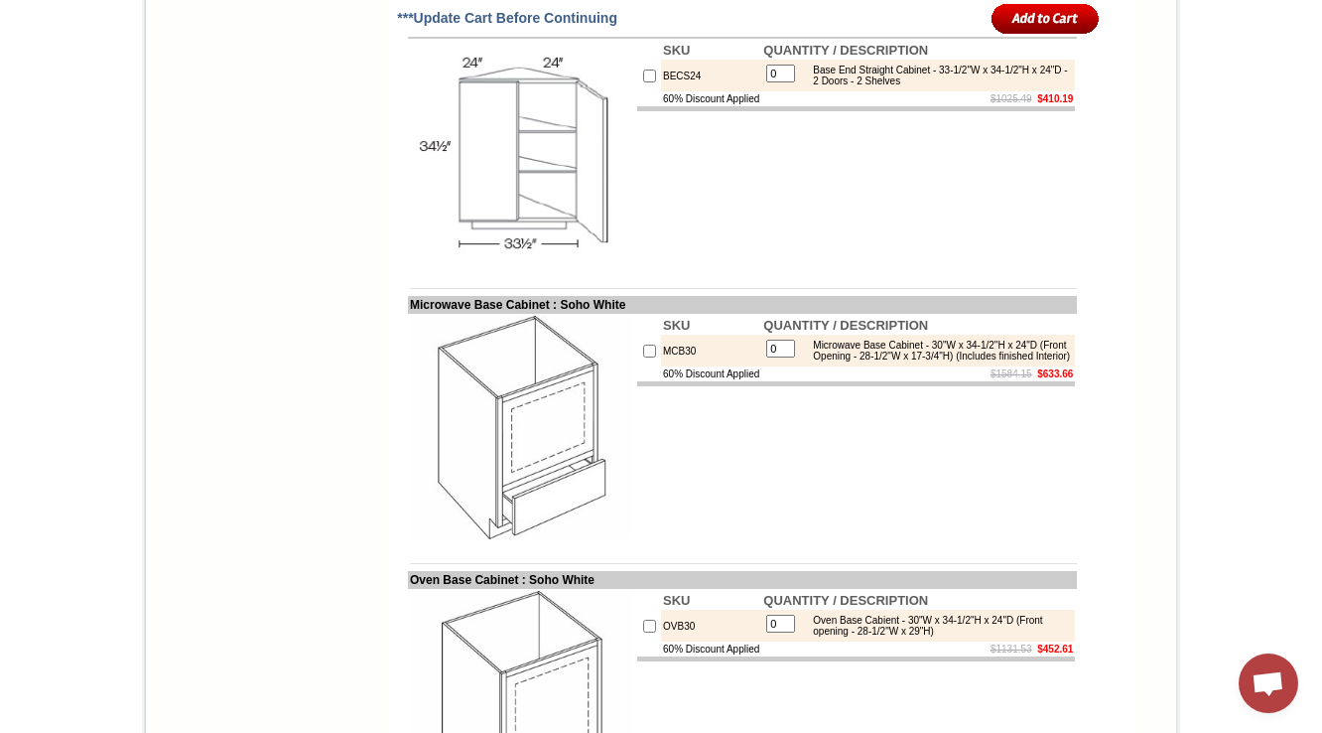
drag, startPoint x: 655, startPoint y: 211, endPoint x: 641, endPoint y: 209, distance: 14.0
copy td "BLB36/39-FH"
drag, startPoint x: 671, startPoint y: 304, endPoint x: 641, endPoint y: 290, distance: 32.9
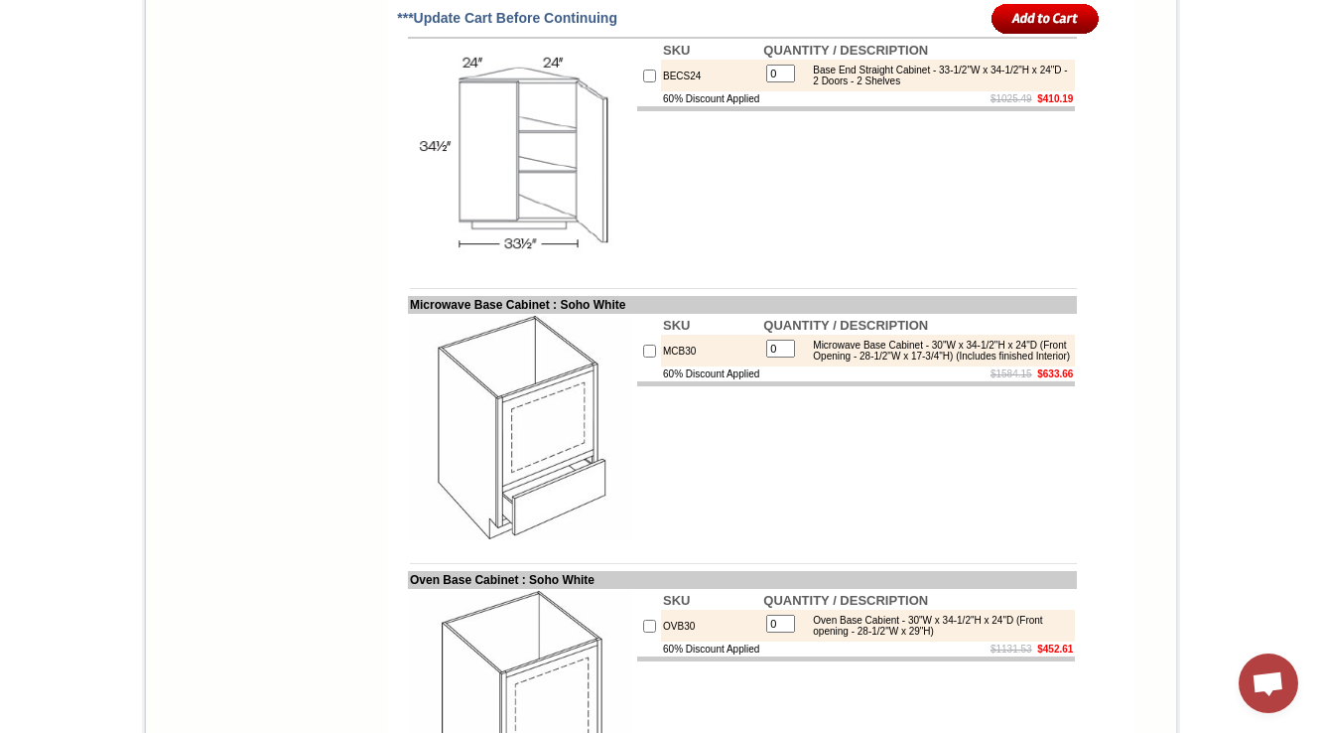
copy td "BLB39/42-FH"
copy td "BLB42/45-FH"
drag, startPoint x: 657, startPoint y: 472, endPoint x: 635, endPoint y: 451, distance: 30.2
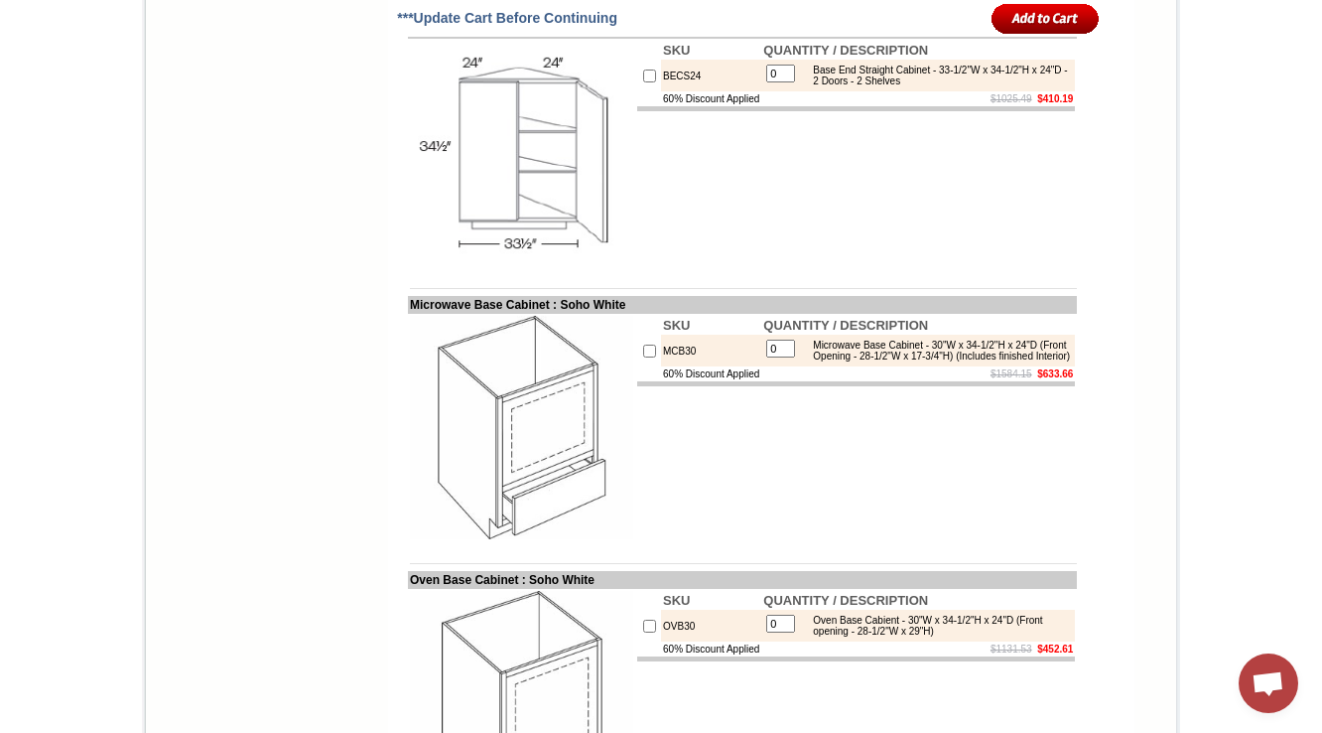
copy tr "BLB45/48-FH"
drag, startPoint x: 415, startPoint y: 157, endPoint x: 591, endPoint y: 157, distance: 175.7
copy td "Full Height Blind Base Cabinet"
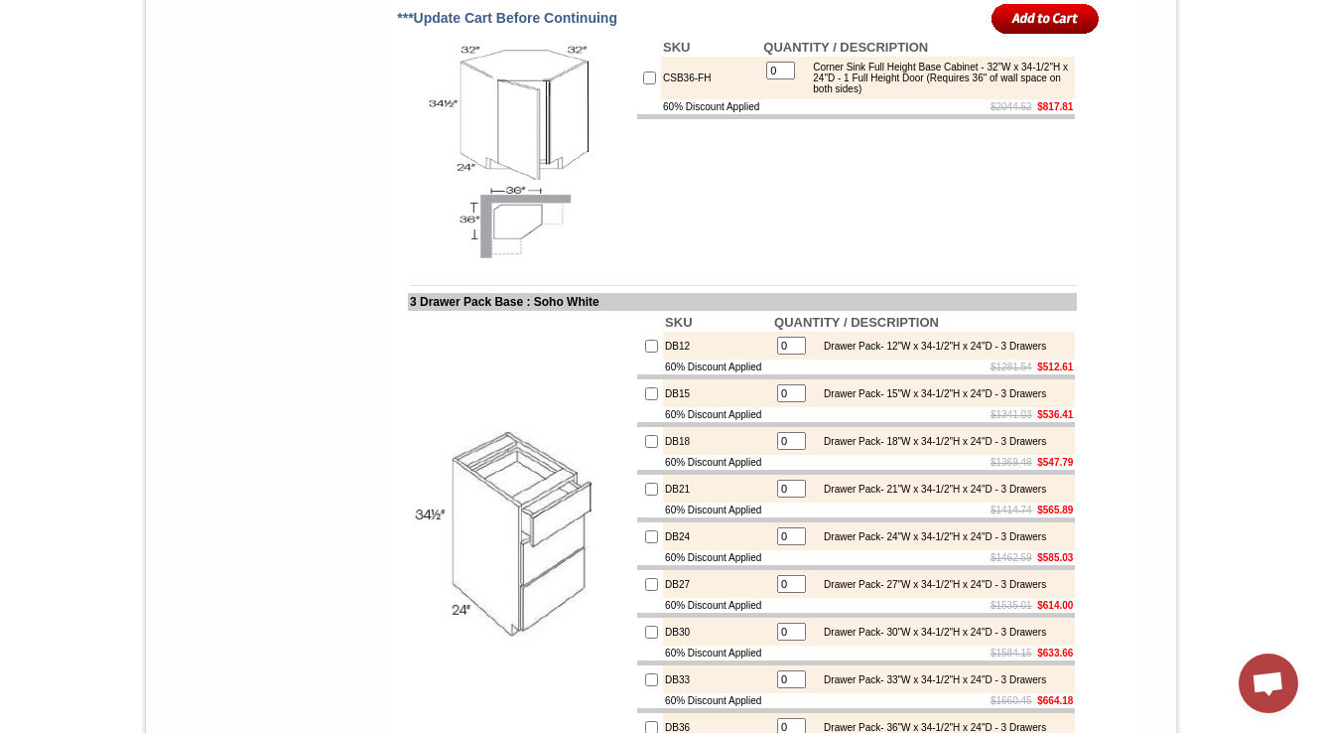
scroll to position [6948, 0]
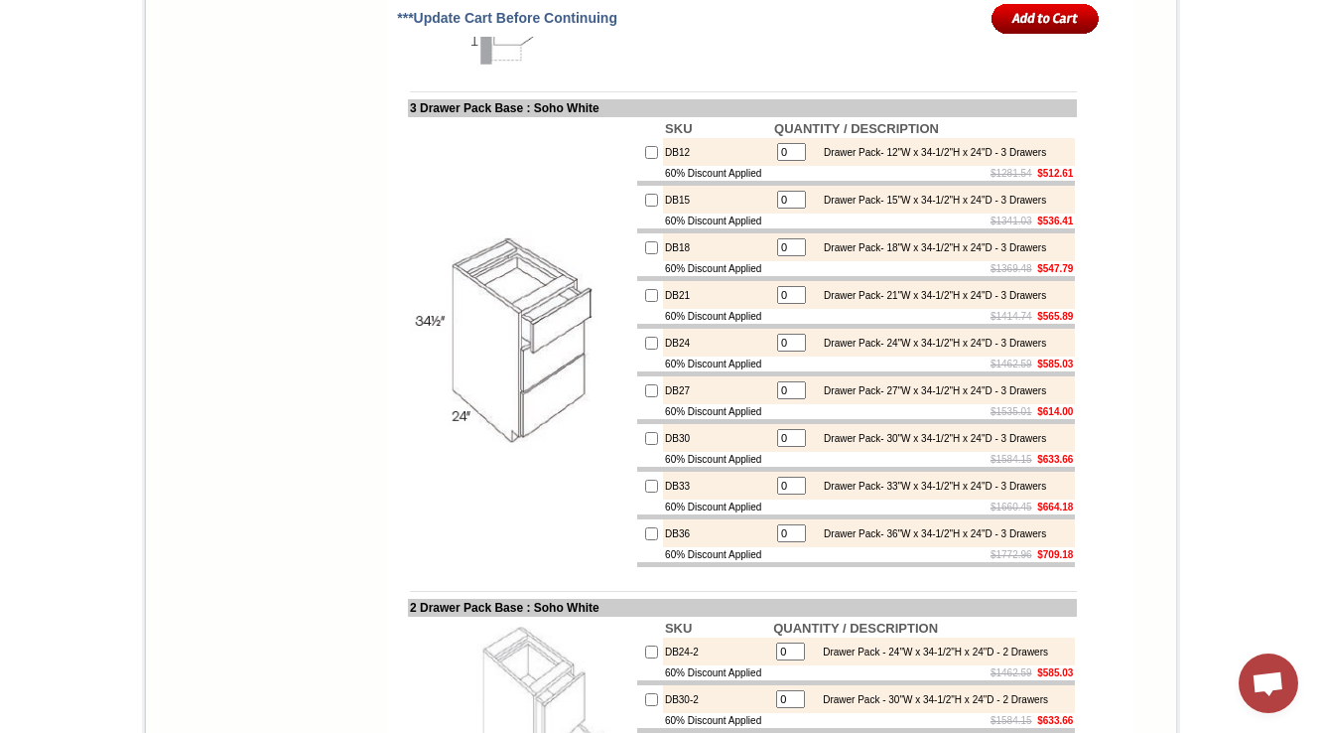
scroll to position [7186, 0]
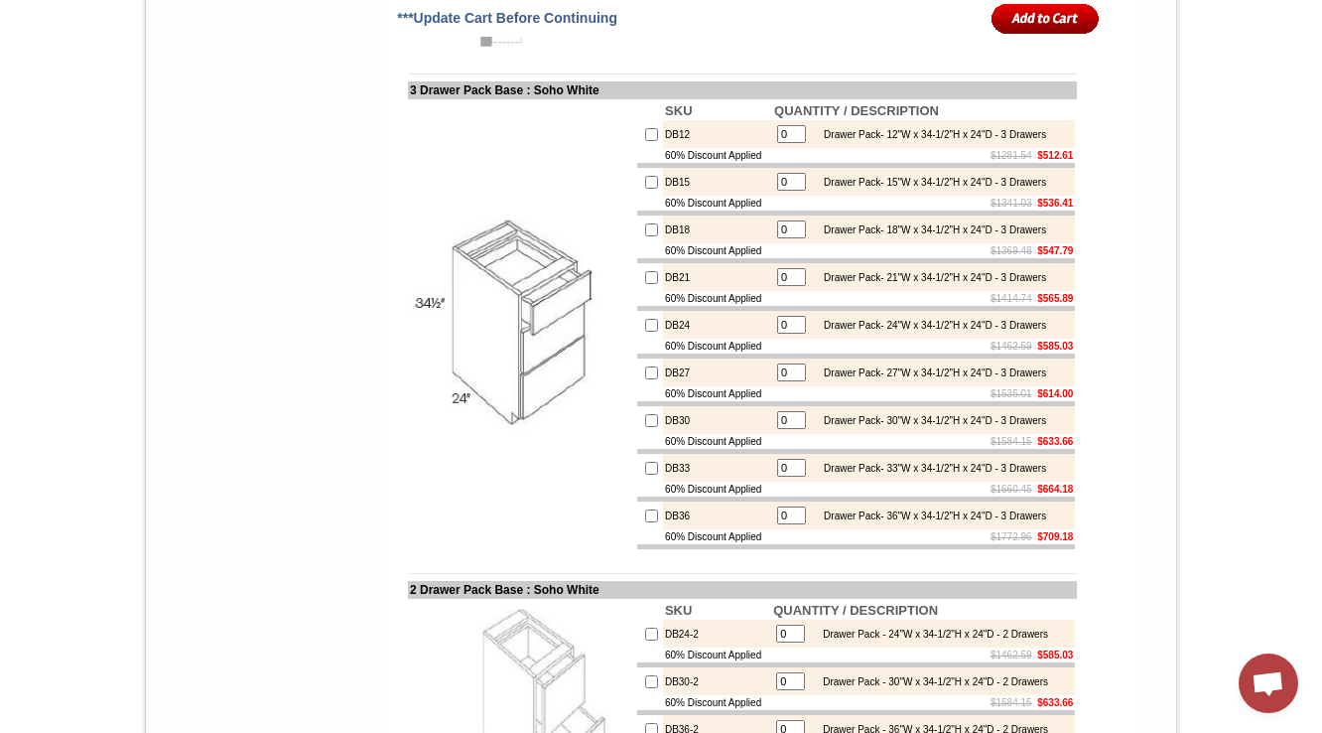
drag, startPoint x: 817, startPoint y: 391, endPoint x: 869, endPoint y: 417, distance: 57.7
copy div "[PERSON_NAME] Sink Base Cabinet - 32"W x 34-1/2"H x 24"D - 1 Door (Requires 36"…"
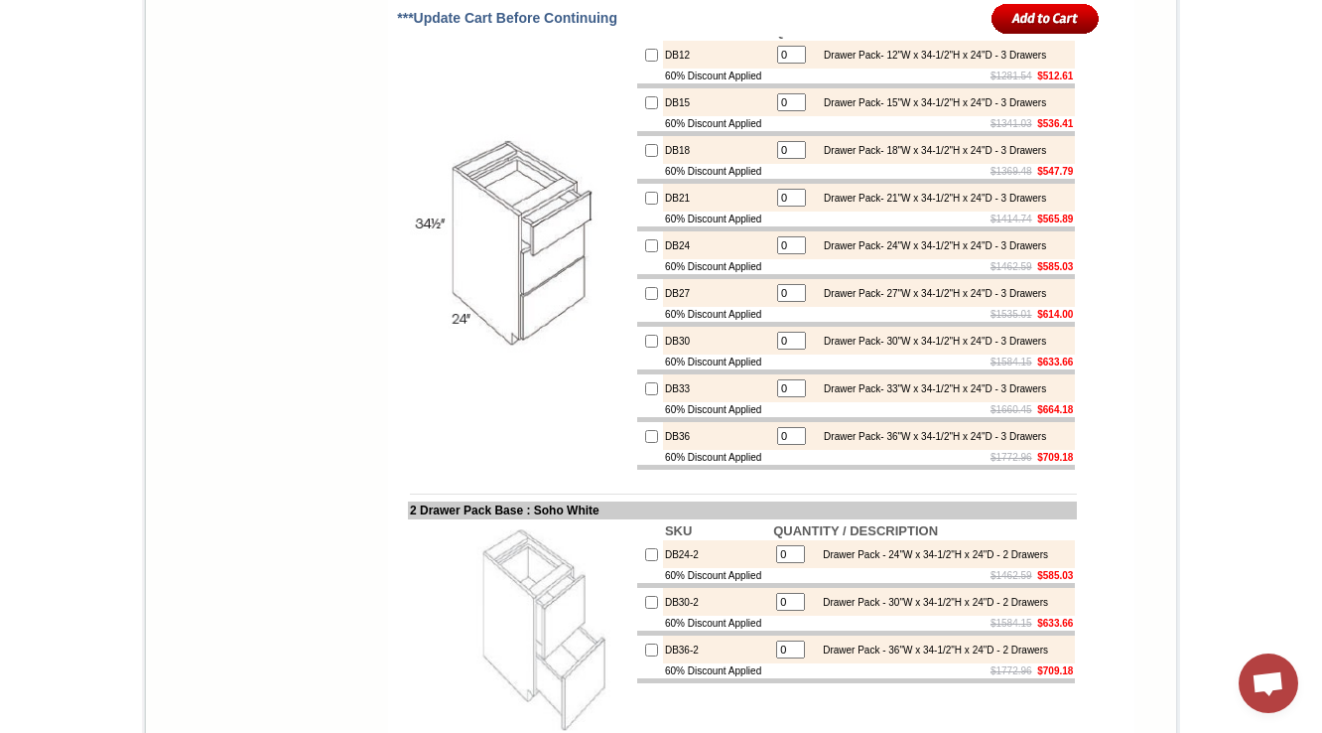
scroll to position [6869, 0]
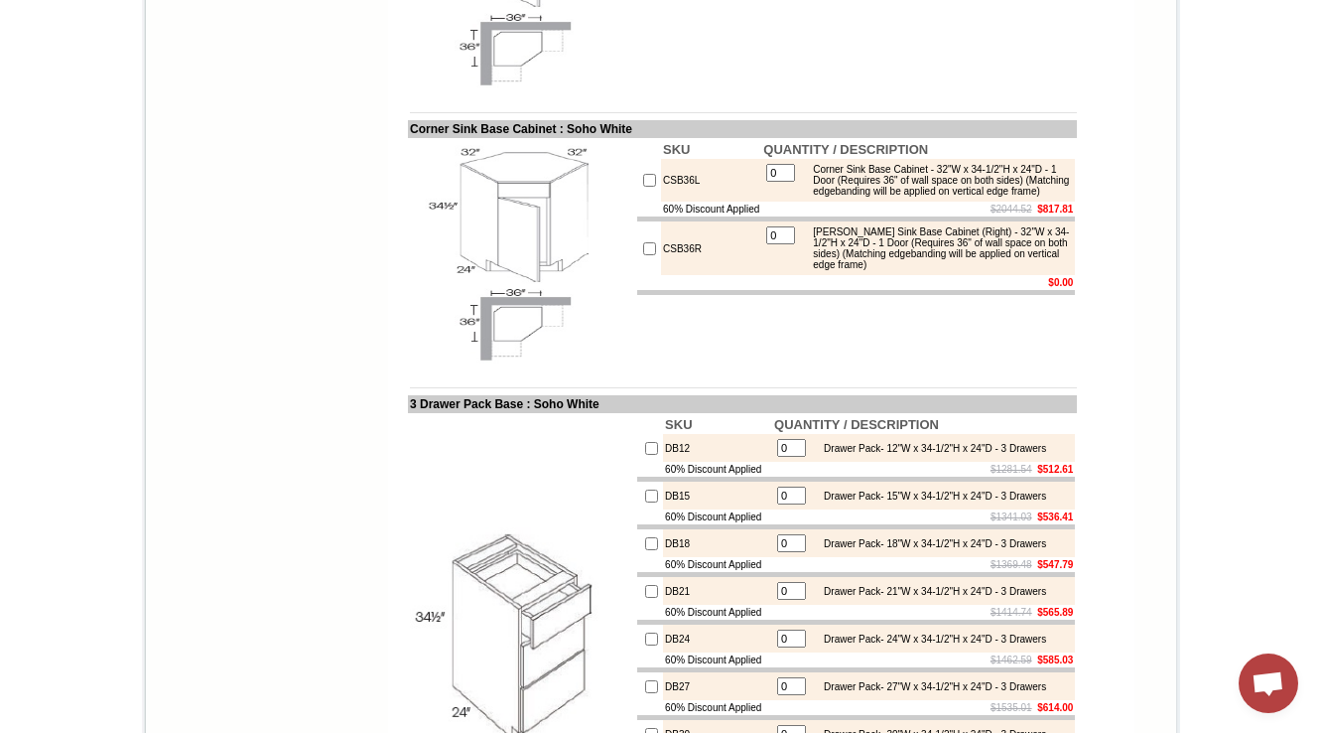
scroll to position [7312, 0]
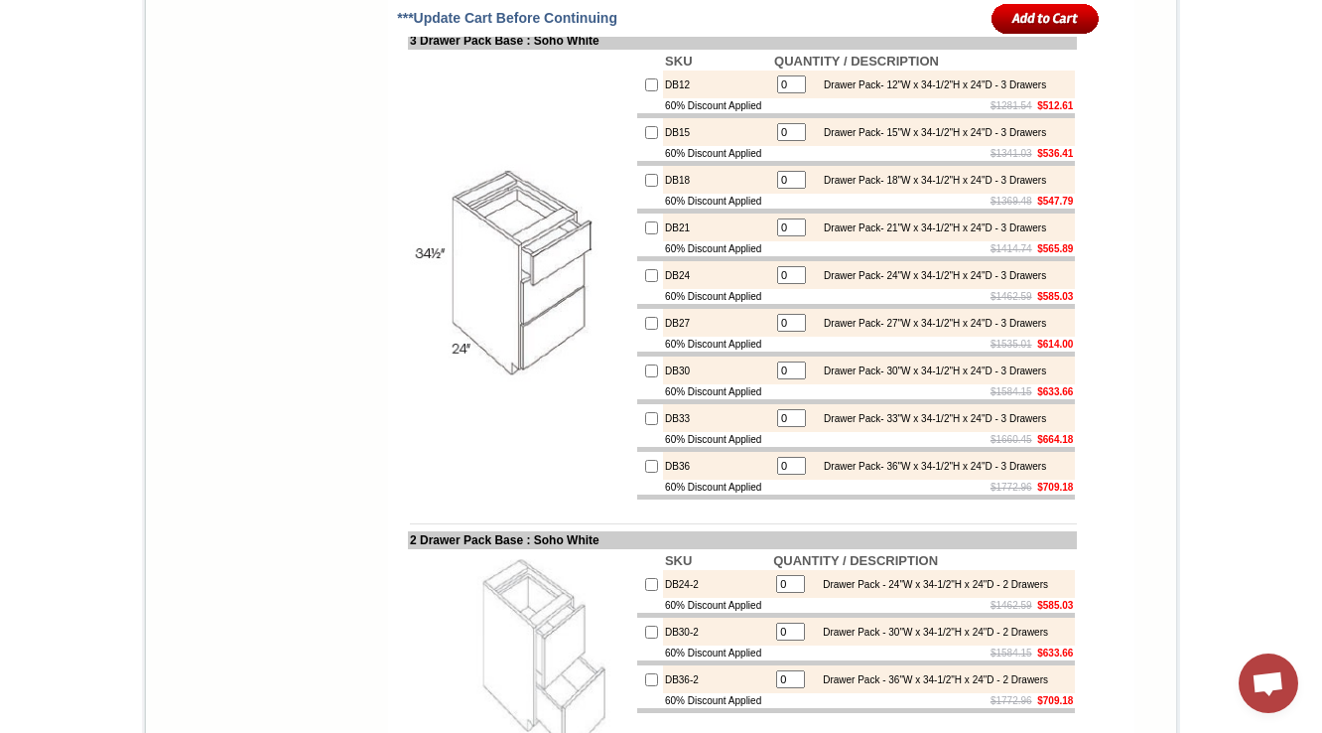
scroll to position [7229, 0]
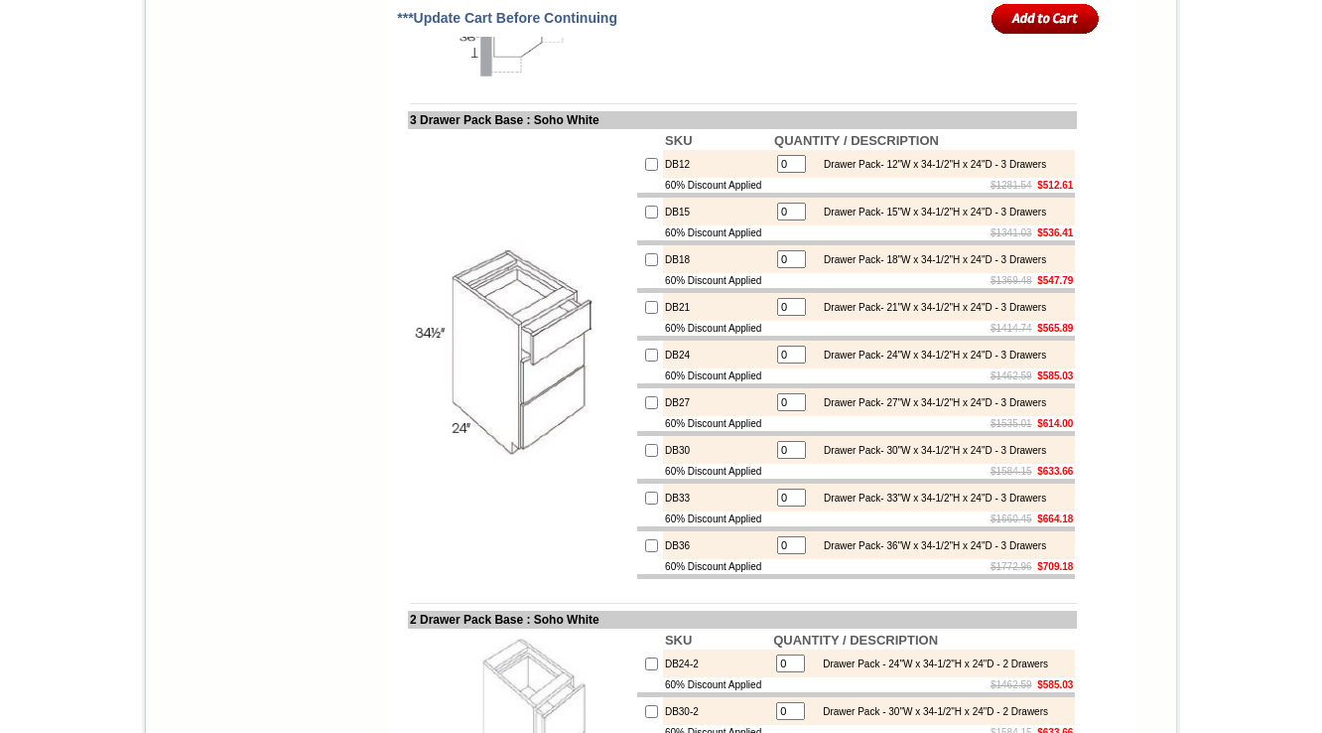
scroll to position [7150, 0]
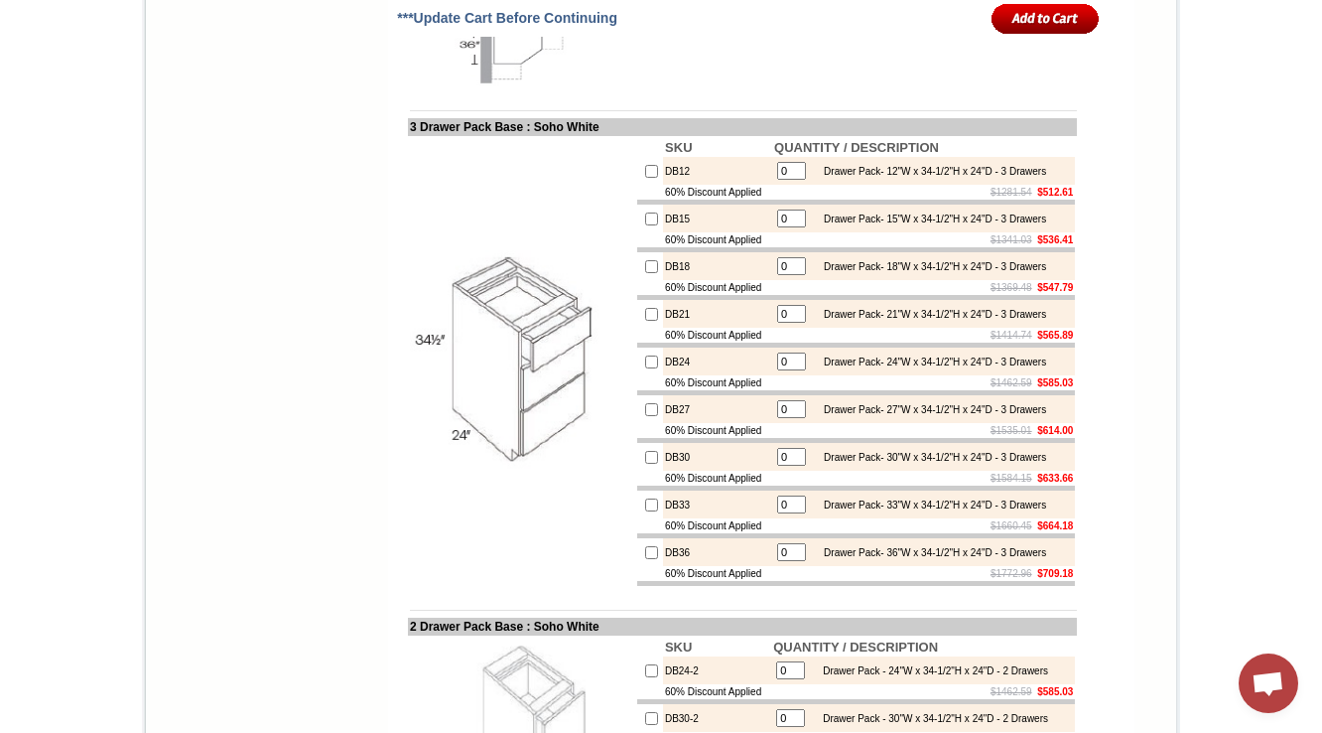
drag, startPoint x: 398, startPoint y: 114, endPoint x: 585, endPoint y: 119, distance: 186.7
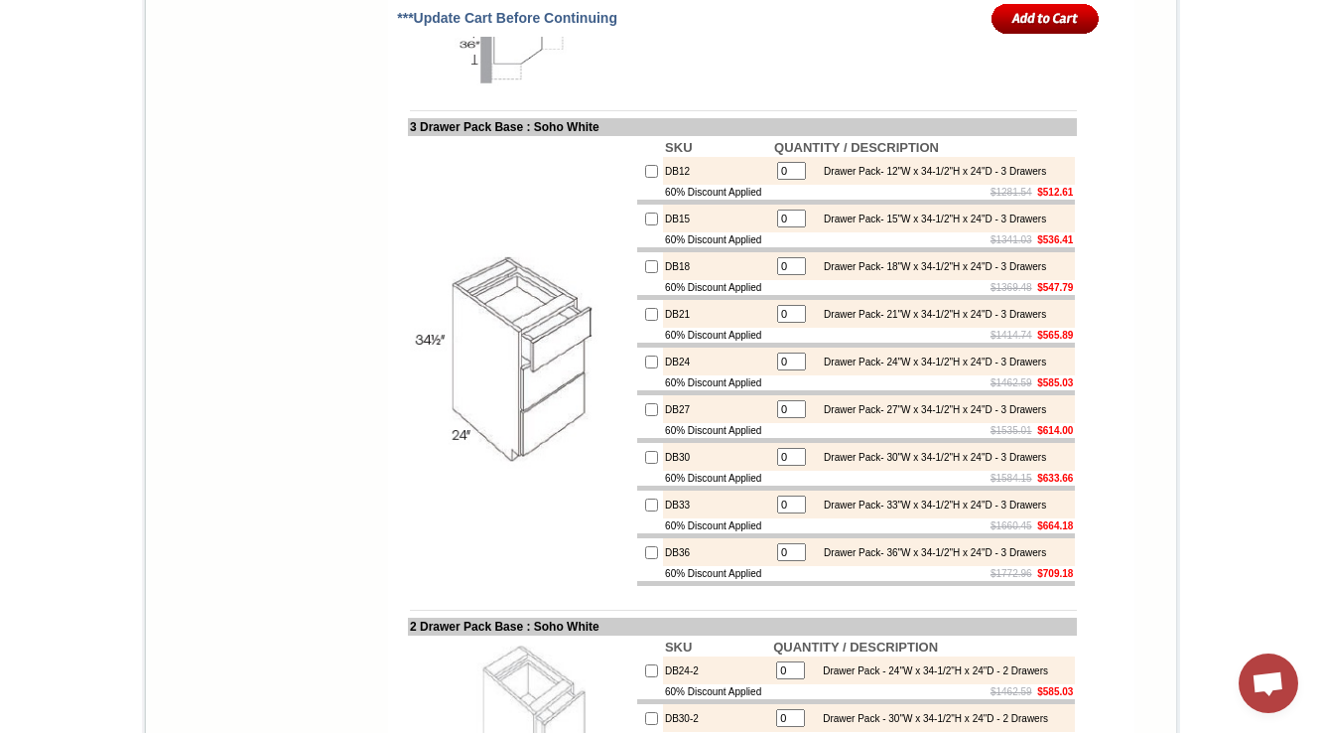
drag, startPoint x: 995, startPoint y: 193, endPoint x: 804, endPoint y: 157, distance: 193.9
copy div "Corner Sink Base Cabinet (Left) - 32"W x 34-1/2"H x 24"D - 1 Door (Requires 36"…"
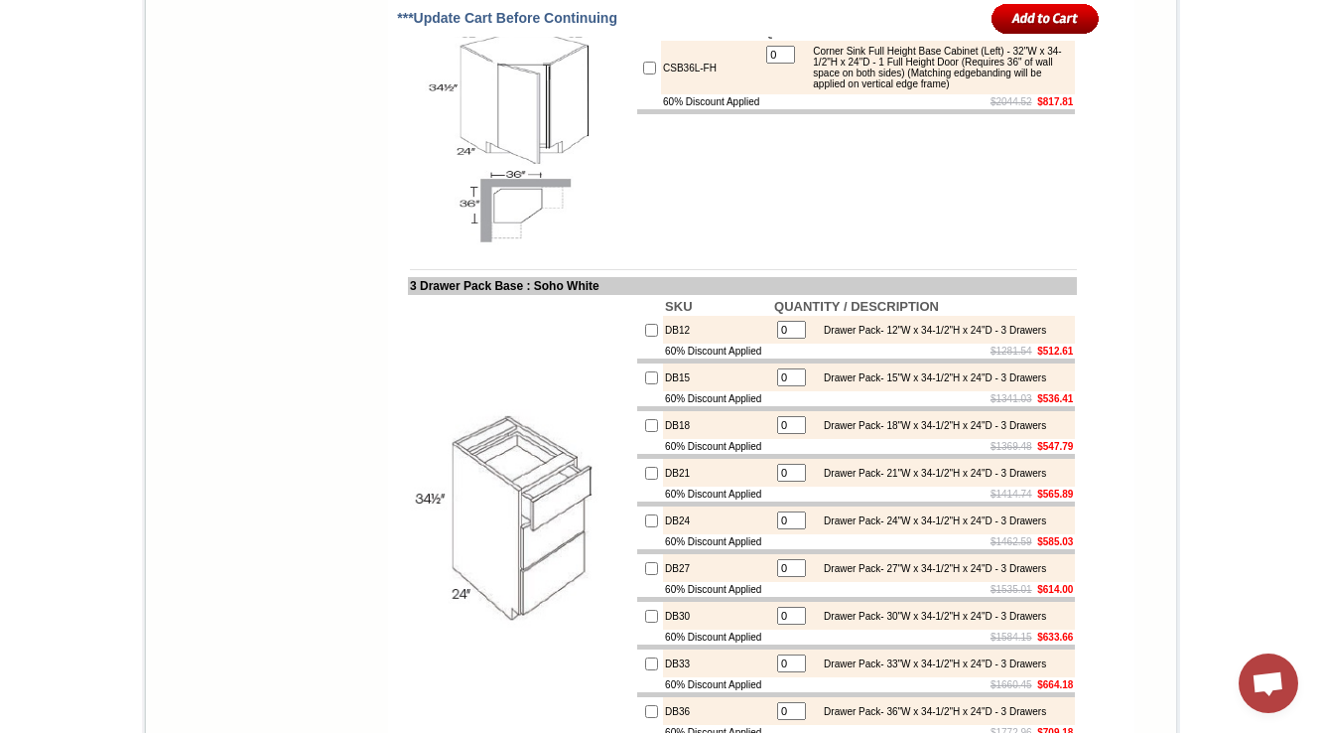
scroll to position [7070, 0]
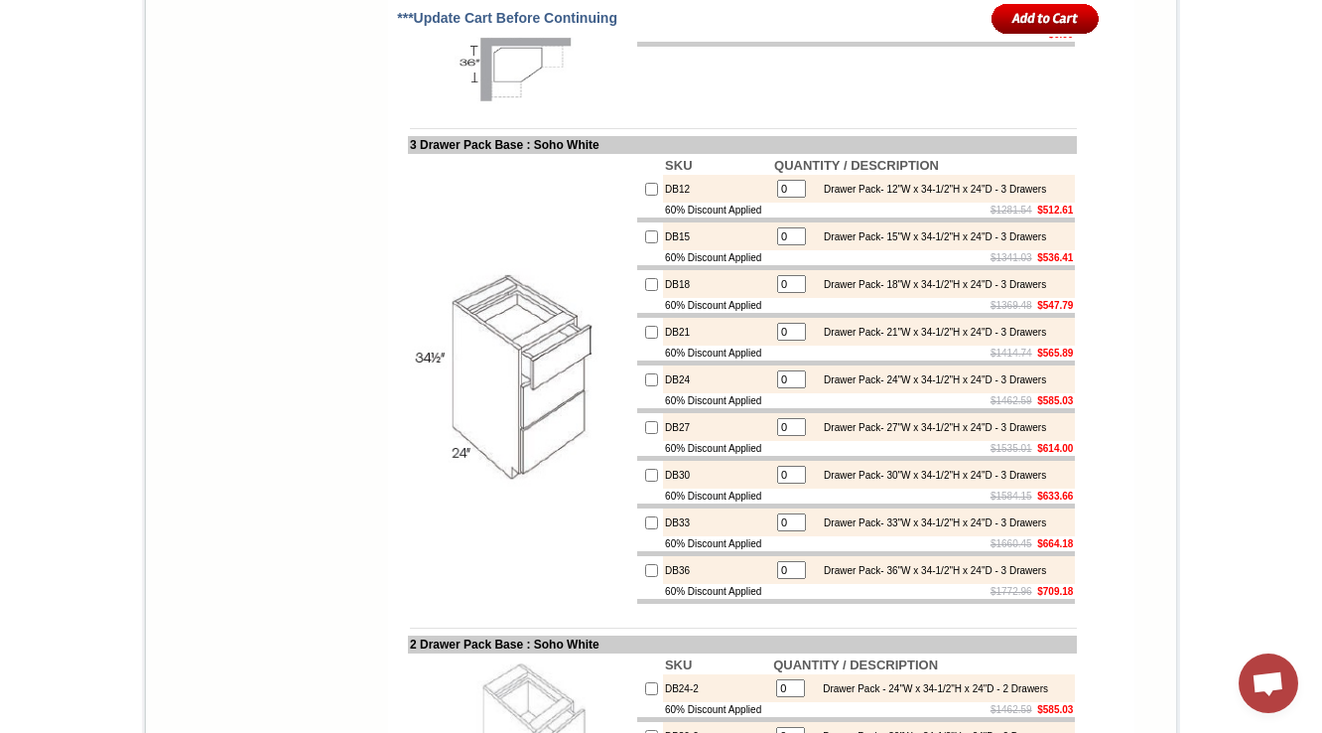
scroll to position [7229, 0]
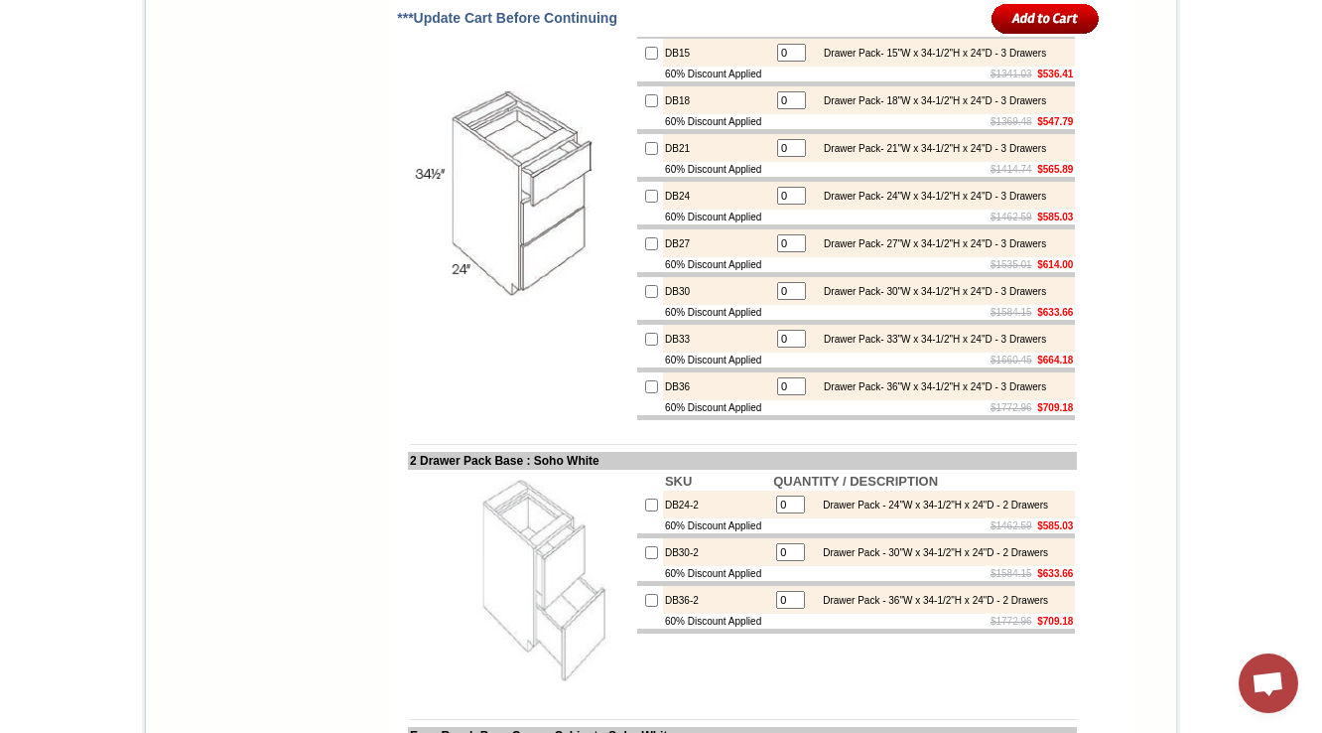
scroll to position [7388, 0]
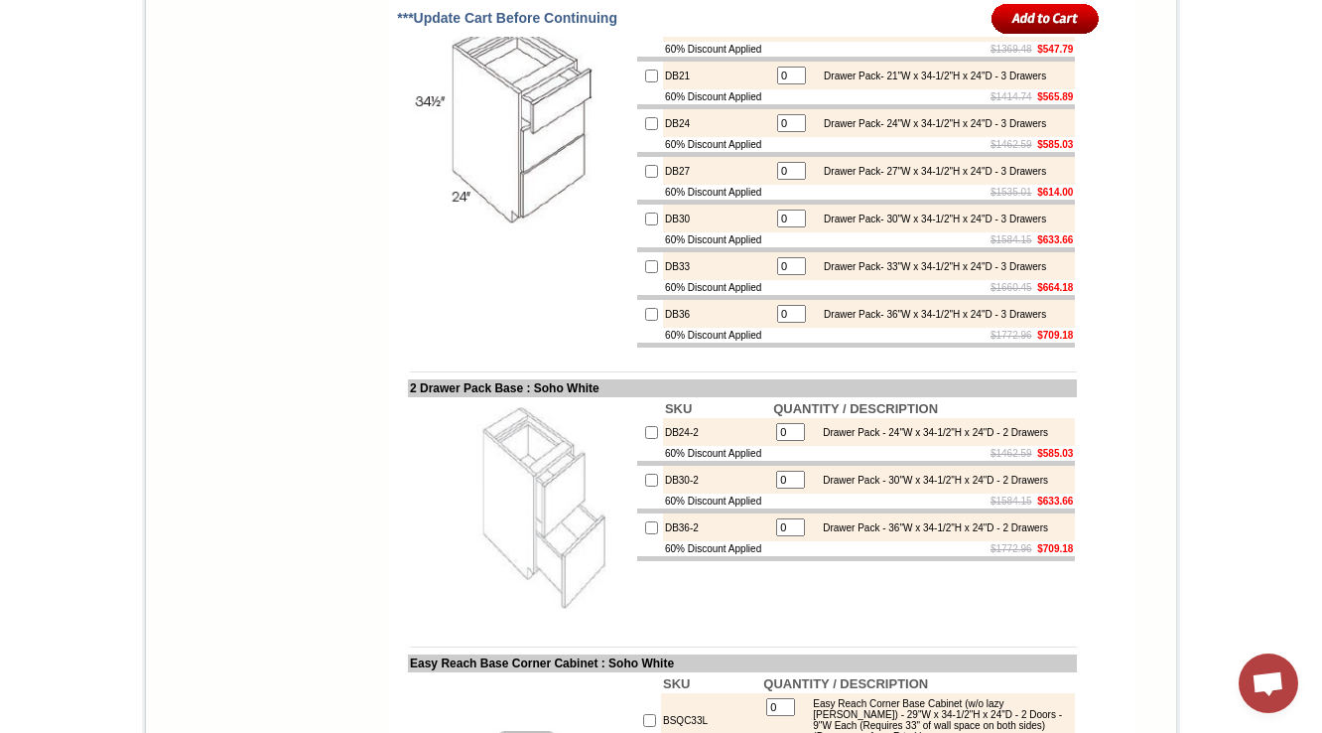
drag, startPoint x: 716, startPoint y: 218, endPoint x: 698, endPoint y: 214, distance: 18.3
copy td "CSB36L-FH"
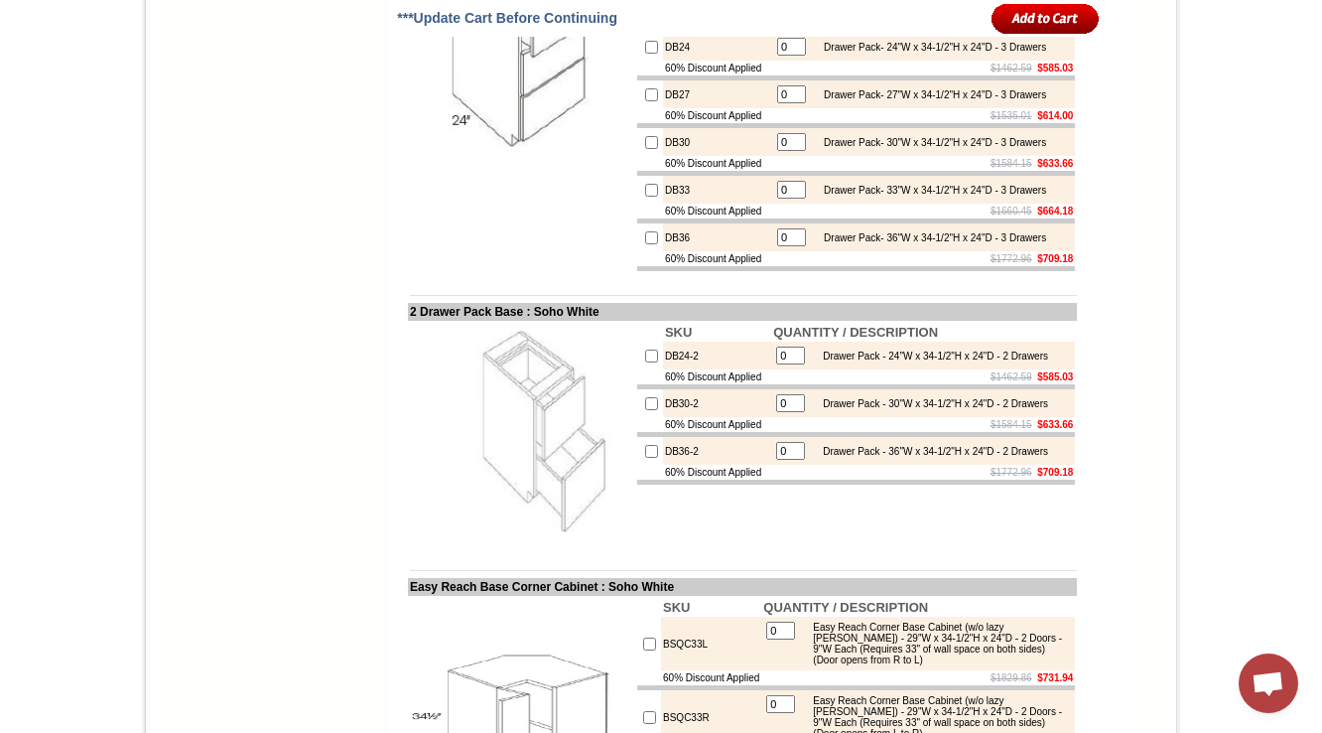
scroll to position [7467, 0]
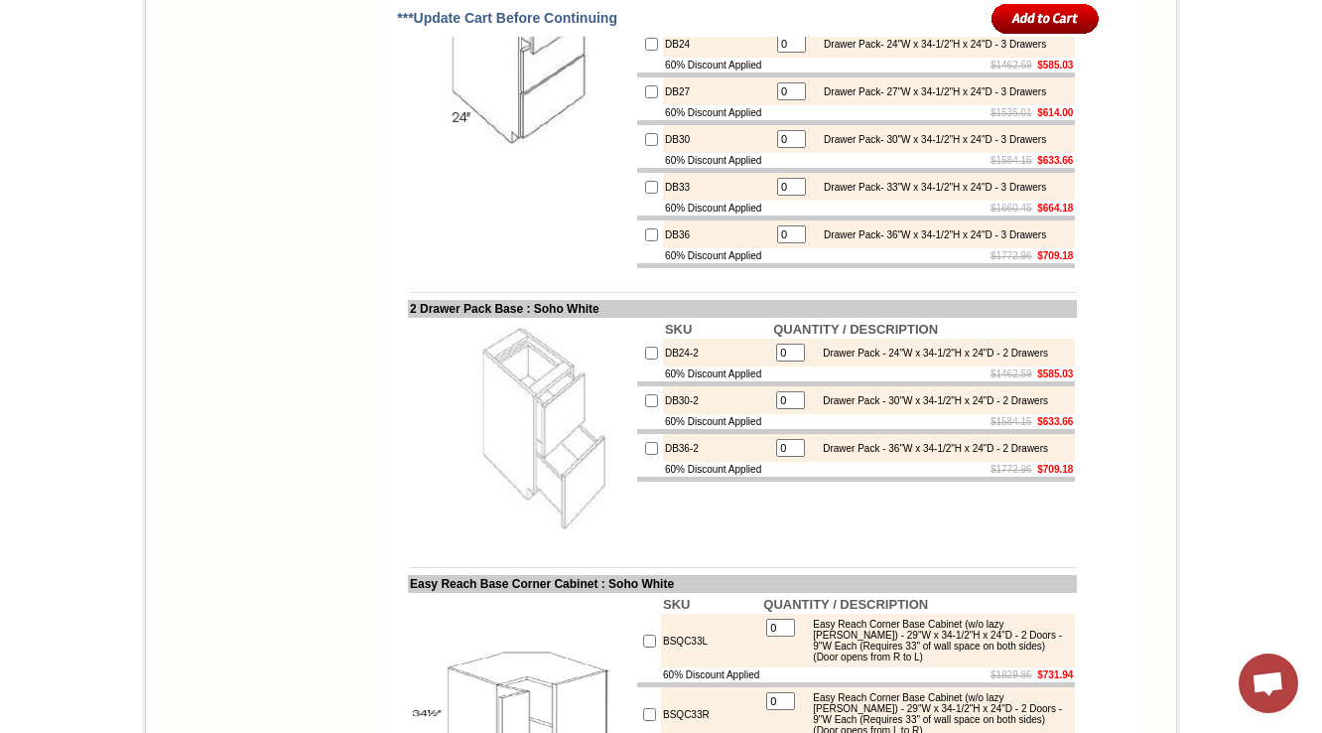
drag, startPoint x: 391, startPoint y: 68, endPoint x: 635, endPoint y: 71, distance: 244.3
copy td "Corner Sink Full Height Base Cabinet"
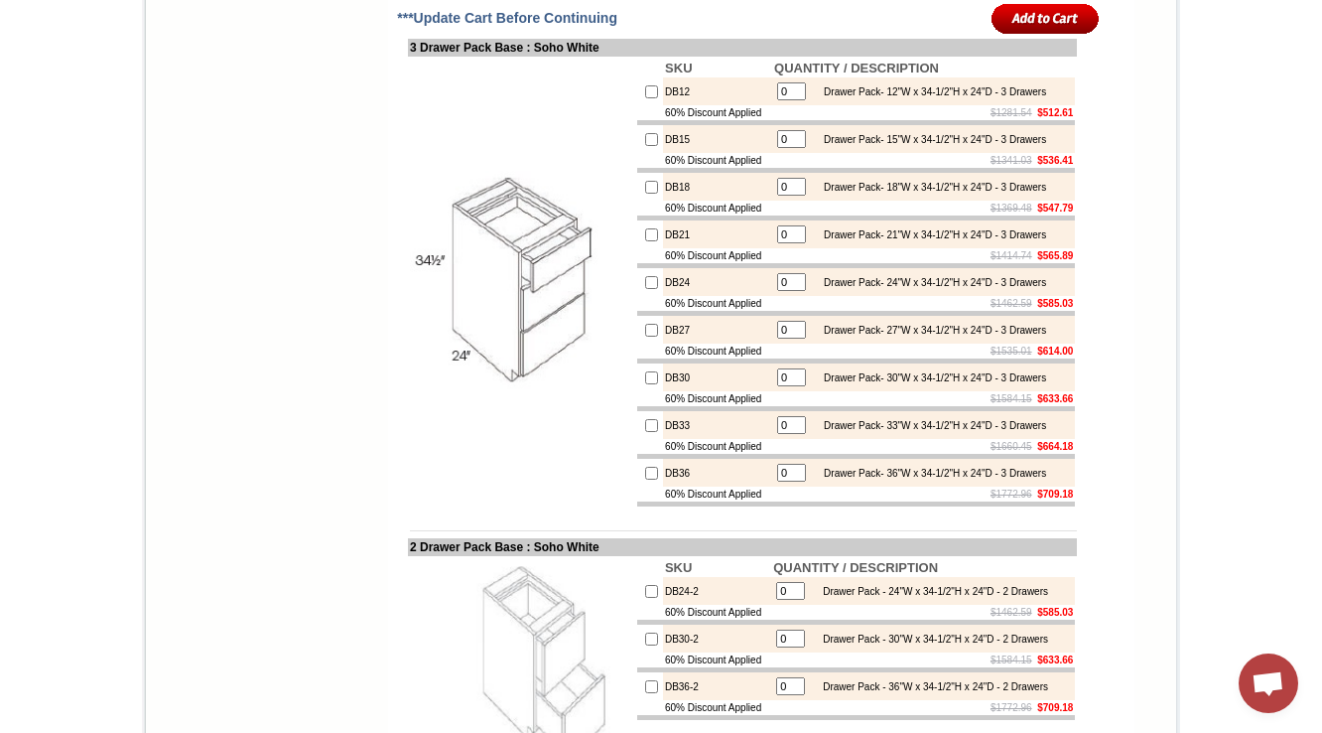
scroll to position [6671, 0]
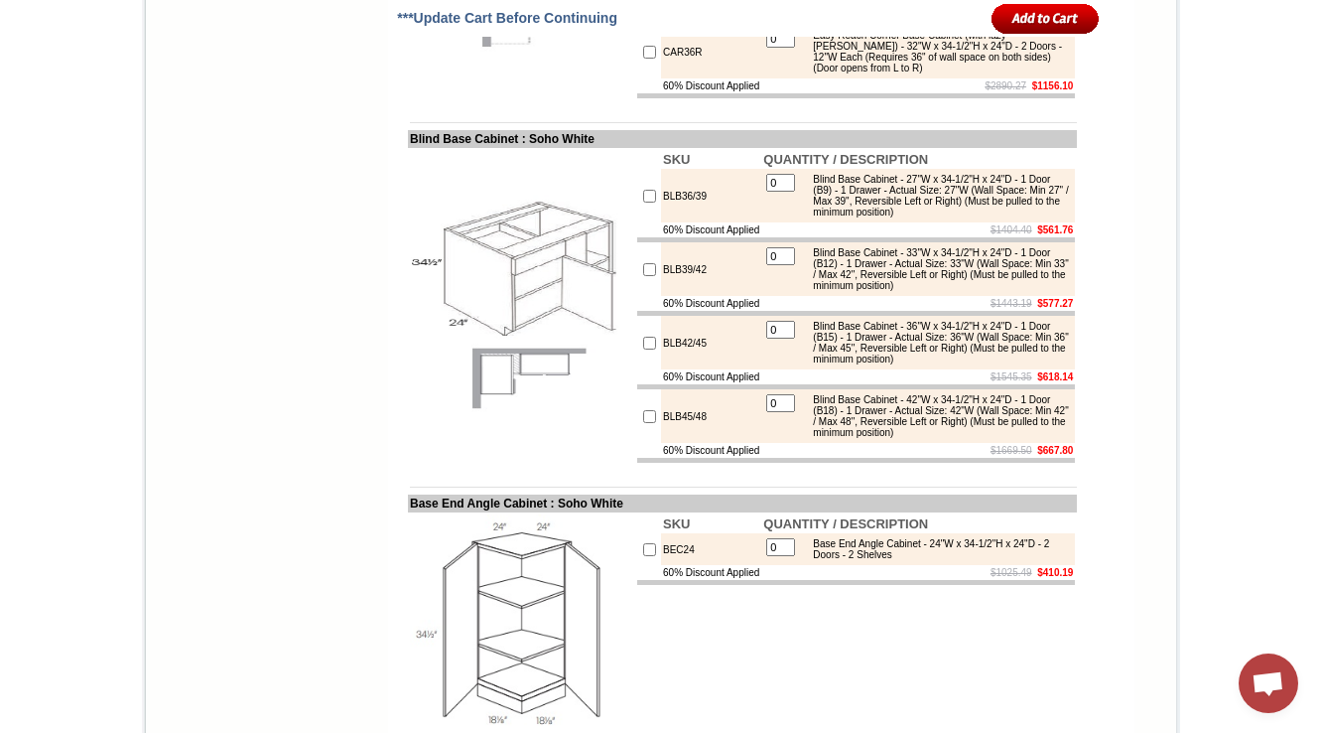
scroll to position [8561, 0]
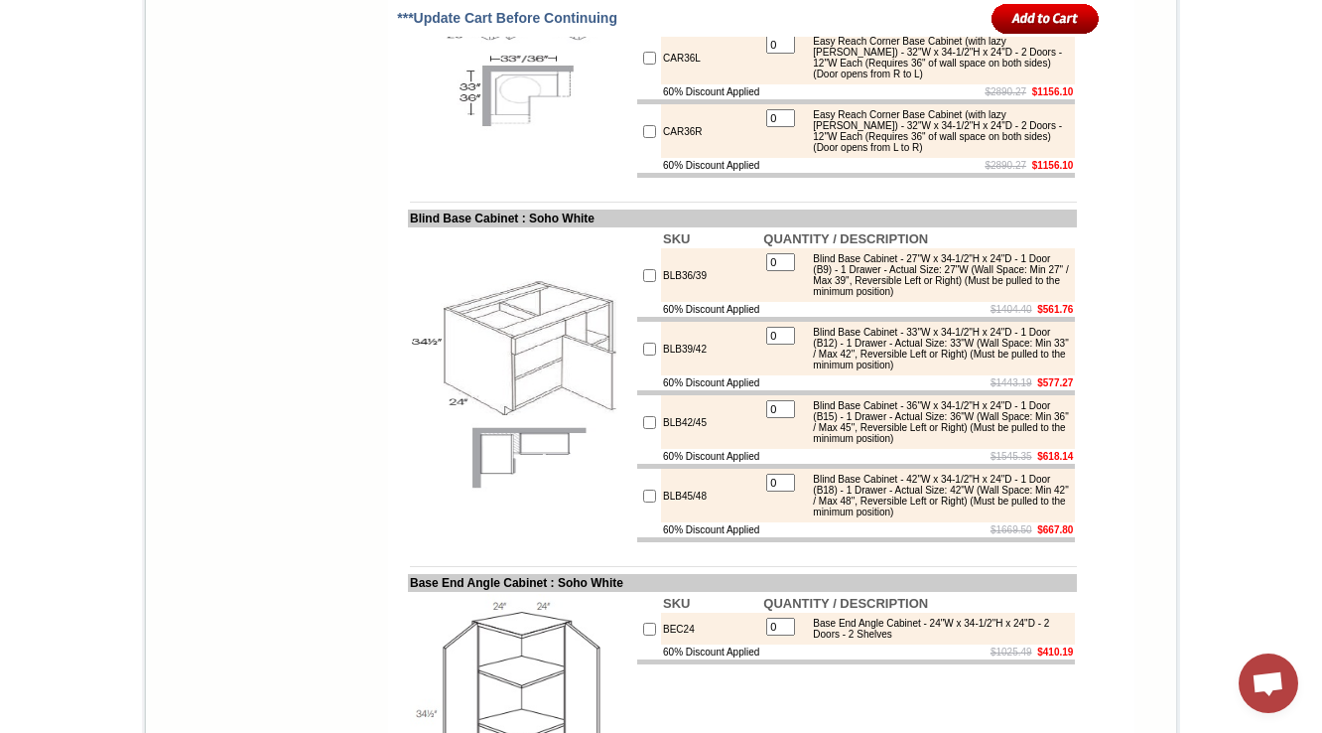
drag, startPoint x: 814, startPoint y: 154, endPoint x: 903, endPoint y: 159, distance: 89.5
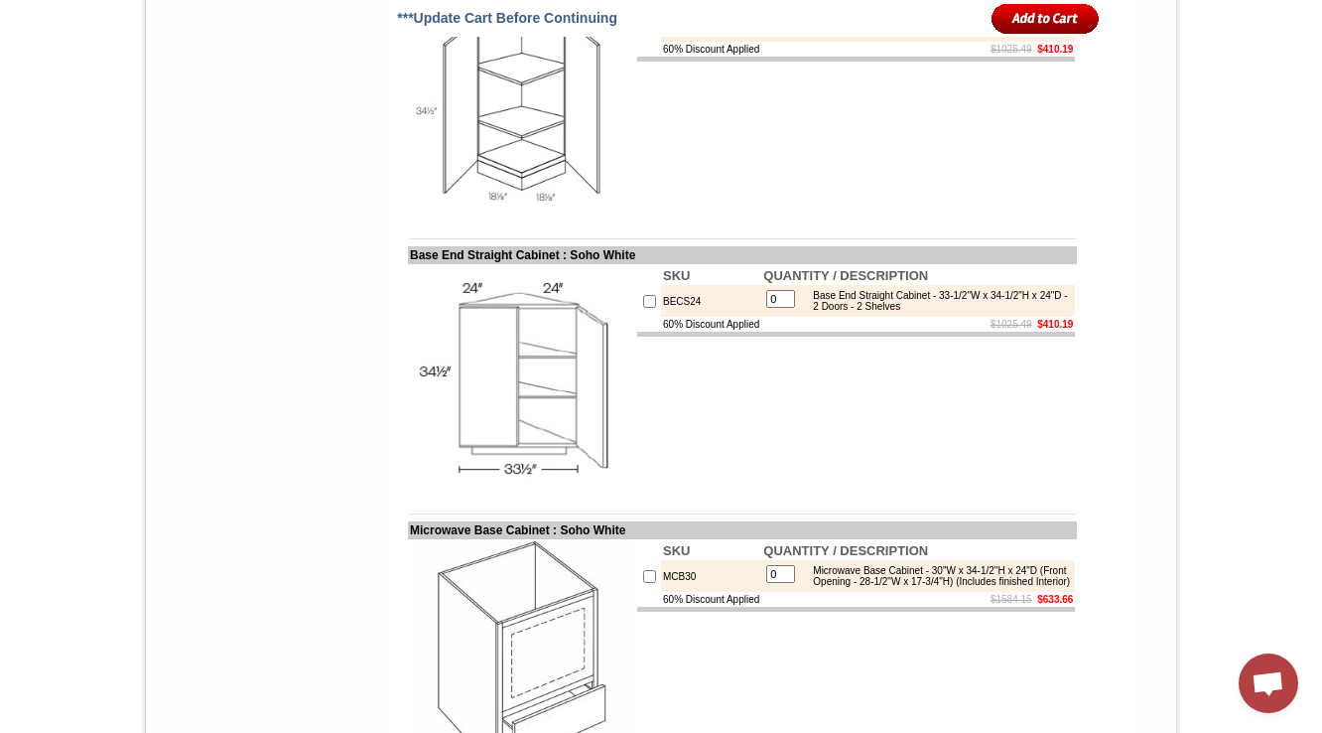
scroll to position [9197, 0]
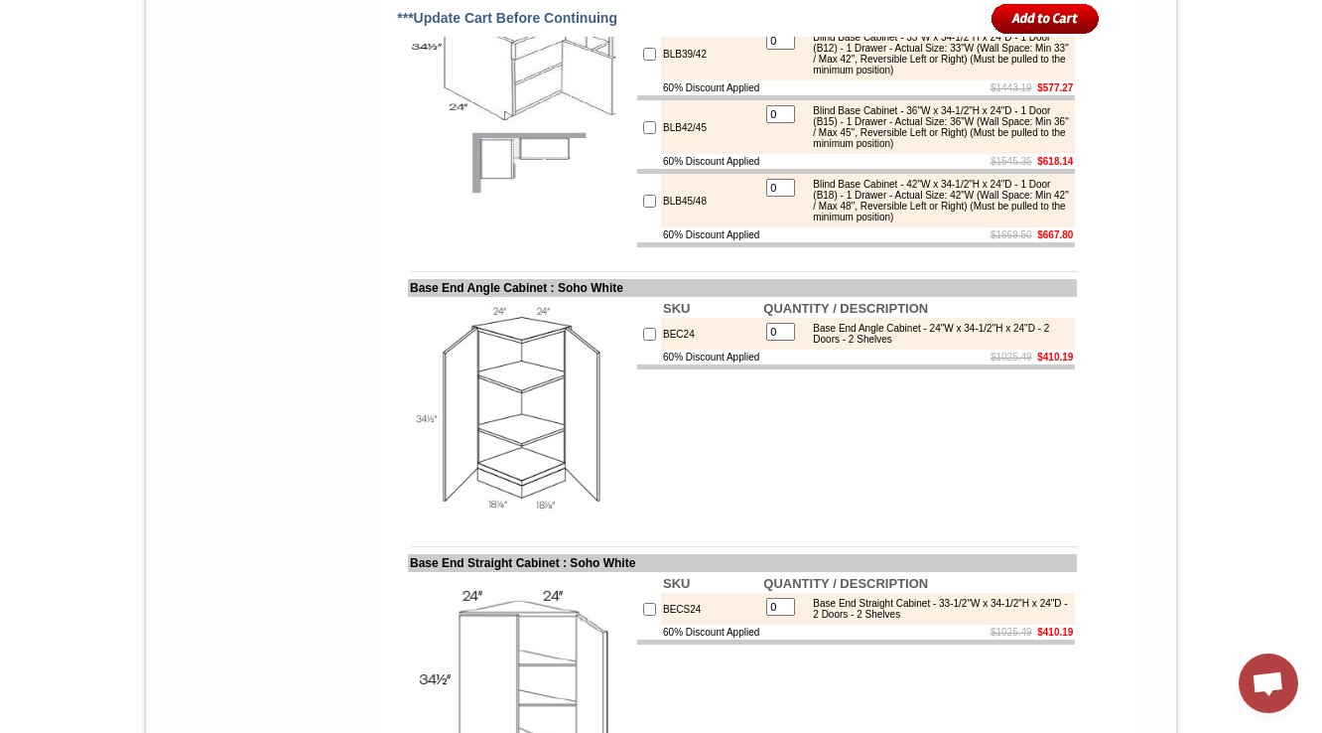
scroll to position [9239, 0]
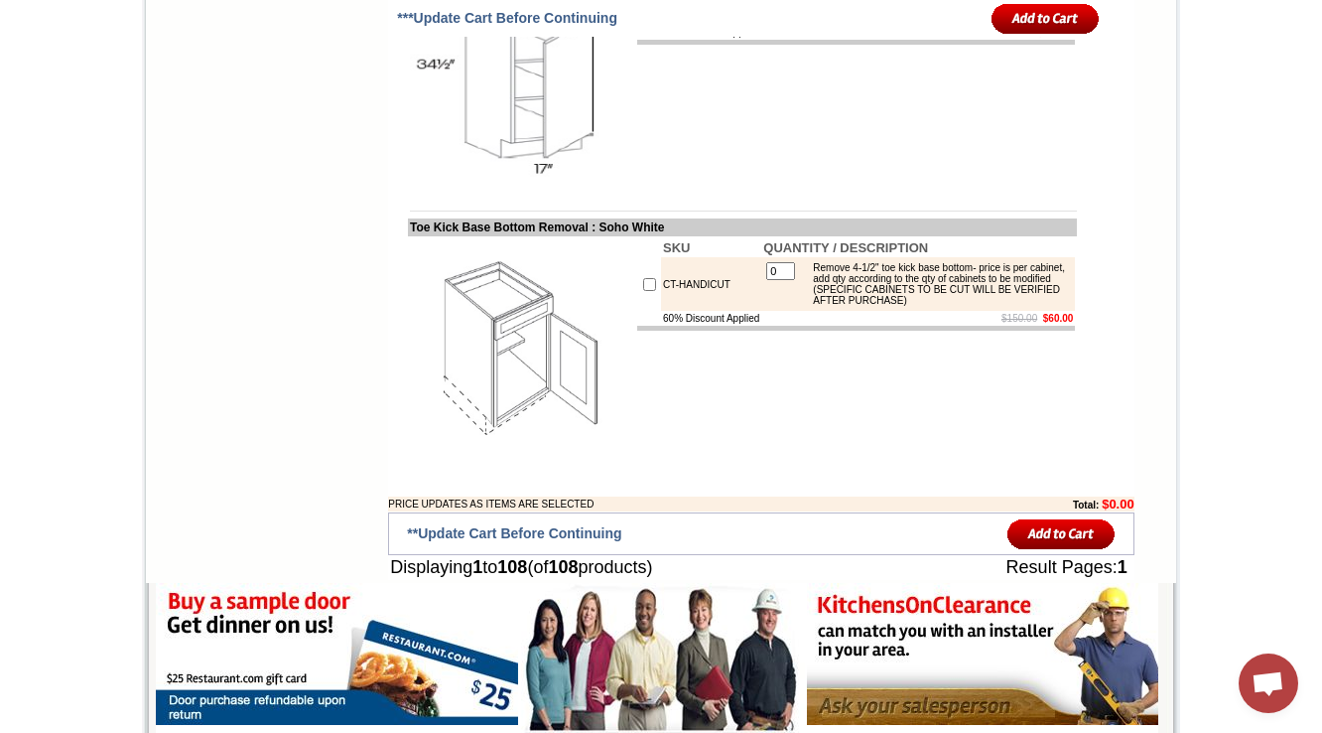
scroll to position [10300, 0]
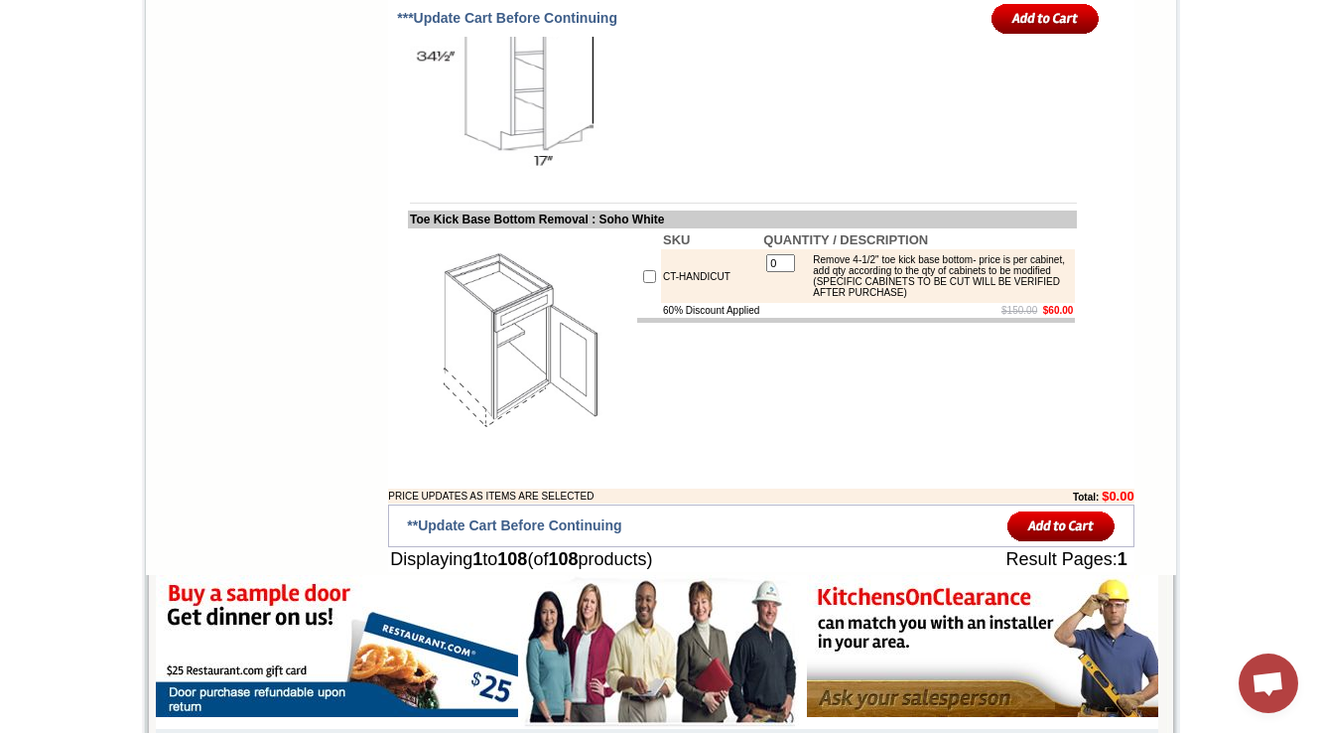
drag, startPoint x: 386, startPoint y: 117, endPoint x: 347, endPoint y: 245, distance: 134.1
copy td "Microwave Base Cabin"
drag, startPoint x: 872, startPoint y: 194, endPoint x: 807, endPoint y: 166, distance: 70.3
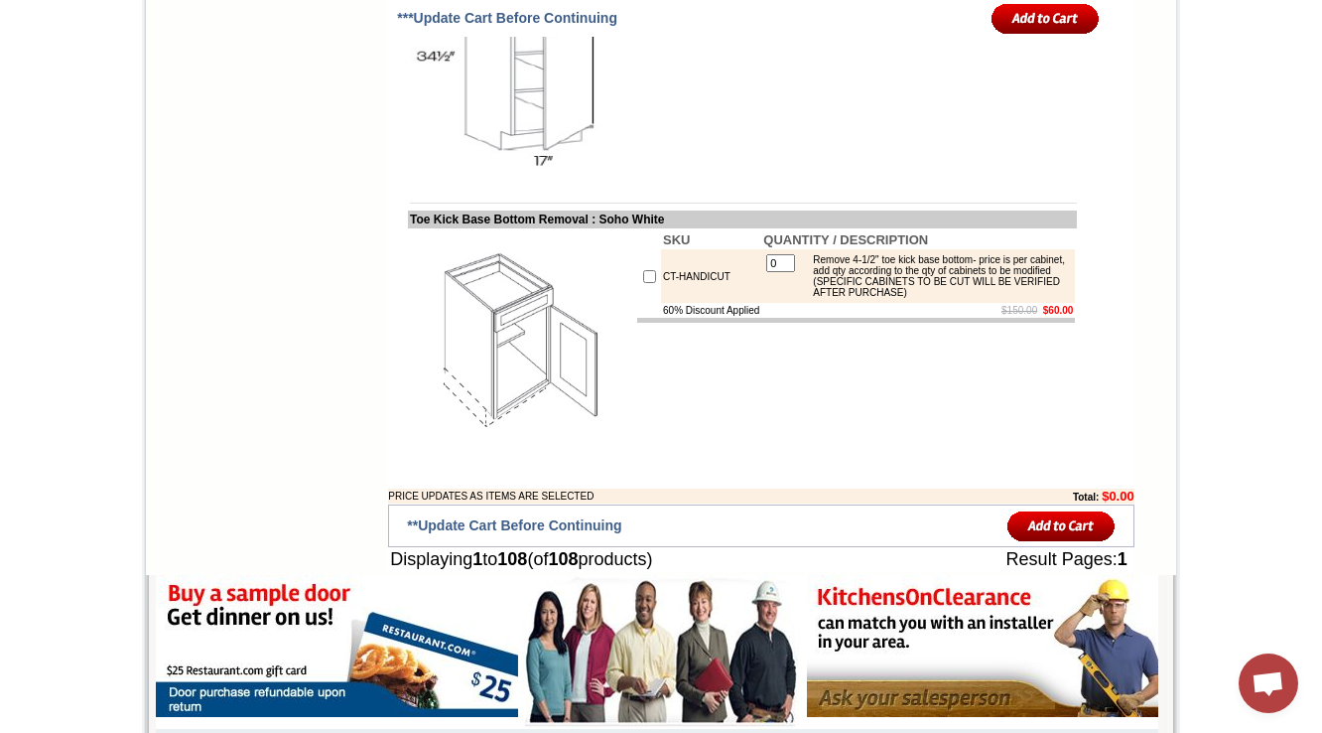
copy div "Microwave Base Cabinet - 30"W x 34-1/2"H x 24"D - 1 Drawer (Front Opening - 28-…"
drag, startPoint x: 811, startPoint y: 230, endPoint x: 1030, endPoint y: 262, distance: 220.7
copy div "Microwave Base Cabinet - 30"W x 34-1/2"H x 24"D - 1 Drawer (Front Opening - 28-…"
drag, startPoint x: 684, startPoint y: 246, endPoint x: 620, endPoint y: 247, distance: 64.5
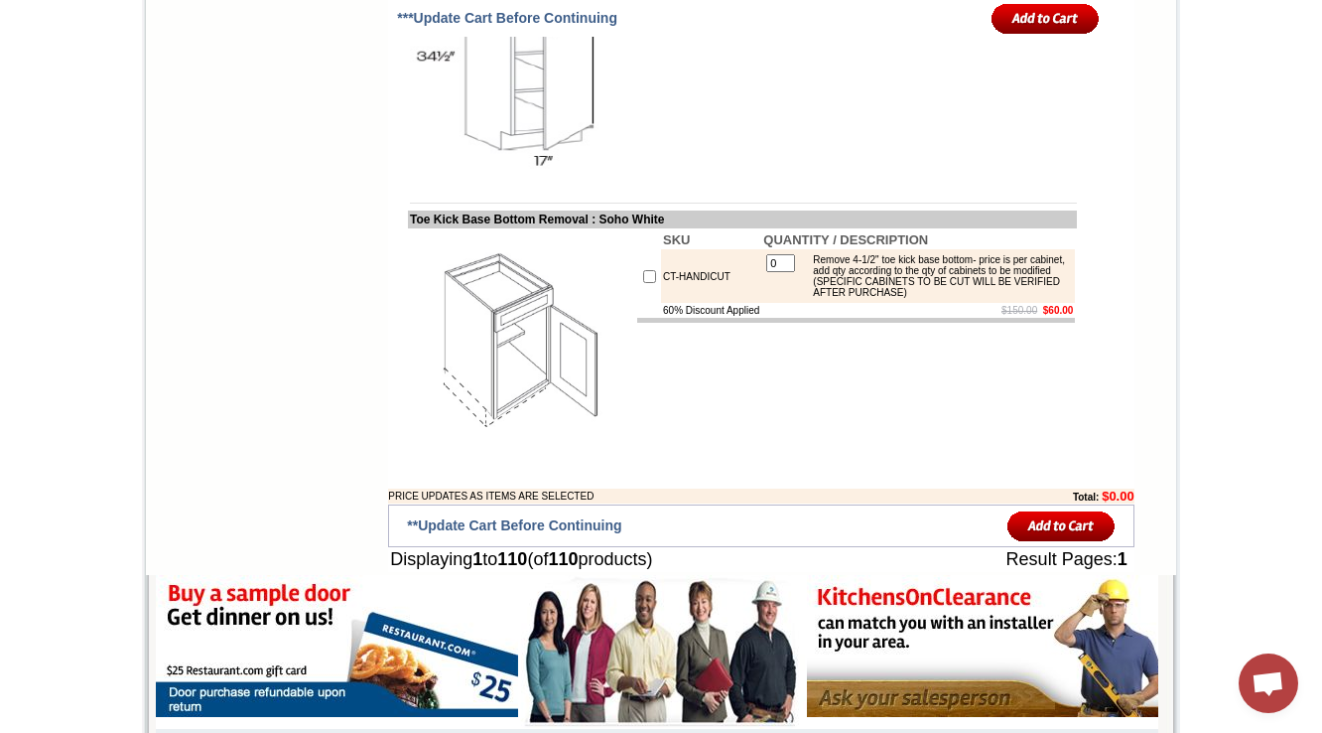
drag, startPoint x: 411, startPoint y: 122, endPoint x: 551, endPoint y: 117, distance: 140.1
drag, startPoint x: 813, startPoint y: 167, endPoint x: 844, endPoint y: 179, distance: 33.0
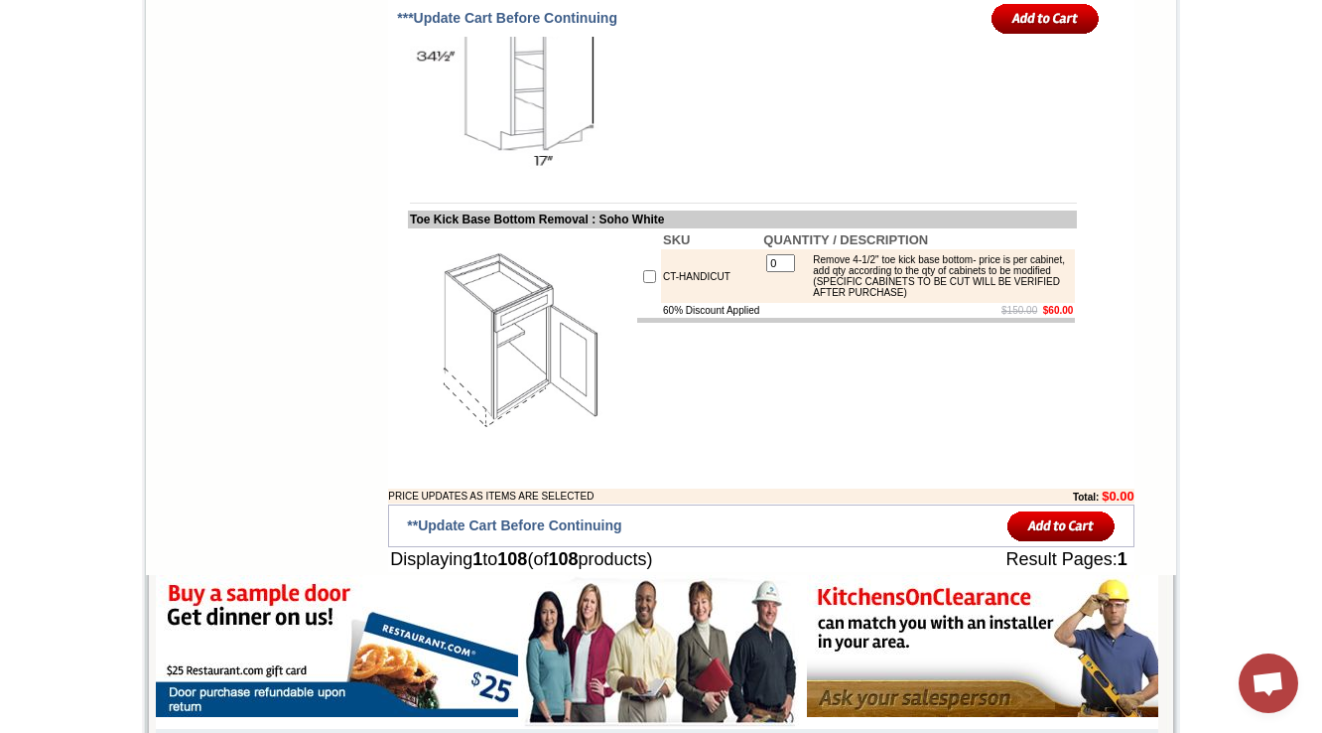
copy div "Microwave Base Cabinet - 30"W x 34-1/2"H x 24"D"
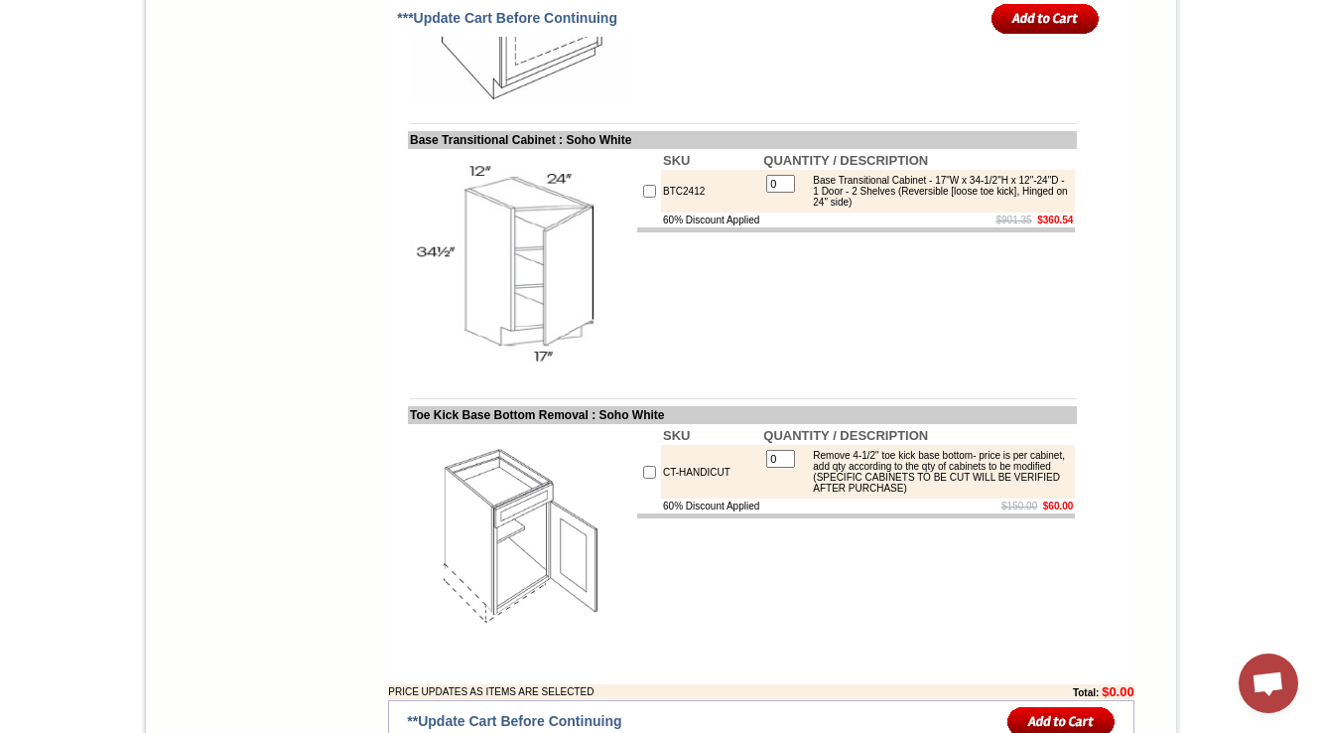
scroll to position [10375, 0]
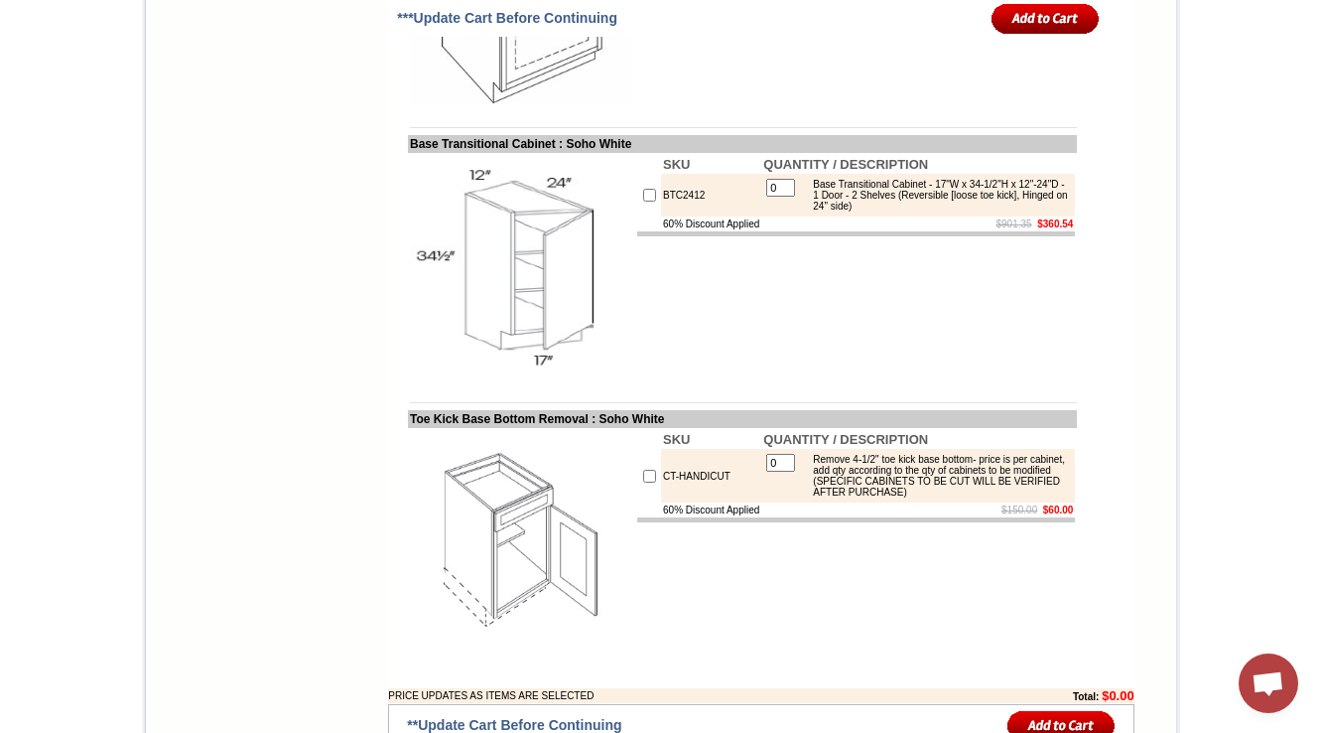
scroll to position [10455, 0]
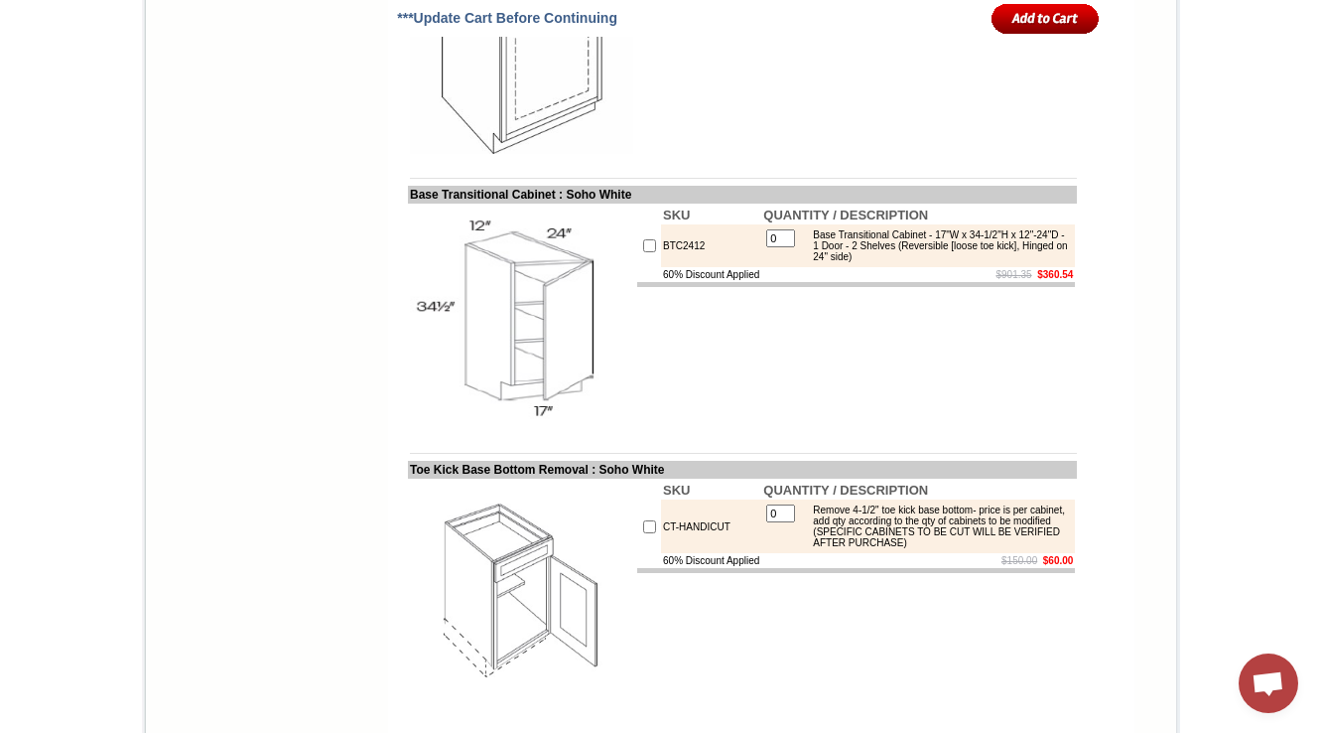
scroll to position [10375, 0]
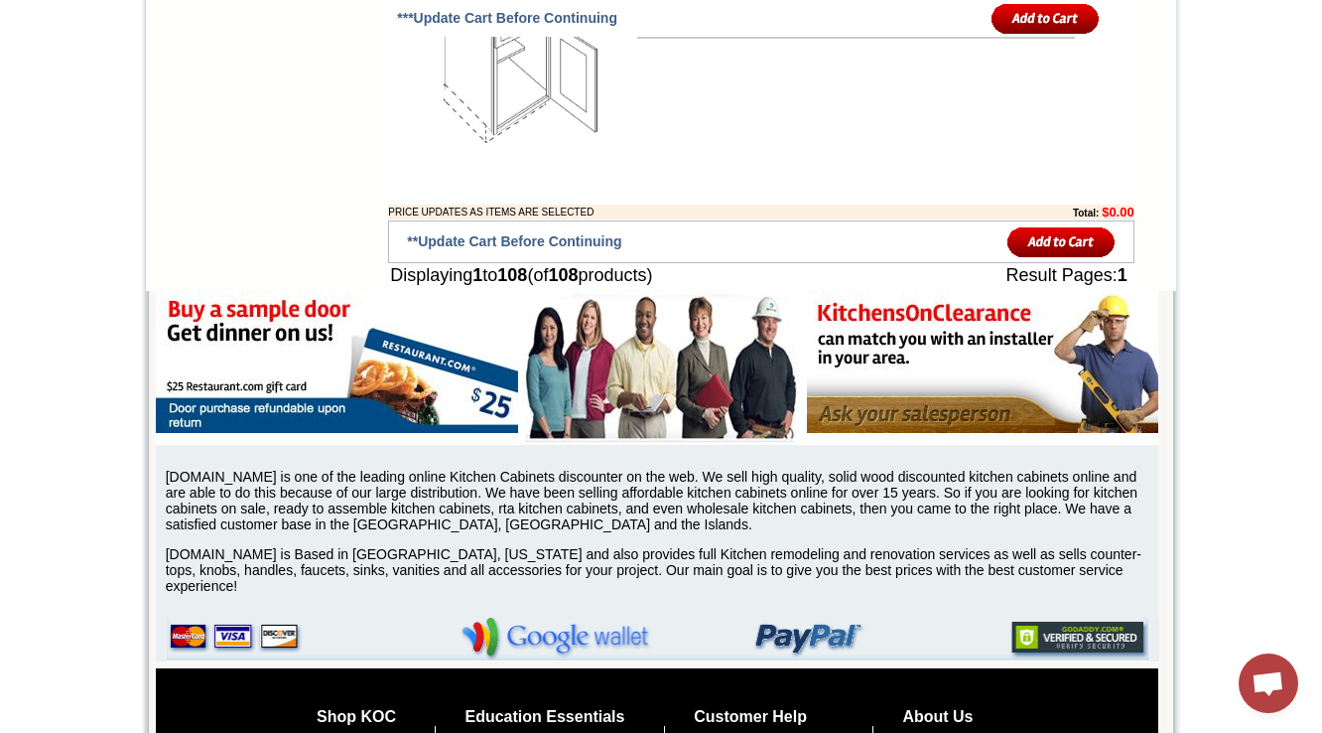
scroll to position [10187, 0]
